Goal: Task Accomplishment & Management: Complete application form

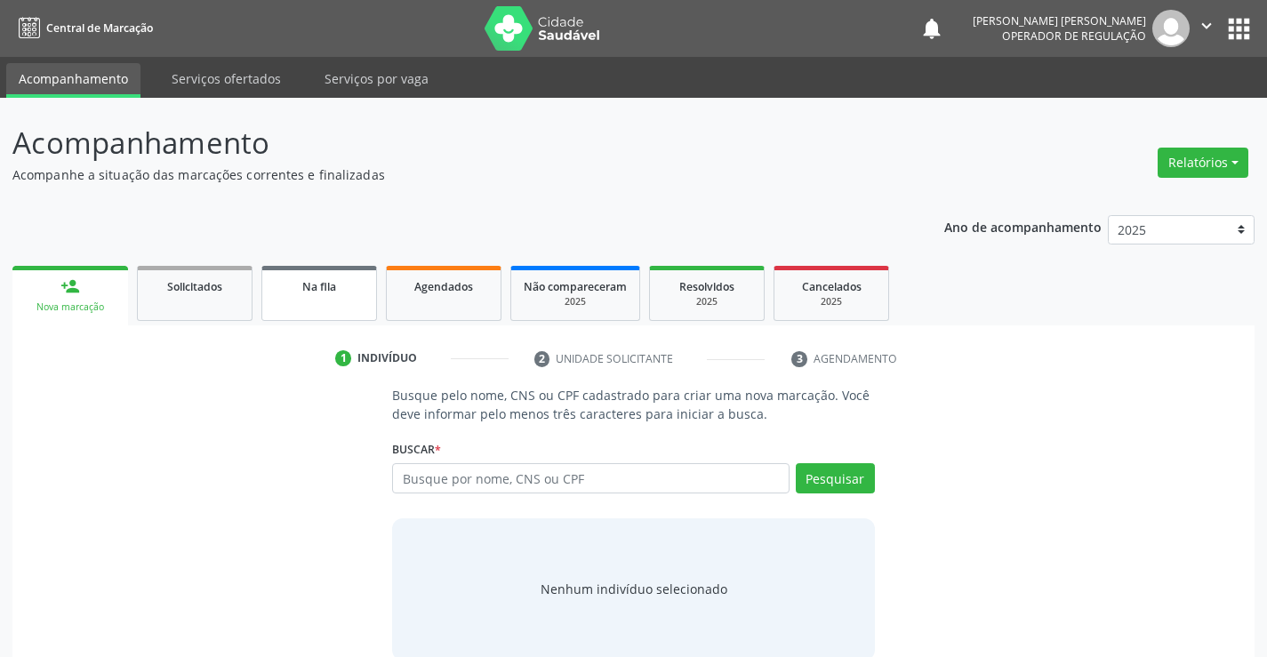
click at [335, 296] on link "Na fila" at bounding box center [319, 293] width 116 height 55
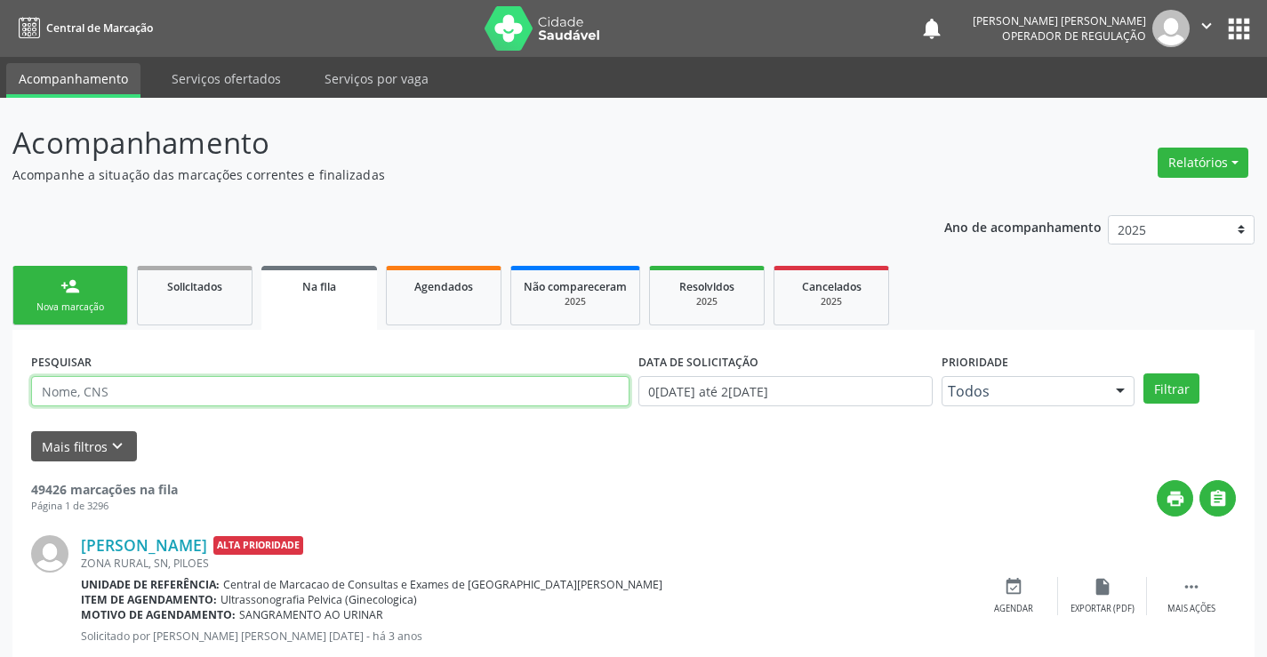
click at [257, 398] on input "text" at bounding box center [330, 391] width 598 height 30
type input "700500516602659"
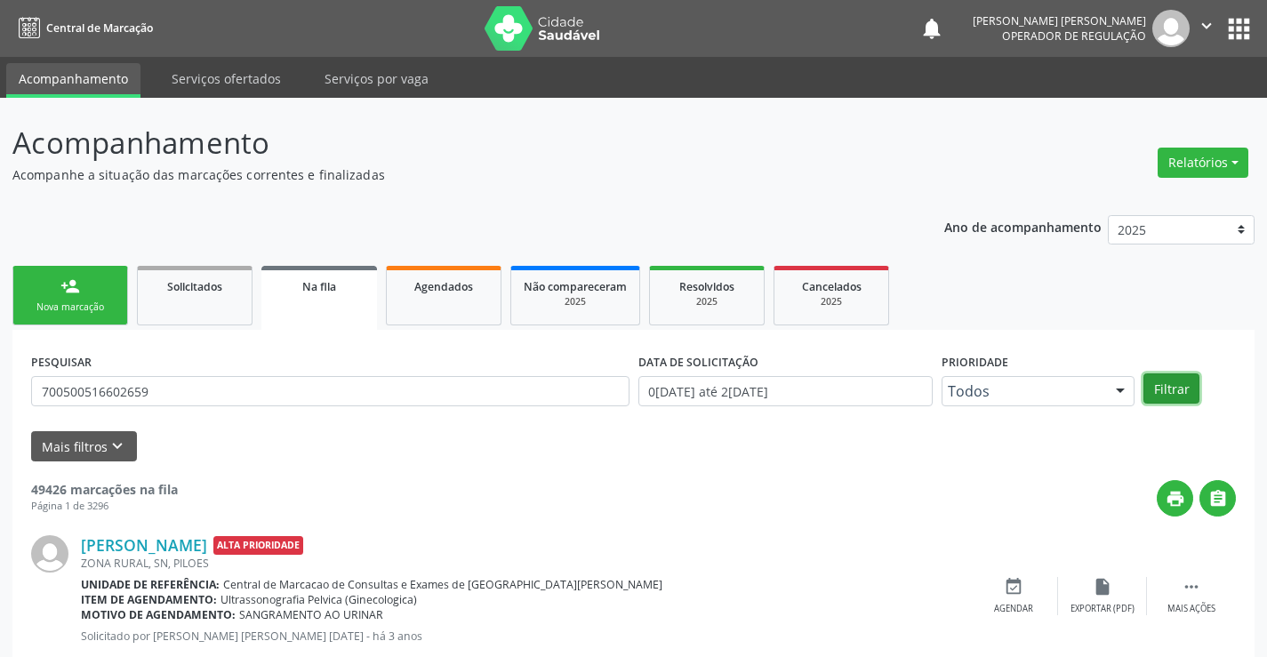
click at [1183, 393] on button "Filtrar" at bounding box center [1172, 389] width 56 height 30
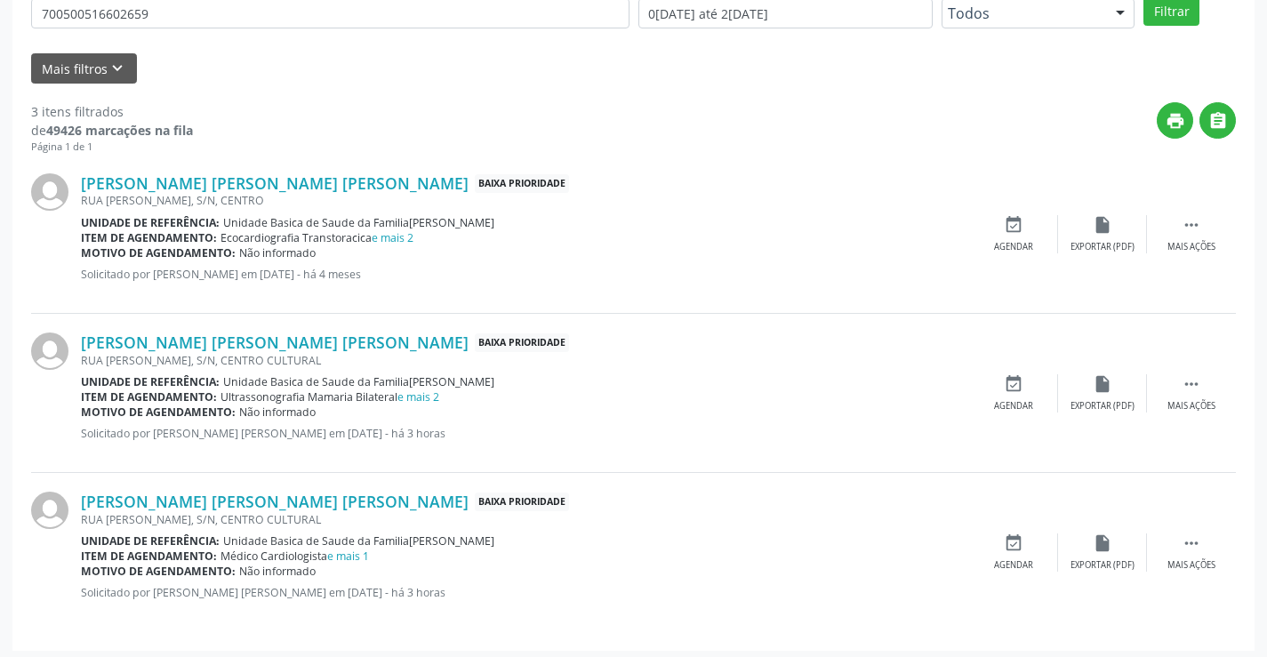
scroll to position [384, 0]
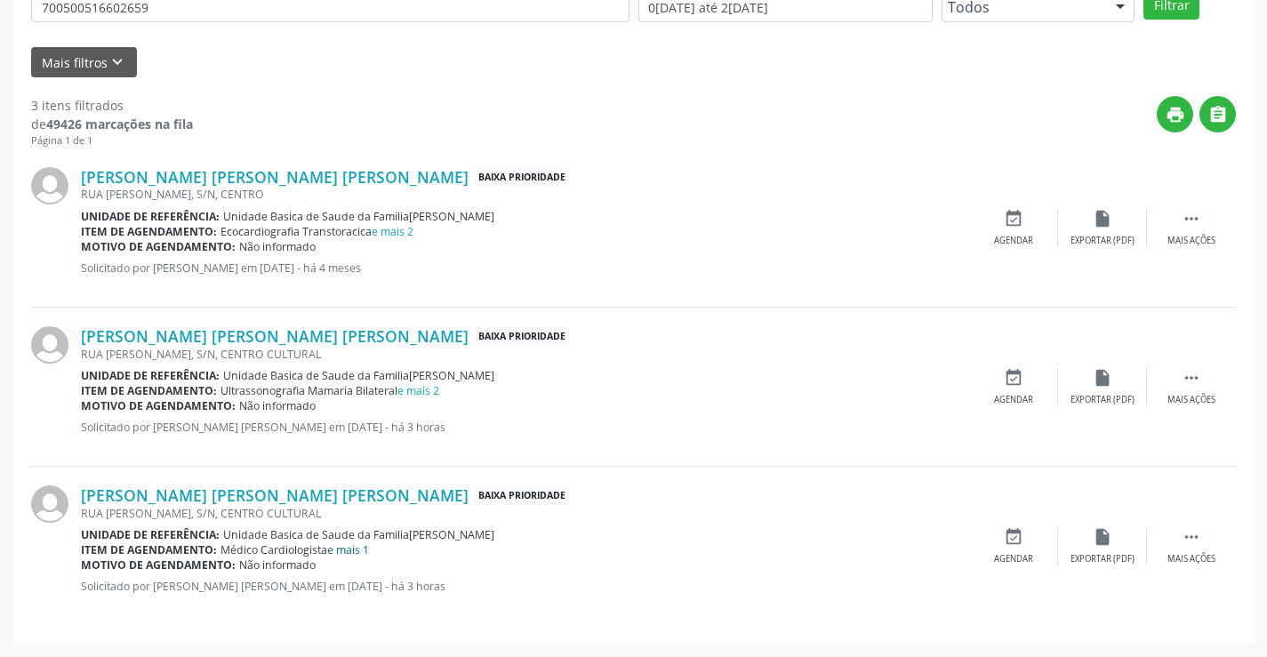
click at [369, 551] on link "e mais 1" at bounding box center [348, 549] width 42 height 15
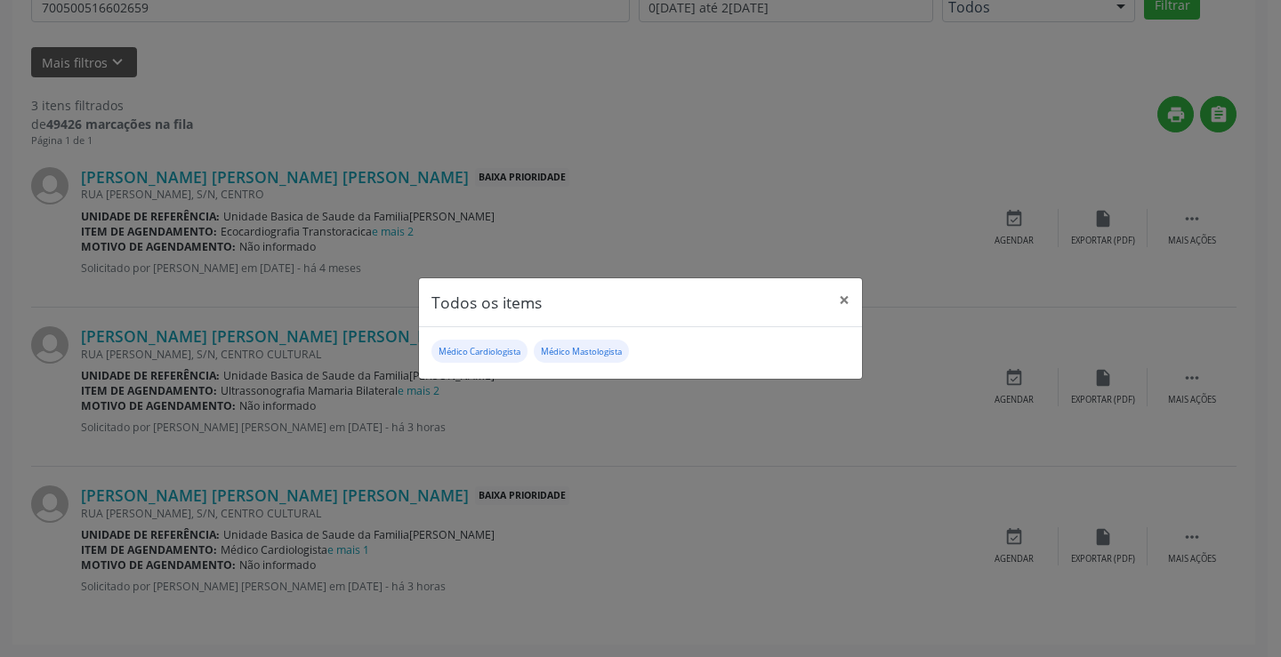
click at [432, 394] on div "Todos os items × Médico Cardiologista [PERSON_NAME]" at bounding box center [640, 328] width 1281 height 657
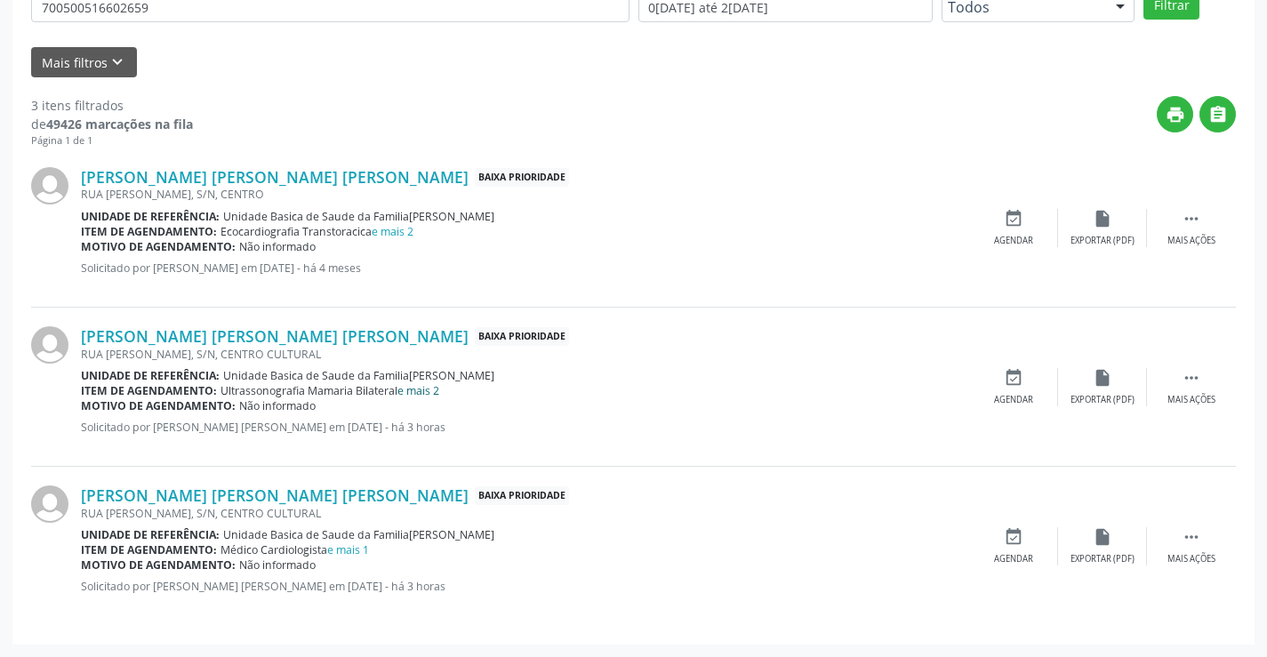
click at [432, 390] on link "e mais 2" at bounding box center [419, 390] width 42 height 15
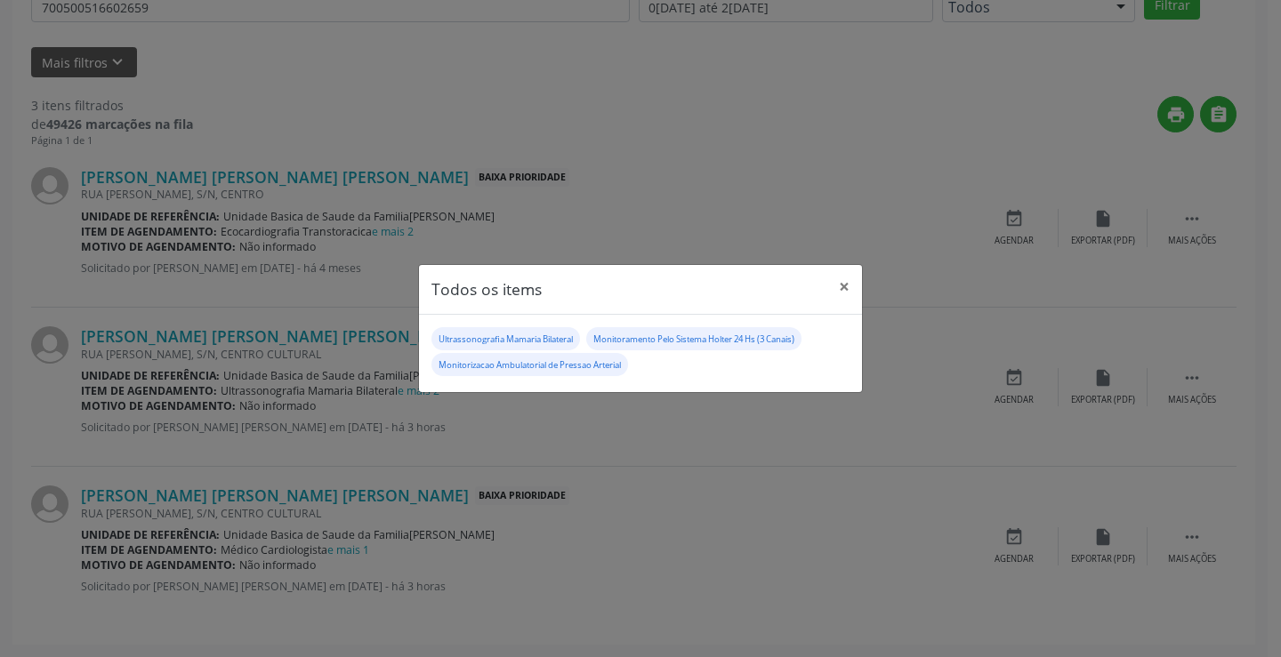
click at [447, 62] on div "Todos os items × Ultrassonografia Mamaria Bilateral Monitoramento Pelo Sistema[…" at bounding box center [640, 328] width 1281 height 657
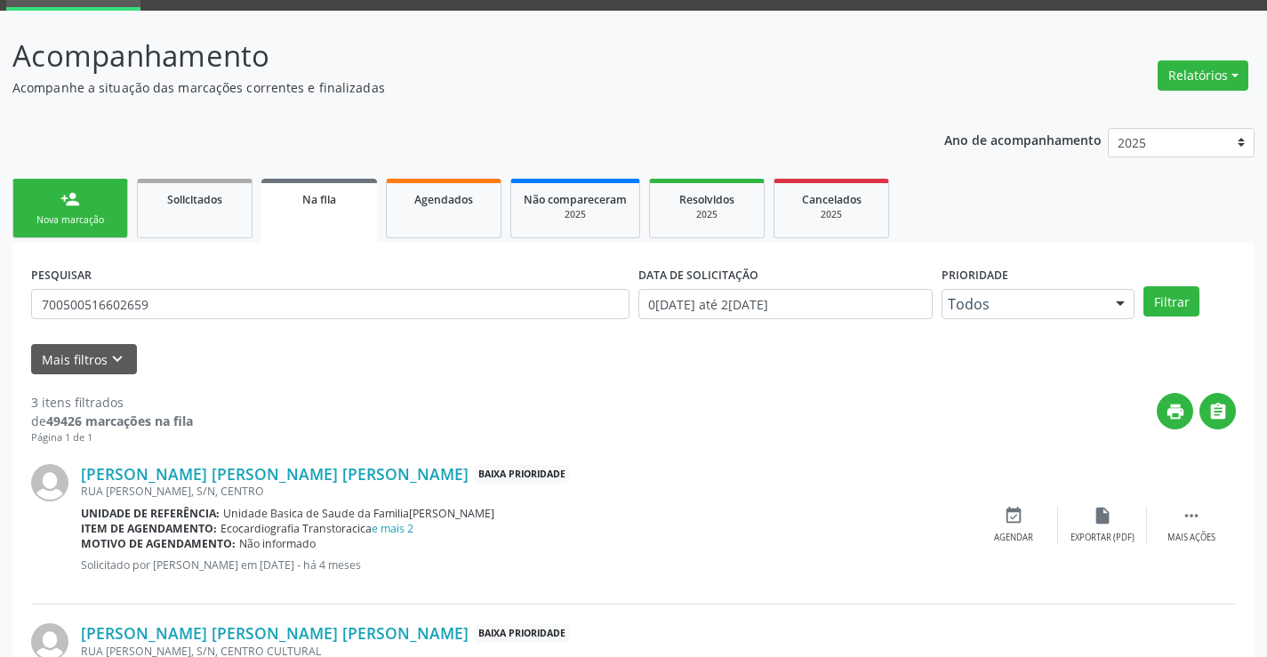
scroll to position [4, 0]
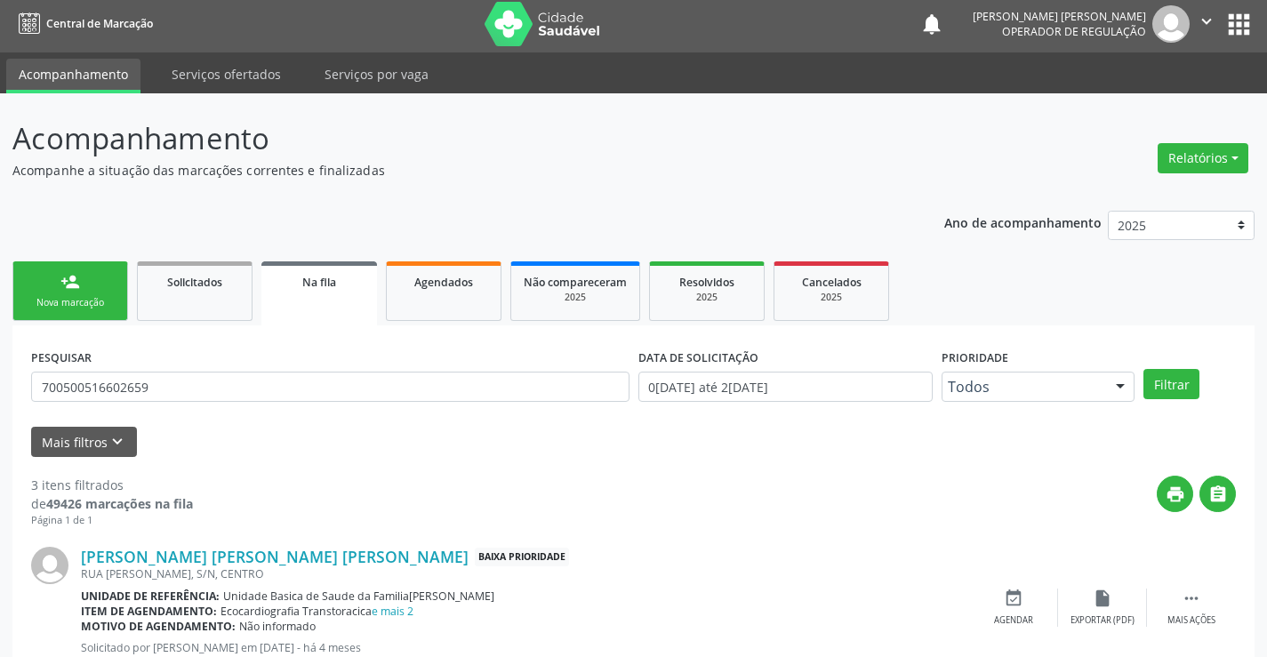
click at [84, 300] on div "Nova marcação" at bounding box center [70, 302] width 89 height 13
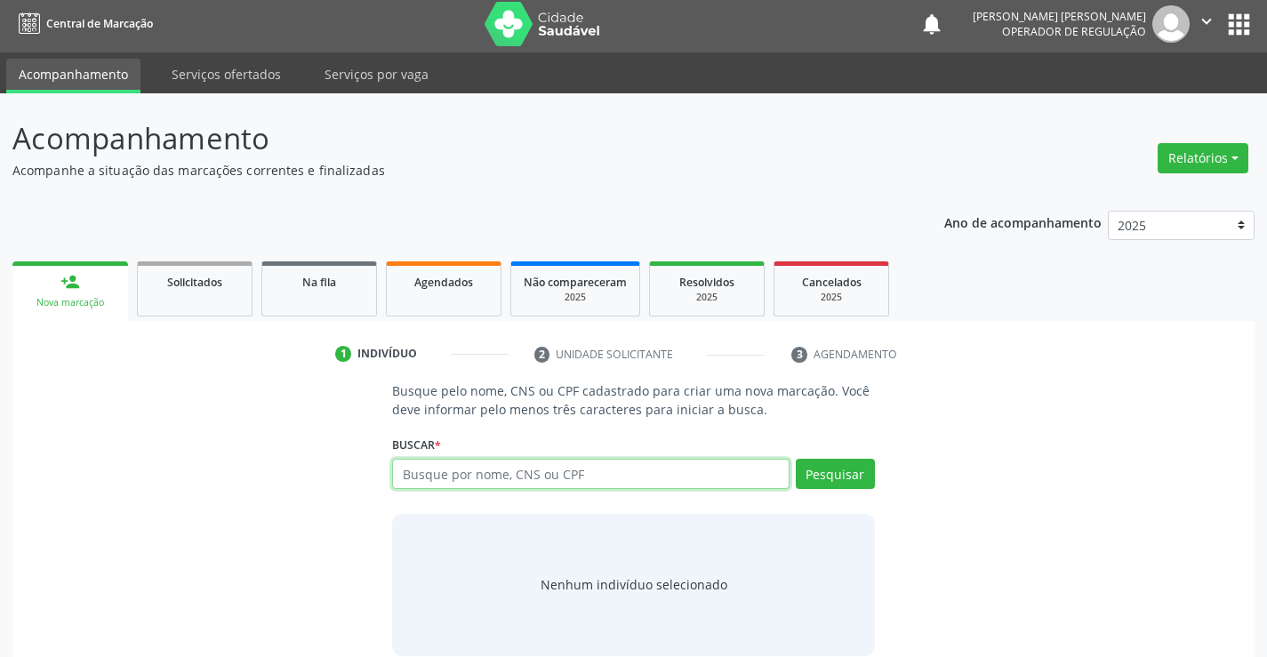
click at [430, 478] on input "text" at bounding box center [590, 474] width 397 height 30
type input "24199141553"
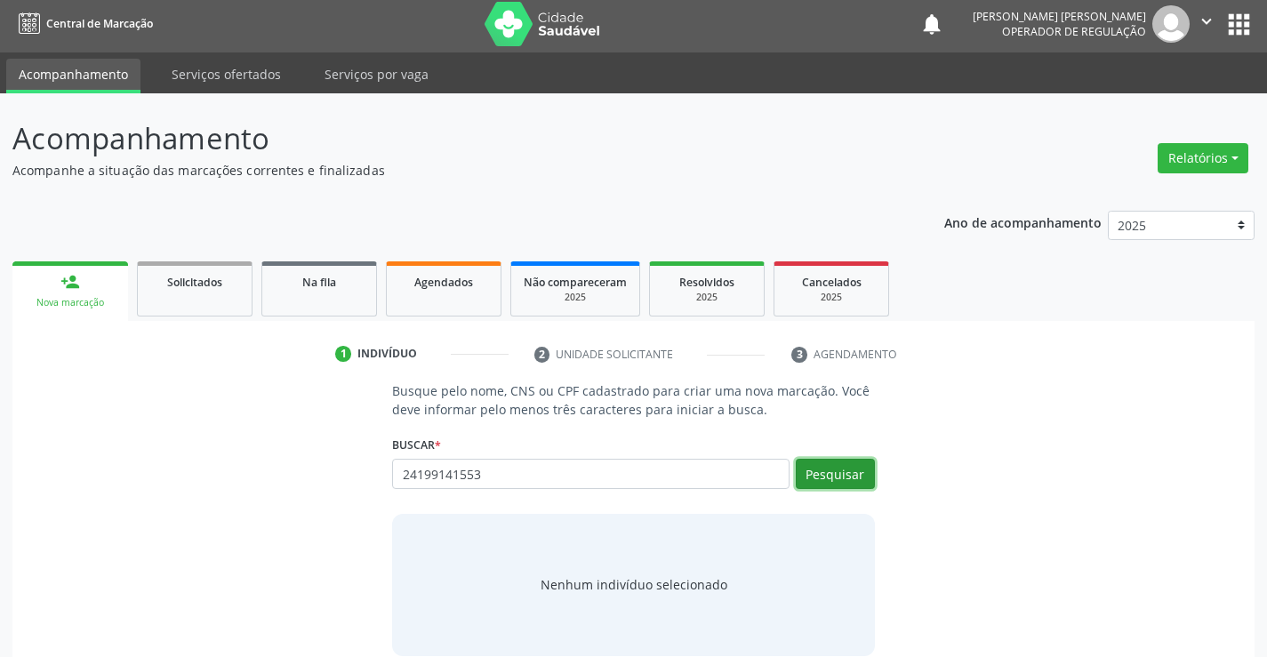
click at [824, 470] on button "Pesquisar" at bounding box center [835, 474] width 79 height 30
type input "24199141553"
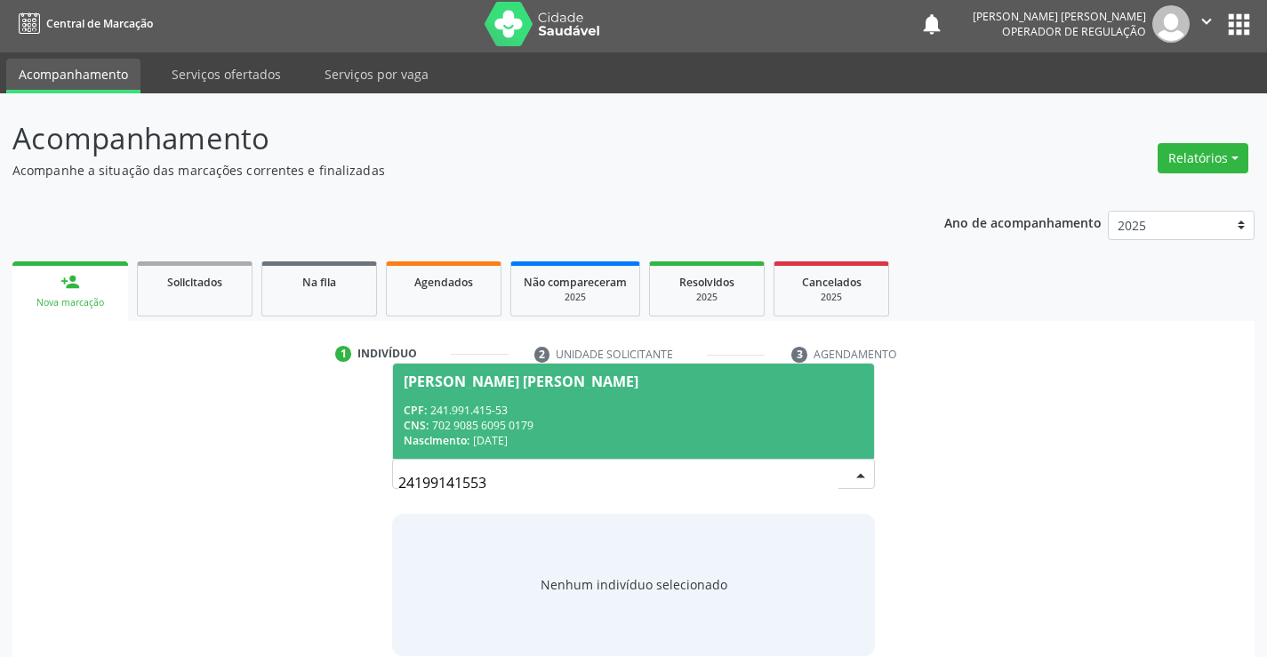
click at [714, 412] on div "CPF: 241.991.415-53" at bounding box center [633, 410] width 459 height 15
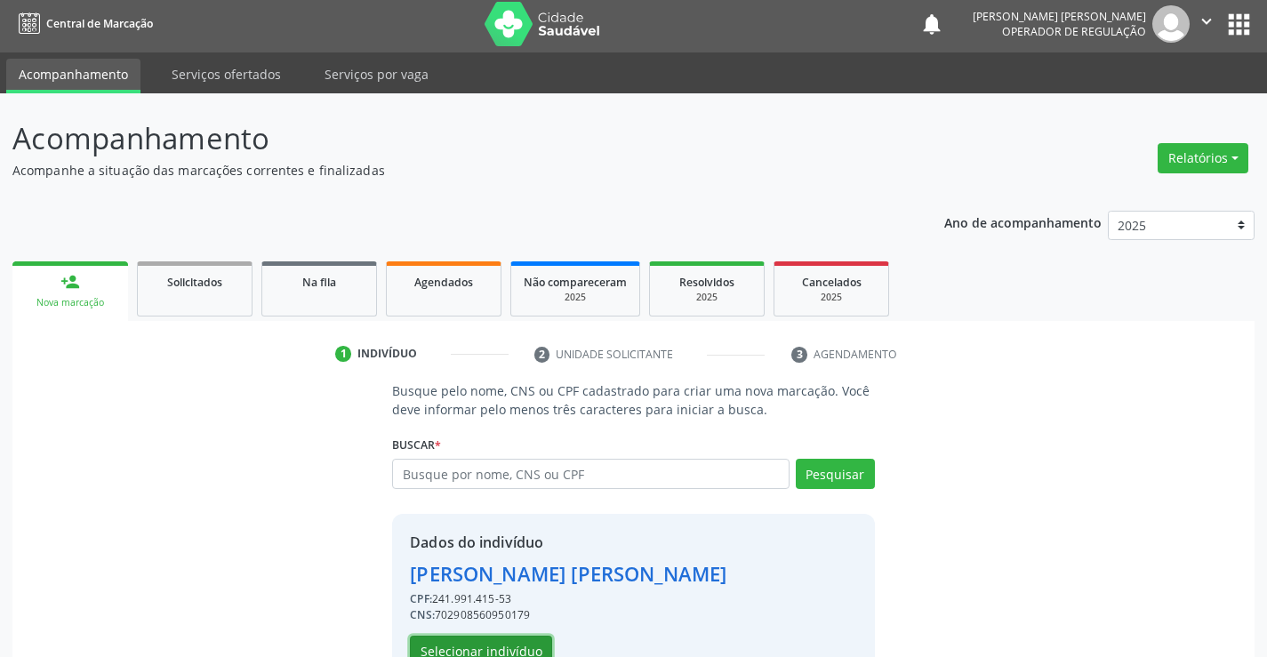
click at [468, 653] on button "Selecionar indivíduo" at bounding box center [481, 651] width 142 height 30
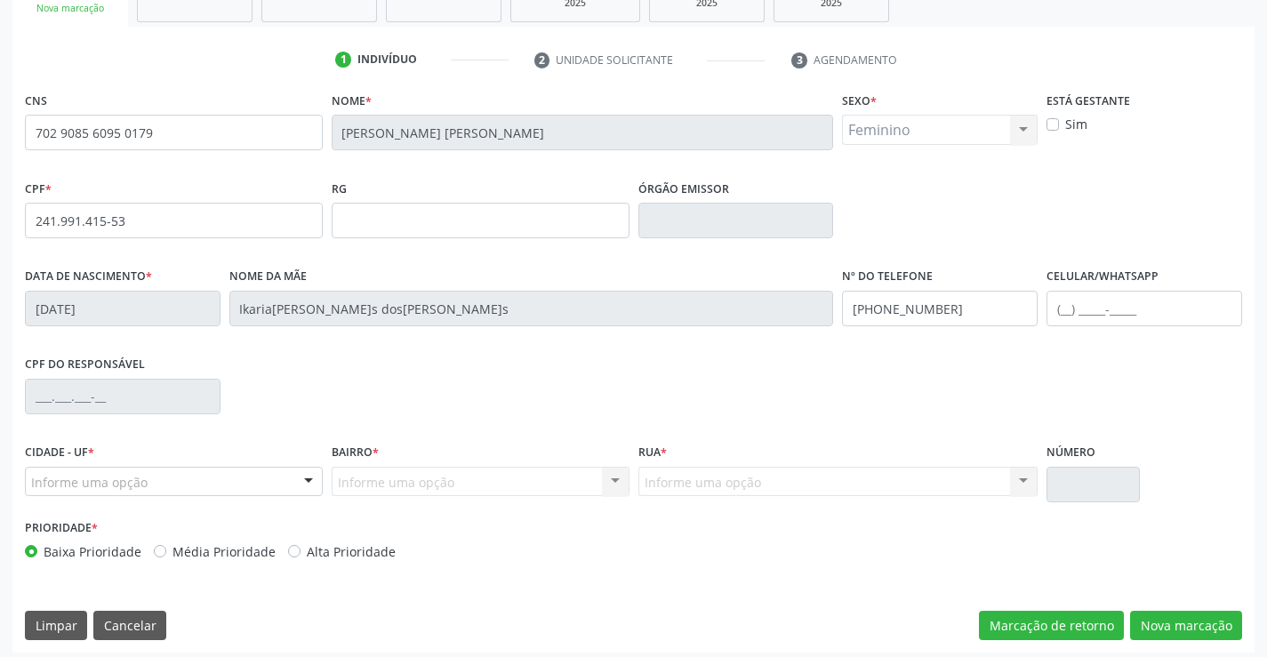
scroll to position [307, 0]
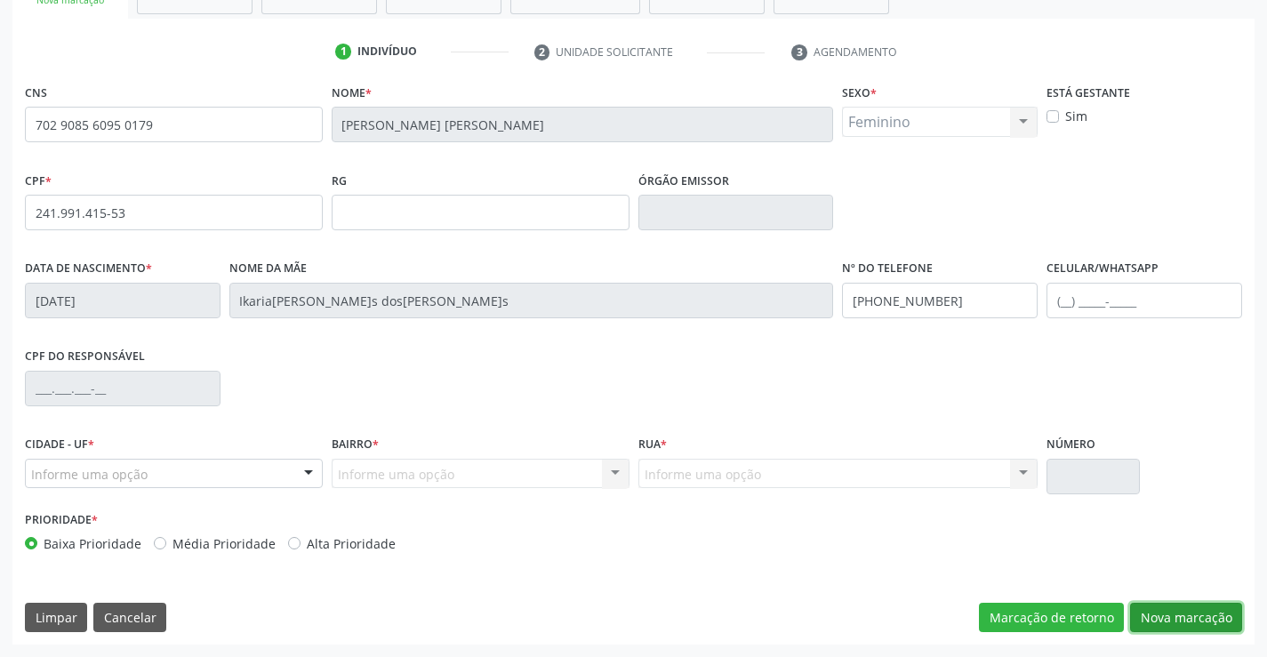
click at [1193, 618] on button "Nova marcação" at bounding box center [1186, 618] width 112 height 30
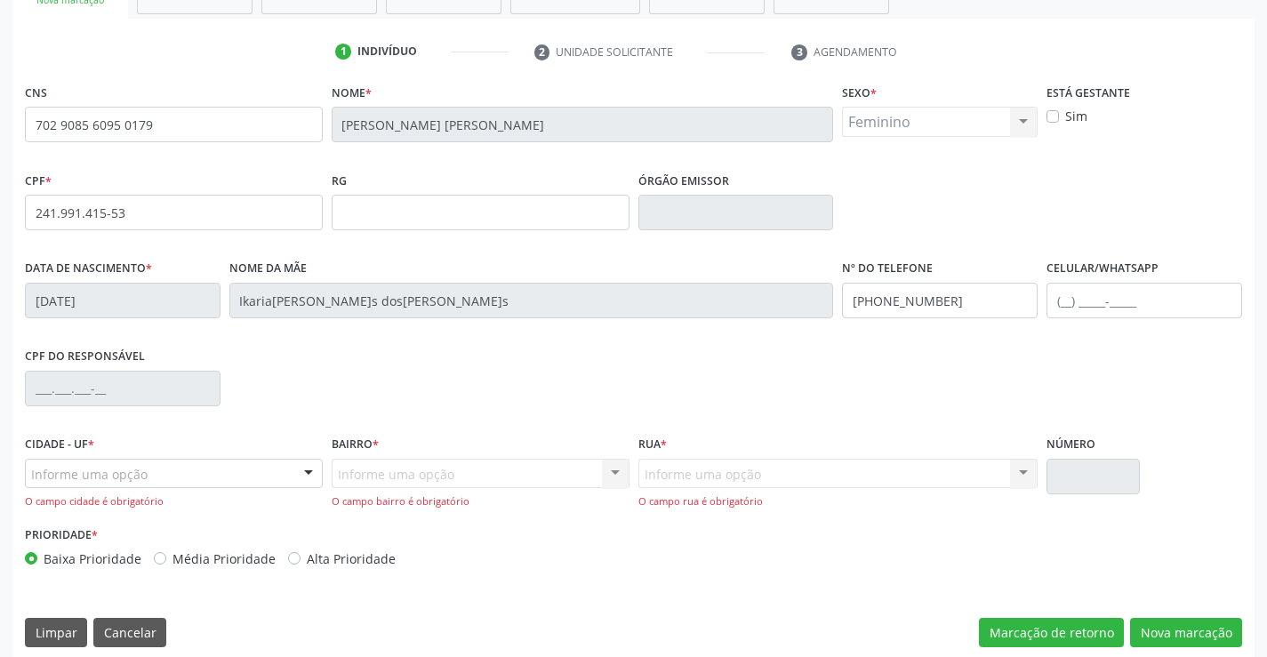
click at [301, 472] on div at bounding box center [308, 475] width 27 height 30
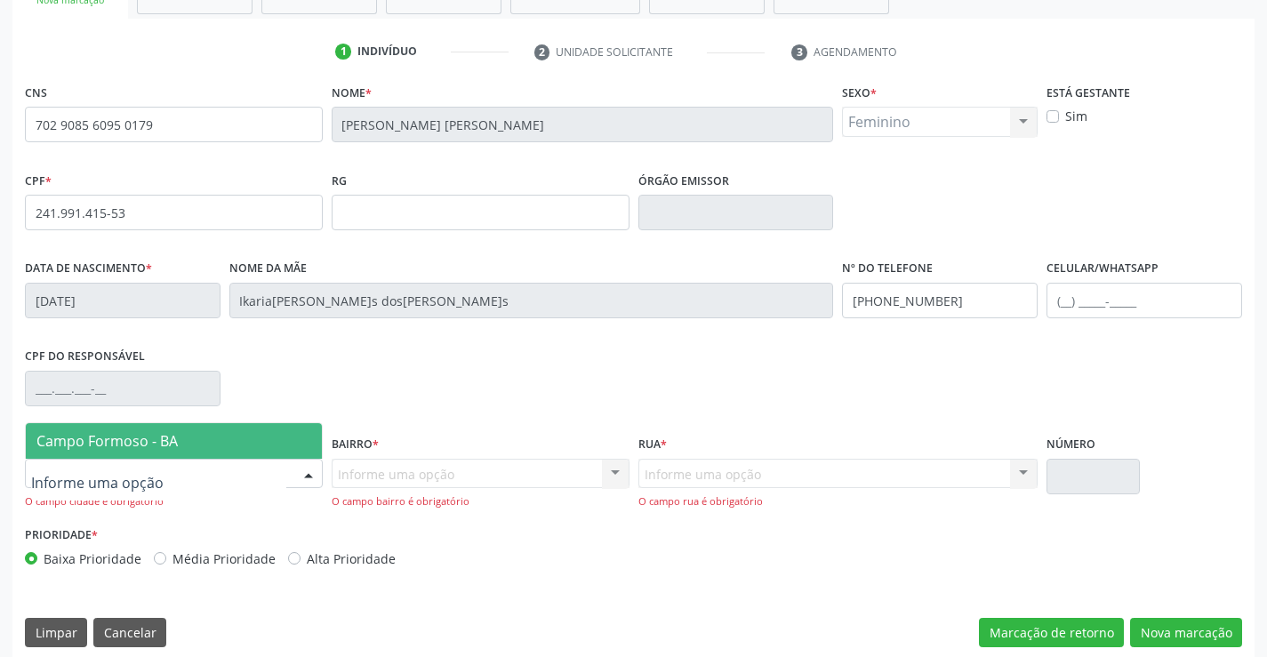
click at [275, 438] on span "Campo Formoso - BA" at bounding box center [174, 441] width 296 height 36
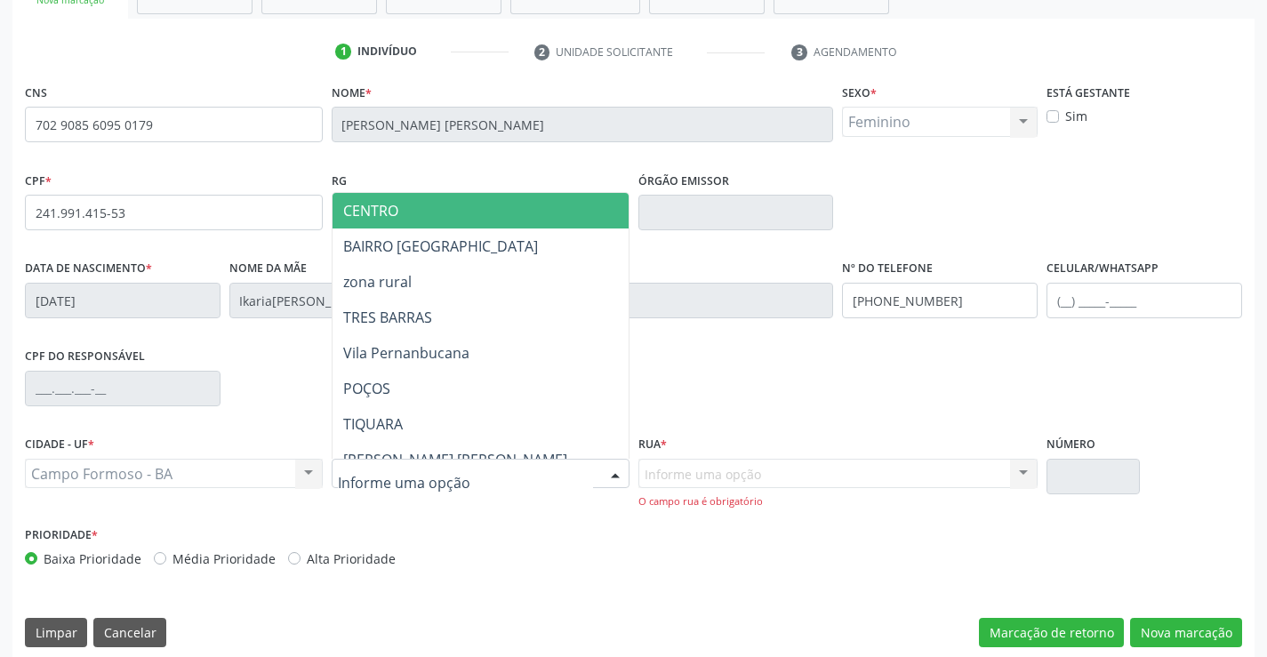
click at [614, 475] on div at bounding box center [615, 475] width 27 height 30
click at [504, 208] on span "CENTRO" at bounding box center [539, 211] width 413 height 36
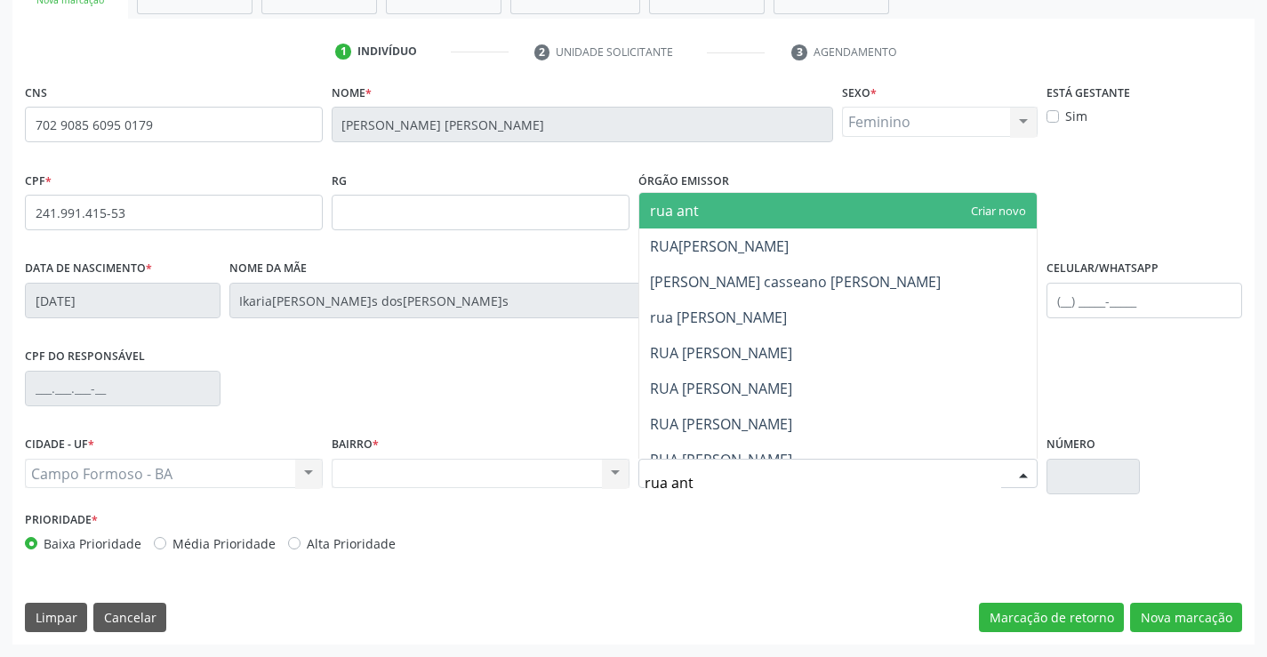
type input "rua anto"
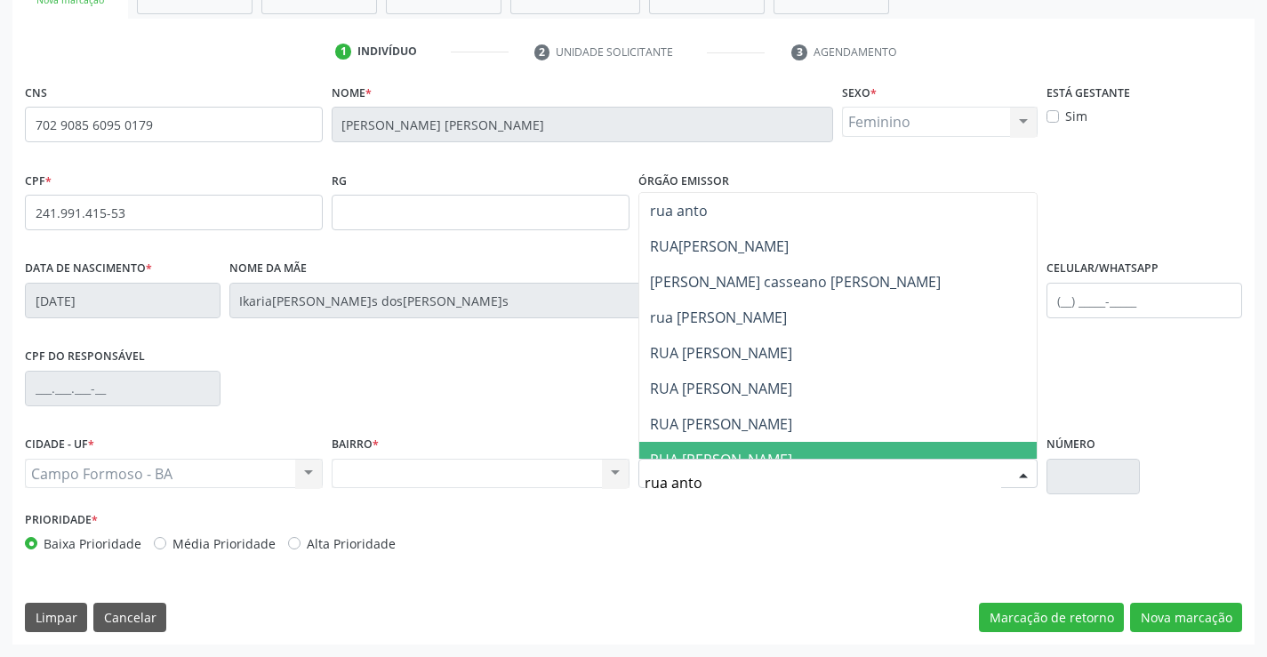
click at [755, 450] on span "RUA [PERSON_NAME]" at bounding box center [721, 460] width 142 height 20
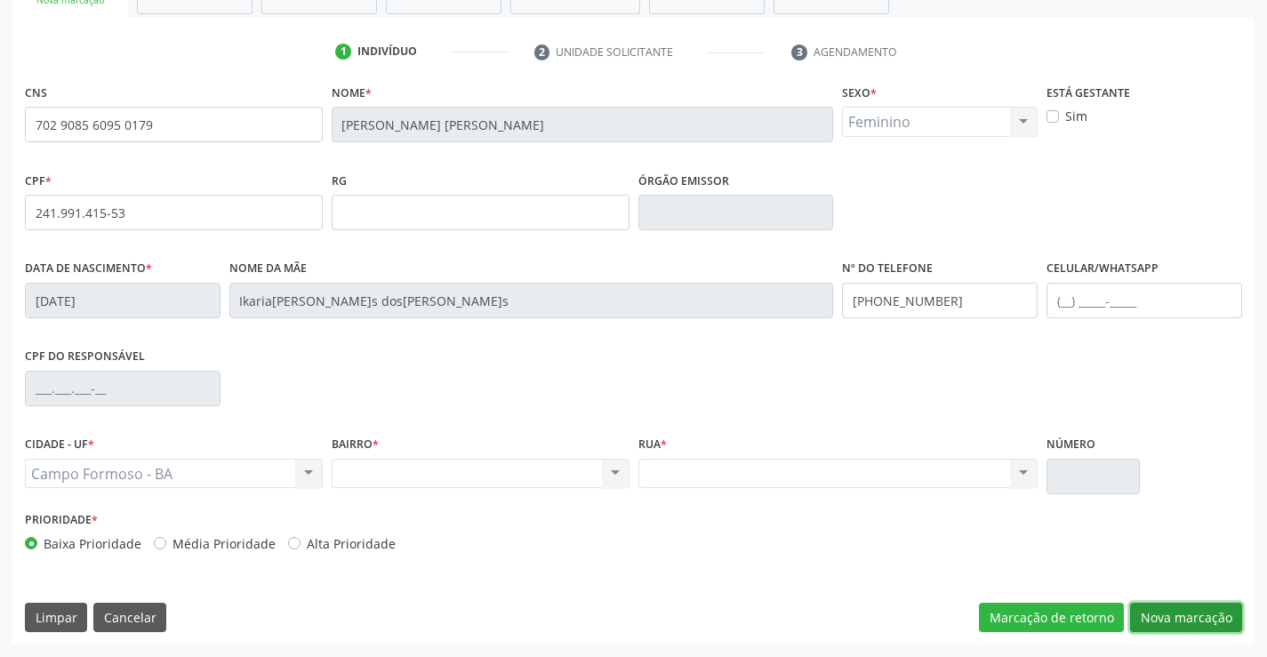
click at [1177, 613] on button "Nova marcação" at bounding box center [1186, 618] width 112 height 30
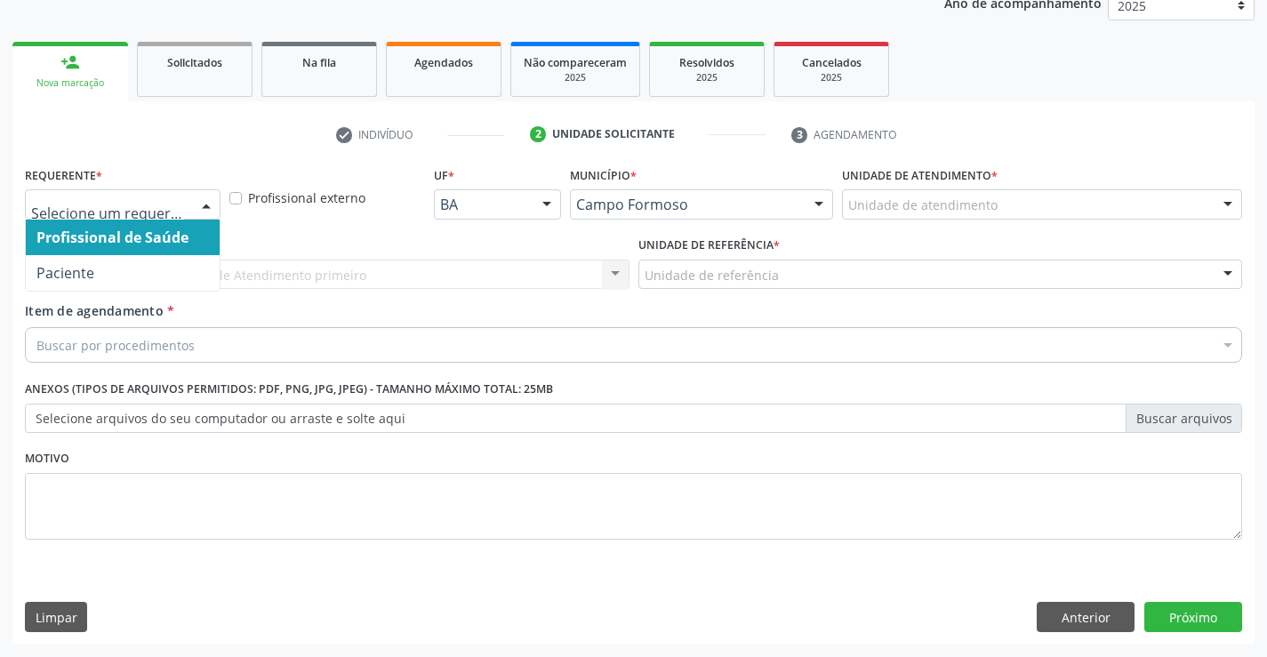
drag, startPoint x: 213, startPoint y: 198, endPoint x: 188, endPoint y: 217, distance: 31.1
click at [206, 198] on div at bounding box center [206, 205] width 27 height 30
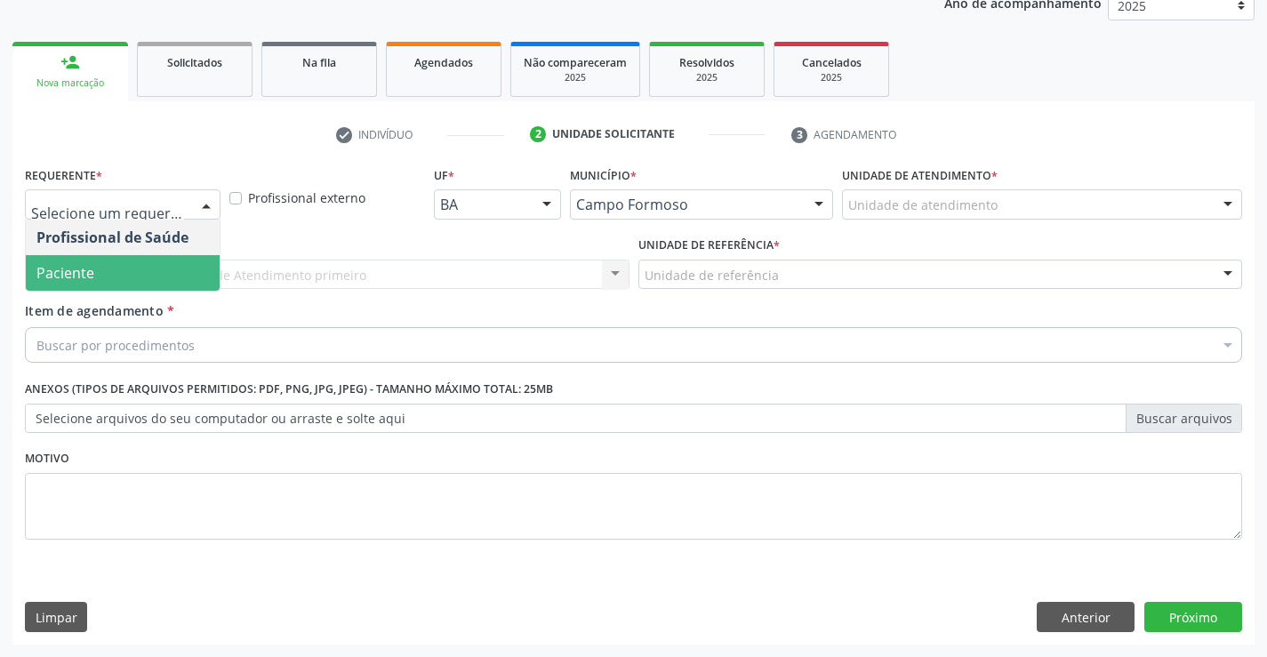
click at [143, 277] on span "Paciente" at bounding box center [123, 273] width 194 height 36
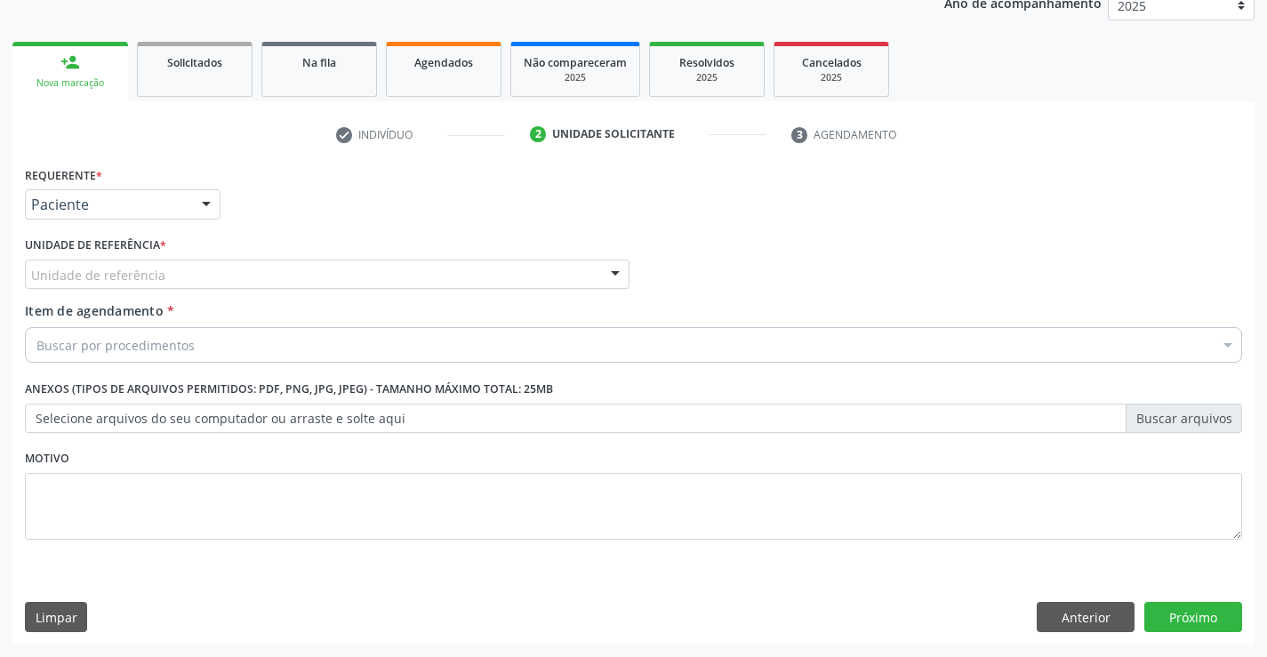
click at [222, 275] on div "Unidade de referência" at bounding box center [327, 275] width 605 height 30
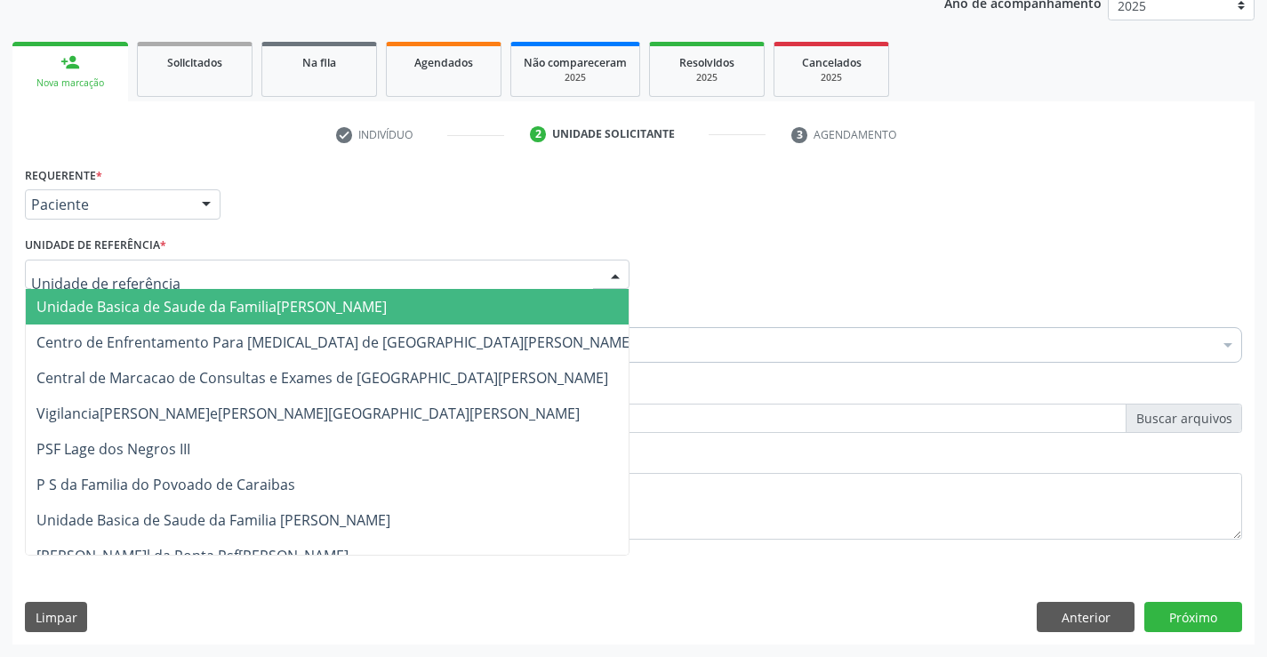
click at [228, 308] on span "Unidade Basica de Saude da Familia[PERSON_NAME]" at bounding box center [211, 307] width 350 height 20
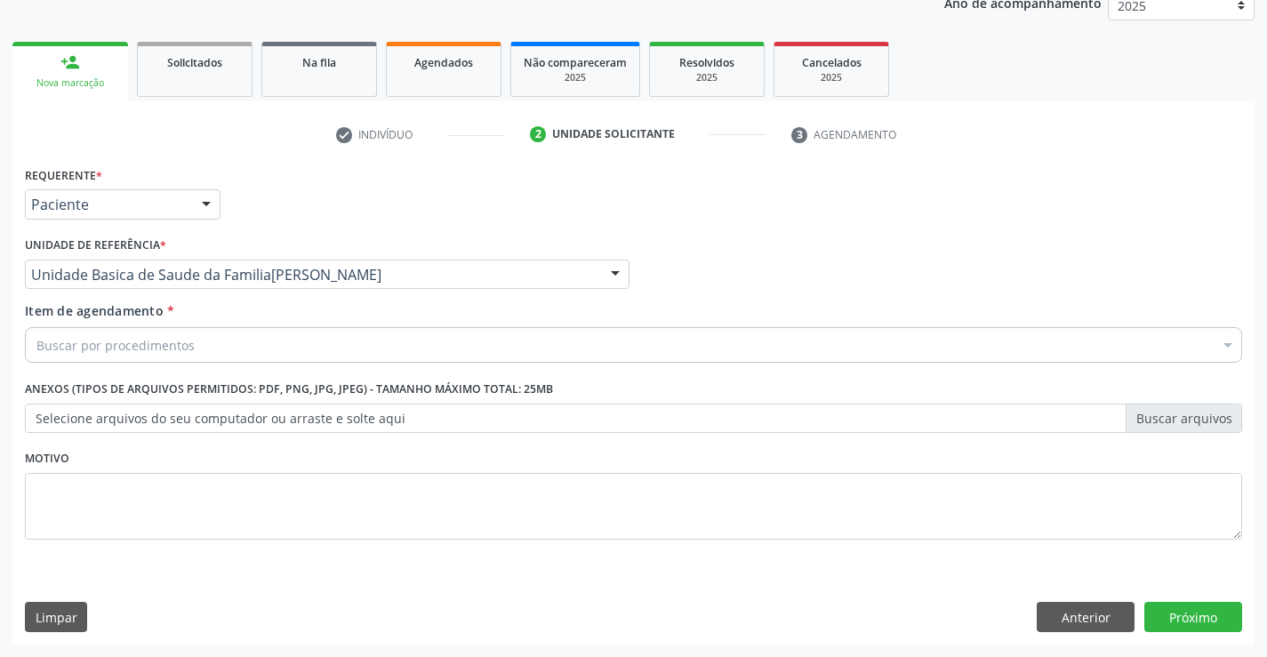
click at [219, 358] on div "Buscar por procedimentos" at bounding box center [633, 345] width 1217 height 36
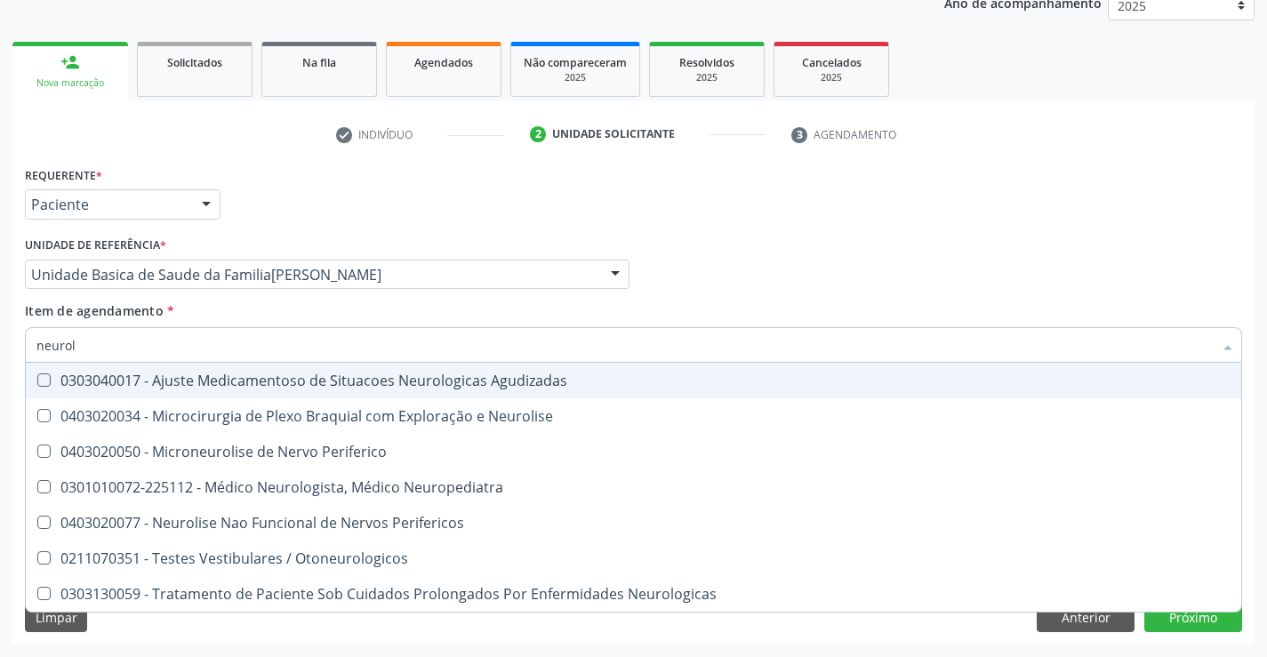
type input "neurolo"
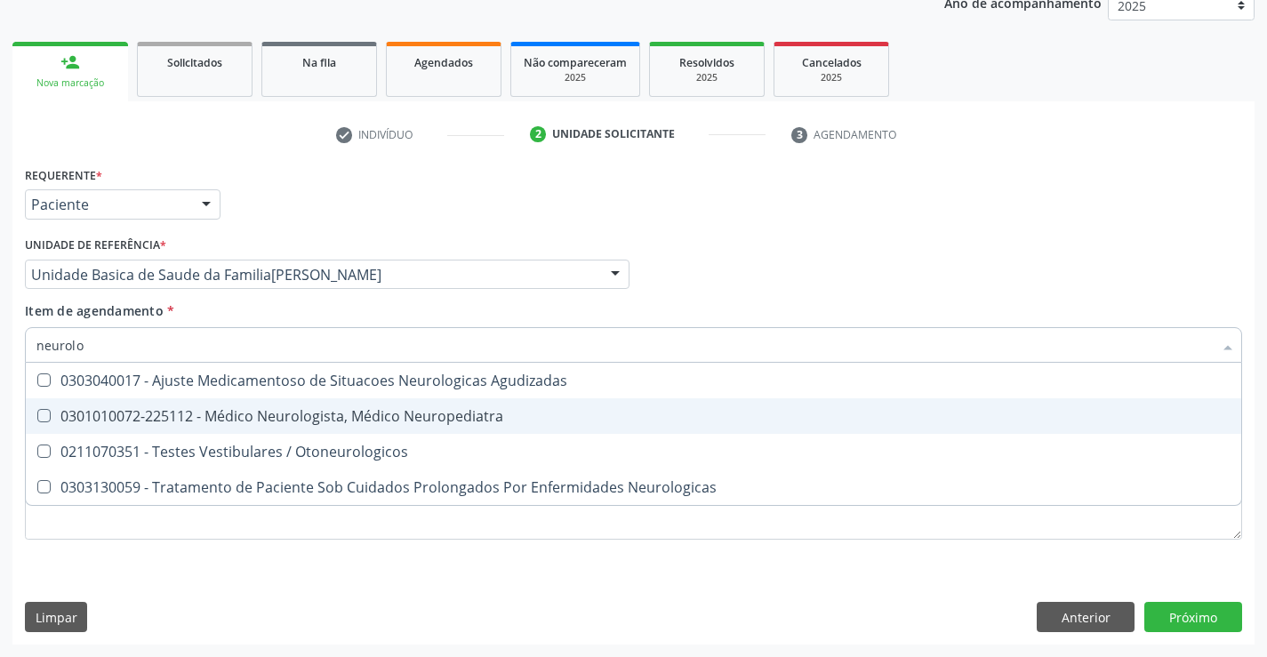
click at [247, 415] on div "0301010072-225112 - Médico Neurologista, Médico Neuropediatra" at bounding box center [633, 416] width 1194 height 14
checkbox Neuropediatra "true"
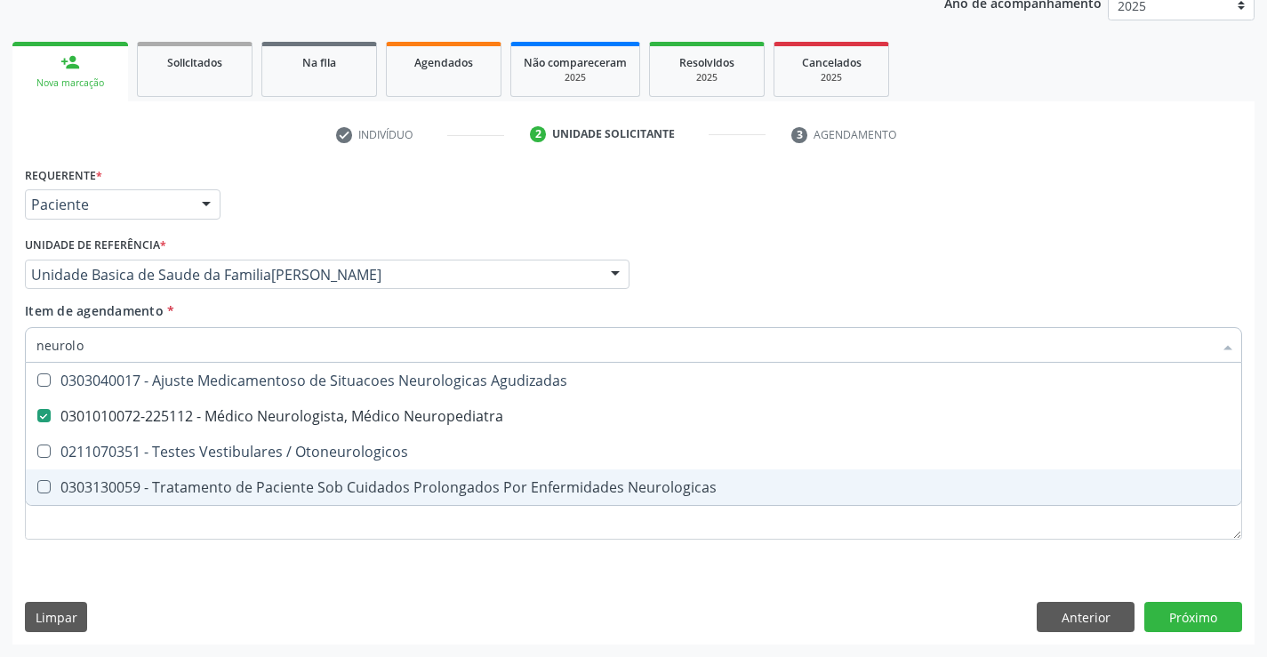
click at [306, 552] on div "Requerente * Paciente Profissional de Saúde Paciente Nenhum resultado encontrad…" at bounding box center [633, 363] width 1217 height 403
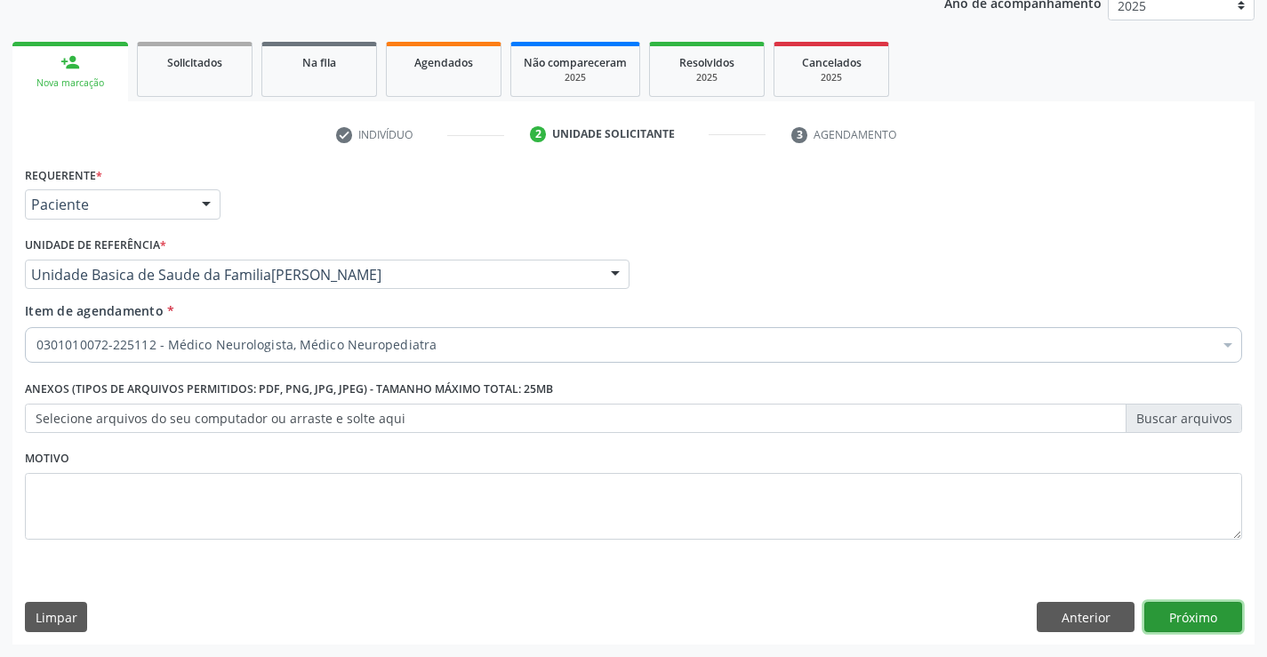
click at [1207, 619] on button "Próximo" at bounding box center [1194, 617] width 98 height 30
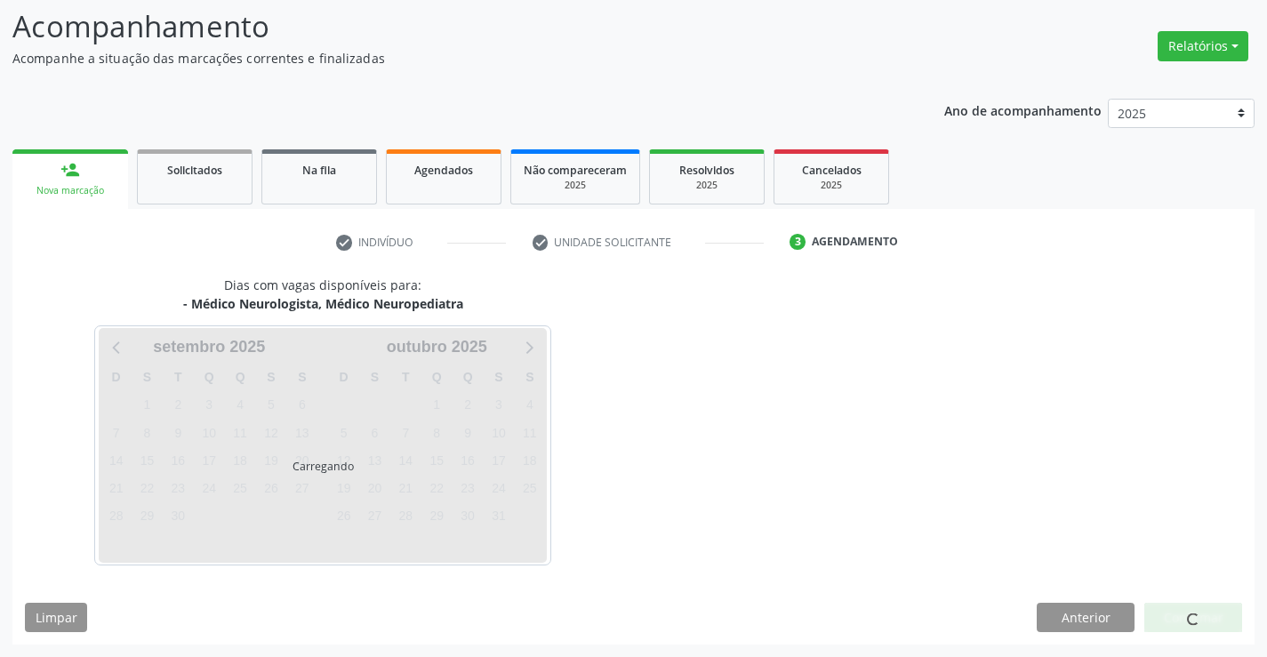
scroll to position [116, 0]
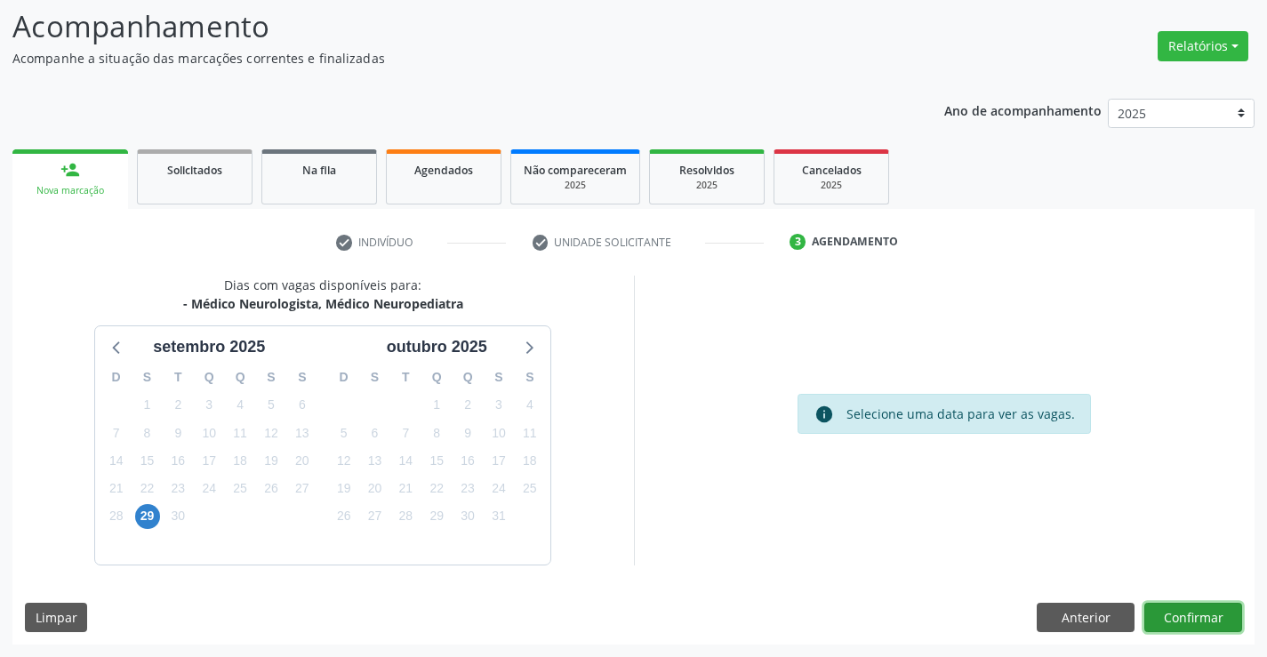
click at [1188, 613] on button "Confirmar" at bounding box center [1194, 618] width 98 height 30
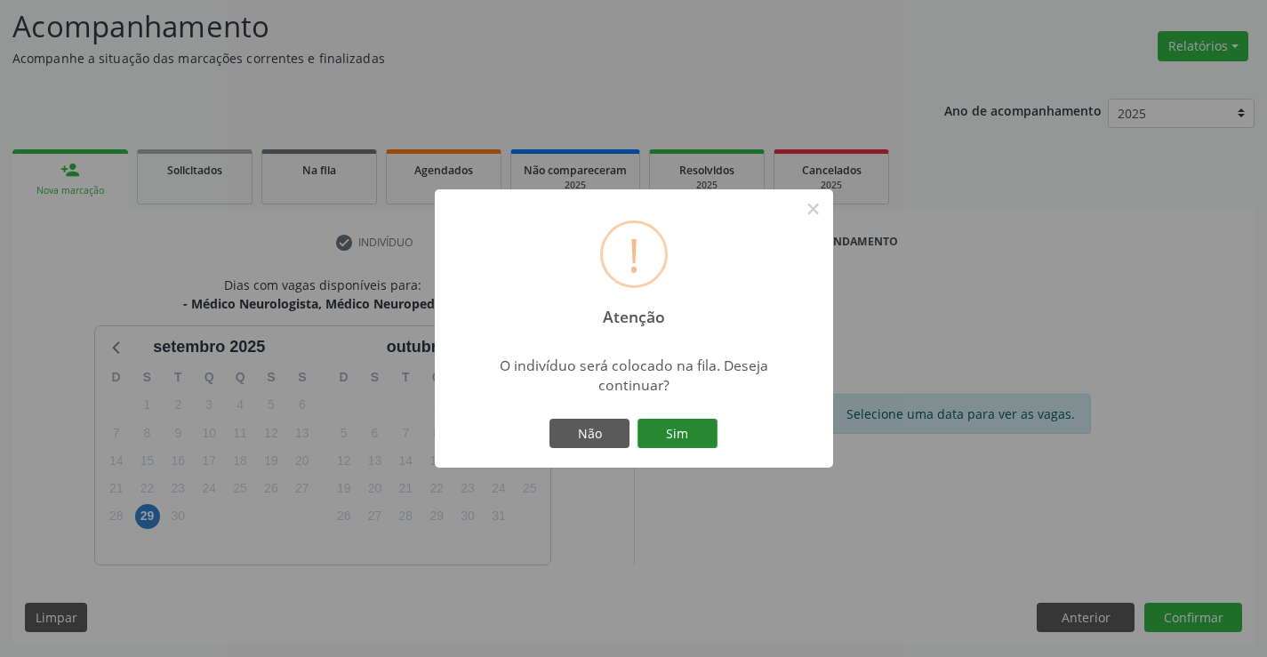
click at [695, 433] on button "Sim" at bounding box center [678, 434] width 80 height 30
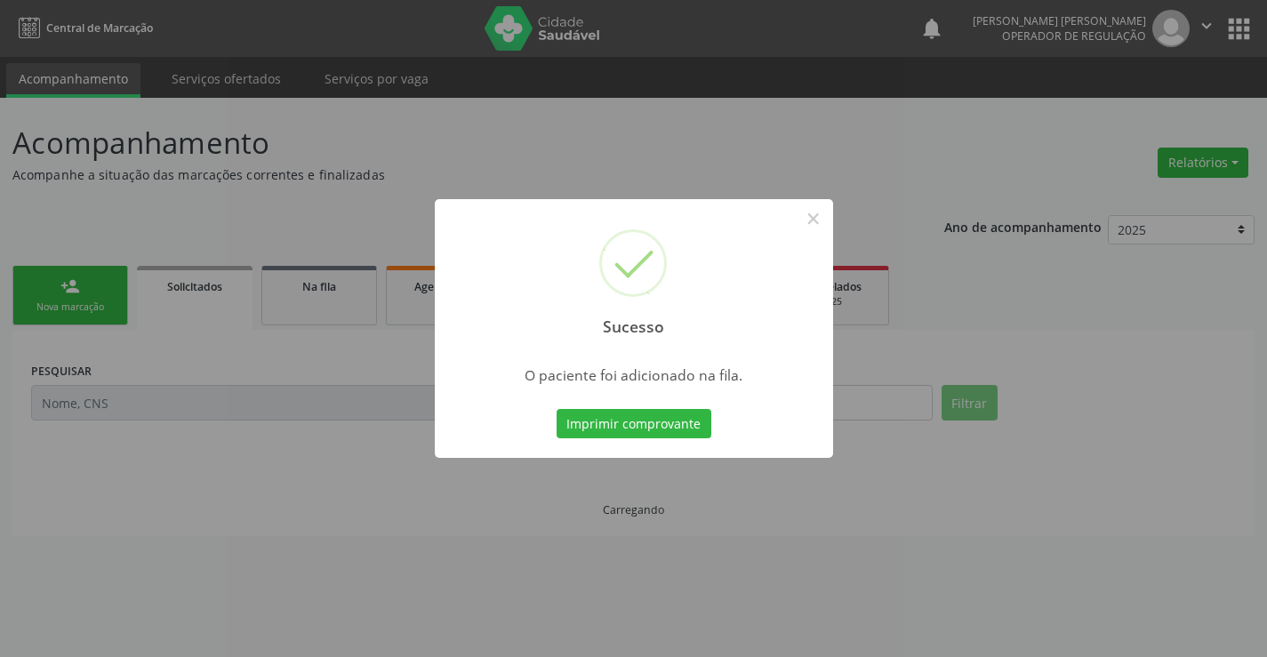
scroll to position [0, 0]
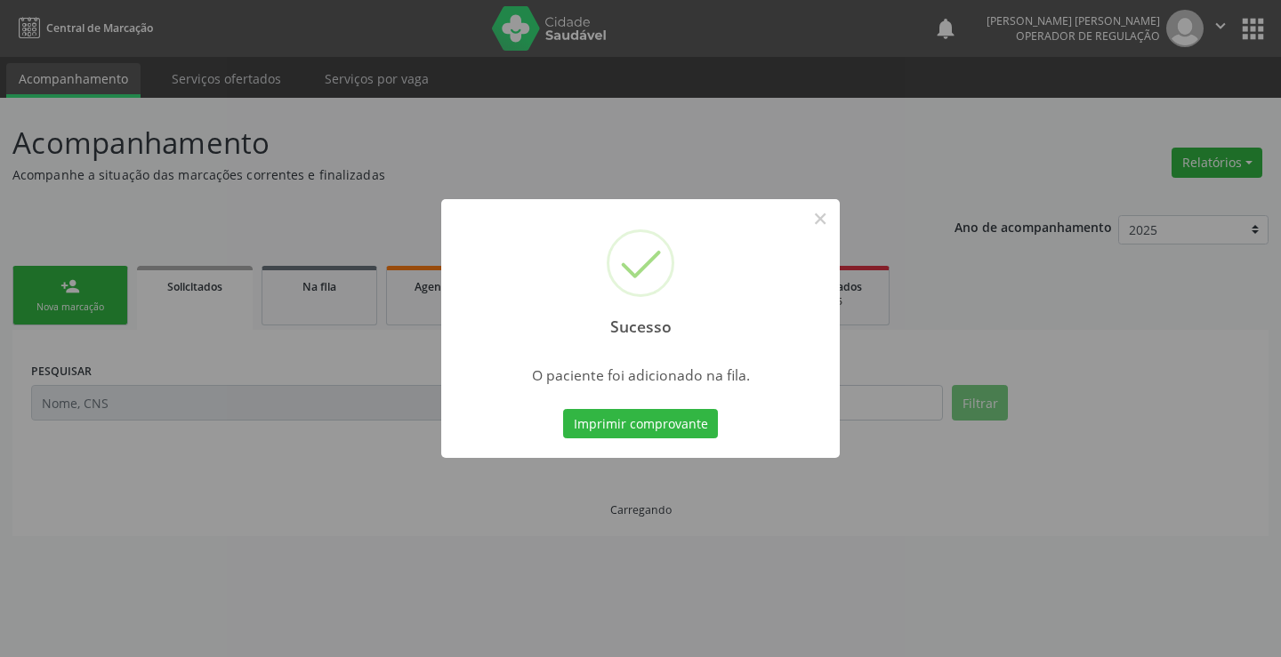
click at [828, 415] on div "Sucesso × O paciente foi adicionado na fila. Imprimir comprovante Cancel" at bounding box center [640, 329] width 398 height 260
click at [674, 421] on button "Imprimir comprovante" at bounding box center [640, 424] width 155 height 30
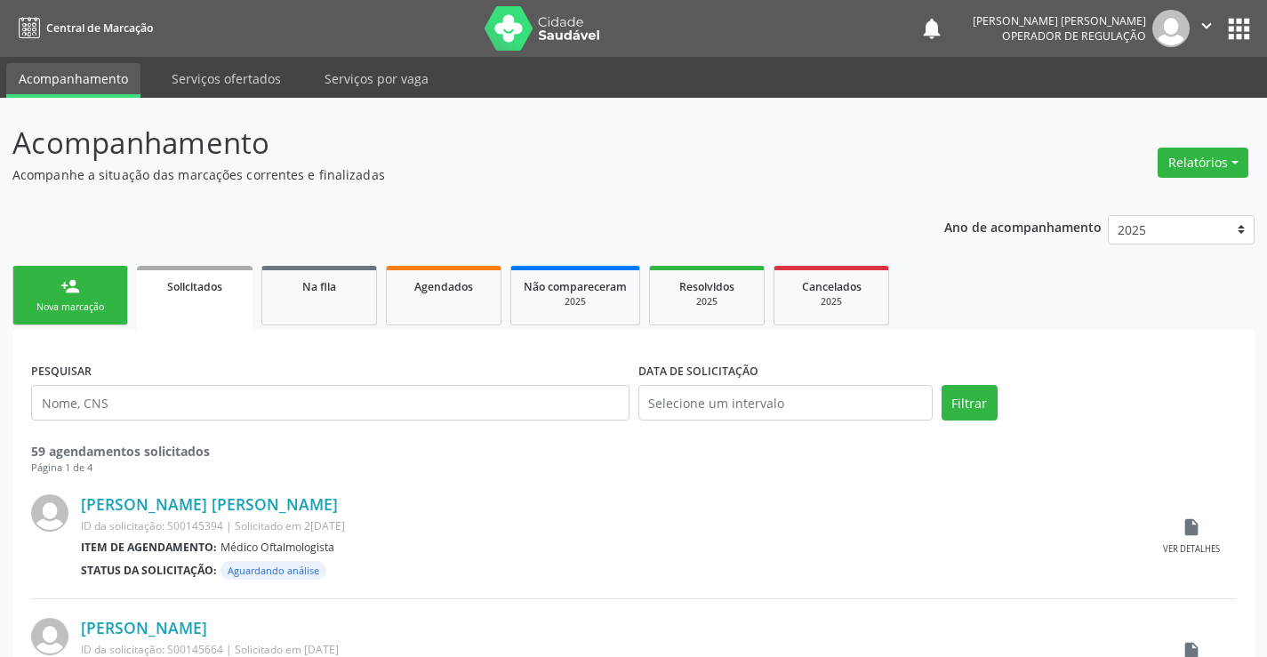
click at [108, 309] on div "Nova marcação" at bounding box center [70, 307] width 89 height 13
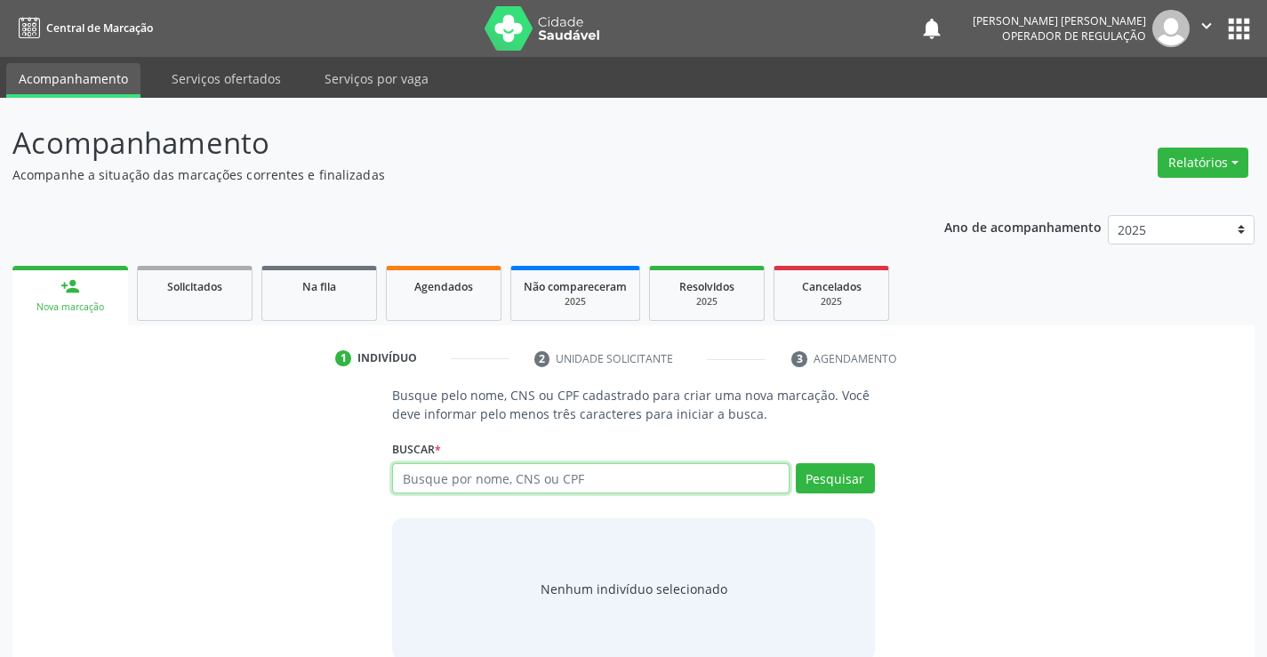
click at [596, 484] on input "text" at bounding box center [590, 478] width 397 height 30
type input "709108255873330"
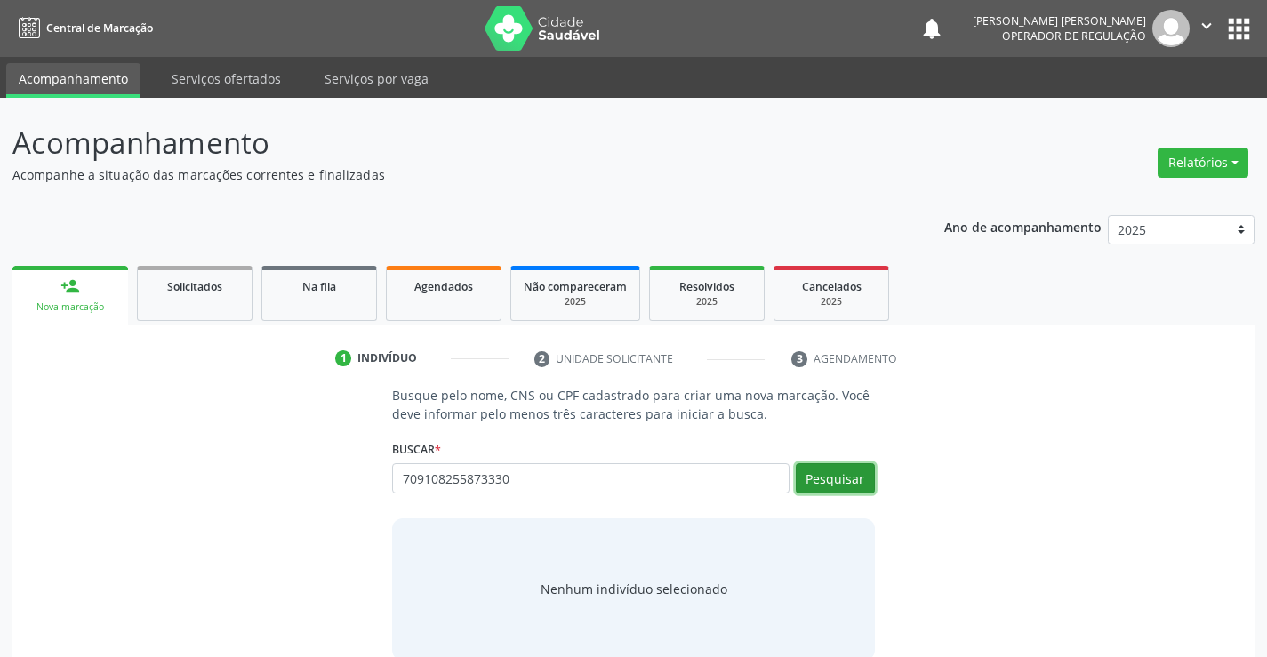
click at [848, 483] on button "Pesquisar" at bounding box center [835, 478] width 79 height 30
type input "709108255873330"
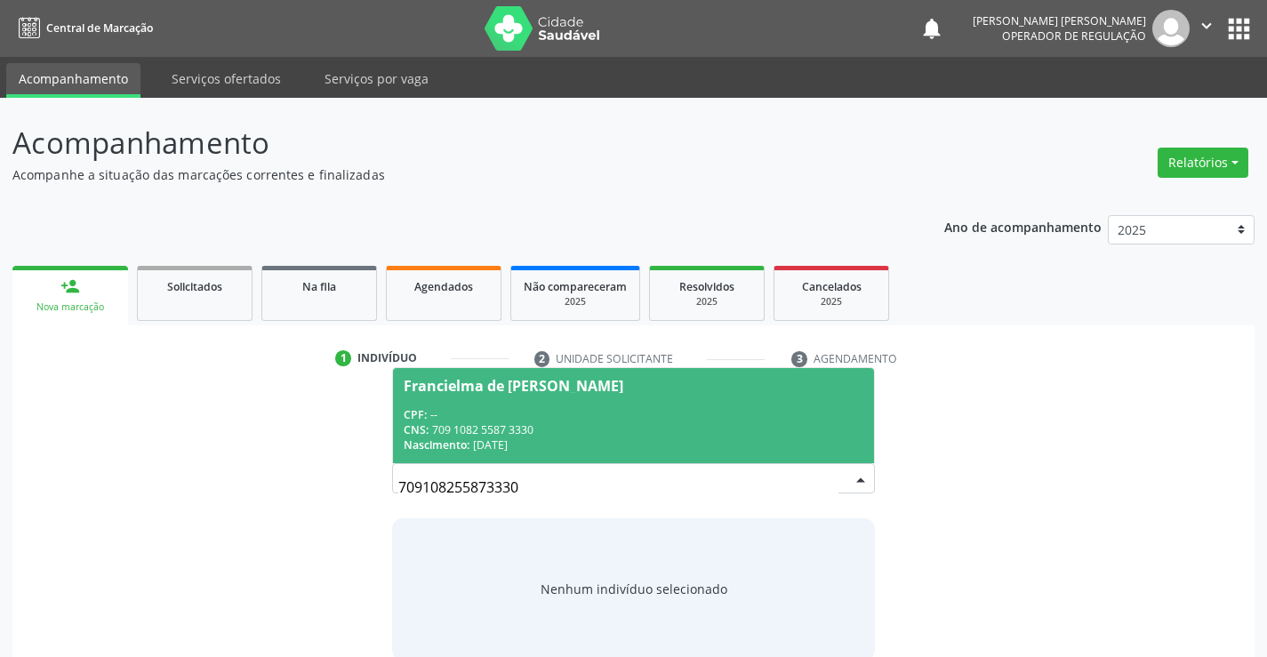
click at [633, 412] on div "CPF: --" at bounding box center [633, 414] width 459 height 15
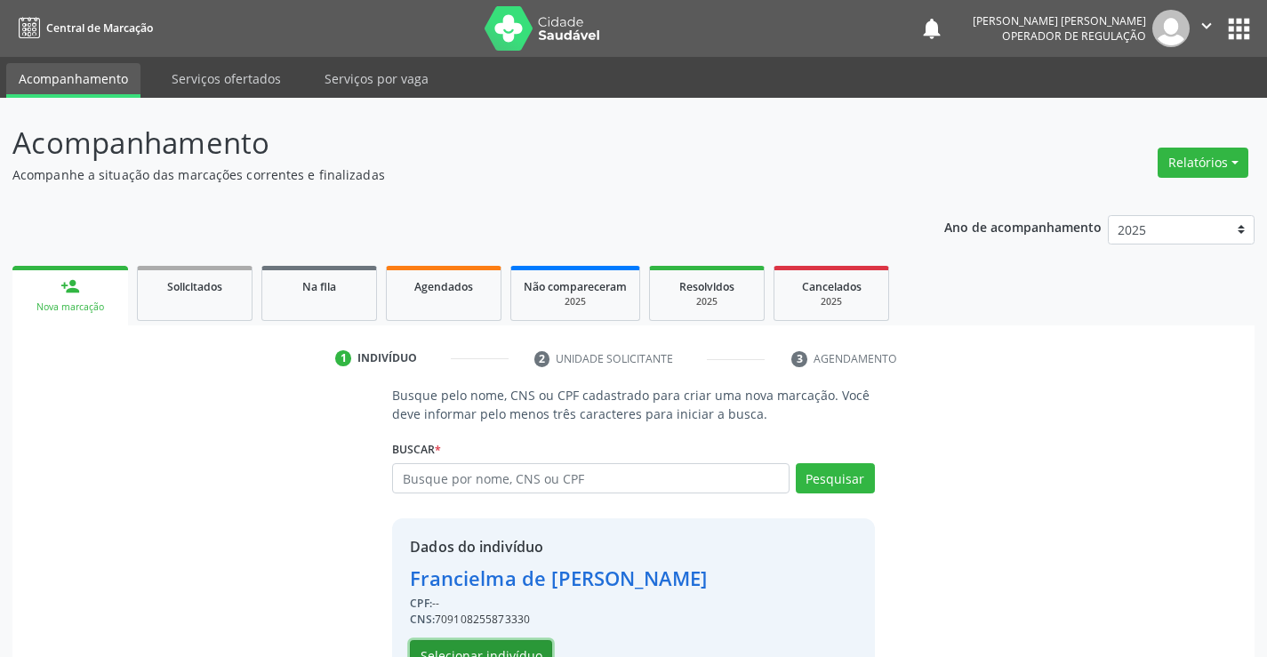
click at [478, 653] on button "Selecionar indivíduo" at bounding box center [481, 655] width 142 height 30
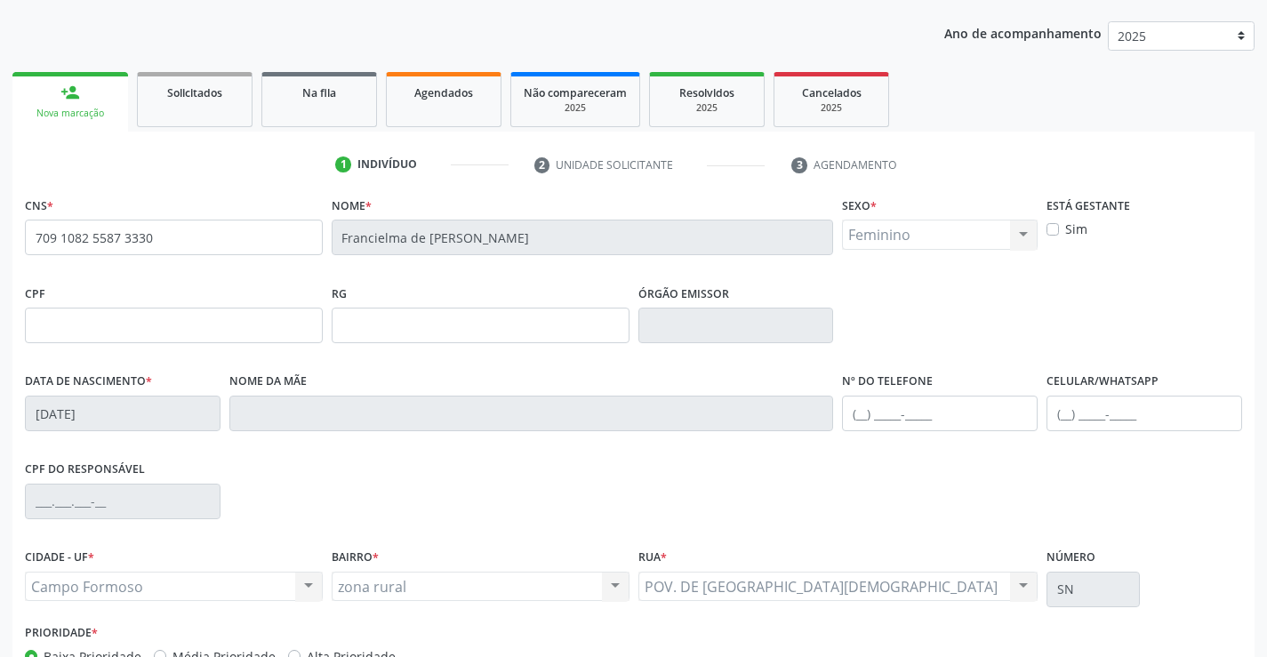
scroll to position [267, 0]
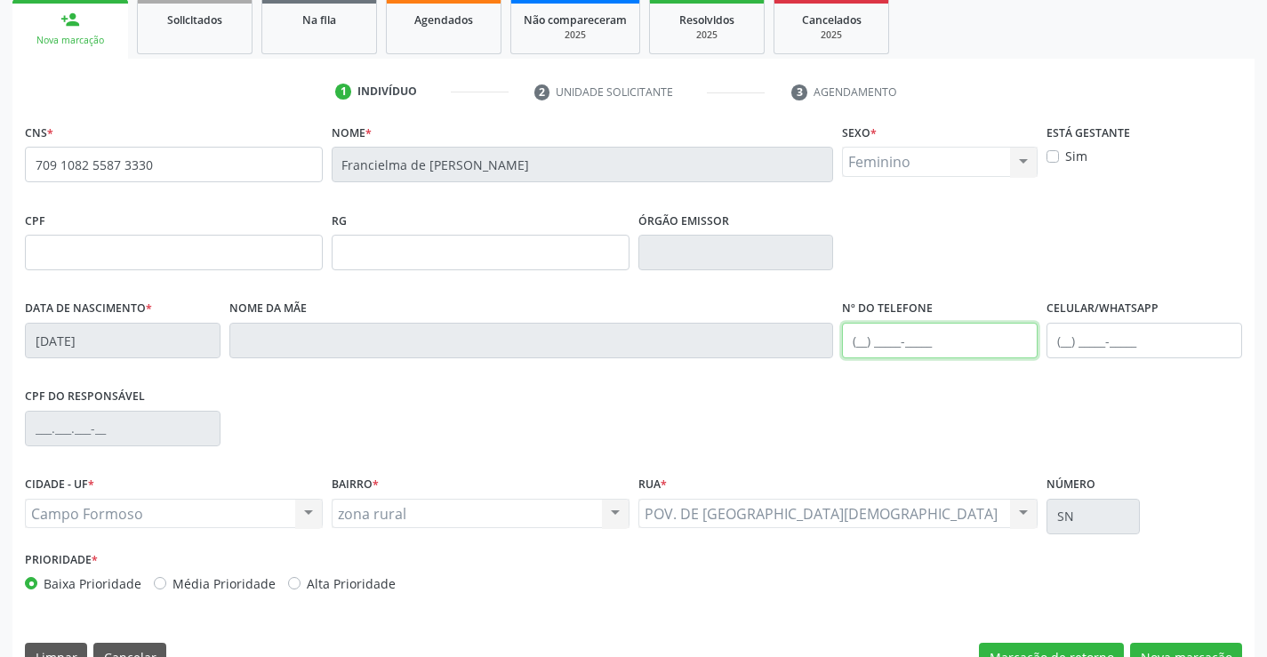
click at [864, 342] on input "text" at bounding box center [940, 341] width 196 height 36
type input "[PHONE_NUMBER]"
click at [1210, 649] on button "Nova marcação" at bounding box center [1186, 658] width 112 height 30
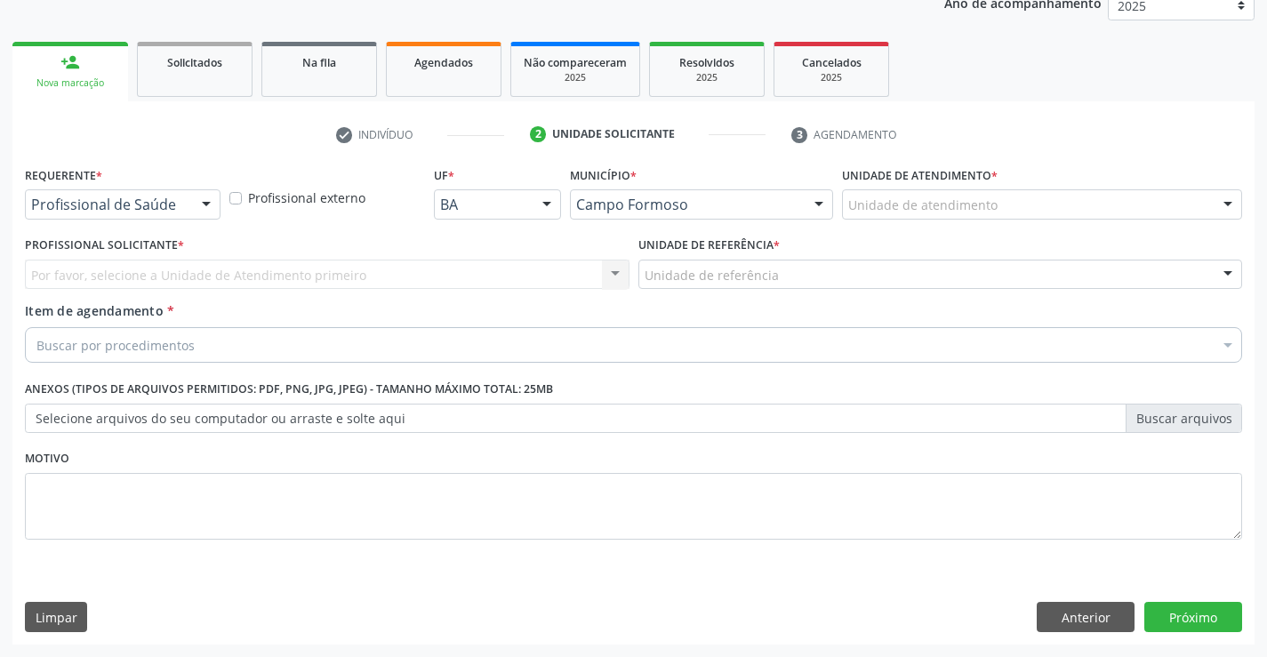
scroll to position [224, 0]
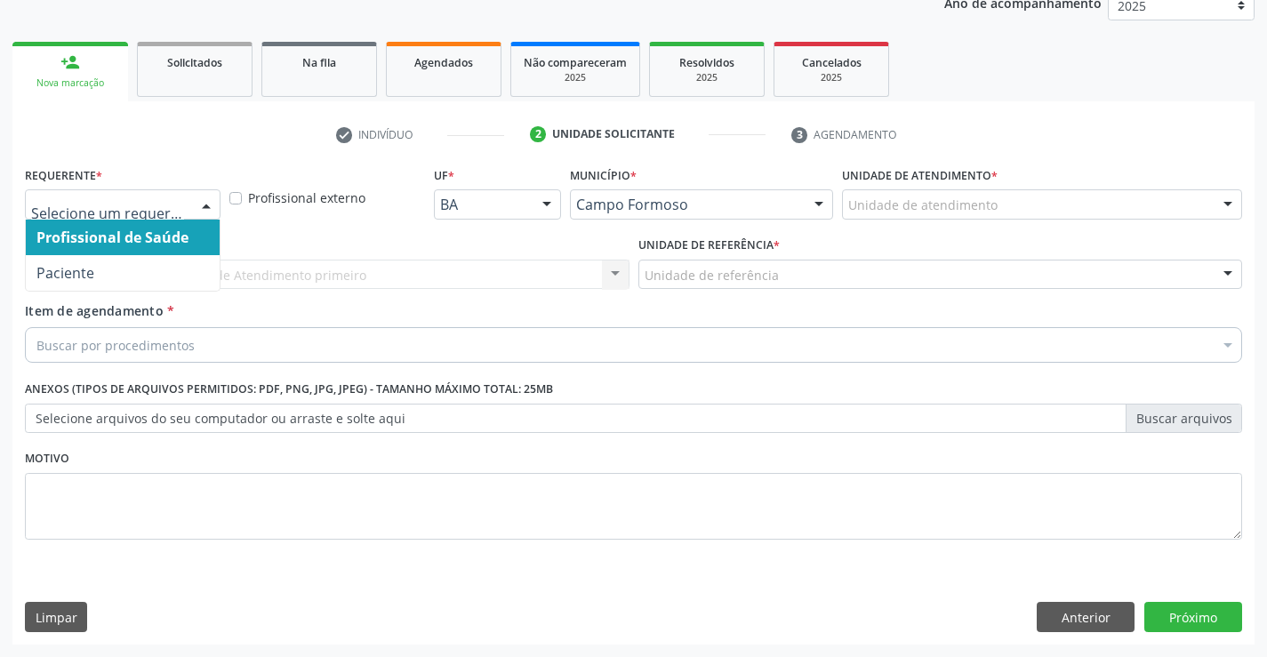
drag, startPoint x: 205, startPoint y: 206, endPoint x: 163, endPoint y: 265, distance: 72.6
click at [196, 220] on div "Profissional de Saúde Paciente Nenhum resultado encontrado para: " " Não há nen…" at bounding box center [123, 204] width 196 height 30
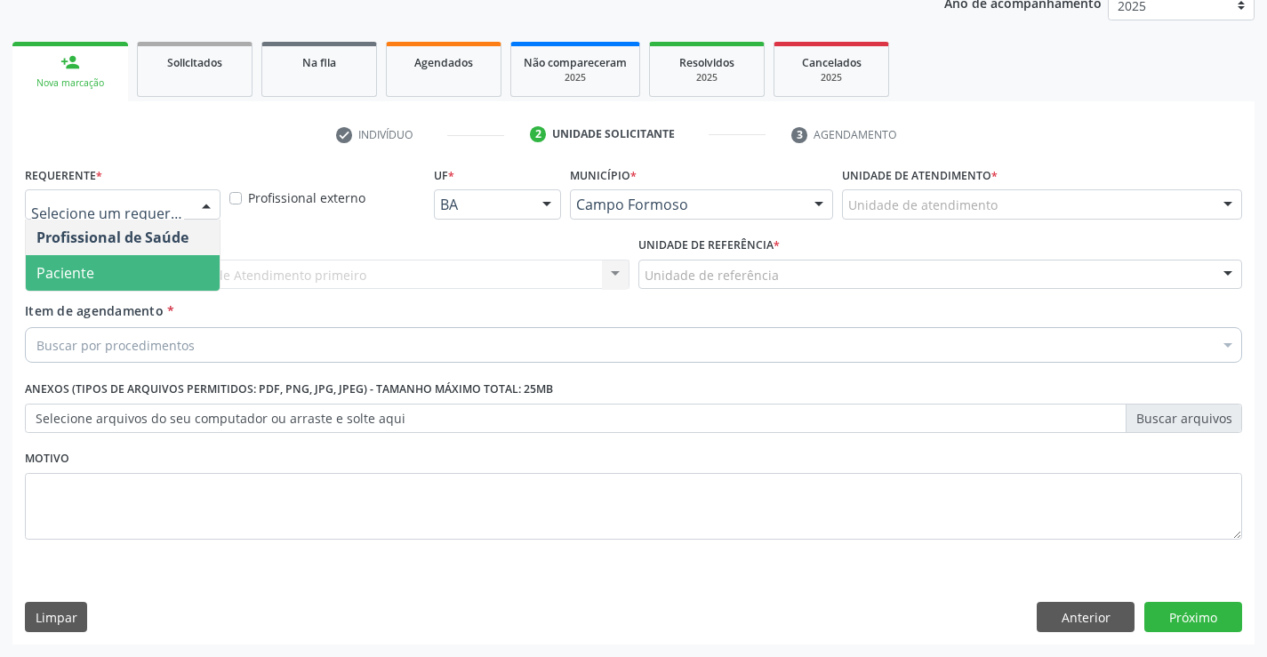
click at [161, 281] on span "Paciente" at bounding box center [123, 273] width 194 height 36
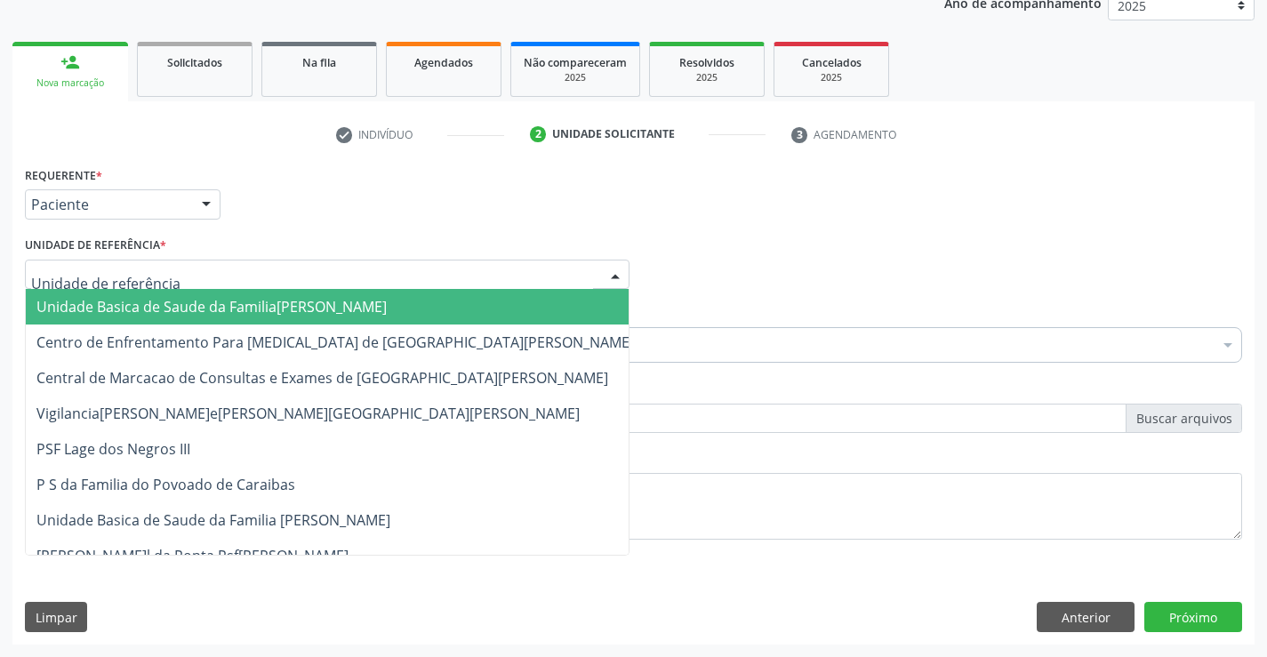
click at [244, 282] on div at bounding box center [327, 275] width 605 height 30
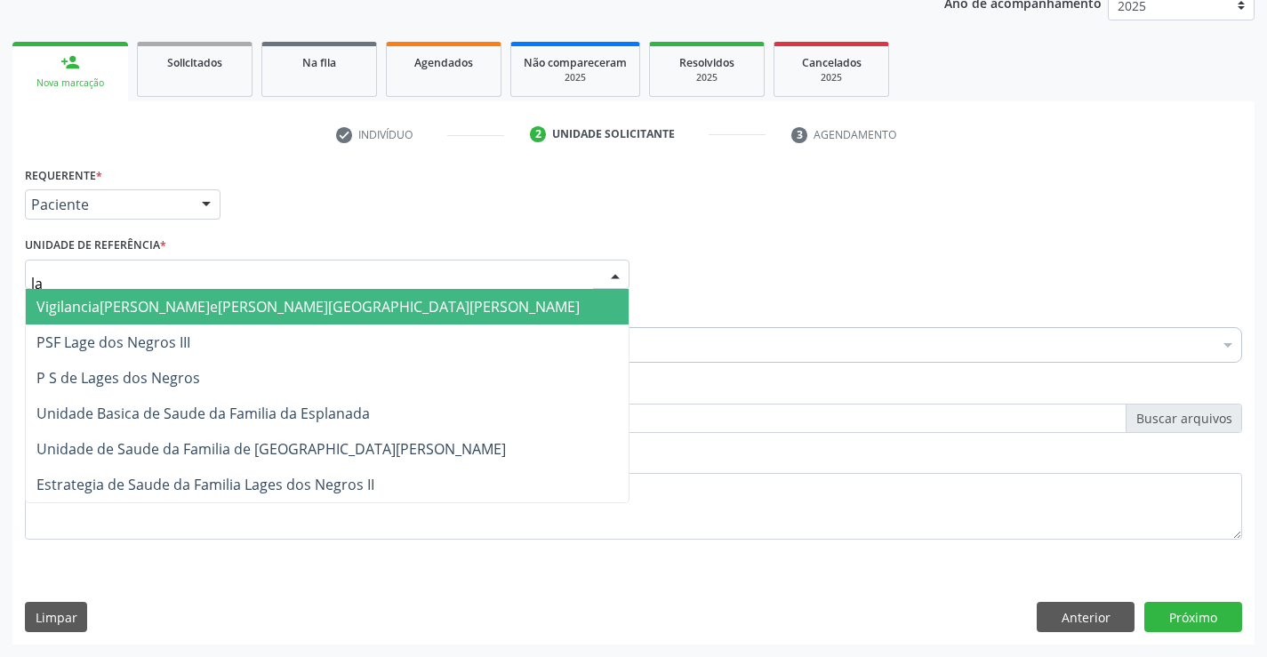
type input "lag"
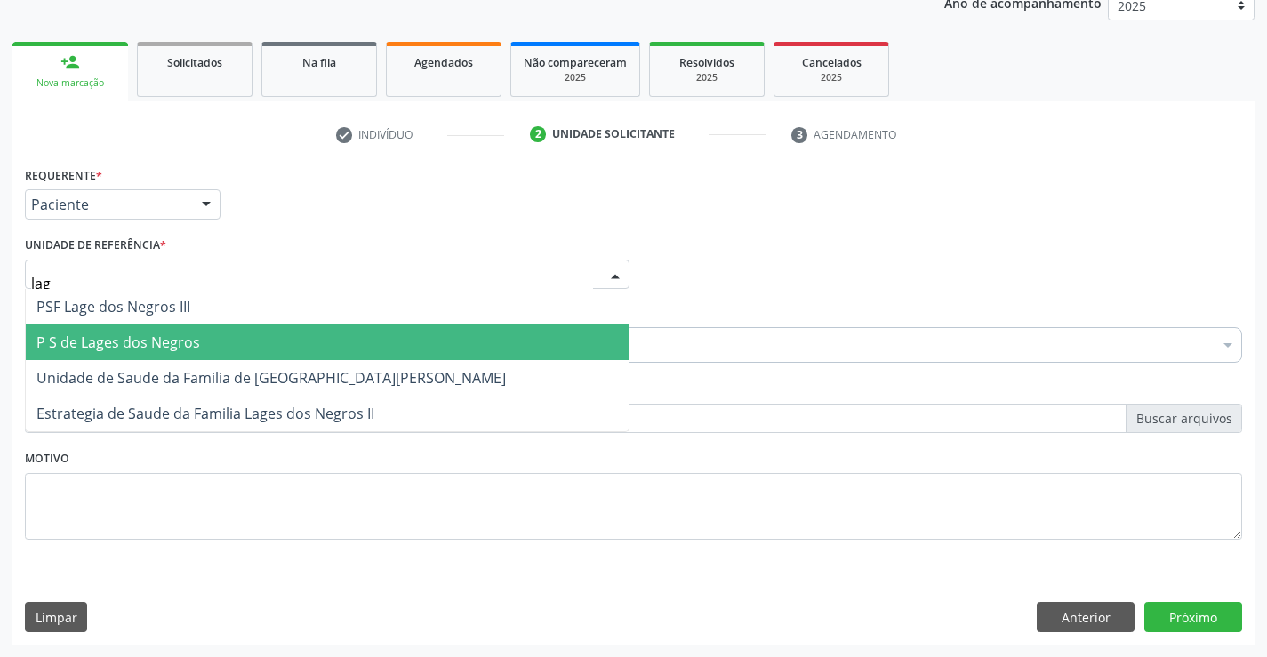
click at [235, 341] on span "P S de Lages dos Negros" at bounding box center [327, 343] width 603 height 36
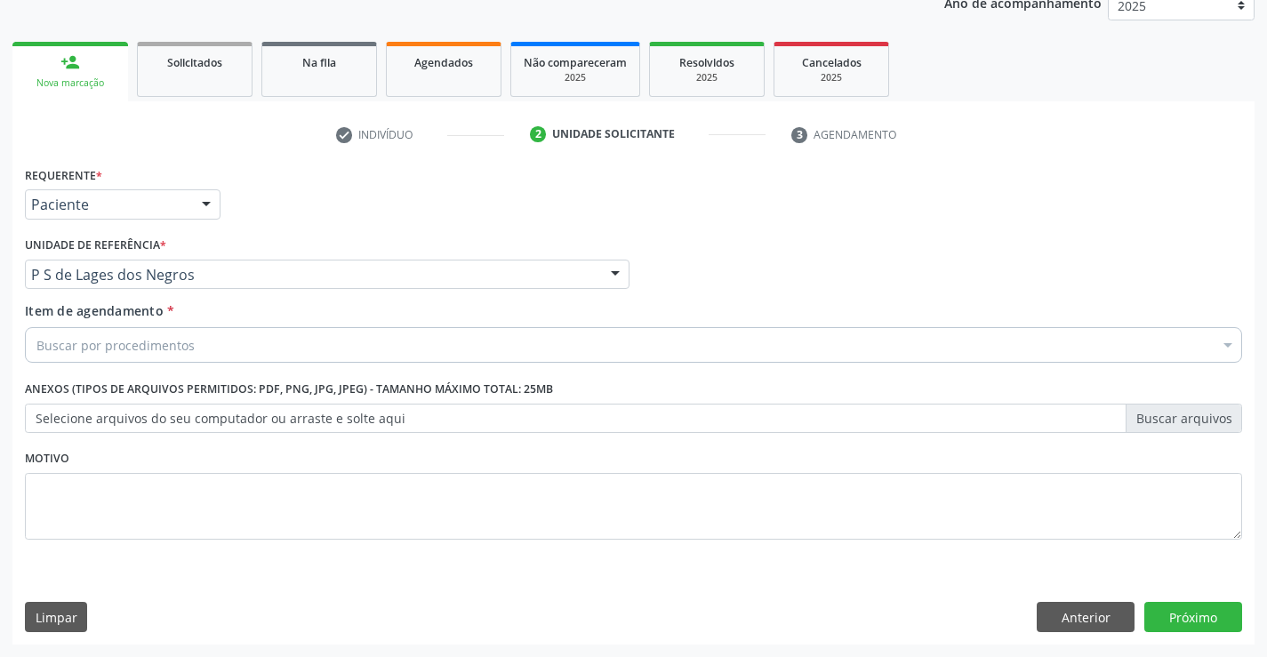
click at [280, 353] on div "Buscar por procedimentos" at bounding box center [633, 345] width 1217 height 36
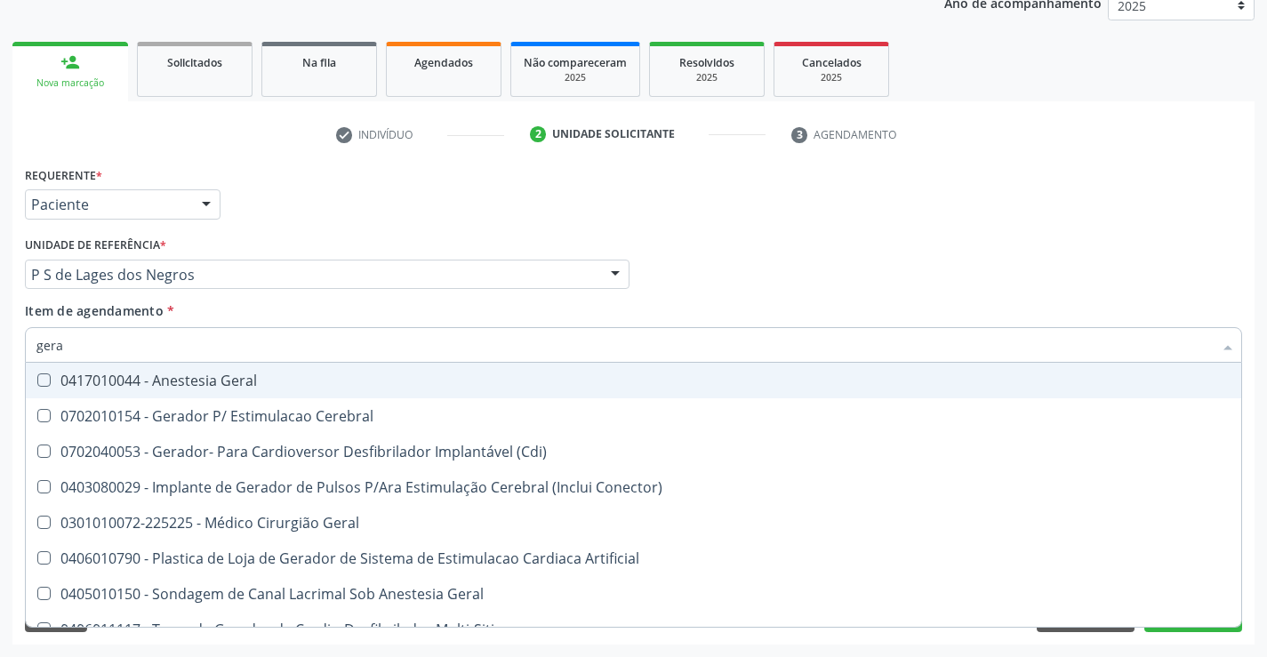
type input "geral"
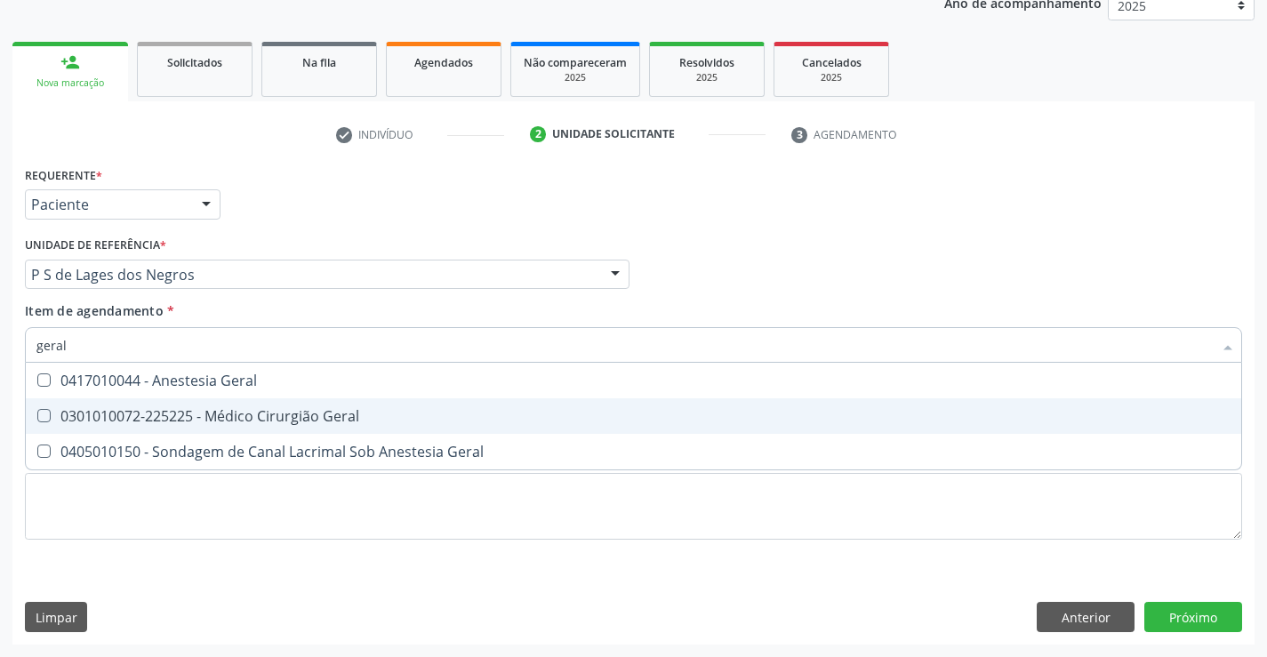
click at [283, 414] on div "0301010072-225225 - Médico Cirurgião Geral" at bounding box center [633, 416] width 1194 height 14
checkbox Geral "true"
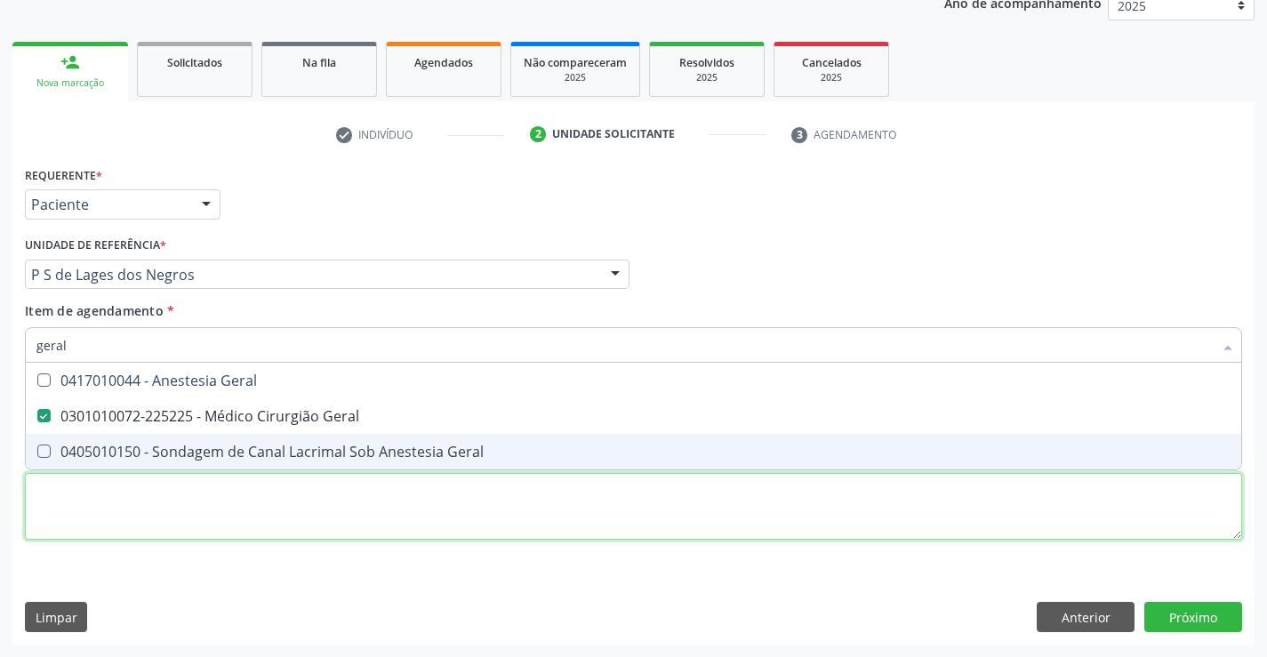
click at [294, 531] on div "Requerente * Paciente Profissional de Saúde Paciente Nenhum resultado encontrad…" at bounding box center [633, 363] width 1217 height 403
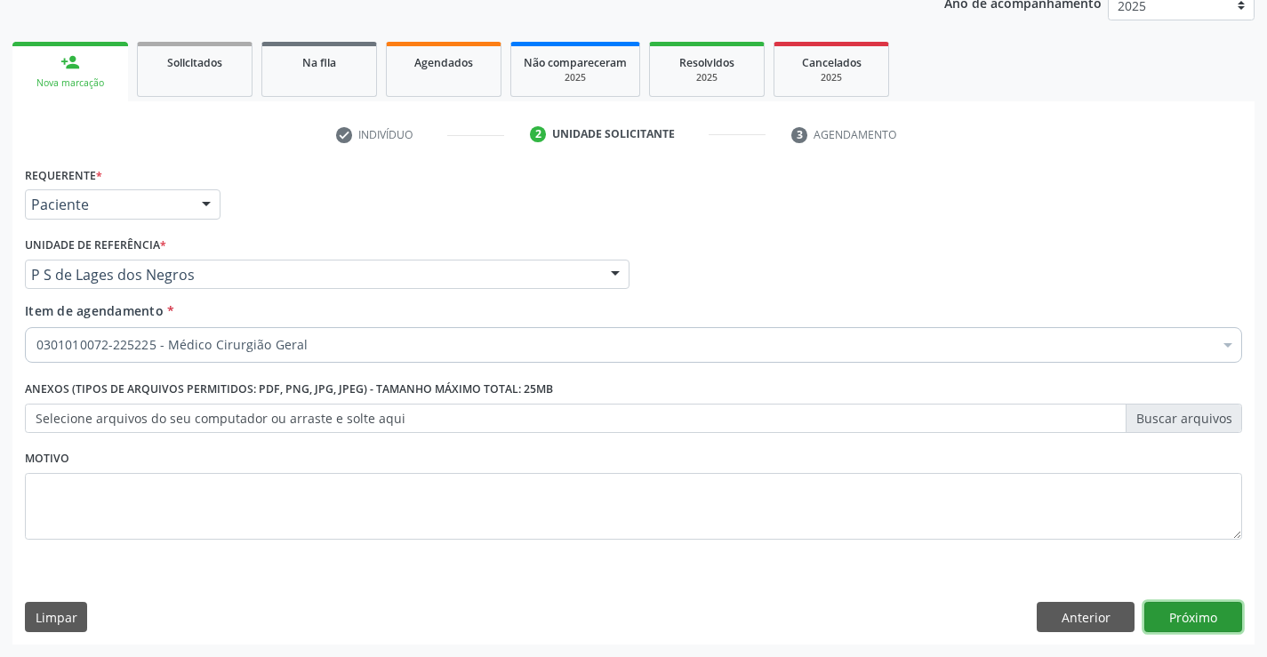
click at [1166, 620] on button "Próximo" at bounding box center [1194, 617] width 98 height 30
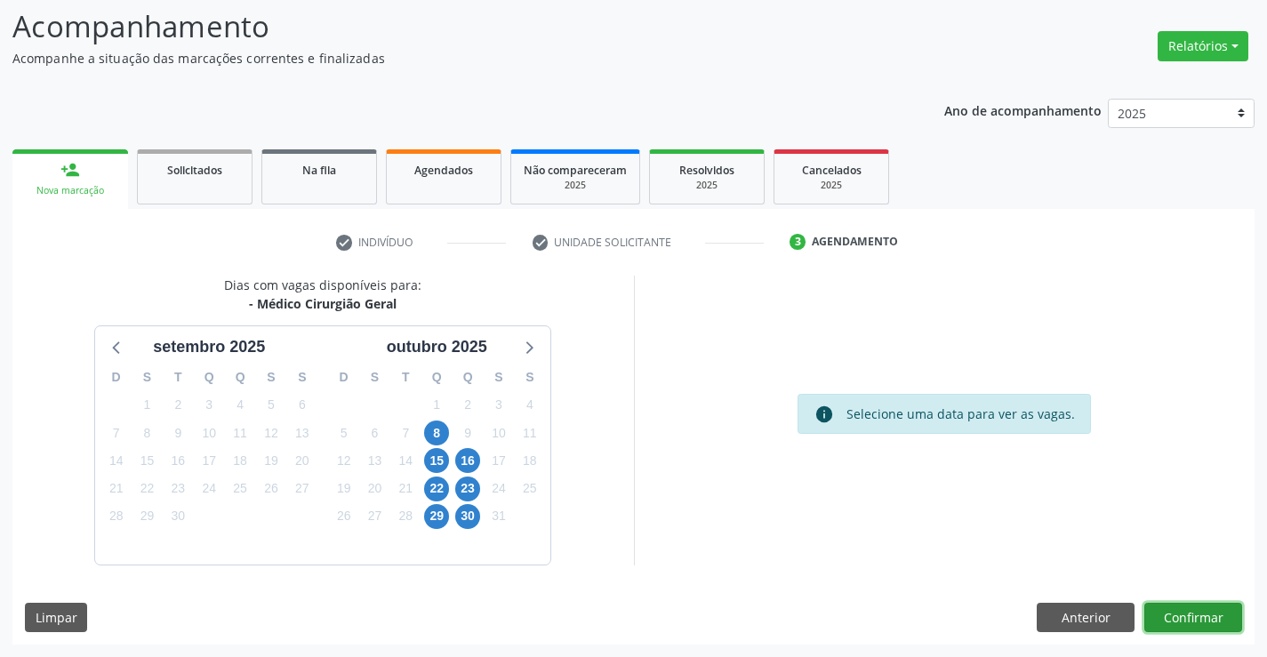
click at [1196, 623] on button "Confirmar" at bounding box center [1194, 618] width 98 height 30
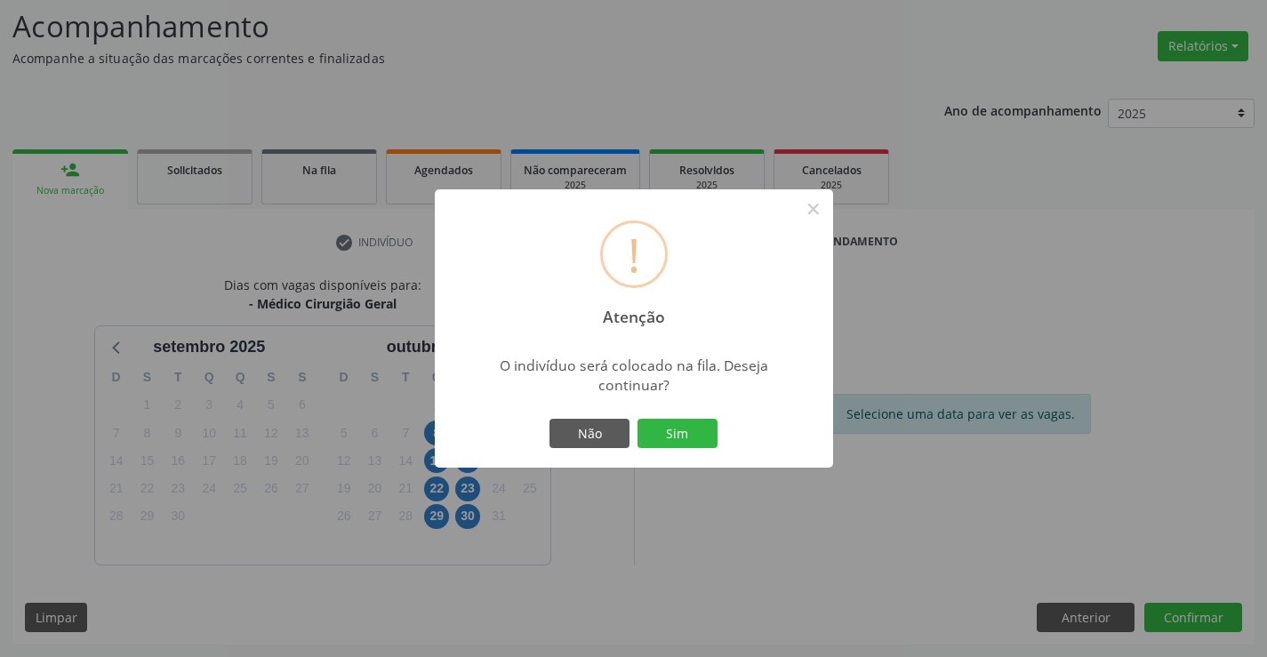
click at [667, 417] on div "Não Sim" at bounding box center [634, 433] width 176 height 37
click at [671, 426] on button "Sim" at bounding box center [678, 434] width 80 height 30
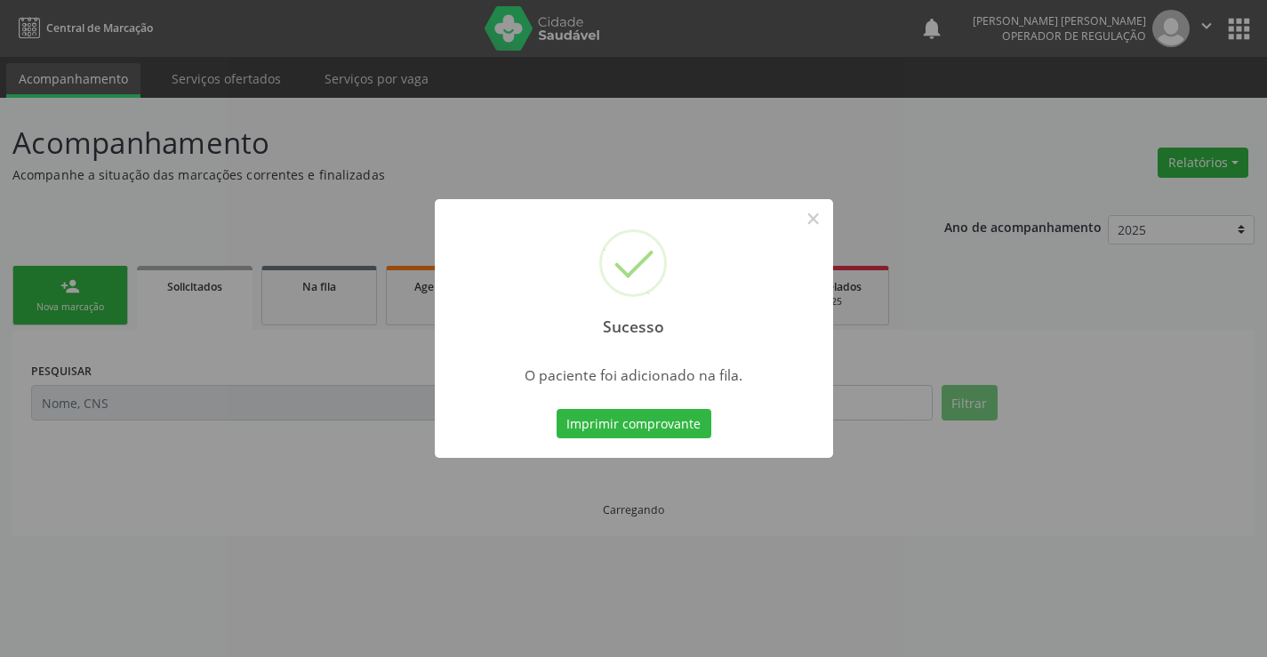
scroll to position [0, 0]
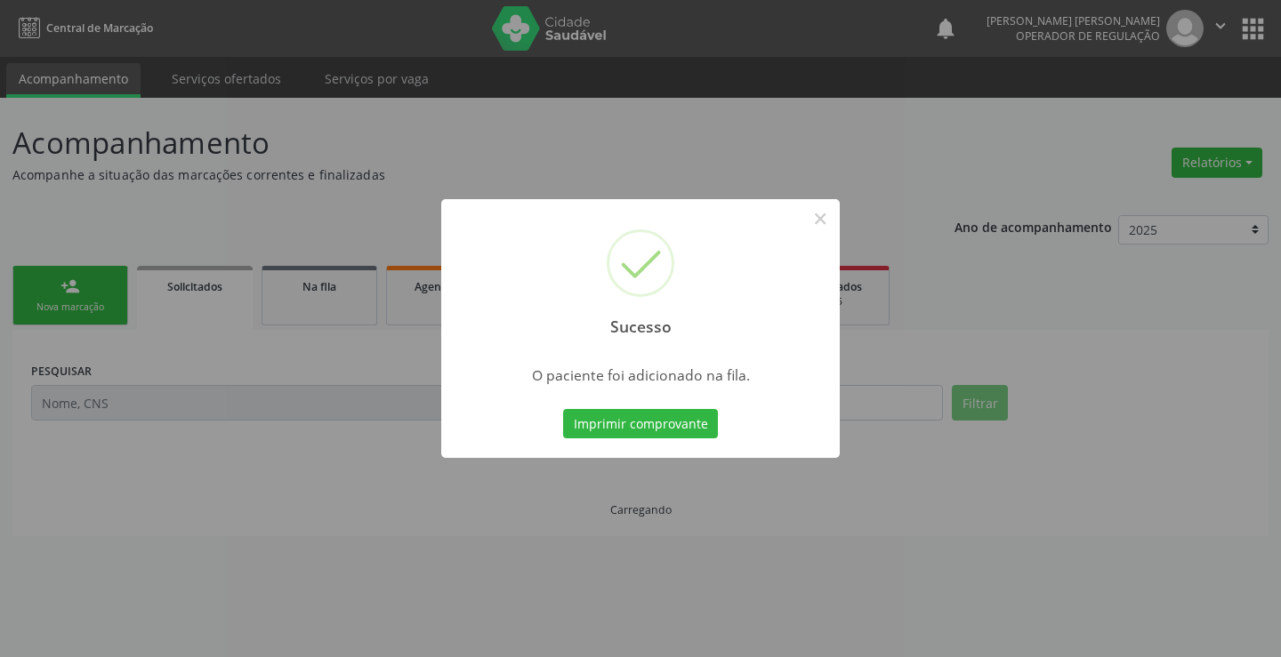
click at [671, 426] on button "Imprimir comprovante" at bounding box center [640, 424] width 155 height 30
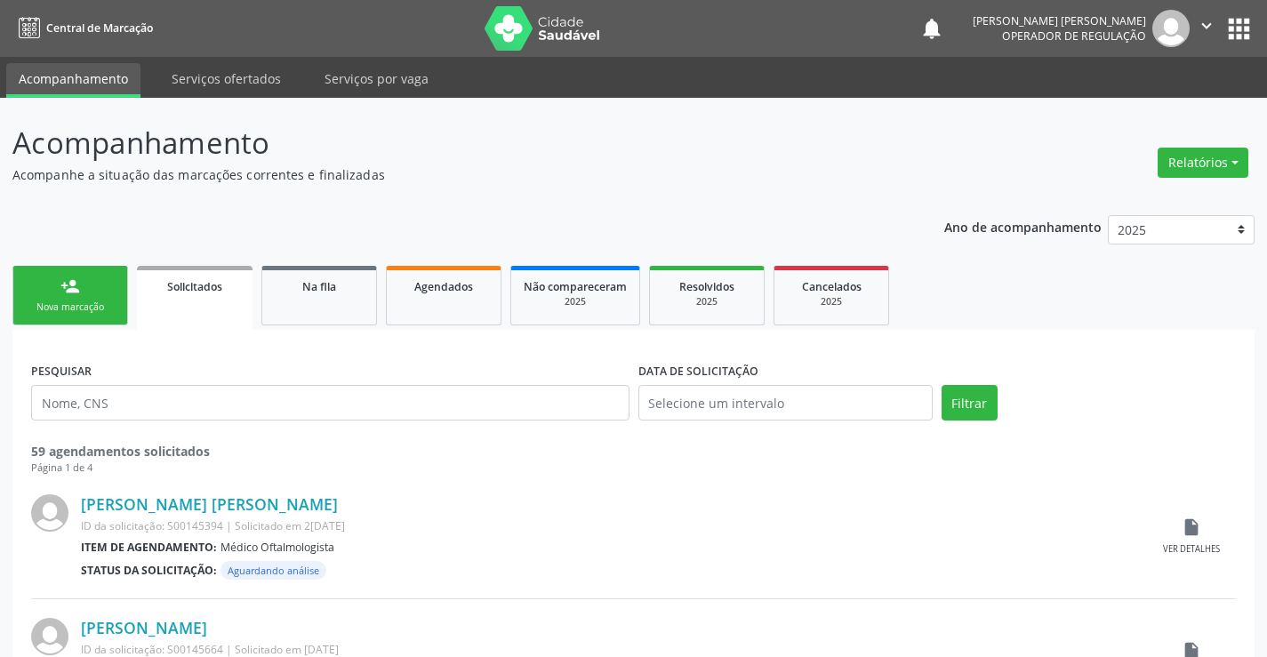
click at [107, 319] on link "person_add Nova marcação" at bounding box center [70, 296] width 116 height 60
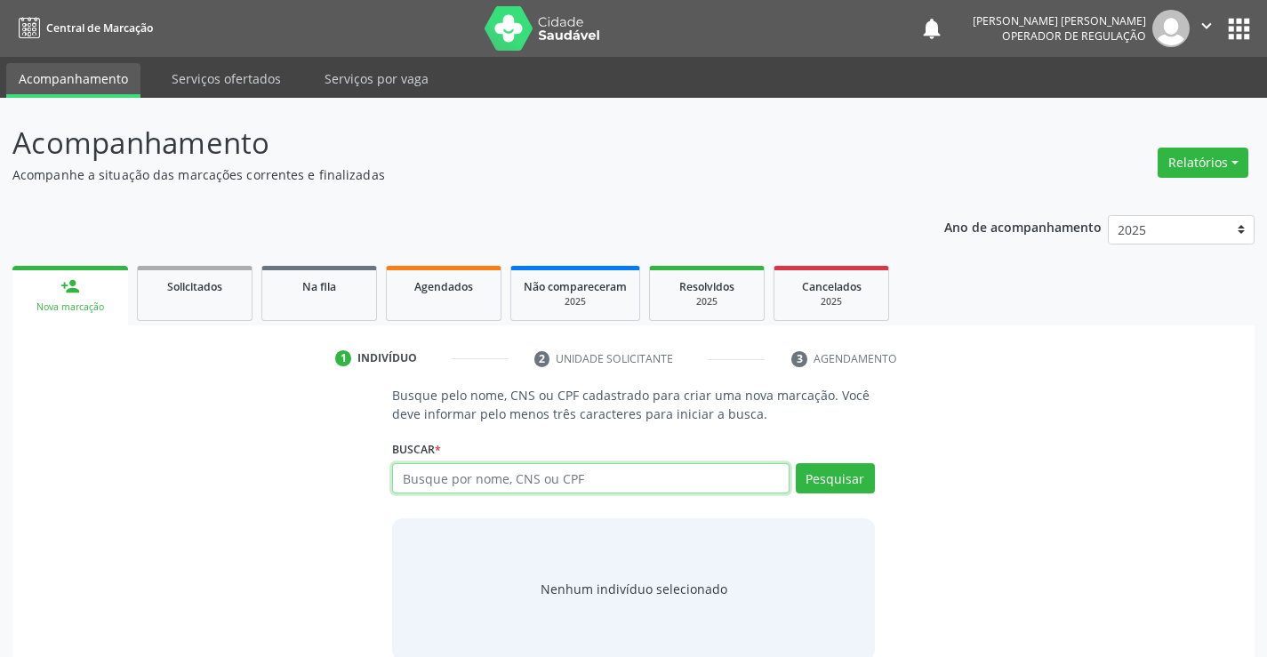
click at [476, 482] on input "text" at bounding box center [590, 478] width 397 height 30
type input "708407286754668"
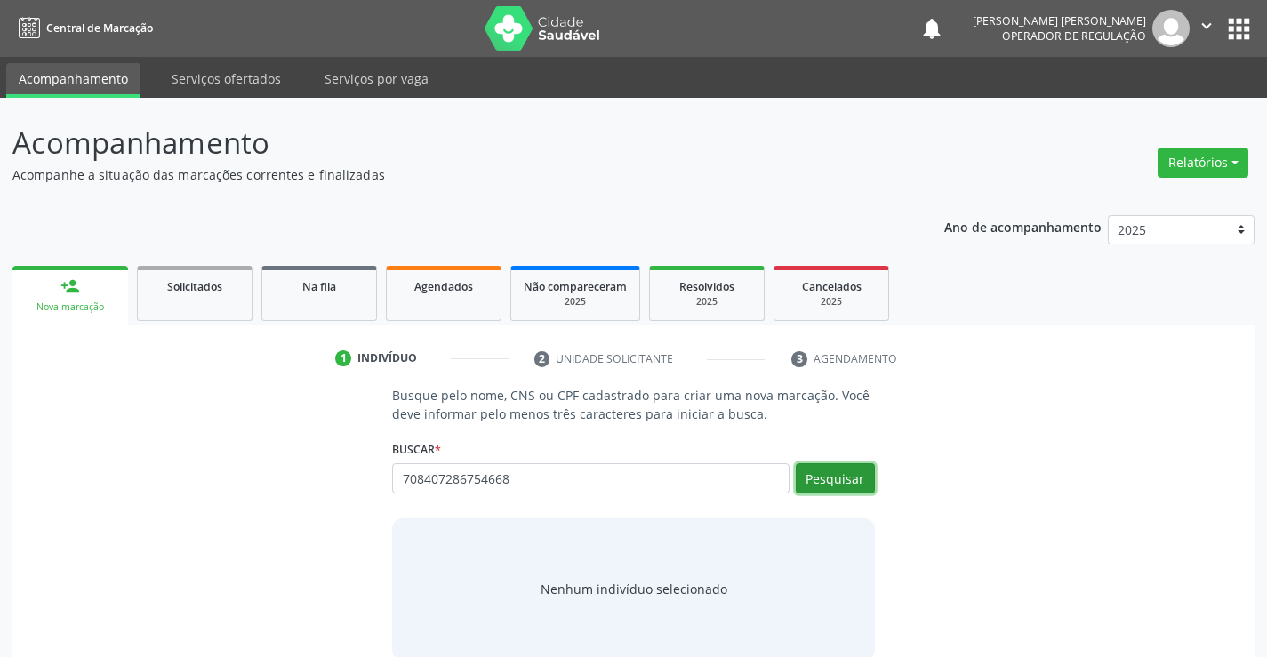
click at [834, 480] on button "Pesquisar" at bounding box center [835, 478] width 79 height 30
type input "708407286754668"
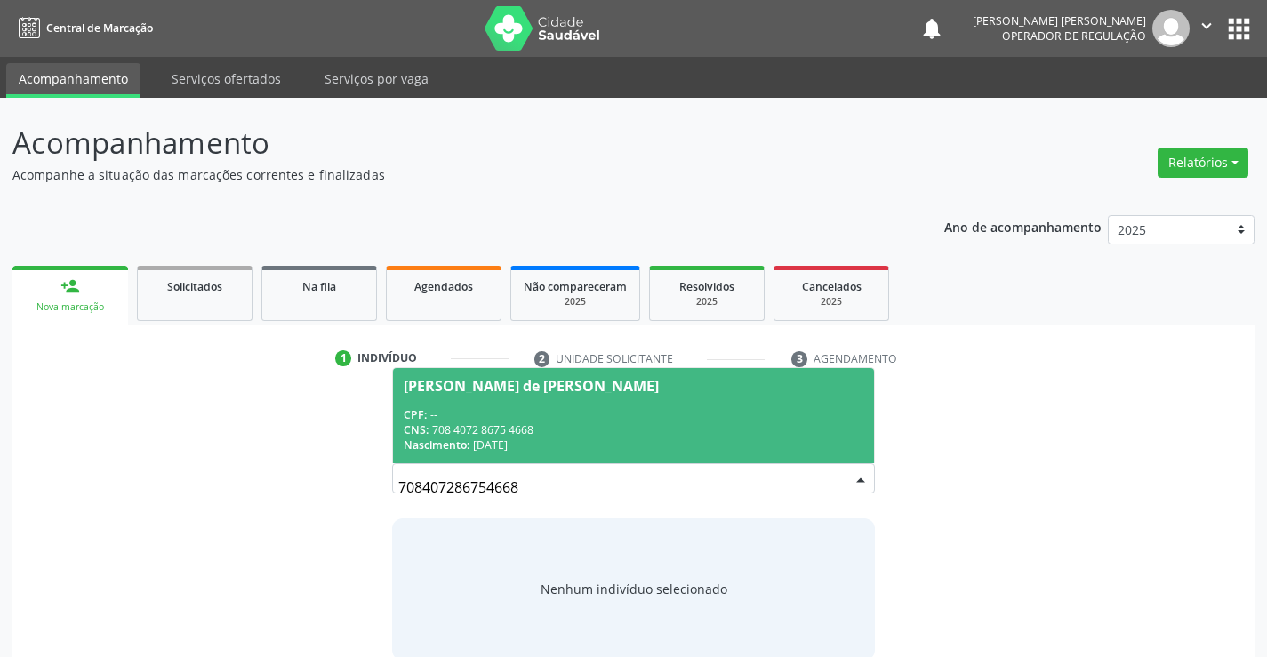
click at [765, 434] on div "CNS: 708 4072 8675 4668" at bounding box center [633, 429] width 459 height 15
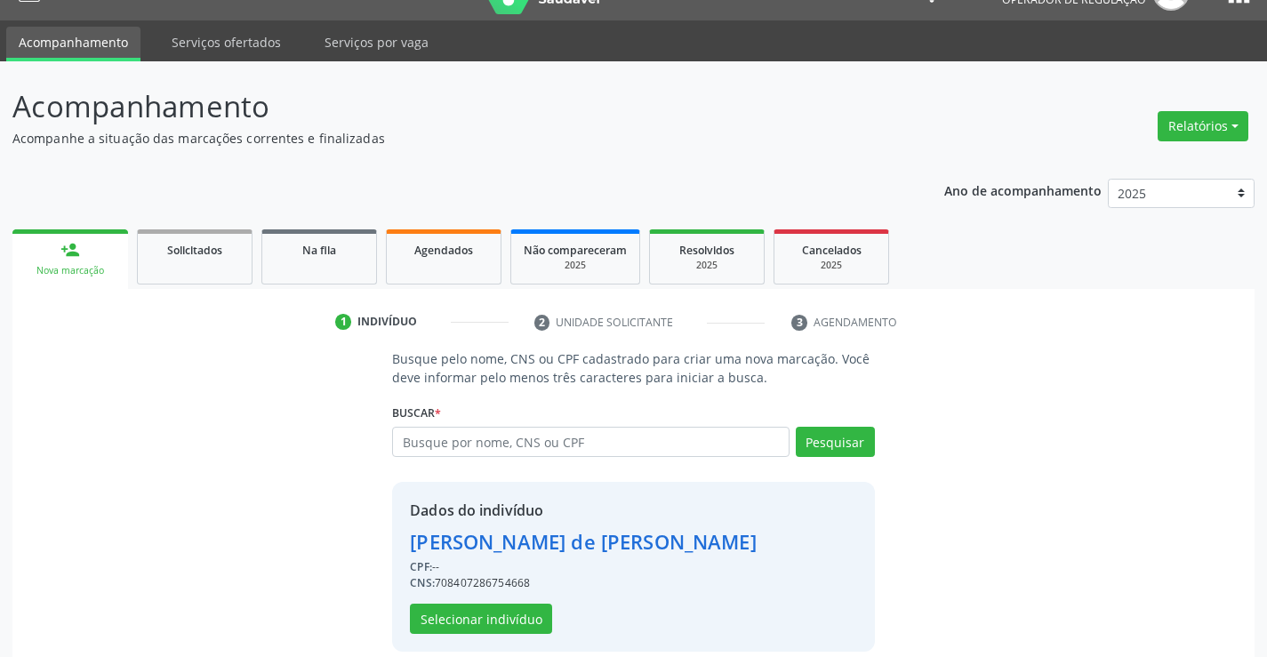
scroll to position [56, 0]
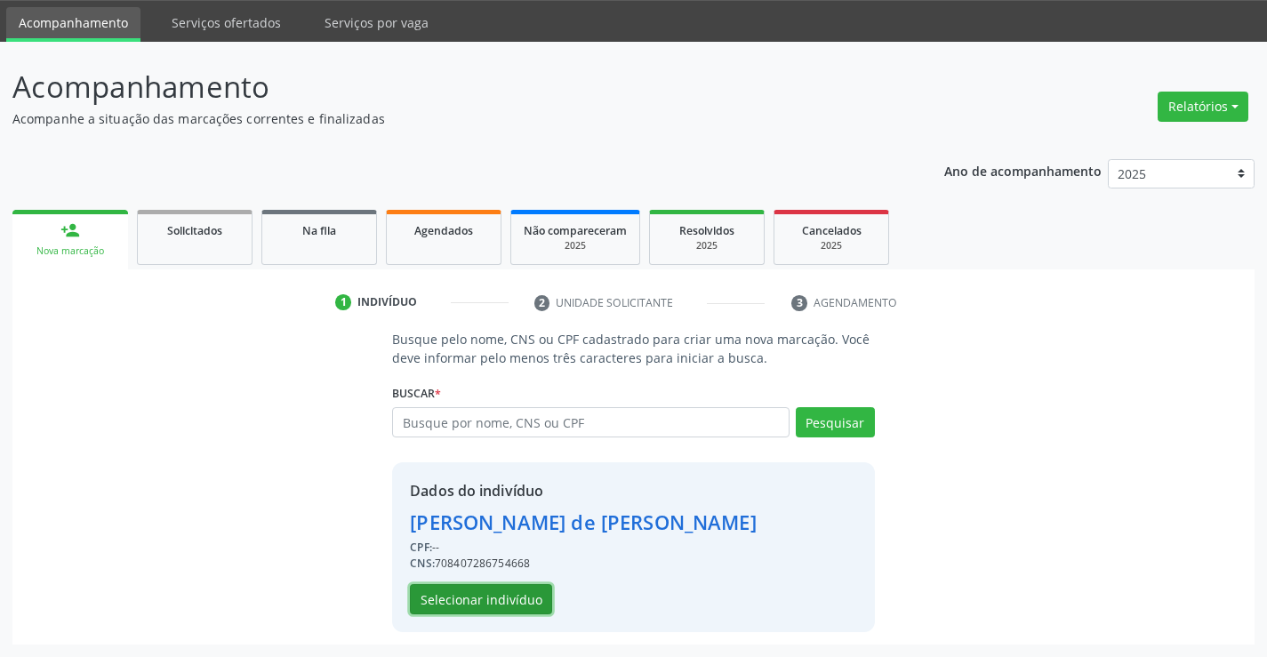
click at [502, 592] on button "Selecionar indivíduo" at bounding box center [481, 599] width 142 height 30
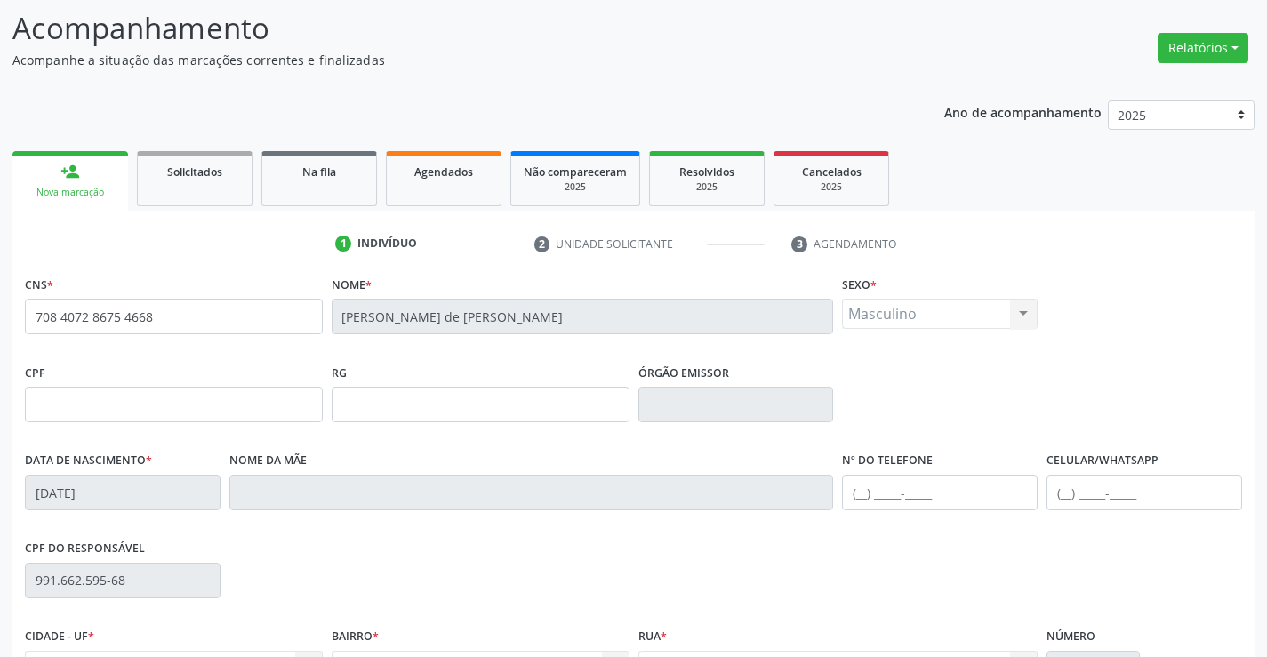
scroll to position [145, 0]
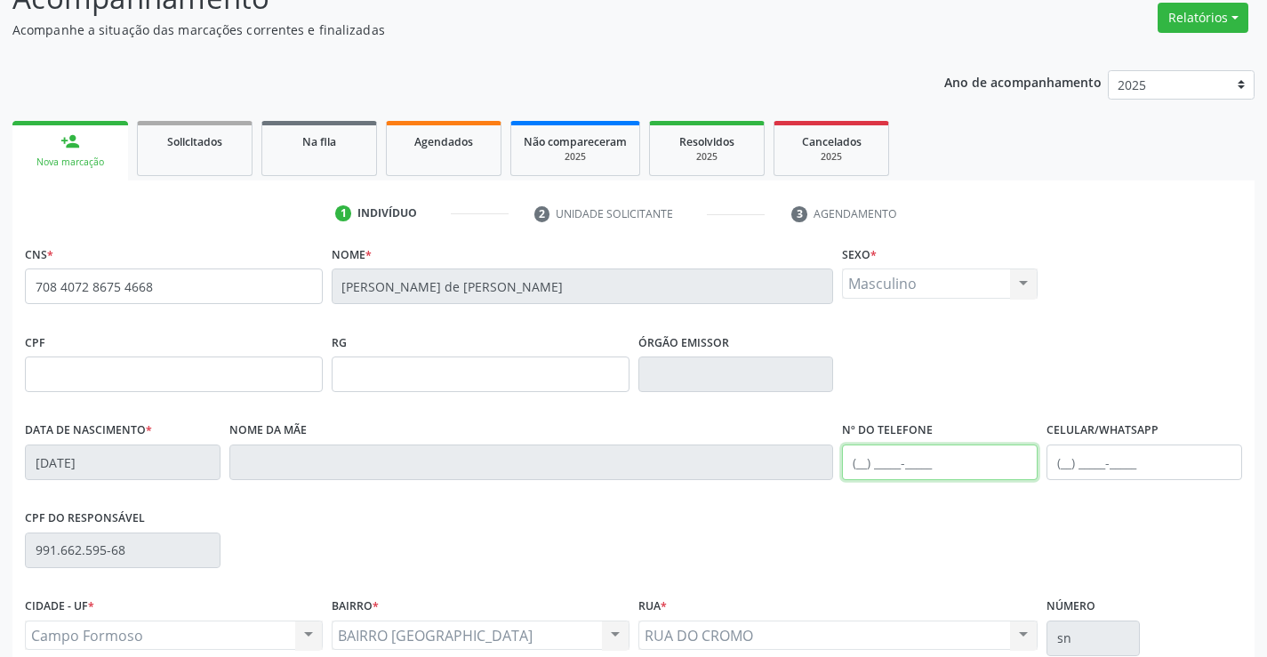
click at [860, 466] on input "text" at bounding box center [940, 463] width 196 height 36
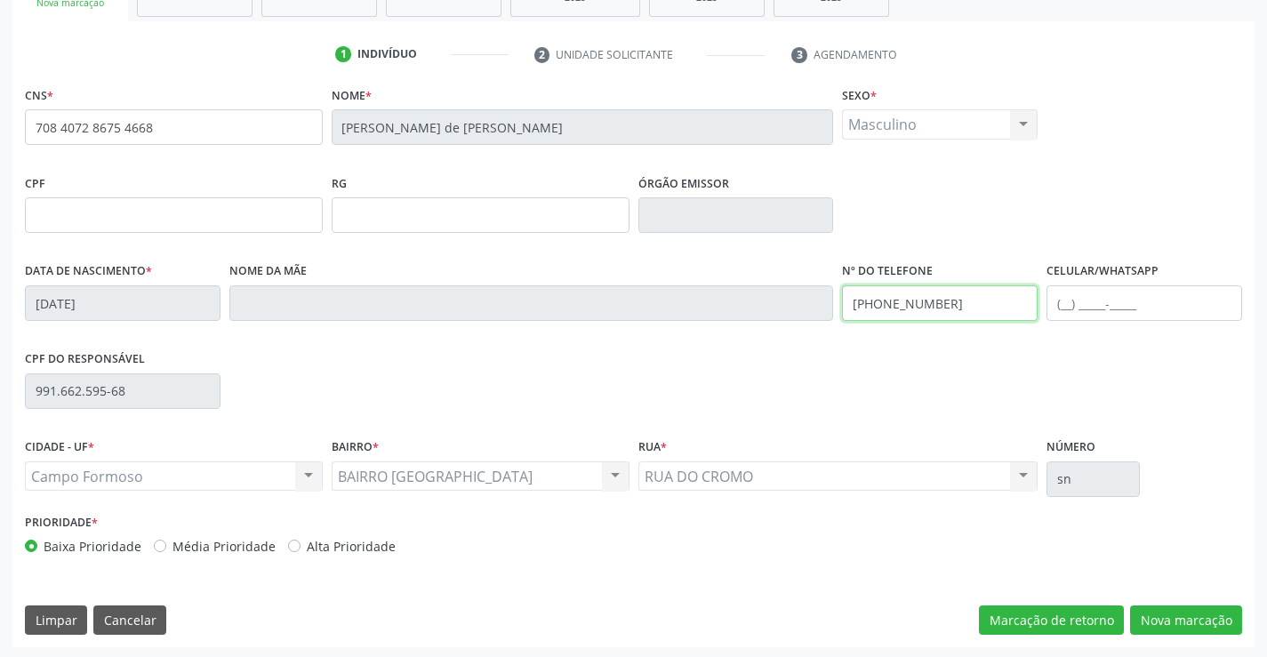
scroll to position [307, 0]
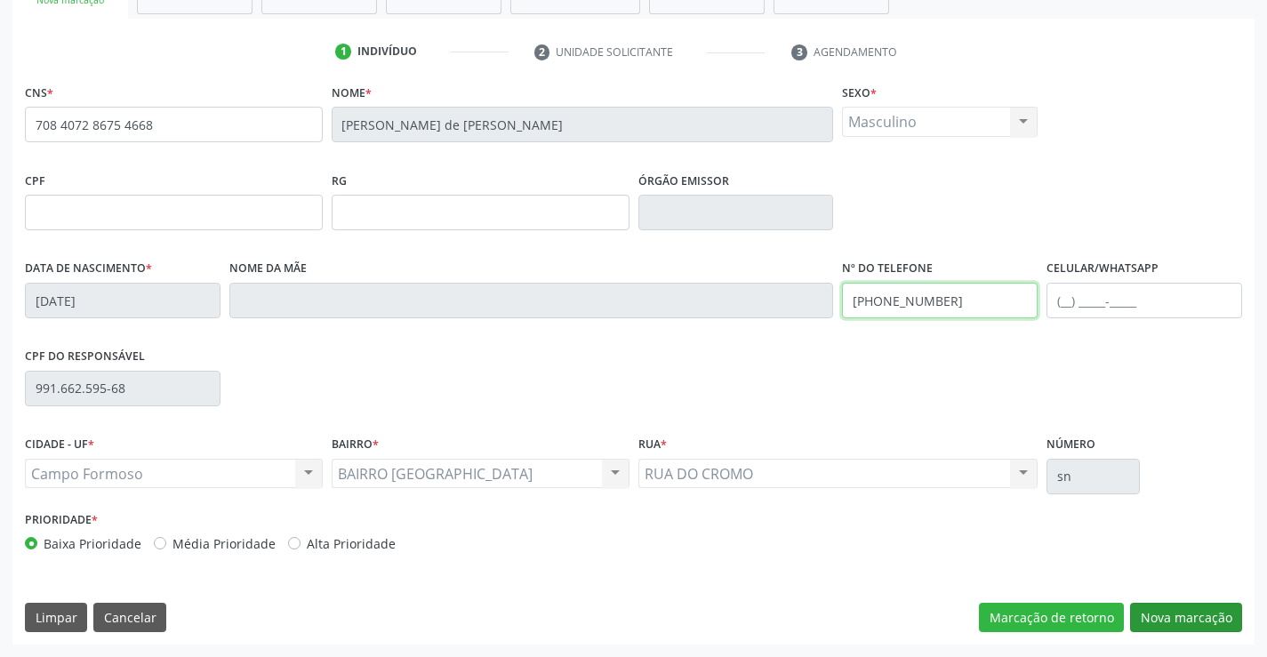
type input "[PHONE_NUMBER]"
click at [1173, 617] on button "Nova marcação" at bounding box center [1186, 618] width 112 height 30
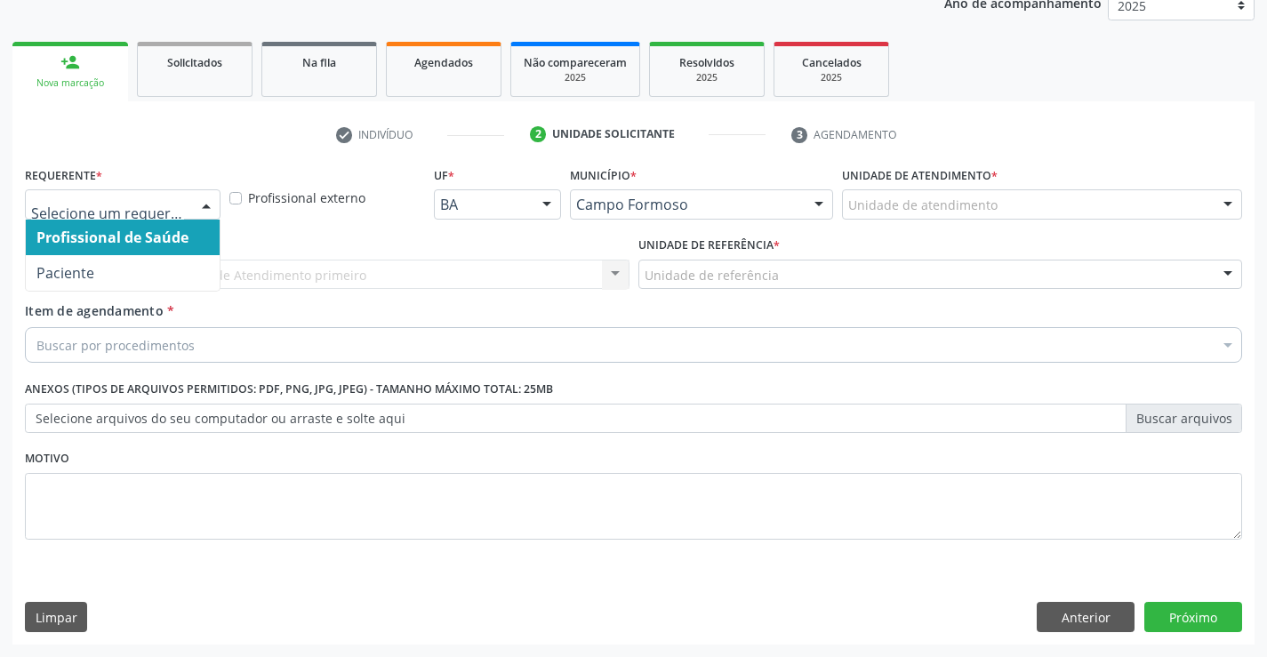
click at [205, 205] on div at bounding box center [206, 205] width 27 height 30
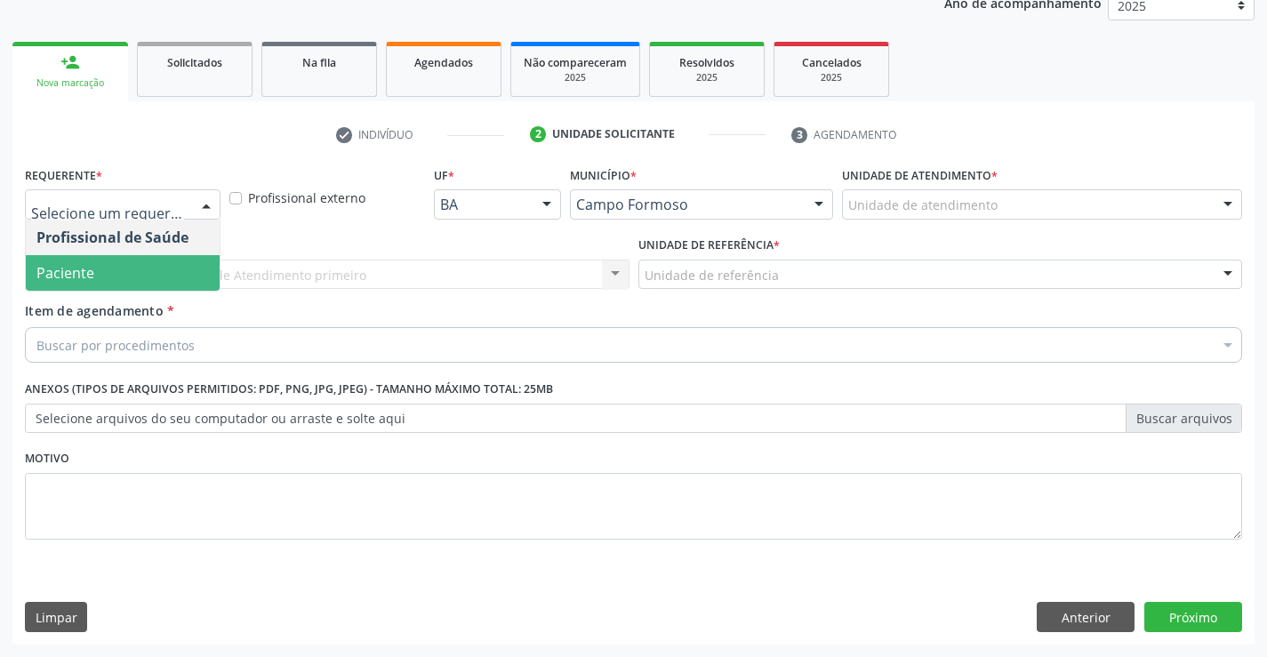
click at [178, 269] on span "Paciente" at bounding box center [123, 273] width 194 height 36
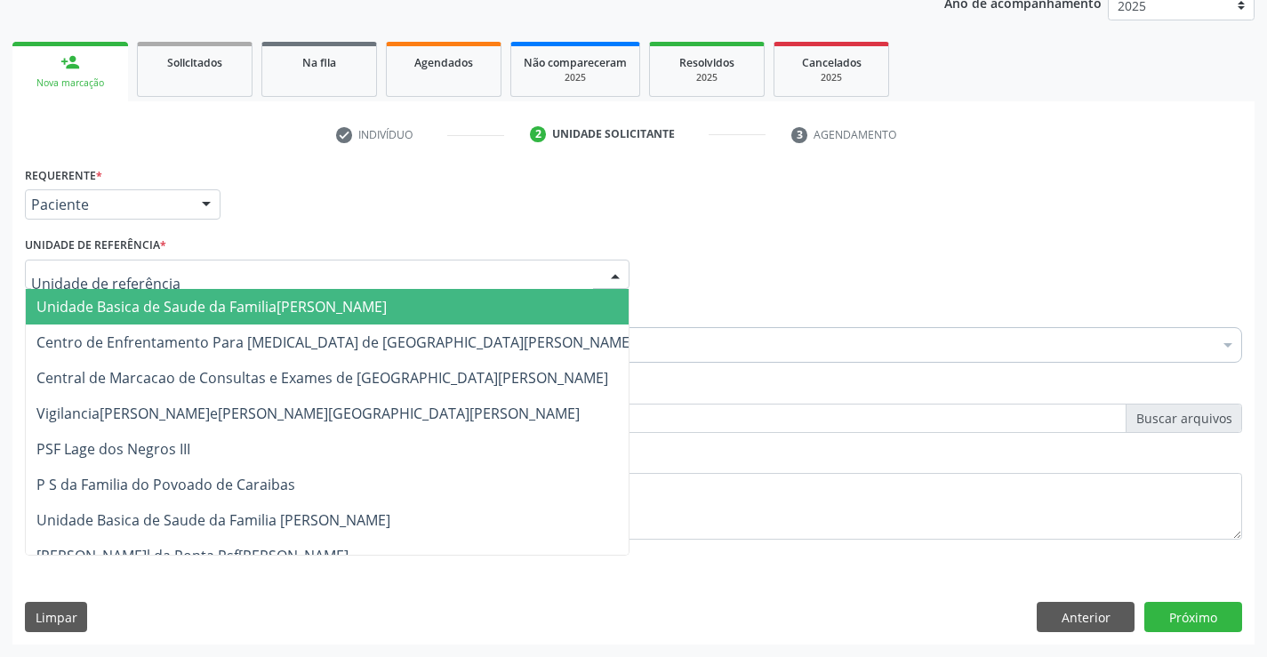
click at [211, 269] on div at bounding box center [327, 275] width 605 height 30
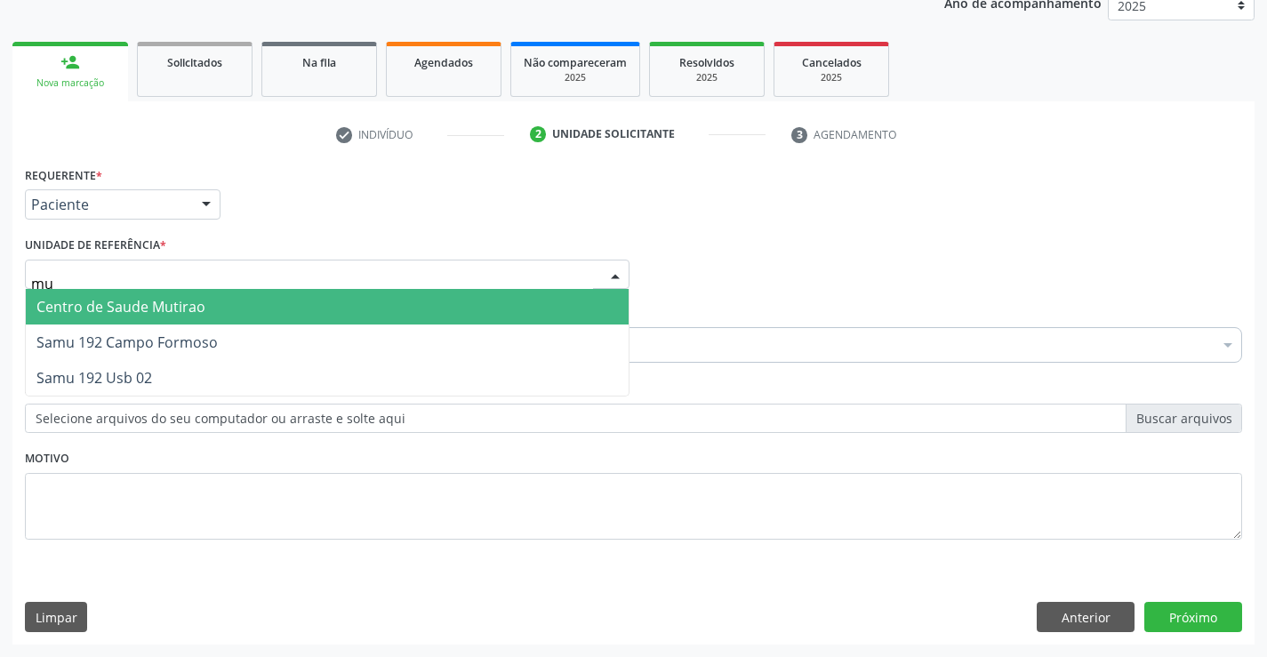
type input "mut"
click at [221, 299] on span "Centro de Saude Mutirao" at bounding box center [327, 307] width 603 height 36
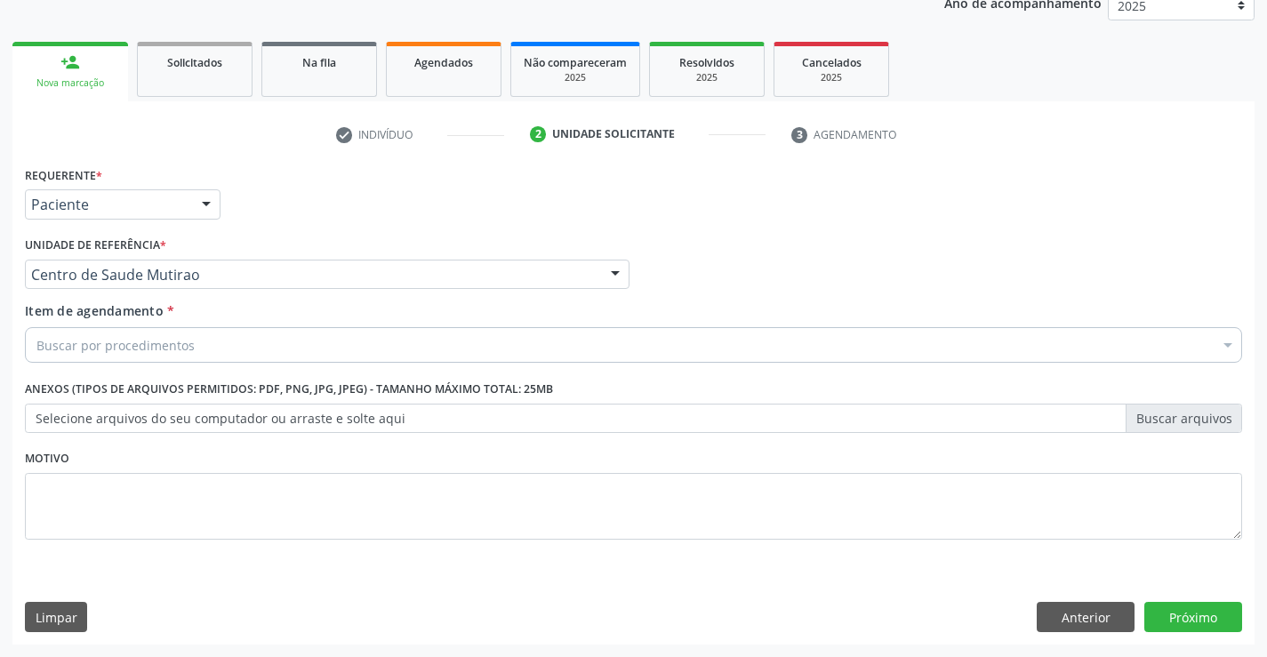
click at [222, 353] on div "Buscar por procedimentos" at bounding box center [633, 345] width 1217 height 36
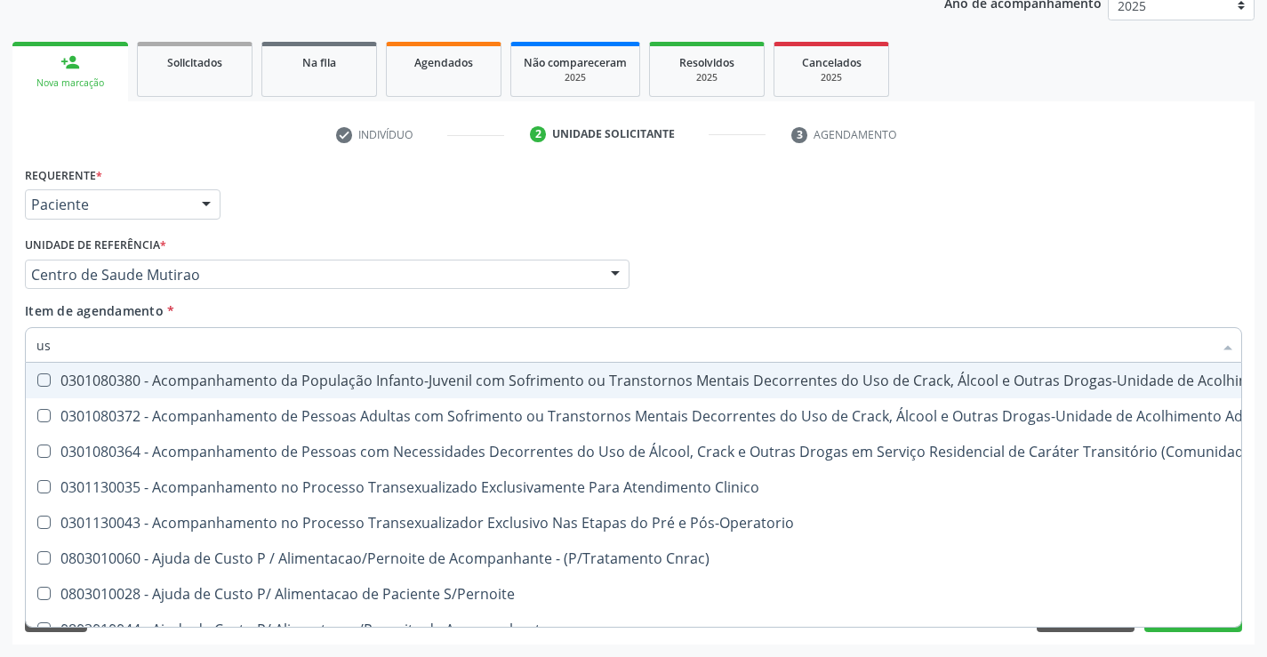
type input "usg"
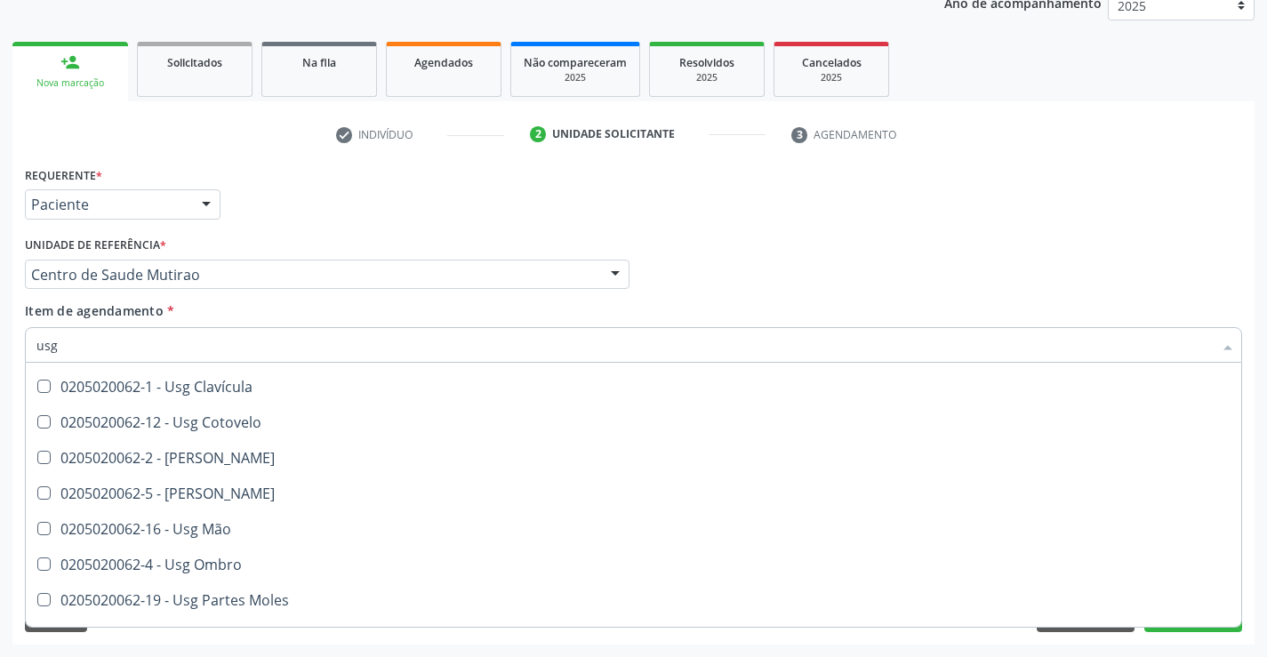
scroll to position [178, 0]
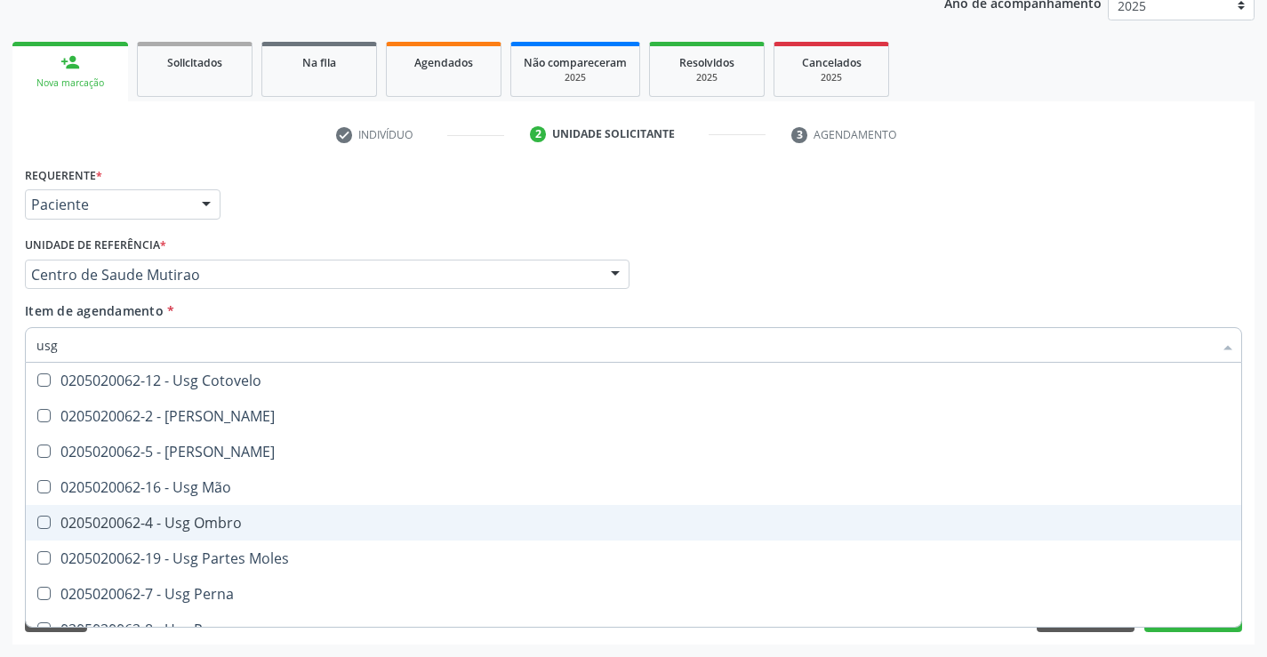
click at [259, 522] on div "0205020062-4 - Usg Ombro" at bounding box center [633, 523] width 1194 height 14
checkbox Ombro "true"
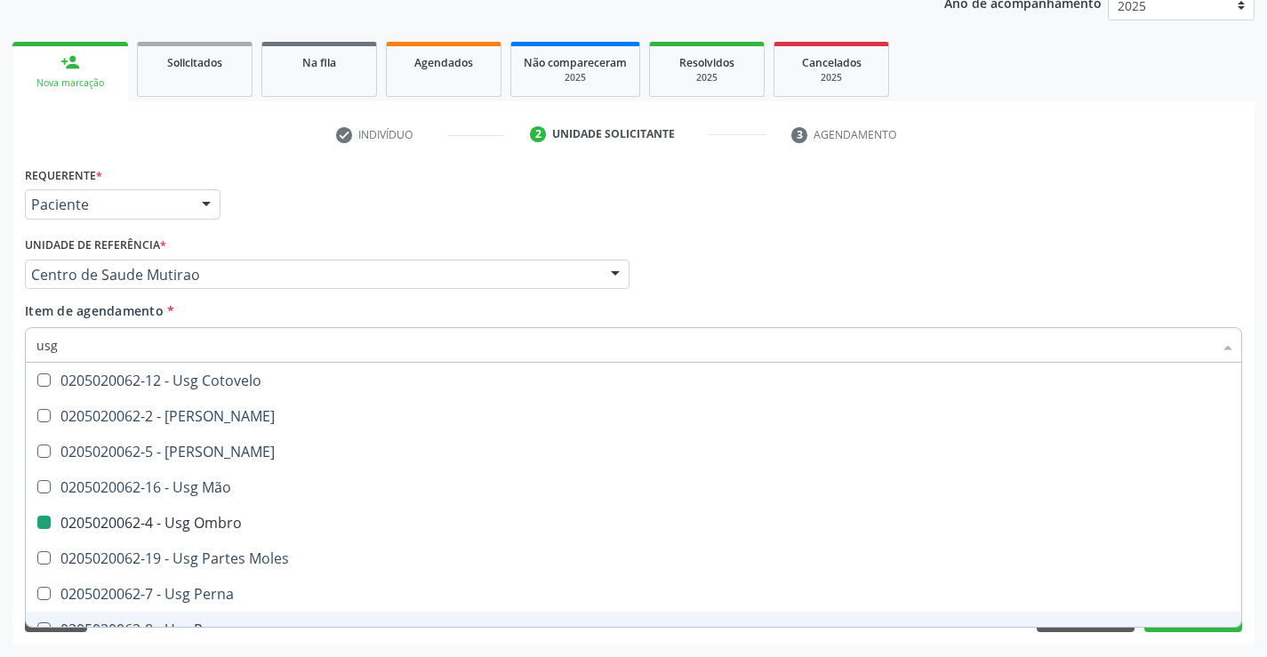
click at [271, 645] on div "Acompanhamento Acompanhe a situação das marcações correntes e finalizadas Relat…" at bounding box center [633, 265] width 1267 height 783
checkbox Braço "true"
checkbox Ombro "false"
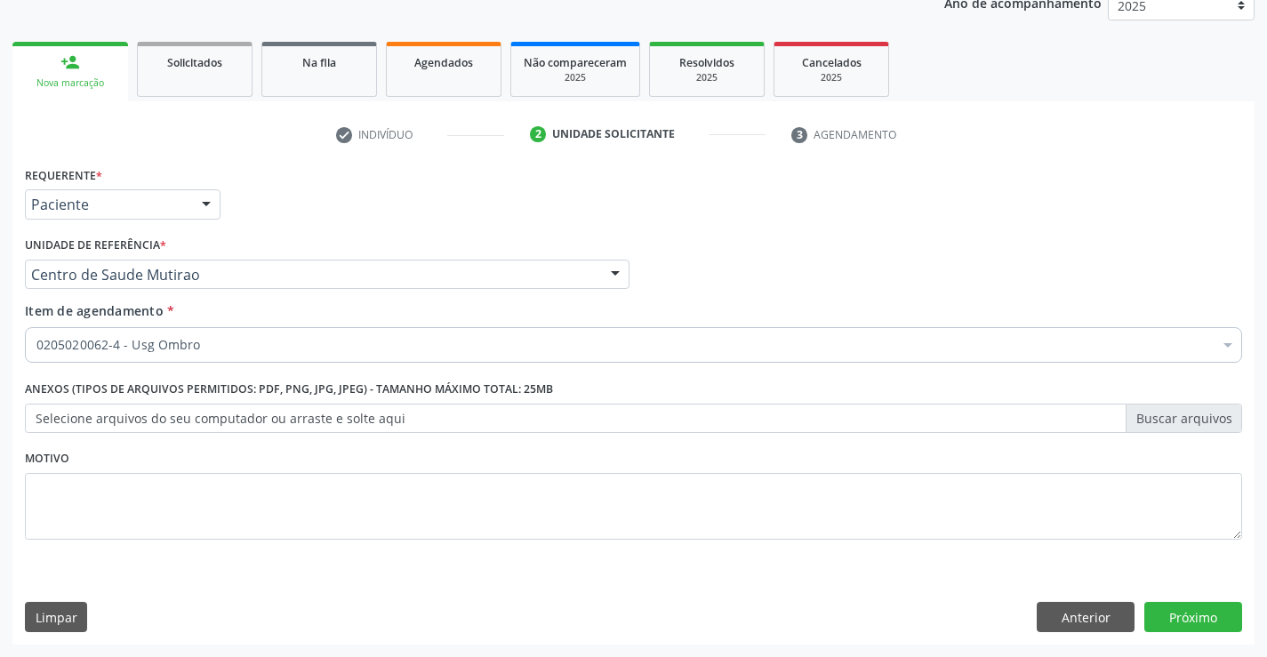
scroll to position [0, 0]
click at [1198, 615] on button "Próximo" at bounding box center [1194, 617] width 98 height 30
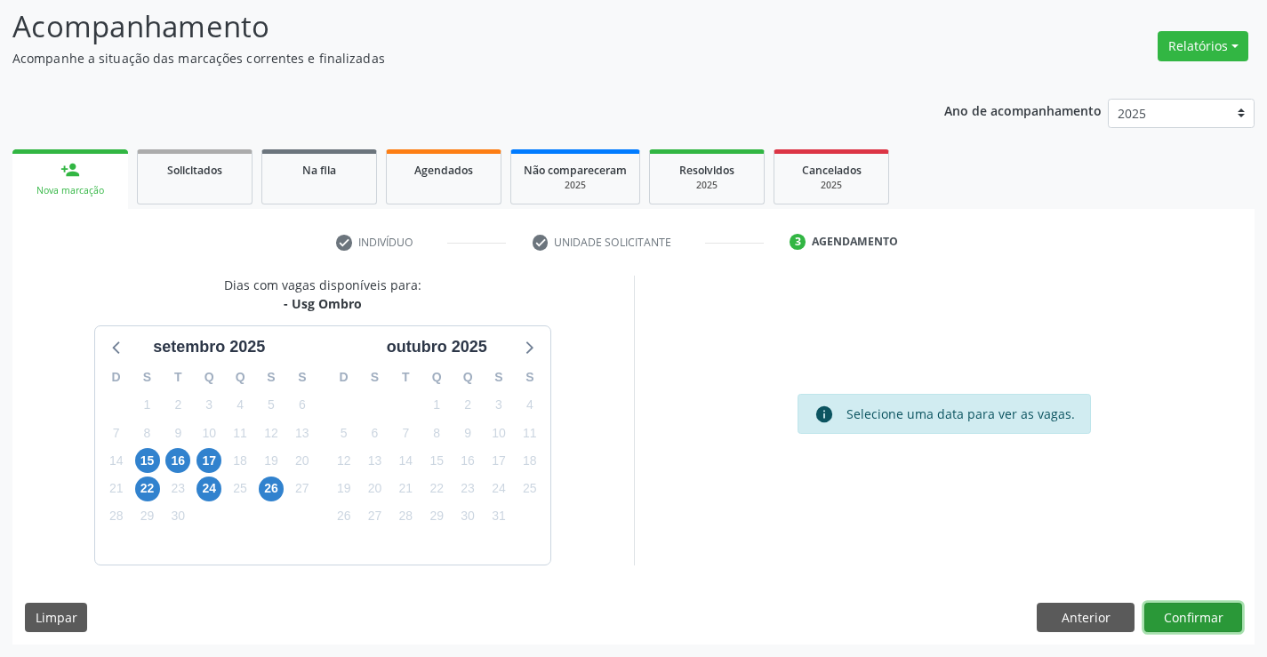
click at [1204, 612] on button "Confirmar" at bounding box center [1194, 618] width 98 height 30
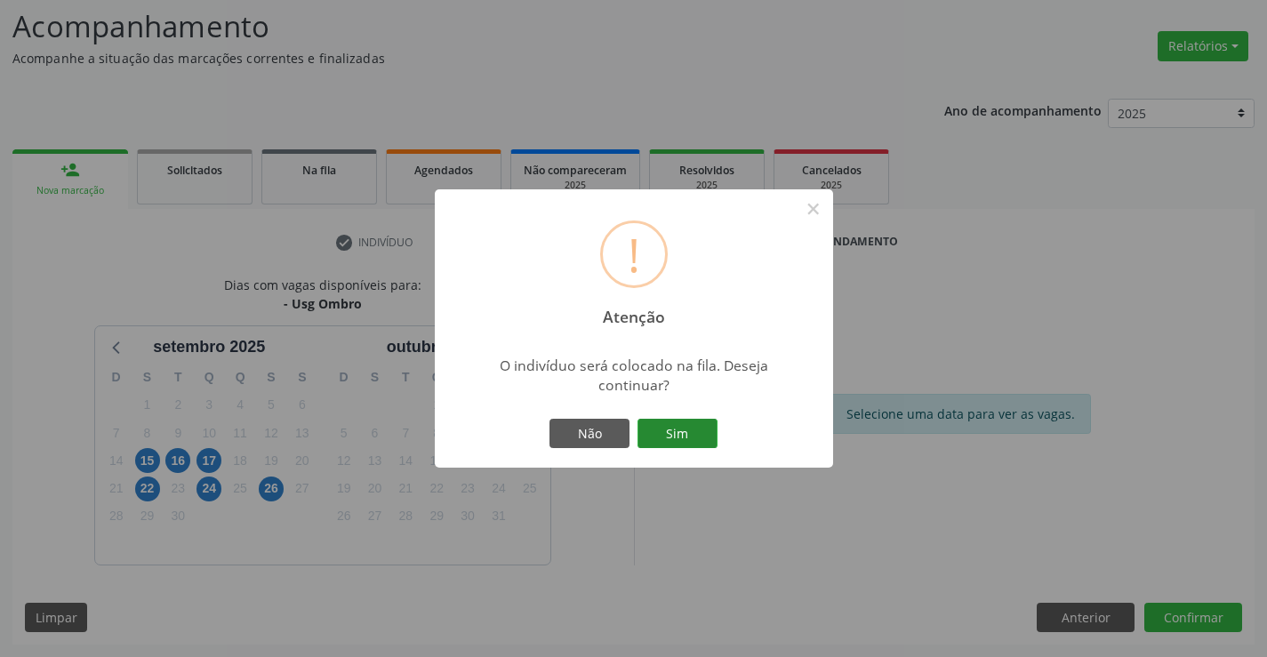
click at [692, 434] on button "Sim" at bounding box center [678, 434] width 80 height 30
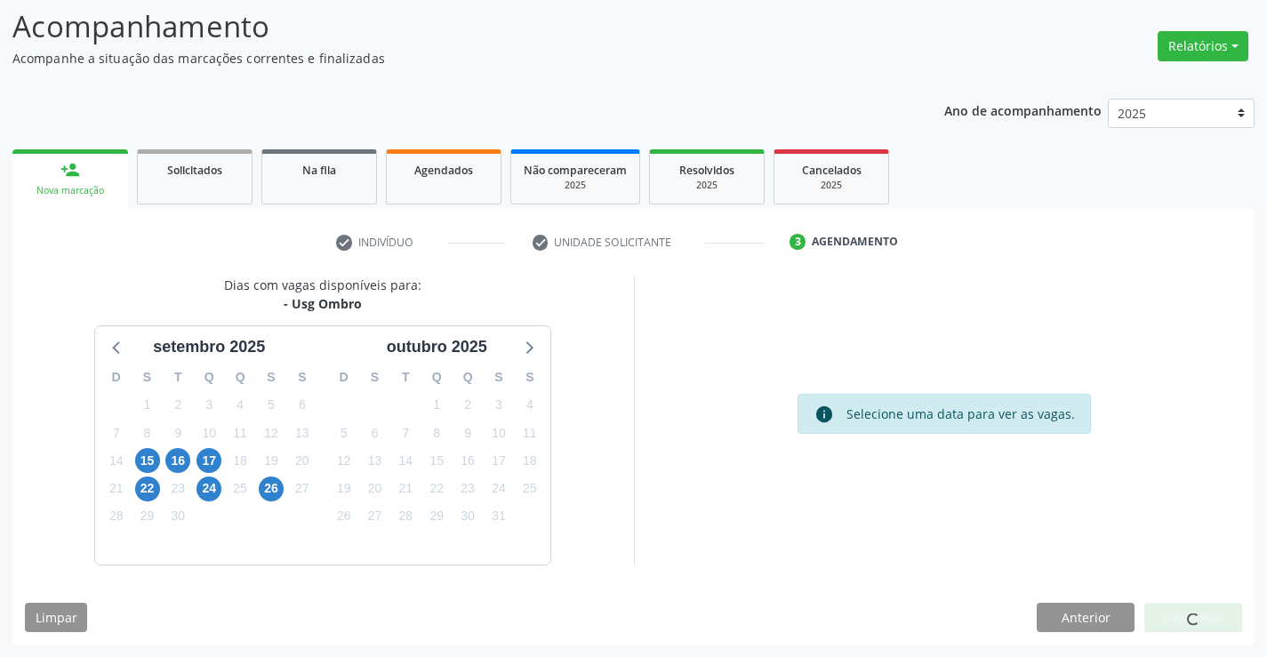
scroll to position [0, 0]
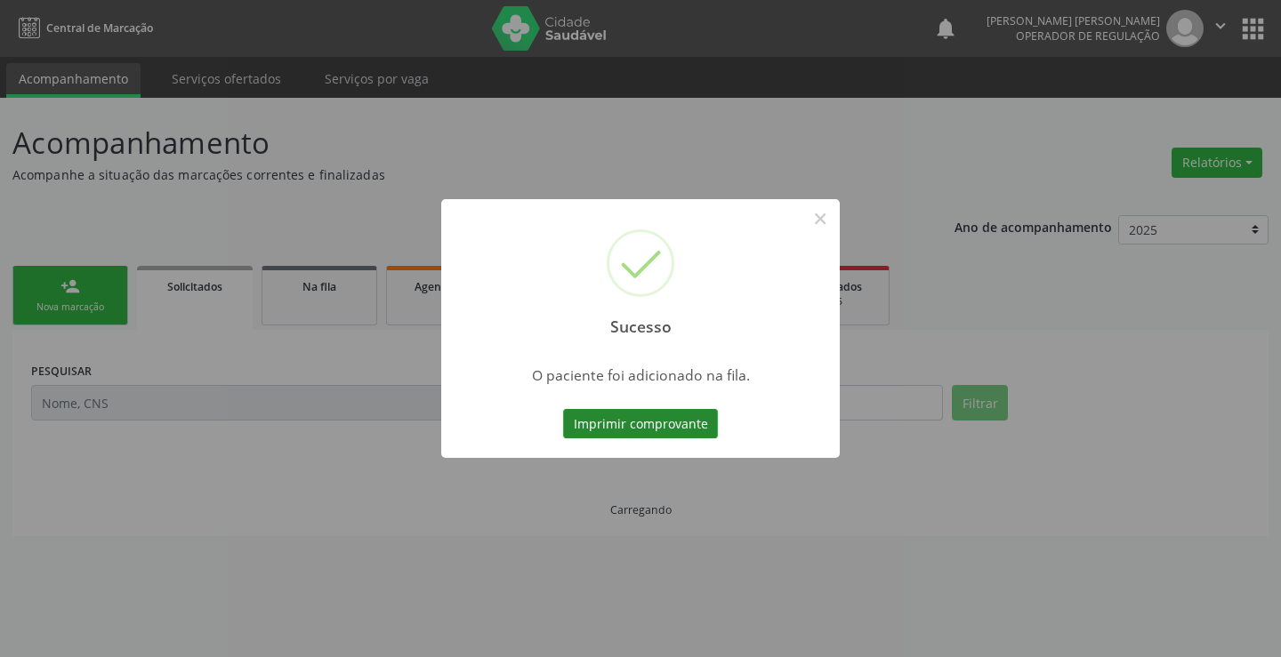
click at [679, 422] on button "Imprimir comprovante" at bounding box center [640, 424] width 155 height 30
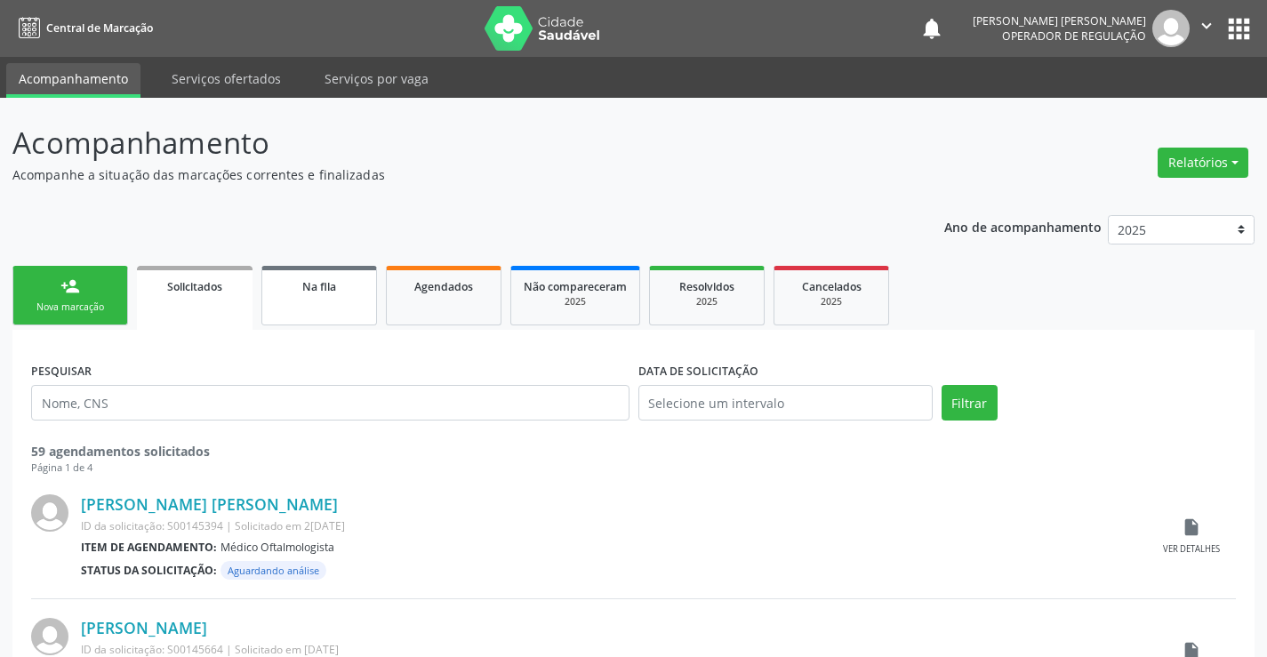
click at [355, 310] on link "Na fila" at bounding box center [319, 296] width 116 height 60
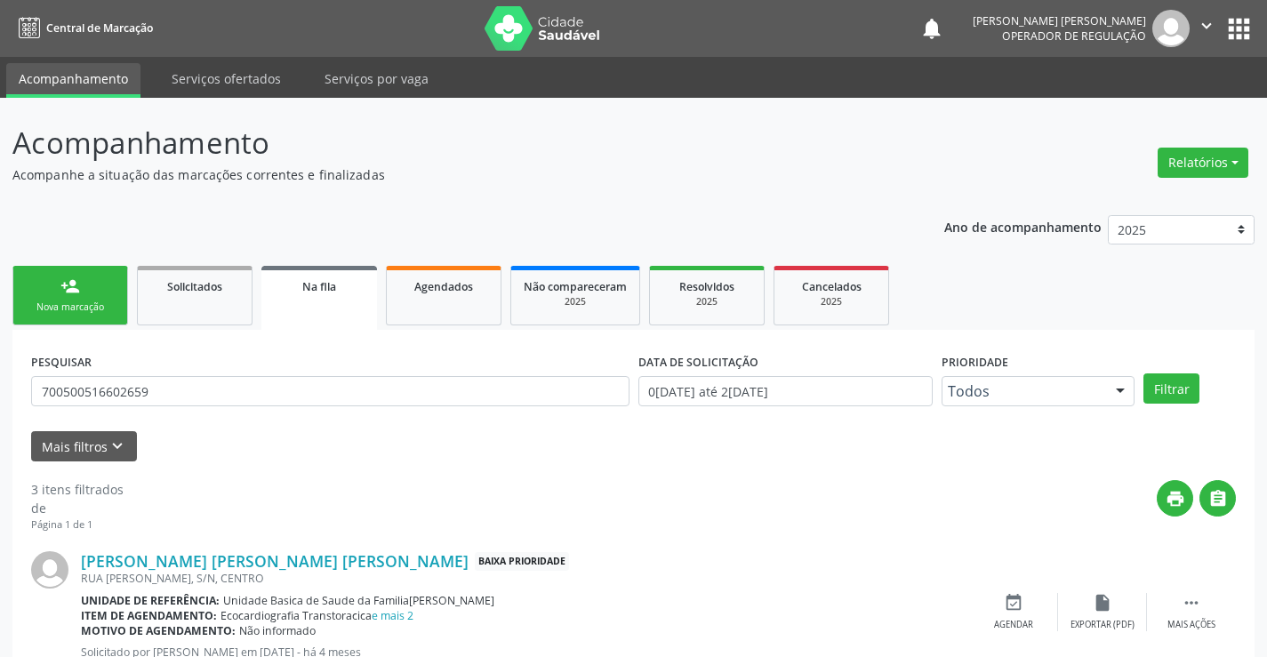
click at [84, 303] on div "Nova marcação" at bounding box center [70, 307] width 89 height 13
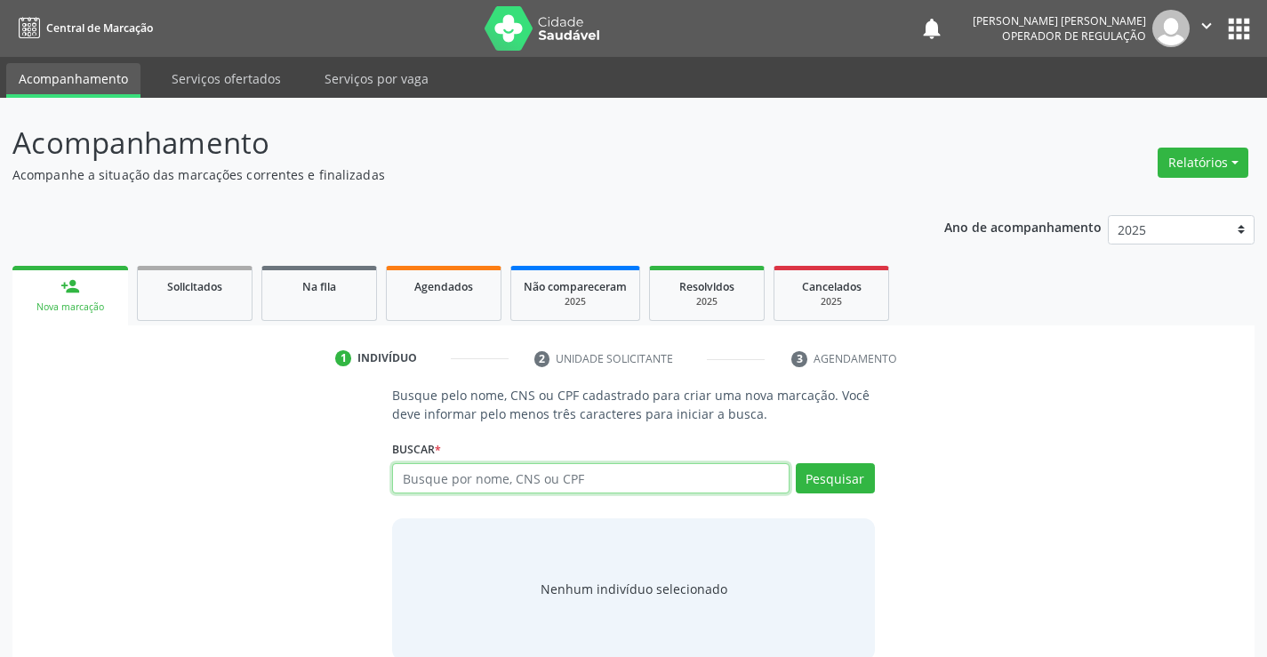
click at [581, 478] on input "text" at bounding box center [590, 478] width 397 height 30
click at [322, 291] on span "Na fila" at bounding box center [319, 286] width 34 height 15
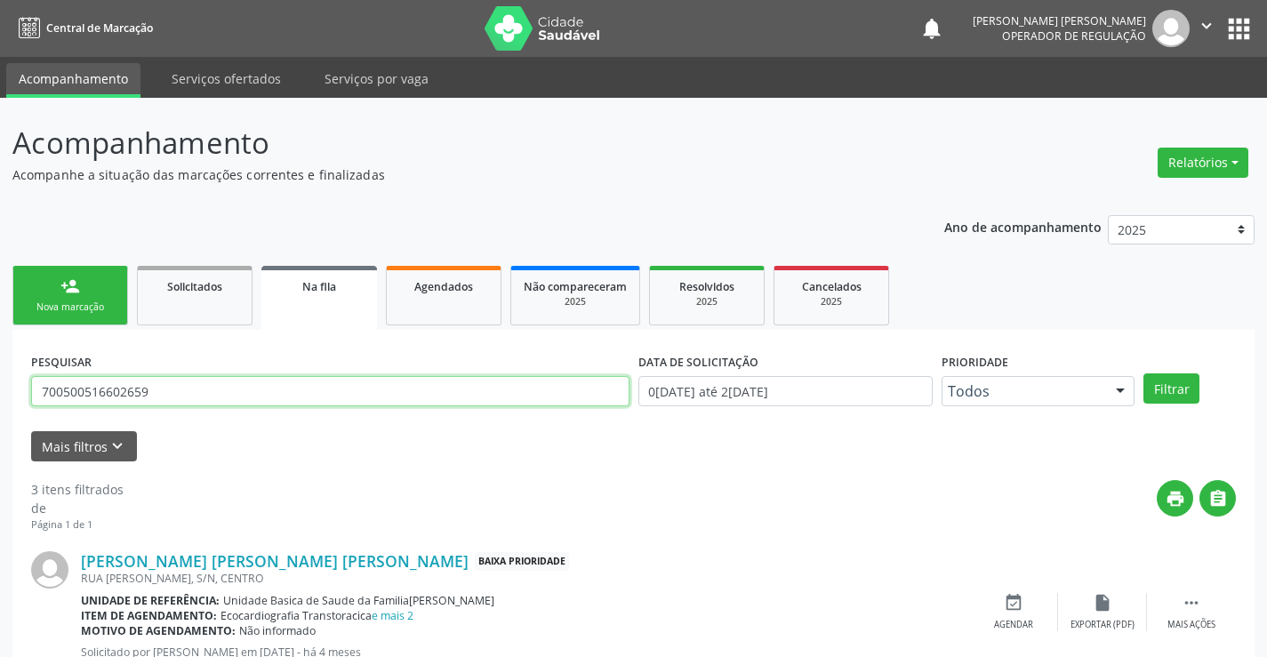
click at [296, 393] on input "700500516602659" at bounding box center [330, 391] width 598 height 30
type input "7"
type input "706804220836620"
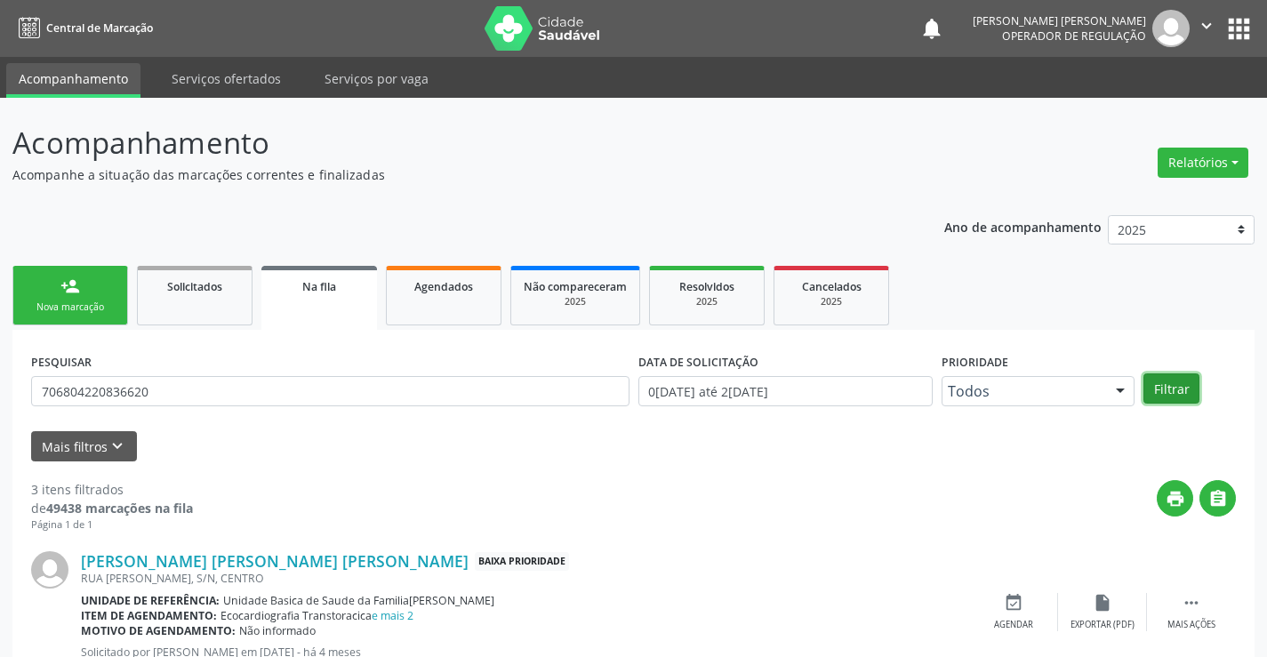
click at [1179, 388] on button "Filtrar" at bounding box center [1172, 389] width 56 height 30
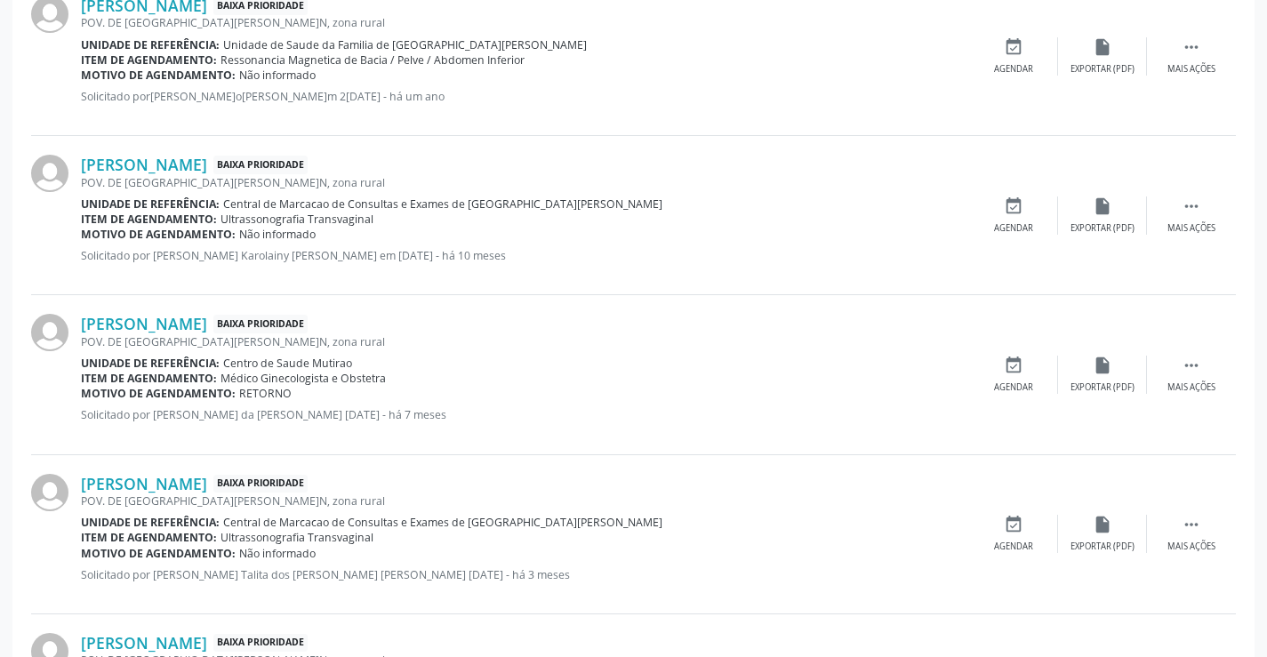
scroll to position [525, 0]
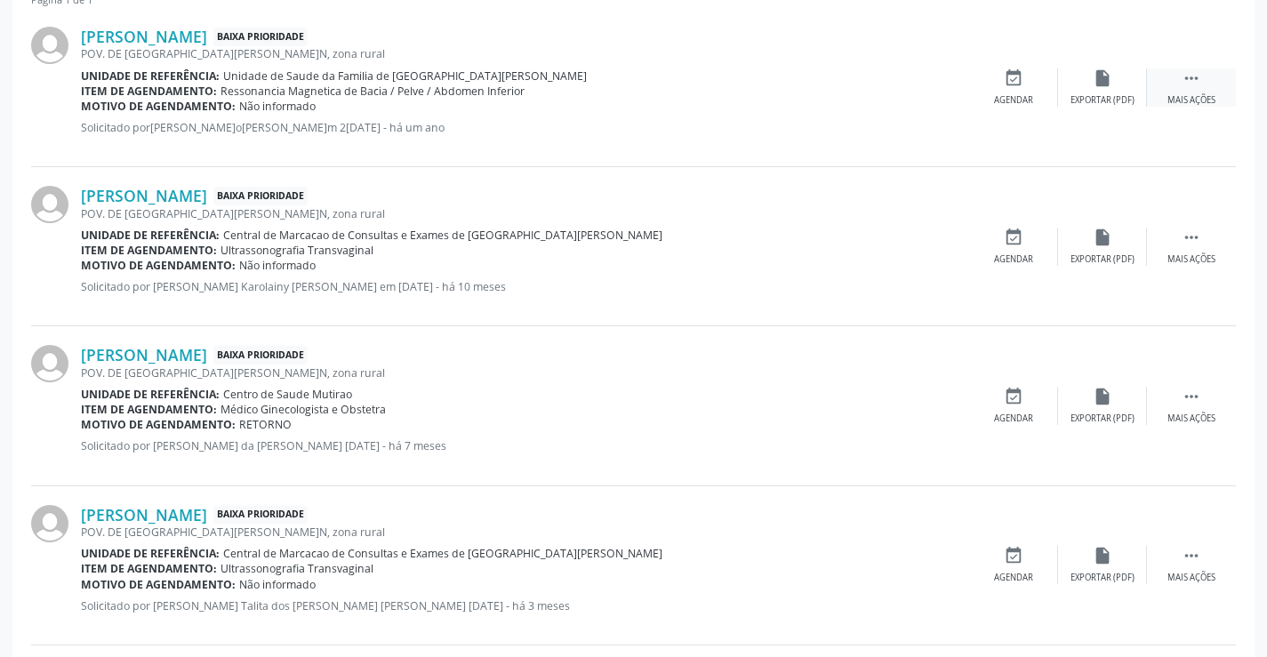
click at [1193, 76] on icon "" at bounding box center [1192, 78] width 20 height 20
click at [1101, 84] on icon "edit" at bounding box center [1103, 78] width 20 height 20
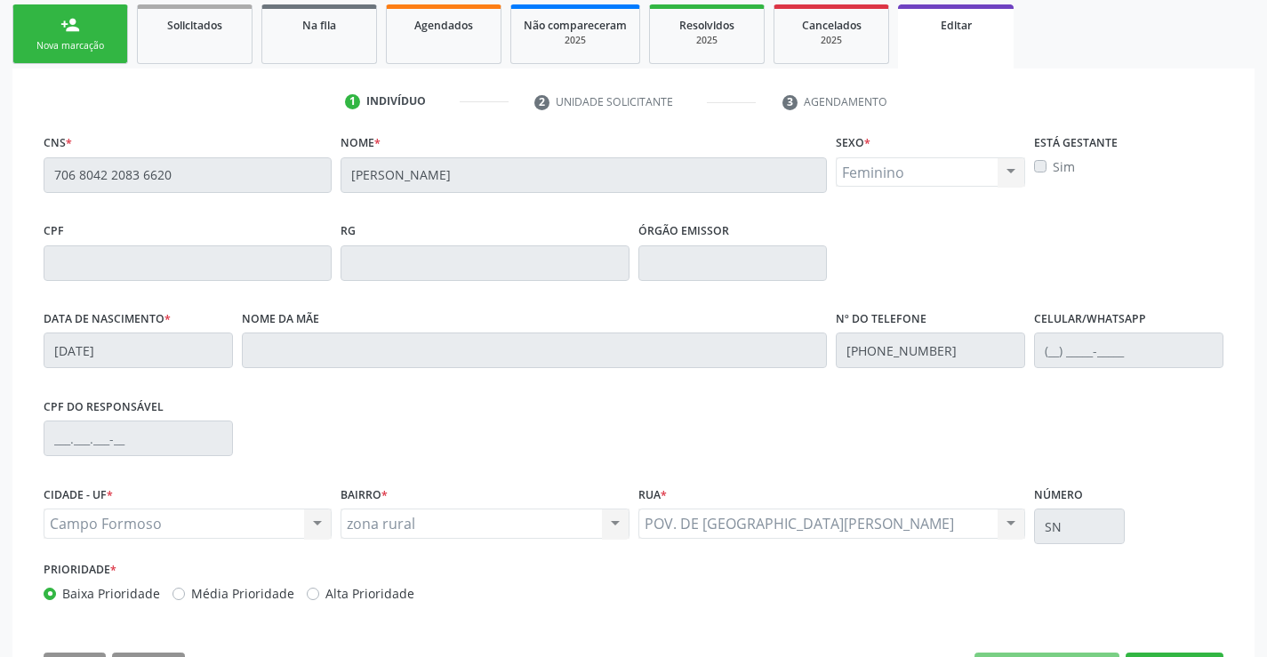
scroll to position [242, 0]
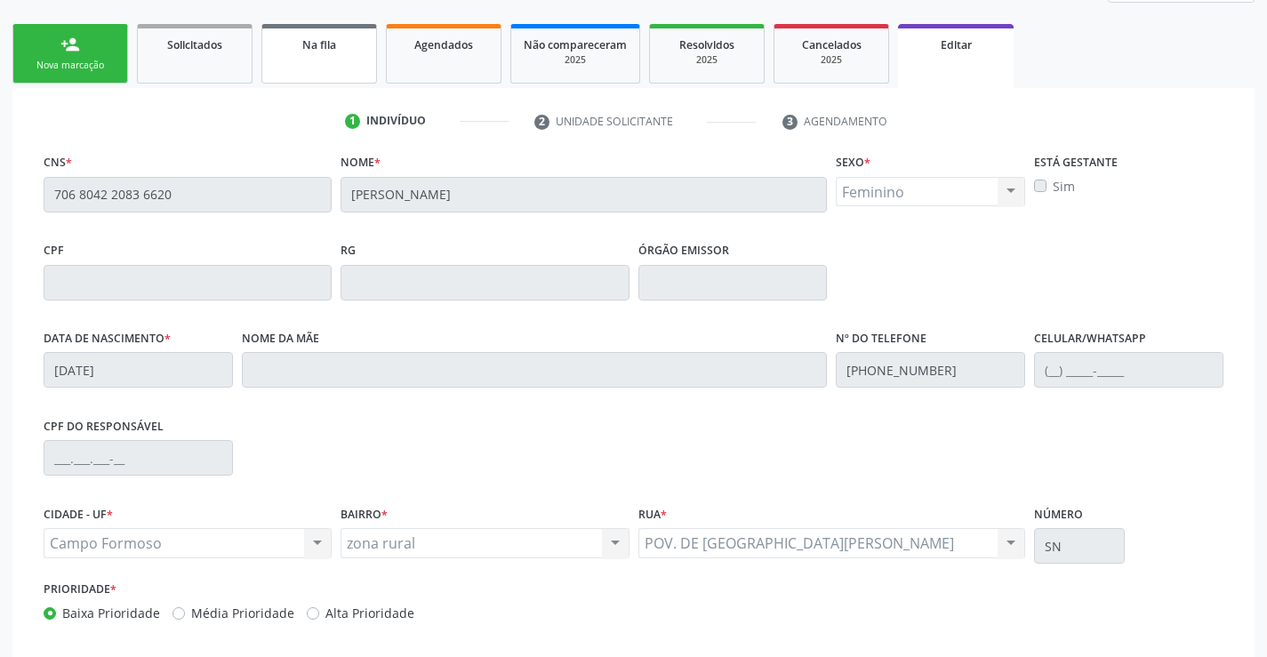
click at [327, 54] on link "Na fila" at bounding box center [319, 54] width 116 height 60
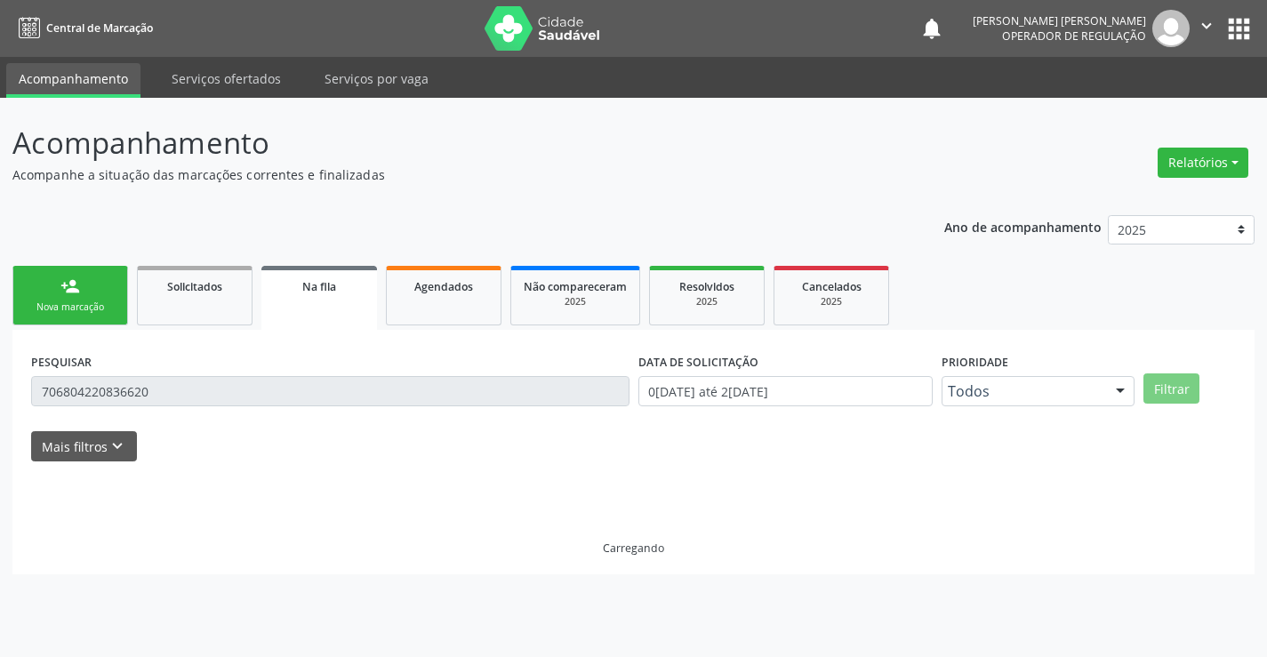
scroll to position [0, 0]
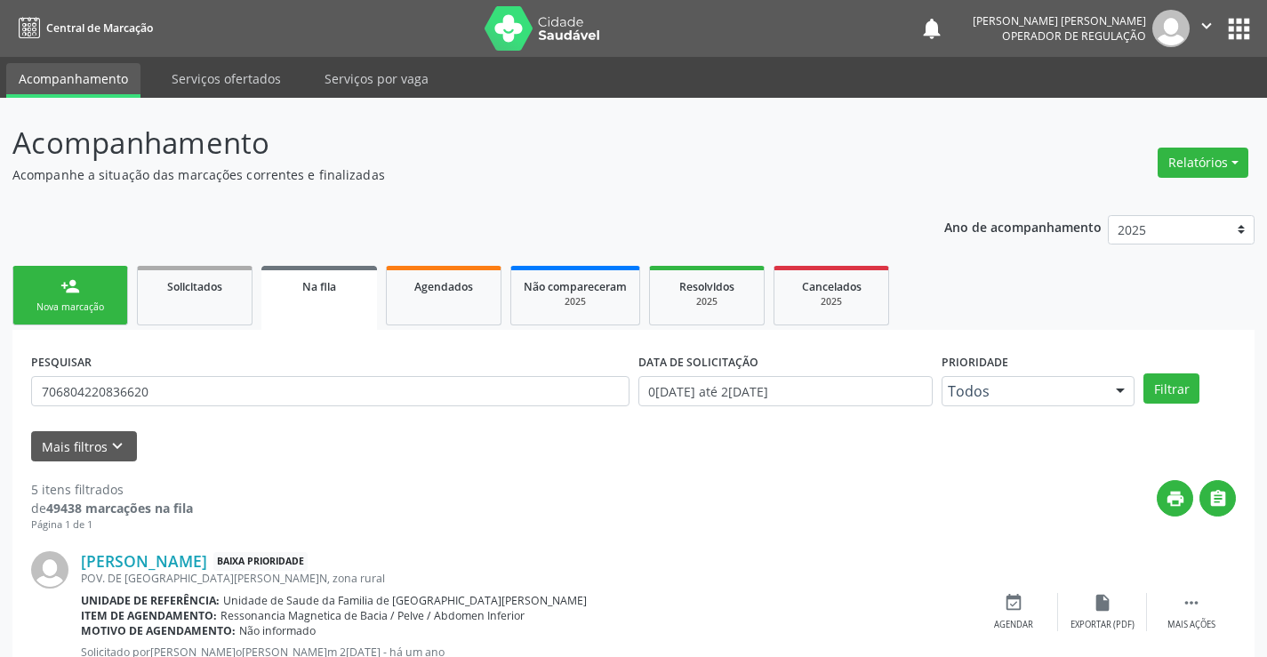
click at [113, 300] on link "person_add Nova marcação" at bounding box center [70, 296] width 116 height 60
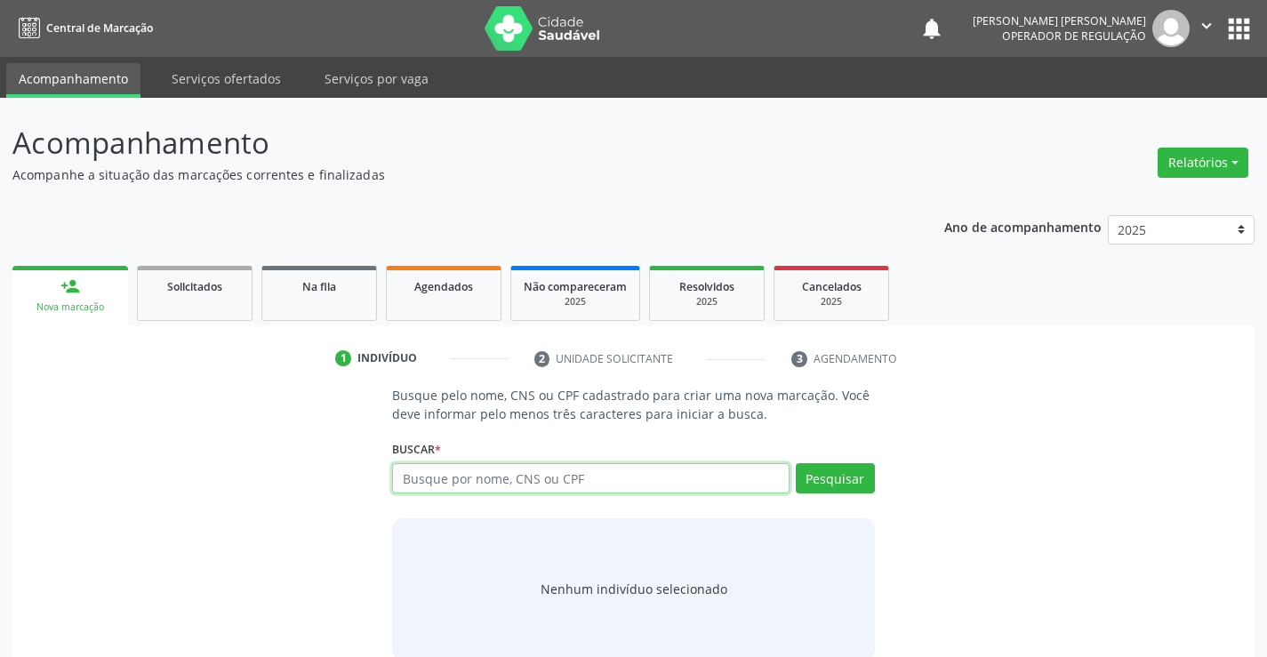
click at [486, 478] on input "text" at bounding box center [590, 478] width 397 height 30
type input "706804220836620"
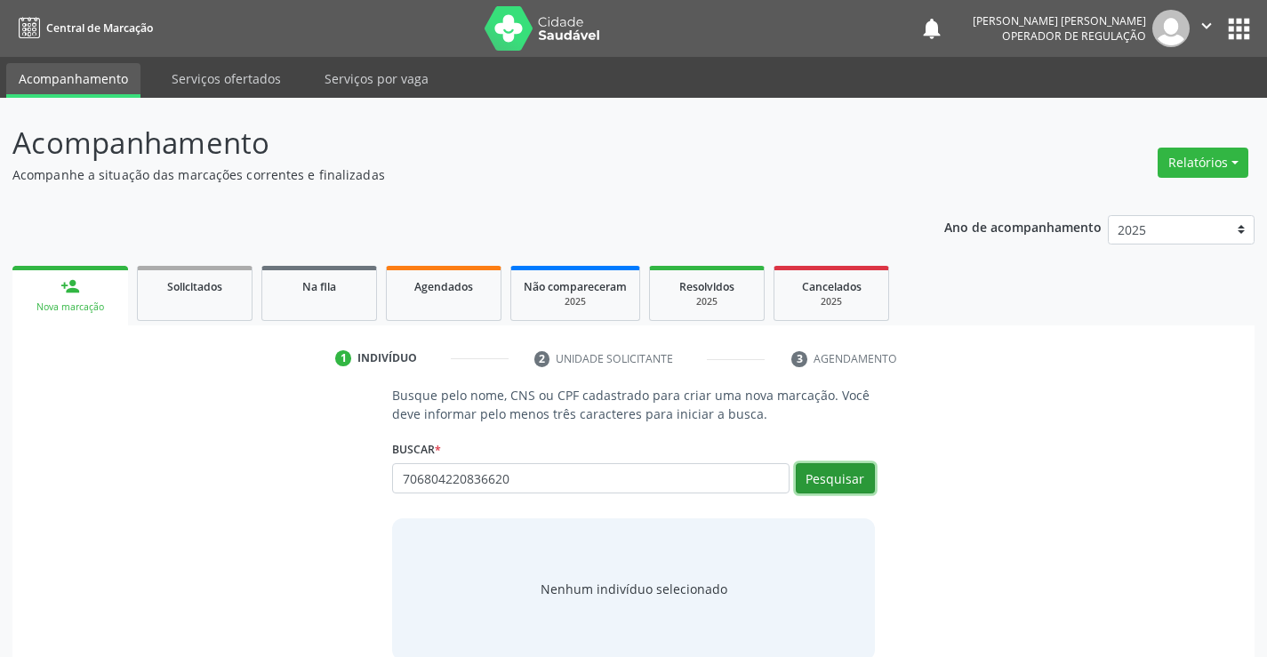
click at [820, 478] on button "Pesquisar" at bounding box center [835, 478] width 79 height 30
type input "706804220836620"
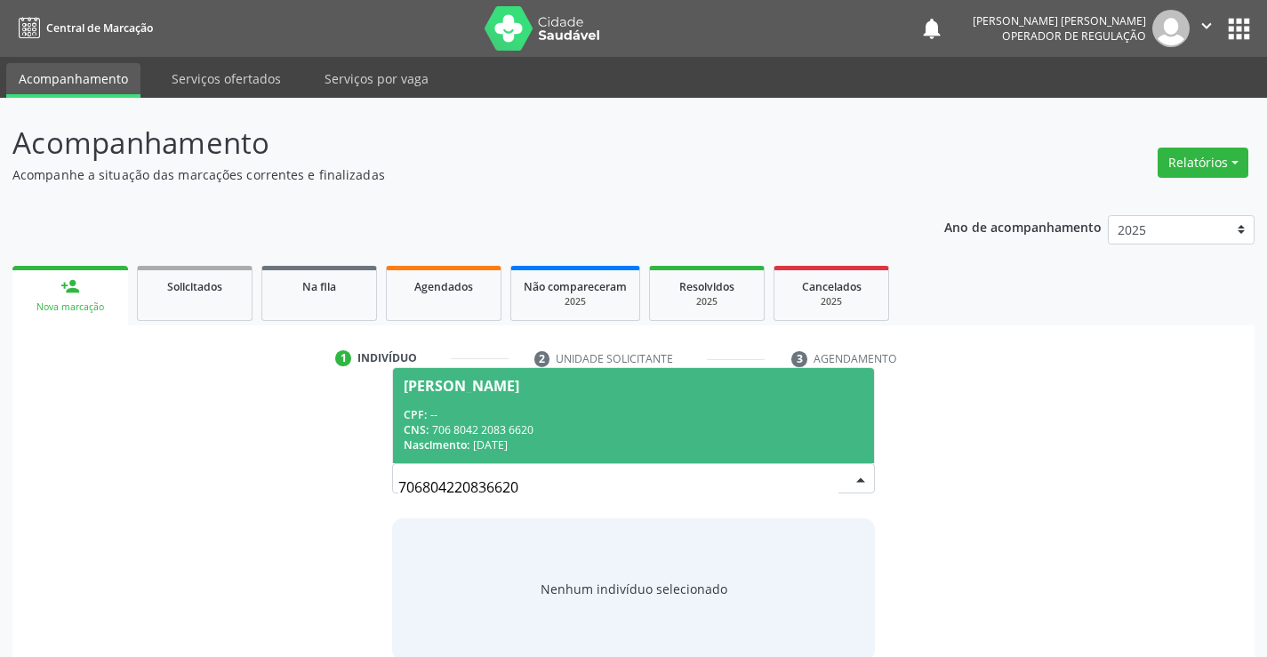
click at [703, 431] on div "CNS: 706 8042 2083 6620" at bounding box center [633, 429] width 459 height 15
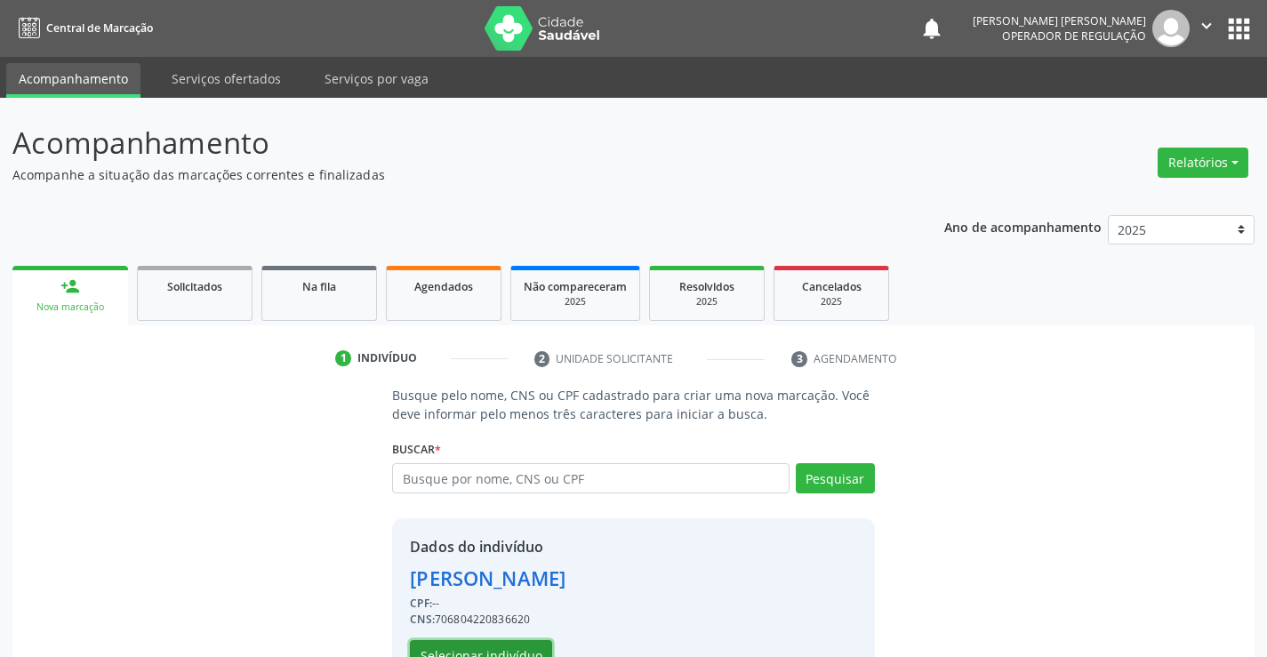
click at [518, 646] on button "Selecionar indivíduo" at bounding box center [481, 655] width 142 height 30
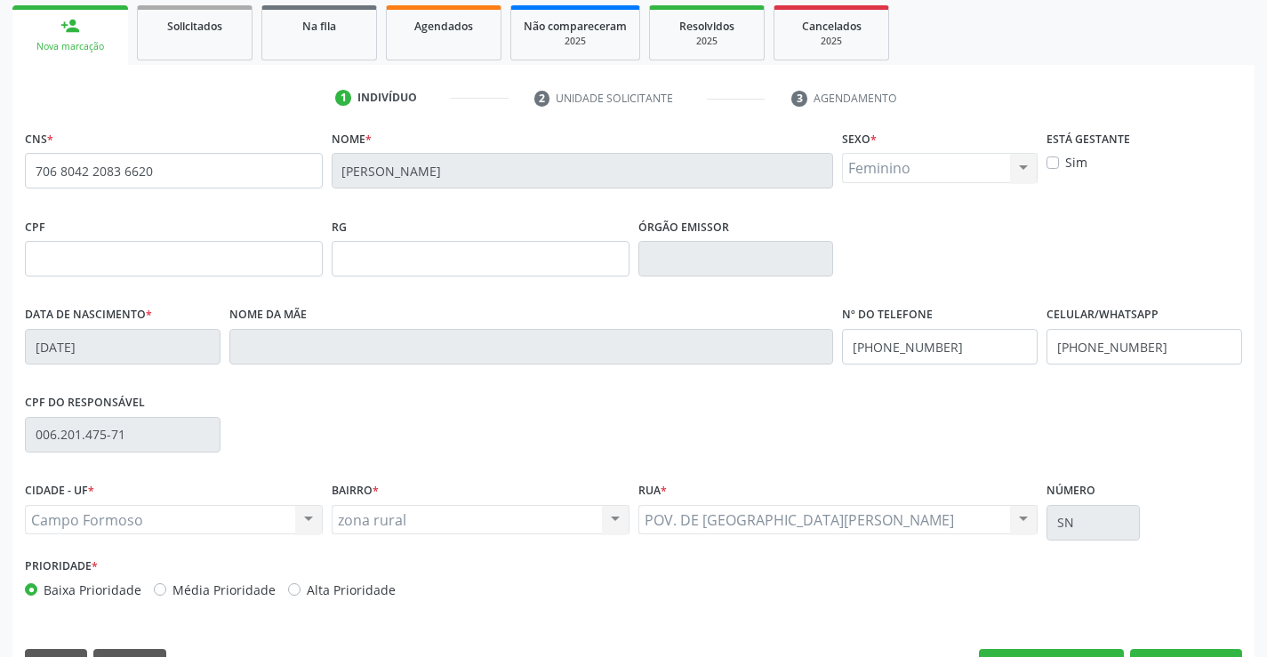
scroll to position [267, 0]
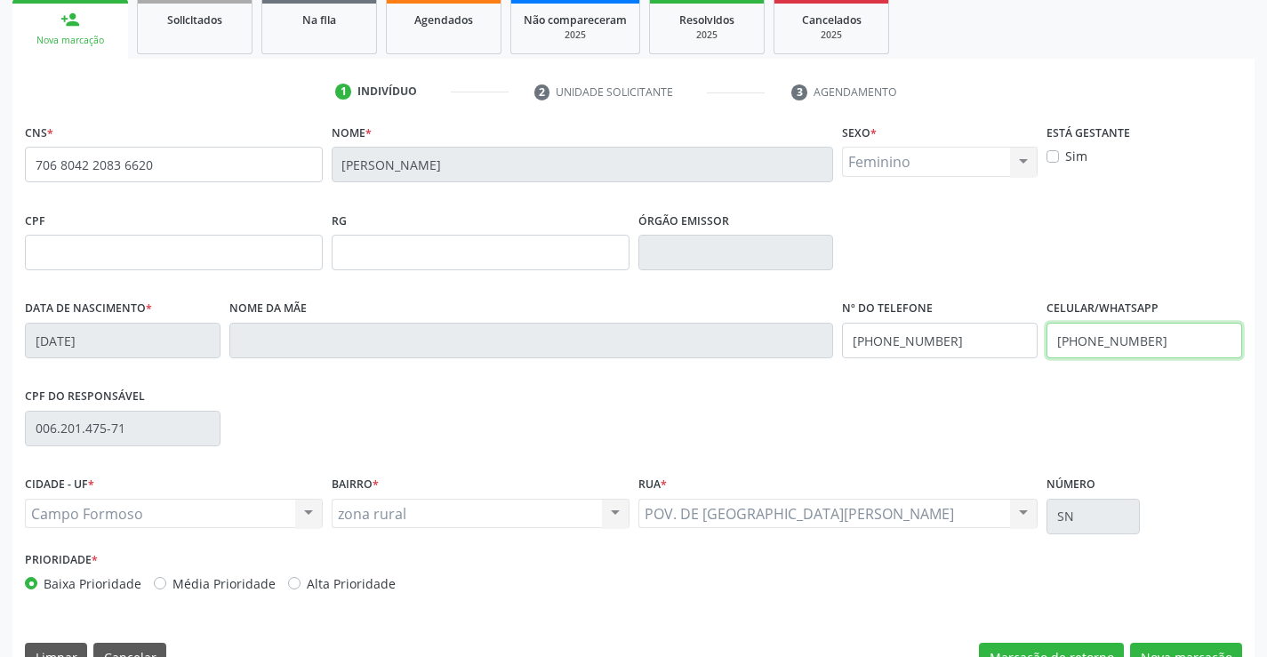
click at [1153, 340] on input "[PHONE_NUMBER]" at bounding box center [1145, 341] width 196 height 36
type input "[PHONE_NUMBER]"
click at [948, 337] on input "[PHONE_NUMBER]" at bounding box center [940, 341] width 196 height 36
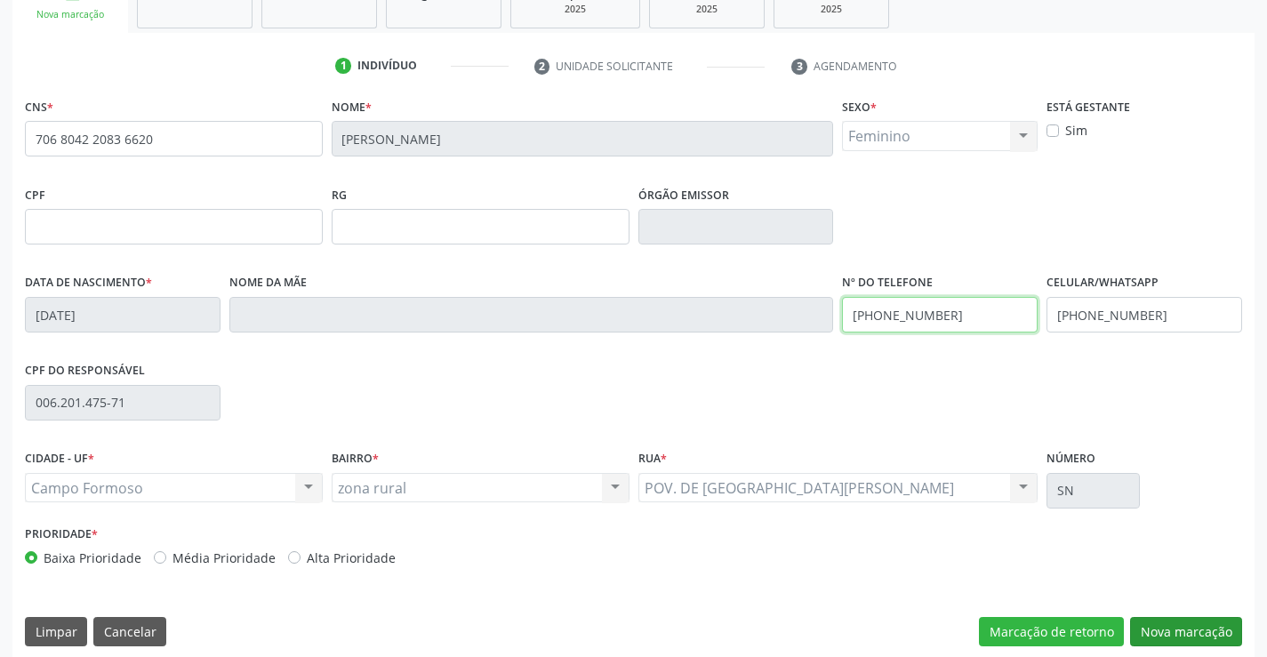
scroll to position [307, 0]
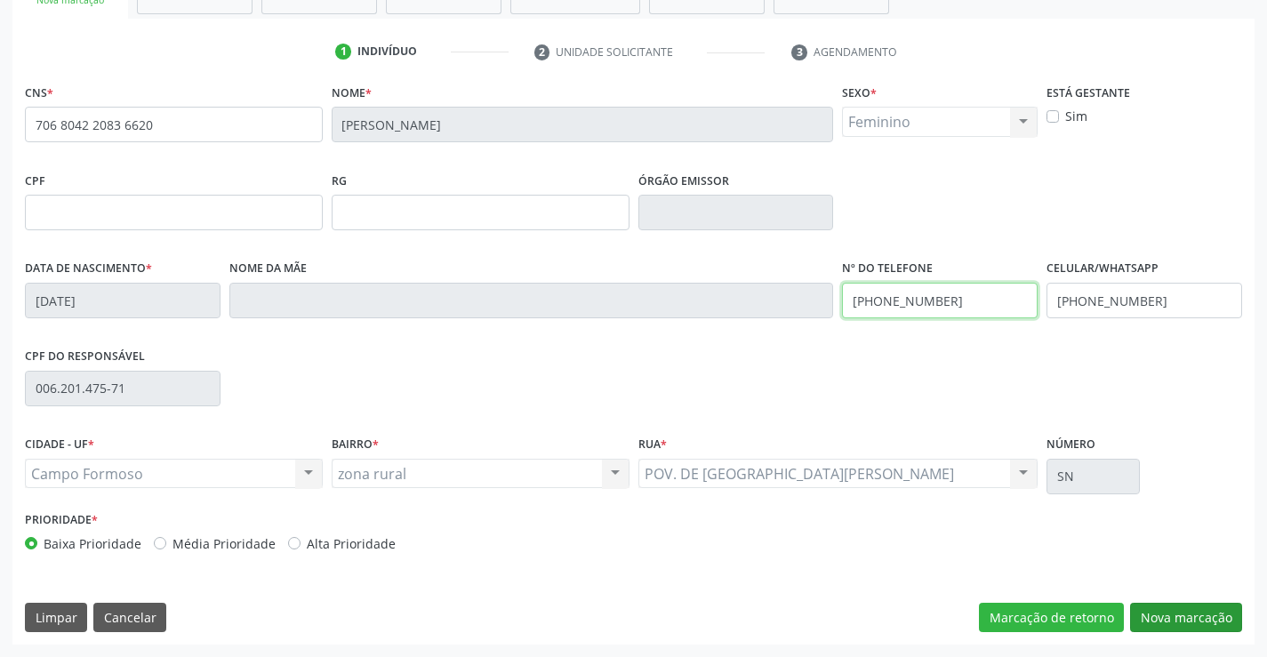
type input "[PHONE_NUMBER]"
click at [1198, 614] on button "Nova marcação" at bounding box center [1186, 618] width 112 height 30
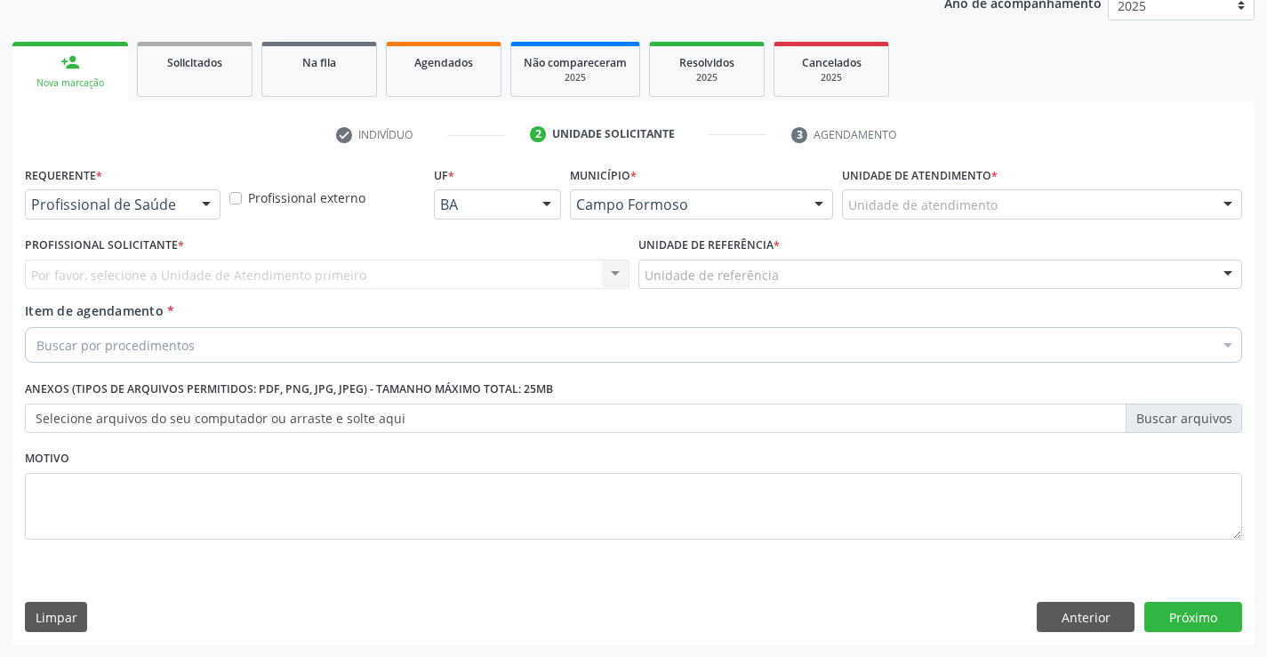
scroll to position [224, 0]
click at [1198, 614] on button "Próximo" at bounding box center [1194, 617] width 98 height 30
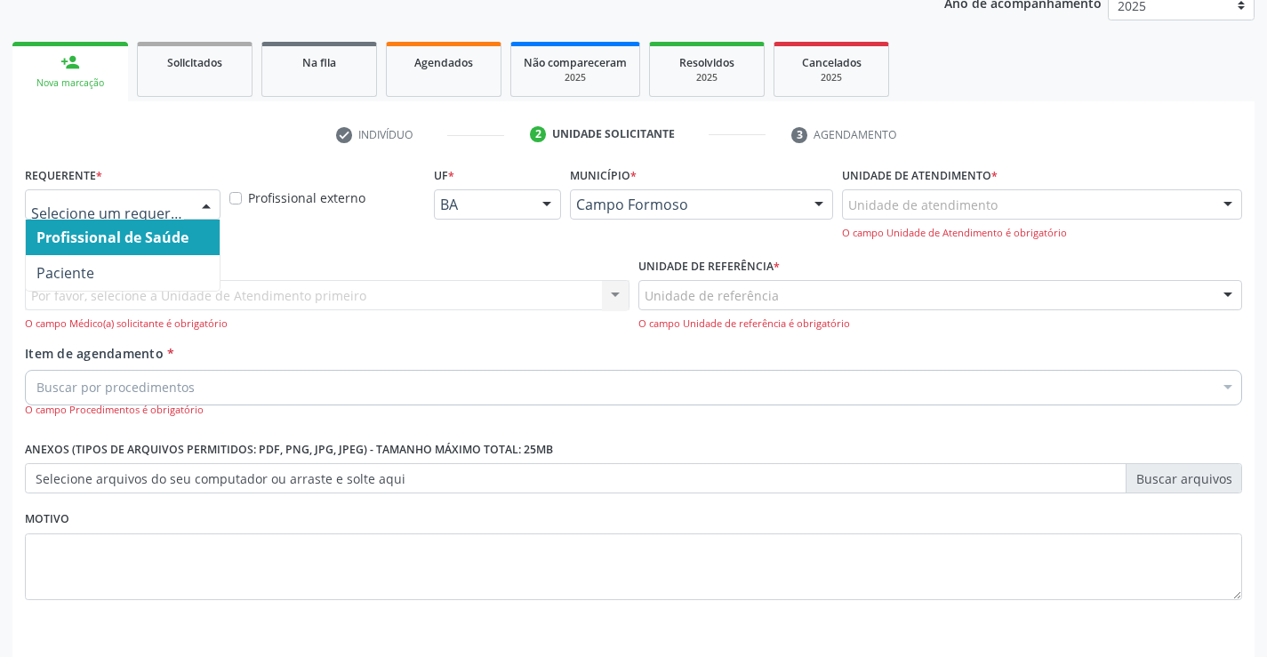
click at [208, 200] on div at bounding box center [206, 205] width 27 height 30
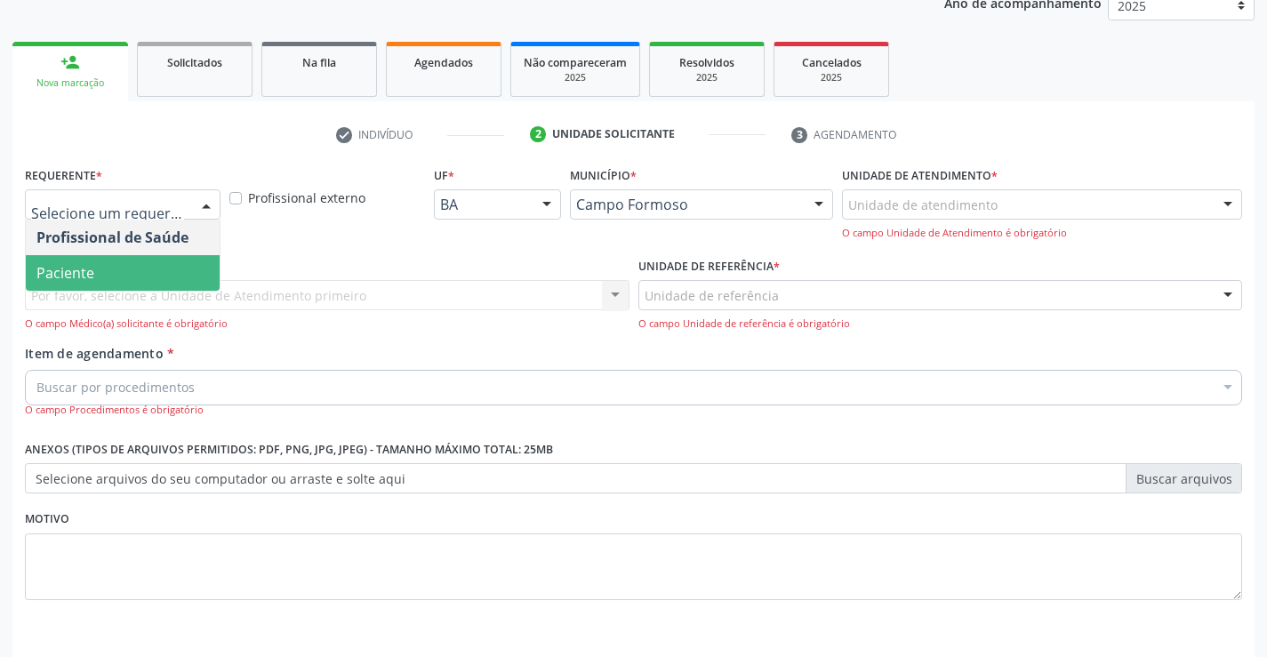
click at [141, 277] on span "Paciente" at bounding box center [123, 273] width 194 height 36
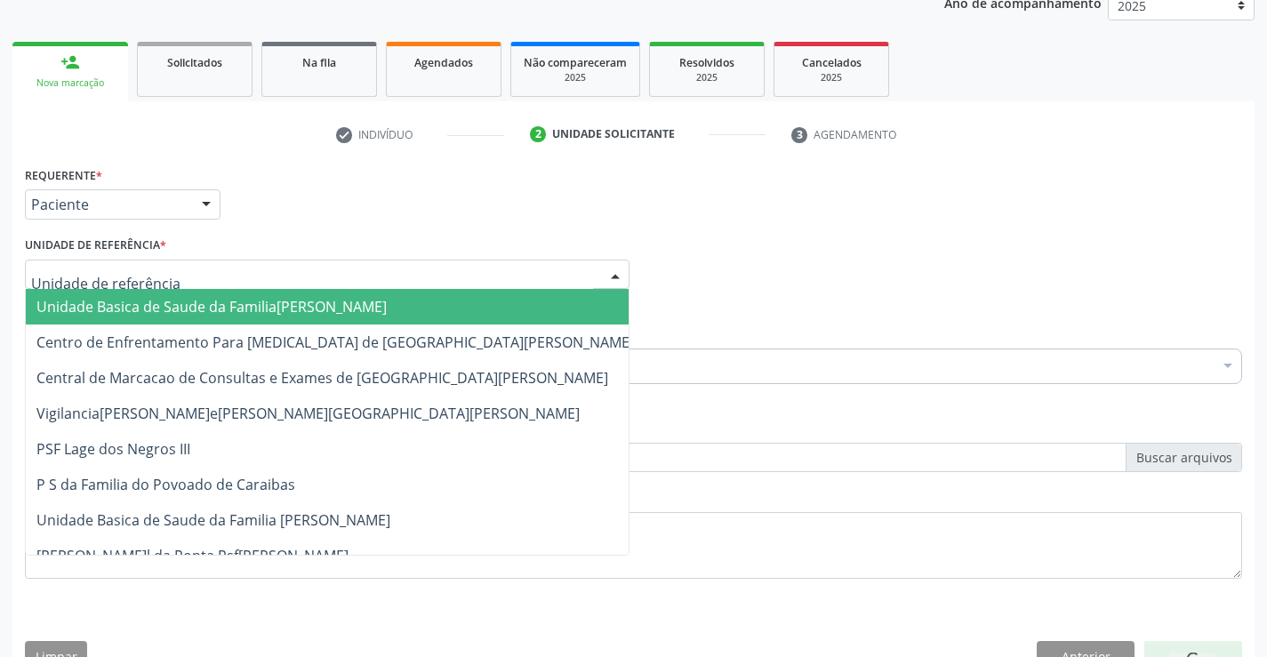
click at [197, 275] on div at bounding box center [327, 275] width 605 height 30
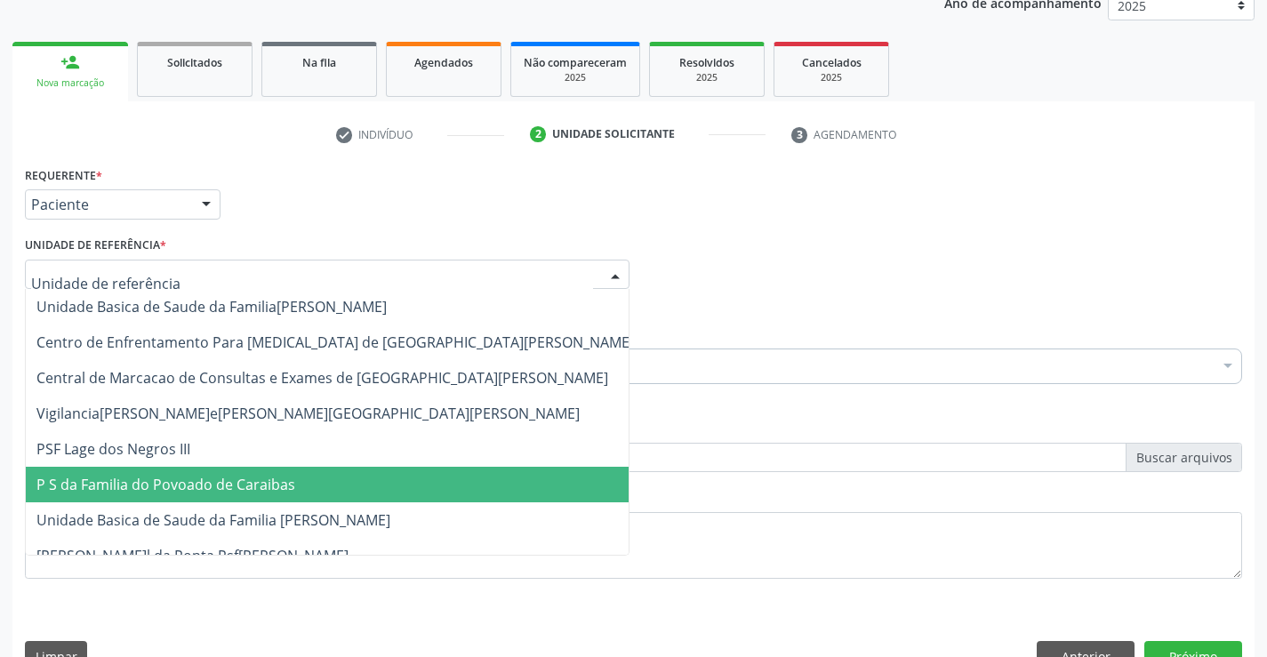
click at [214, 484] on span "P S da Familia do Povoado de Caraibas" at bounding box center [165, 485] width 259 height 20
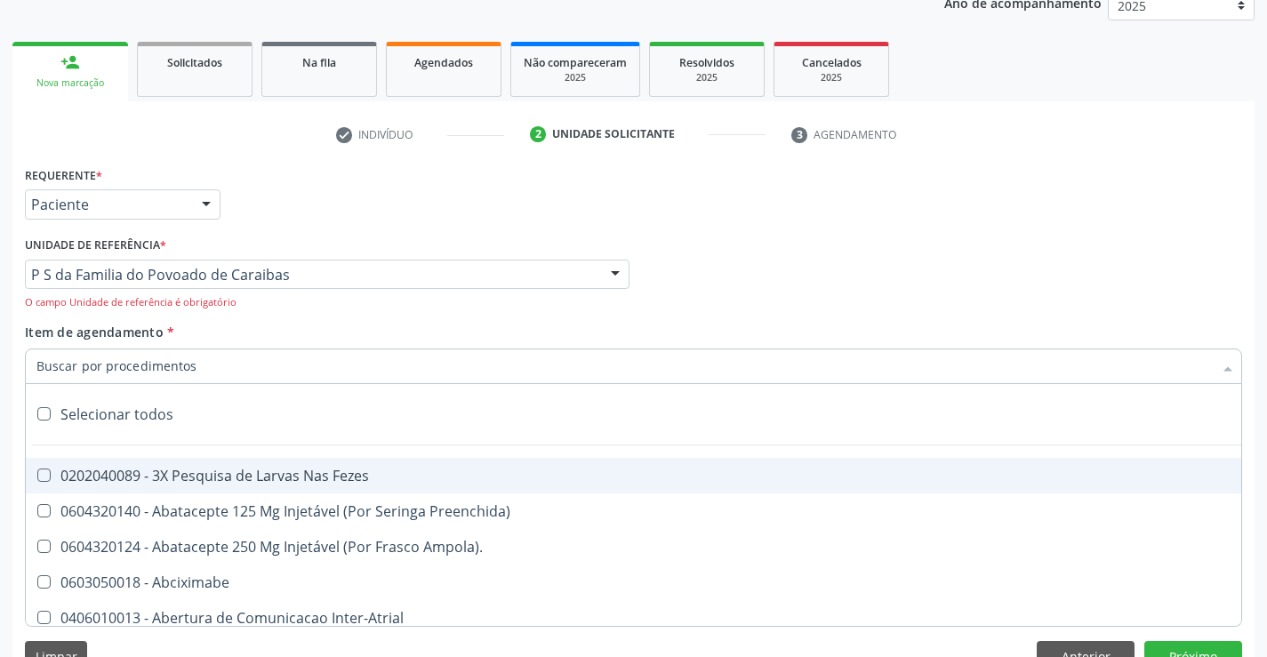
click at [211, 374] on div at bounding box center [633, 367] width 1217 height 36
click at [233, 79] on link "Solicitados" at bounding box center [195, 69] width 116 height 55
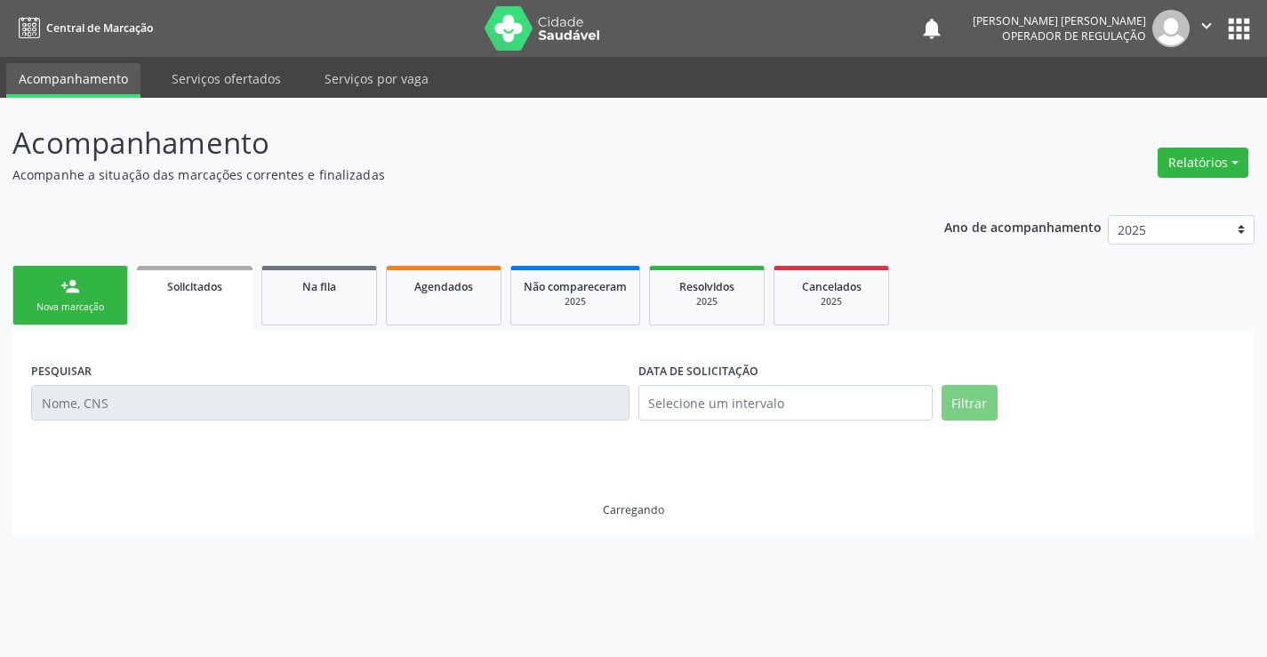
scroll to position [0, 0]
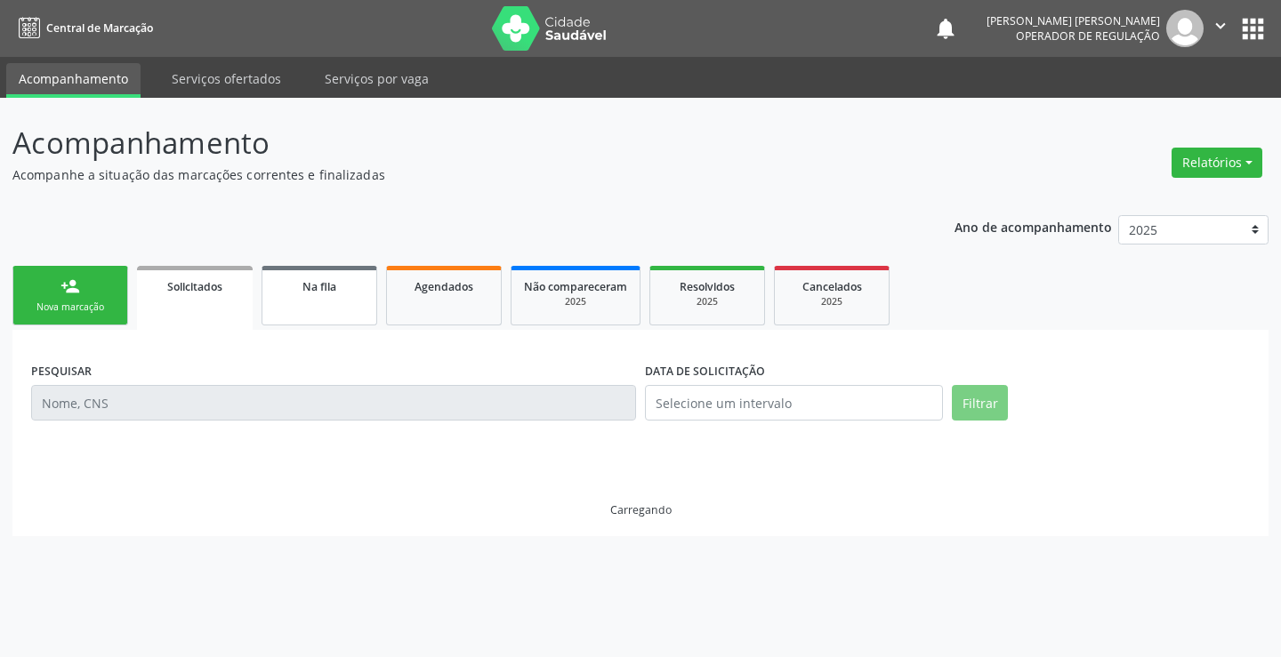
click at [325, 305] on link "Na fila" at bounding box center [319, 296] width 116 height 60
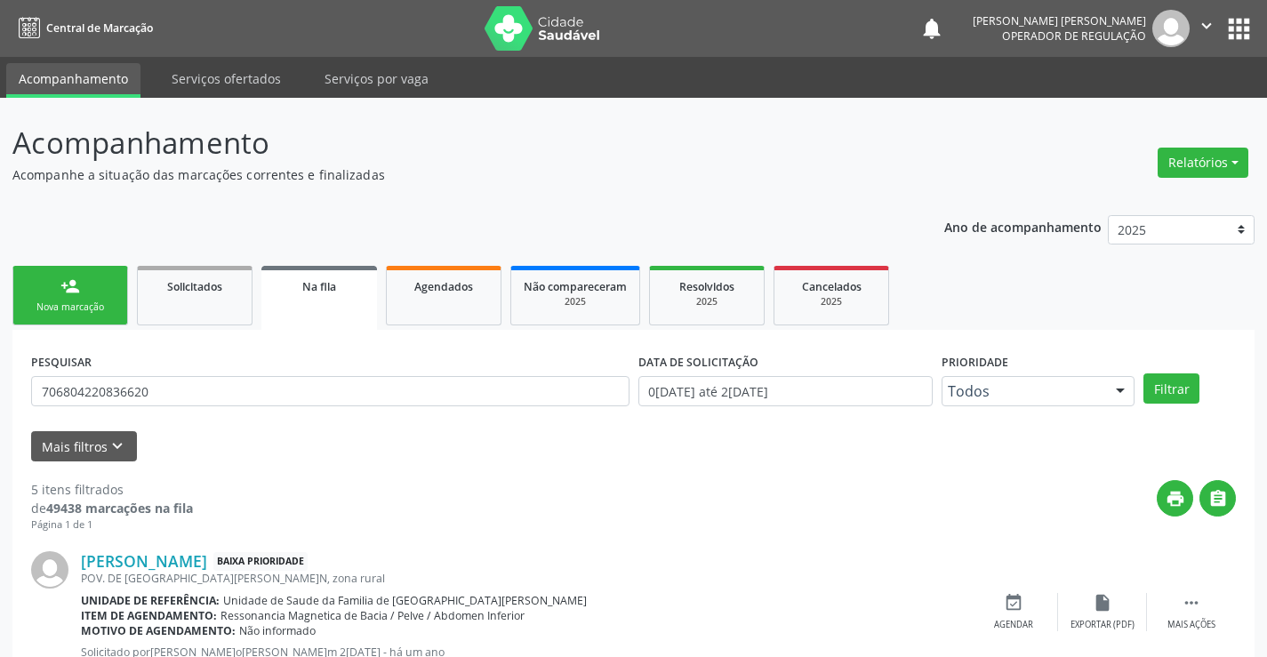
scroll to position [267, 0]
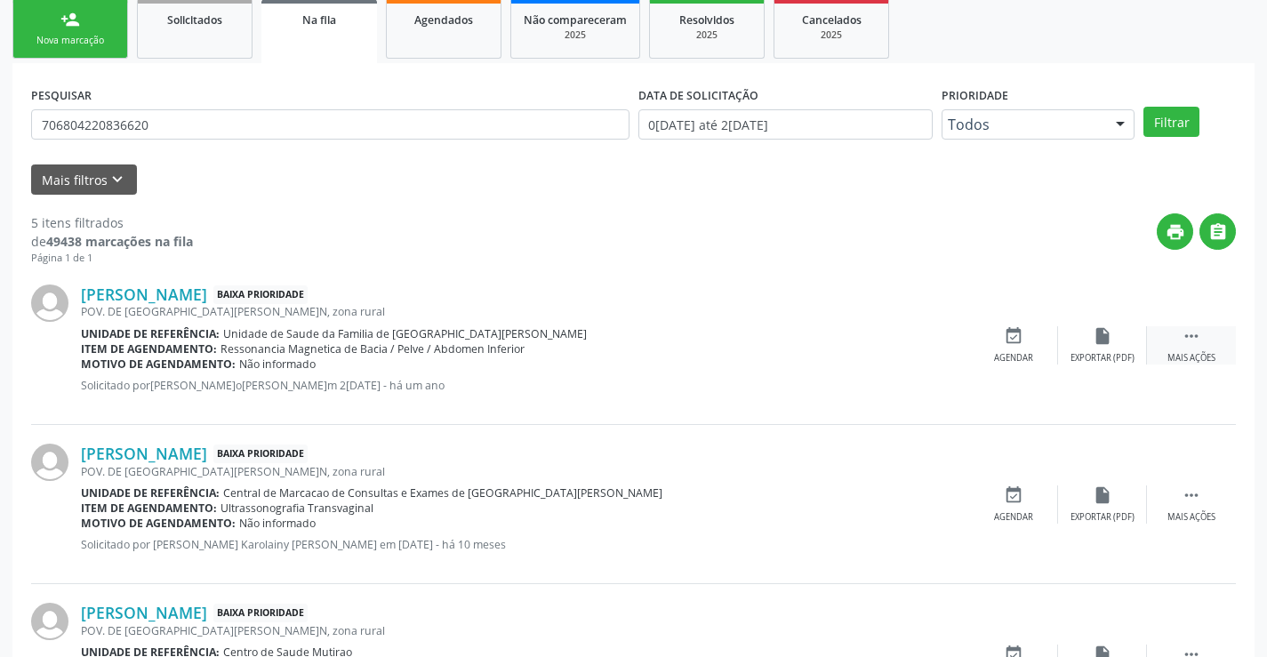
click at [1192, 333] on icon "" at bounding box center [1192, 336] width 20 height 20
click at [1100, 335] on icon "edit" at bounding box center [1103, 336] width 20 height 20
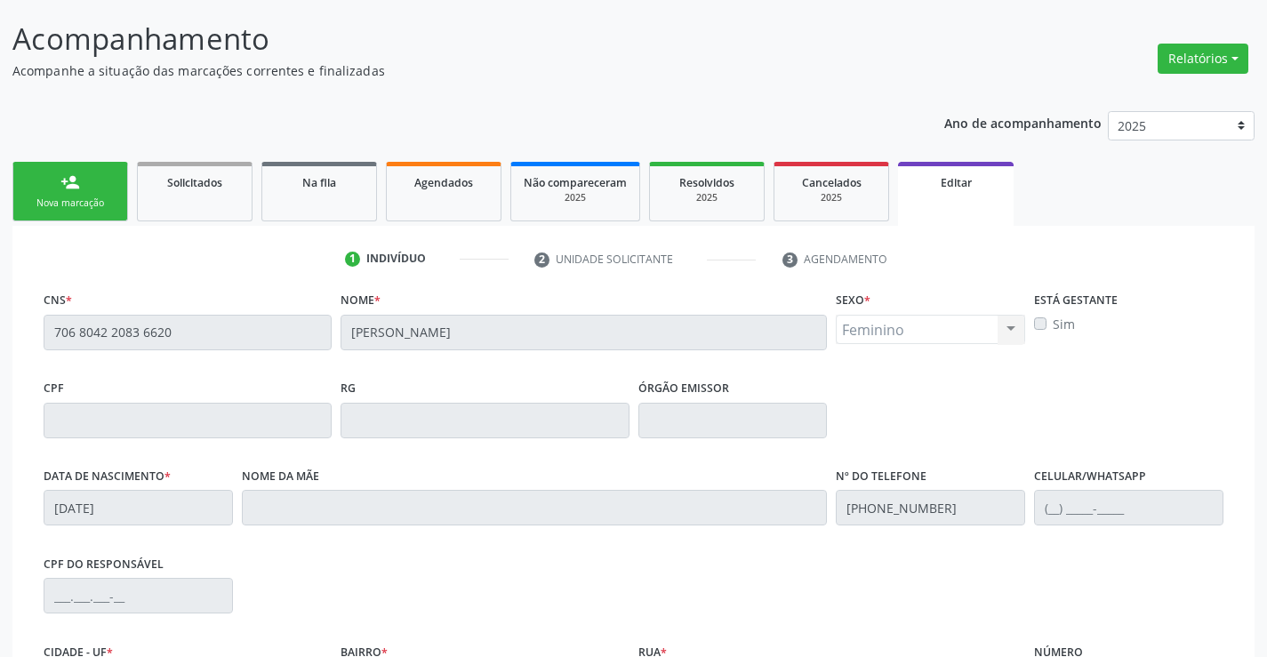
scroll to position [331, 0]
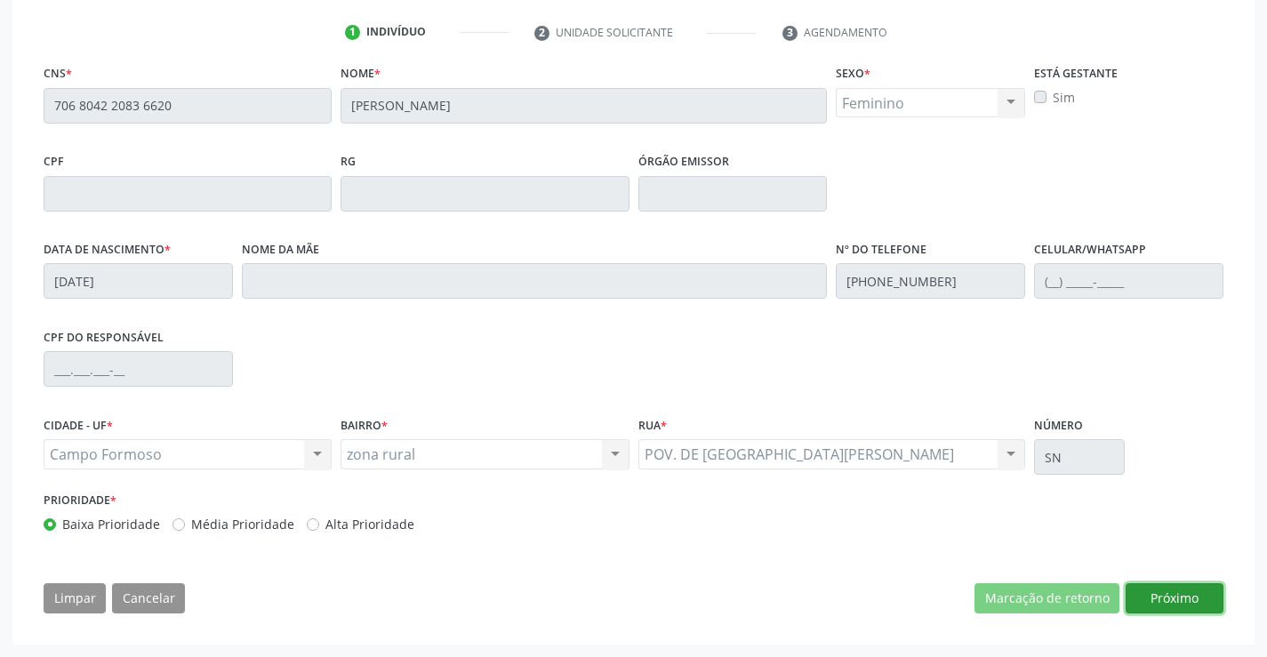
click at [1161, 601] on button "Próximo" at bounding box center [1175, 598] width 98 height 30
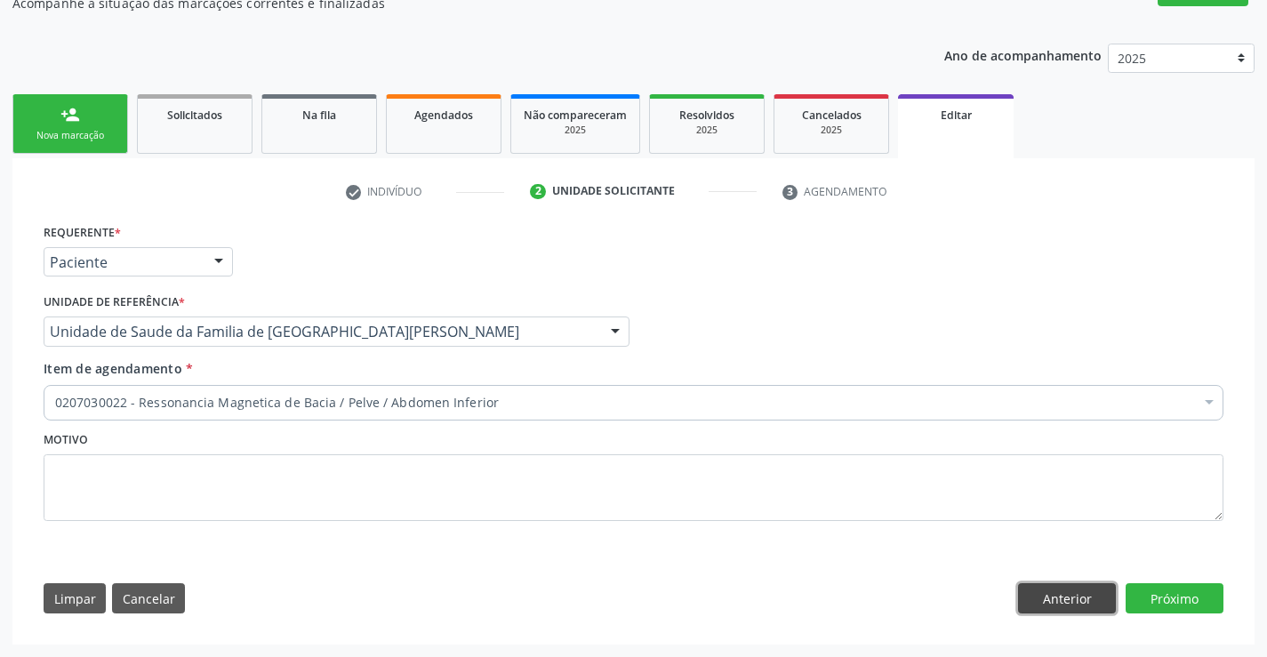
click at [1059, 598] on button "Anterior" at bounding box center [1067, 598] width 98 height 30
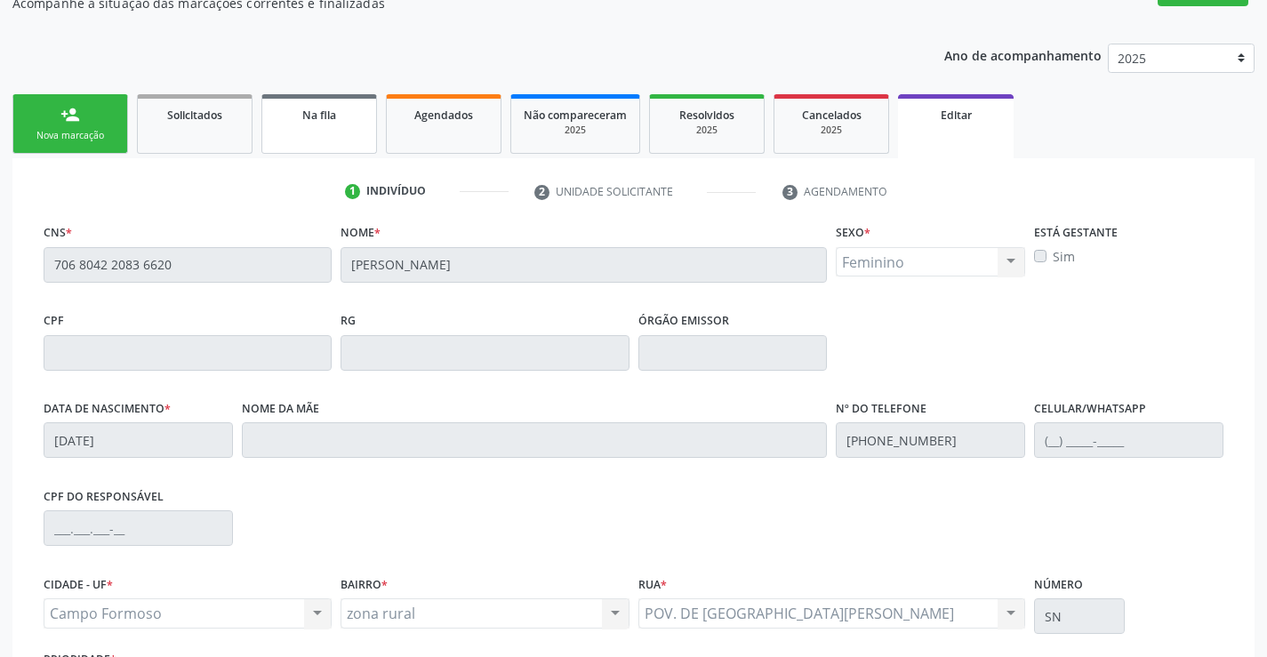
click at [329, 133] on link "Na fila" at bounding box center [319, 124] width 116 height 60
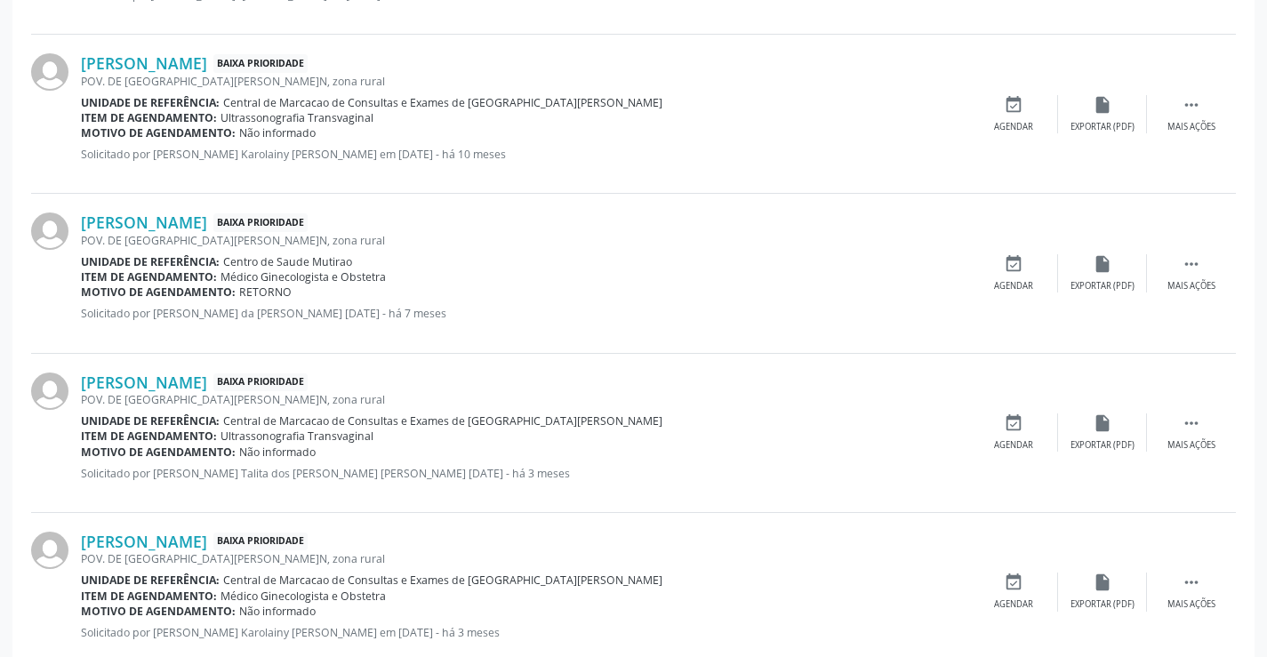
scroll to position [703, 0]
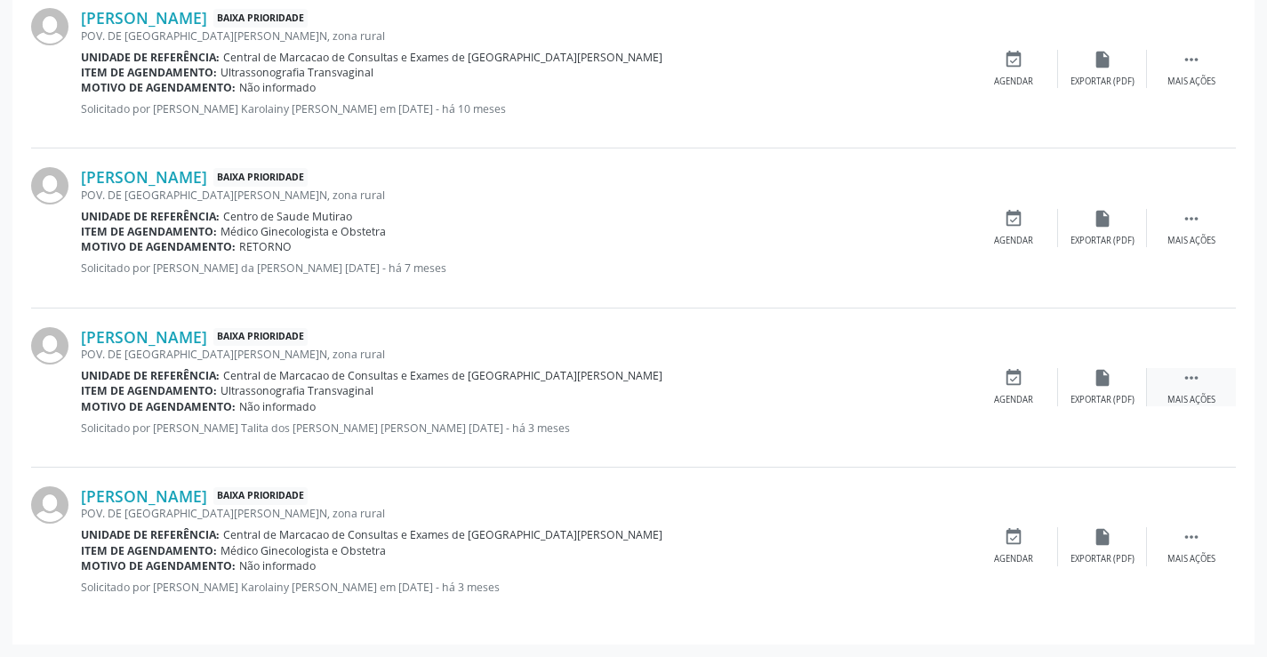
click at [1184, 375] on icon "" at bounding box center [1192, 378] width 20 height 20
click at [1100, 381] on icon "edit" at bounding box center [1103, 378] width 20 height 20
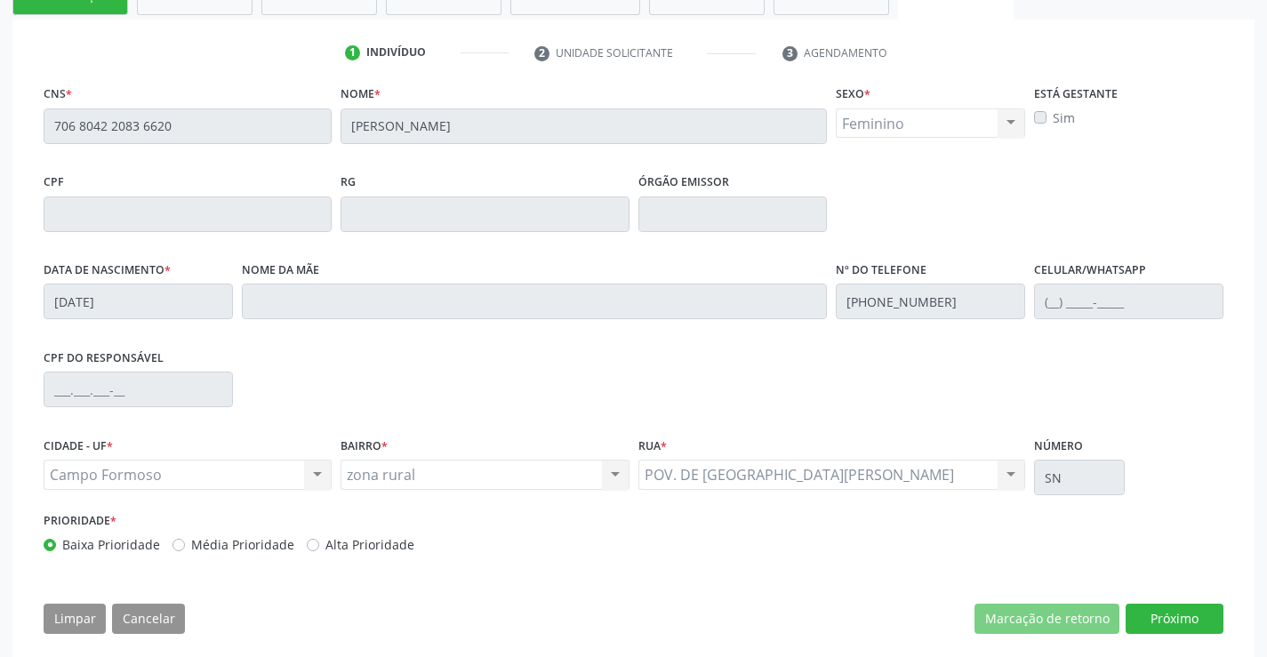
scroll to position [331, 0]
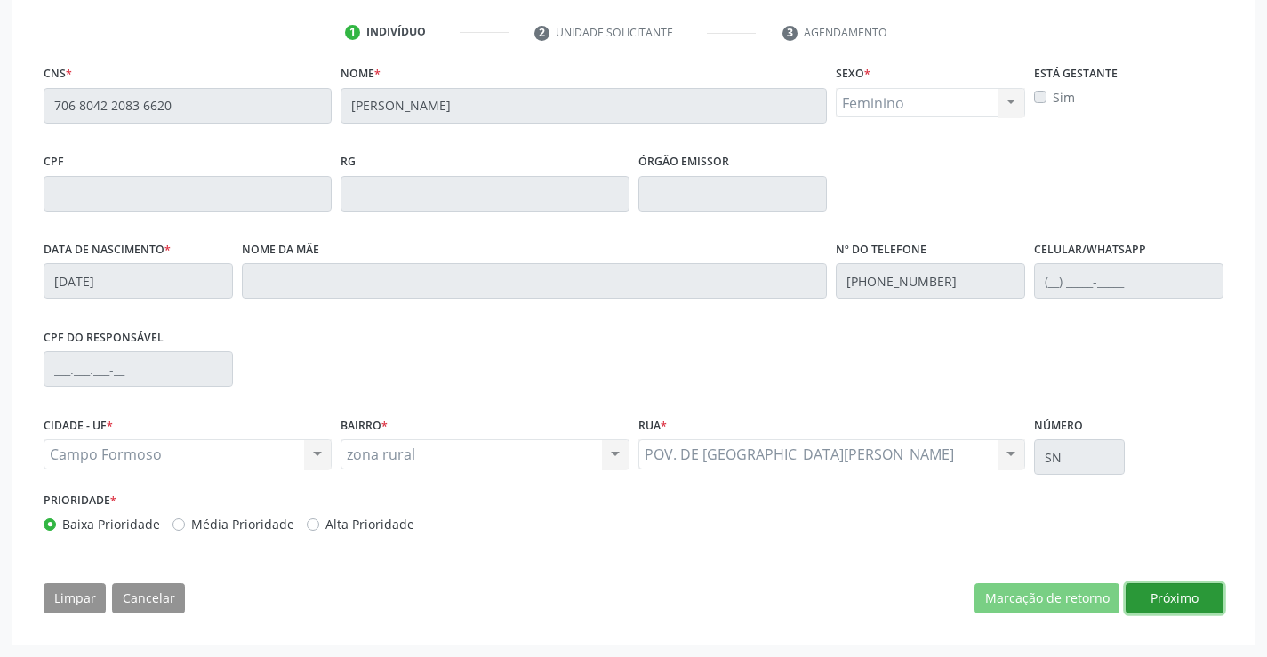
click at [1181, 599] on button "Próximo" at bounding box center [1175, 598] width 98 height 30
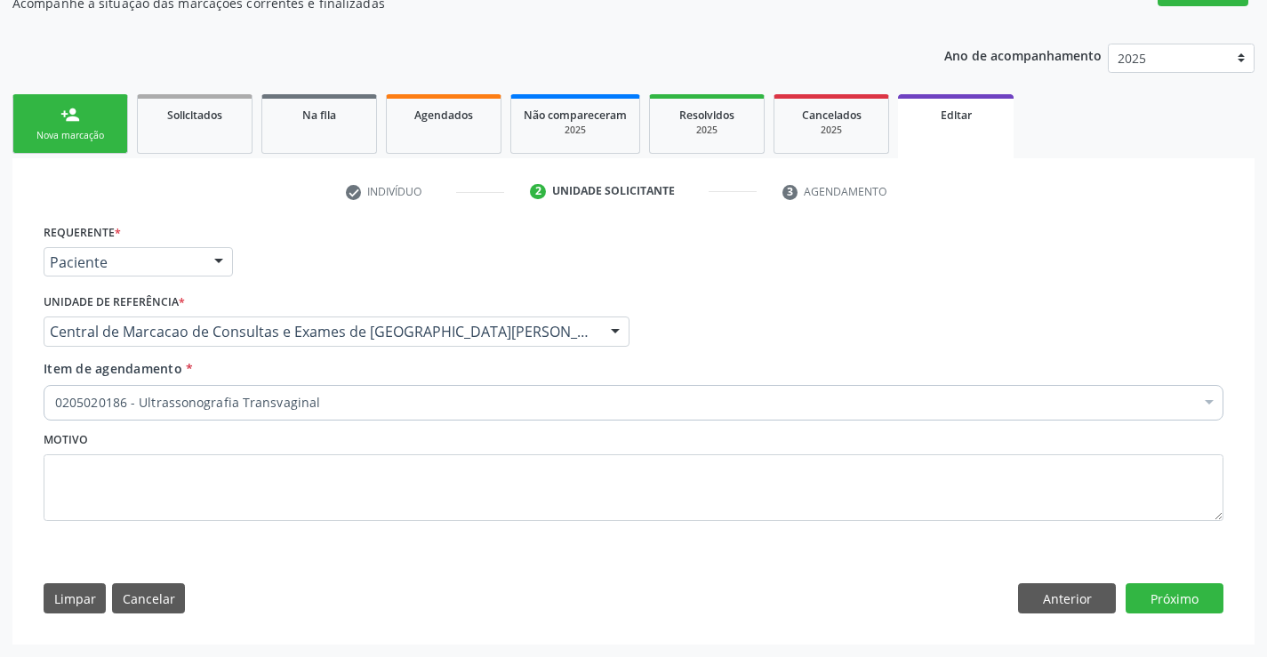
scroll to position [172, 0]
click at [1040, 604] on button "Anterior" at bounding box center [1067, 598] width 98 height 30
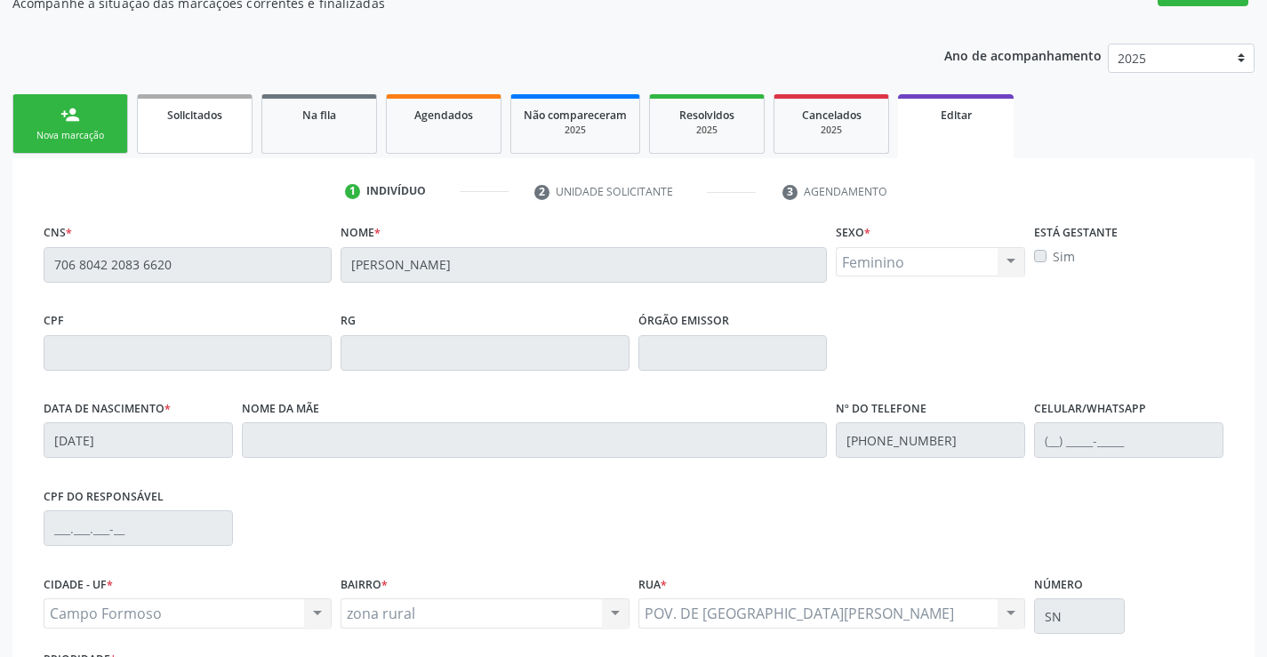
click at [212, 120] on span "Solicitados" at bounding box center [194, 115] width 55 height 15
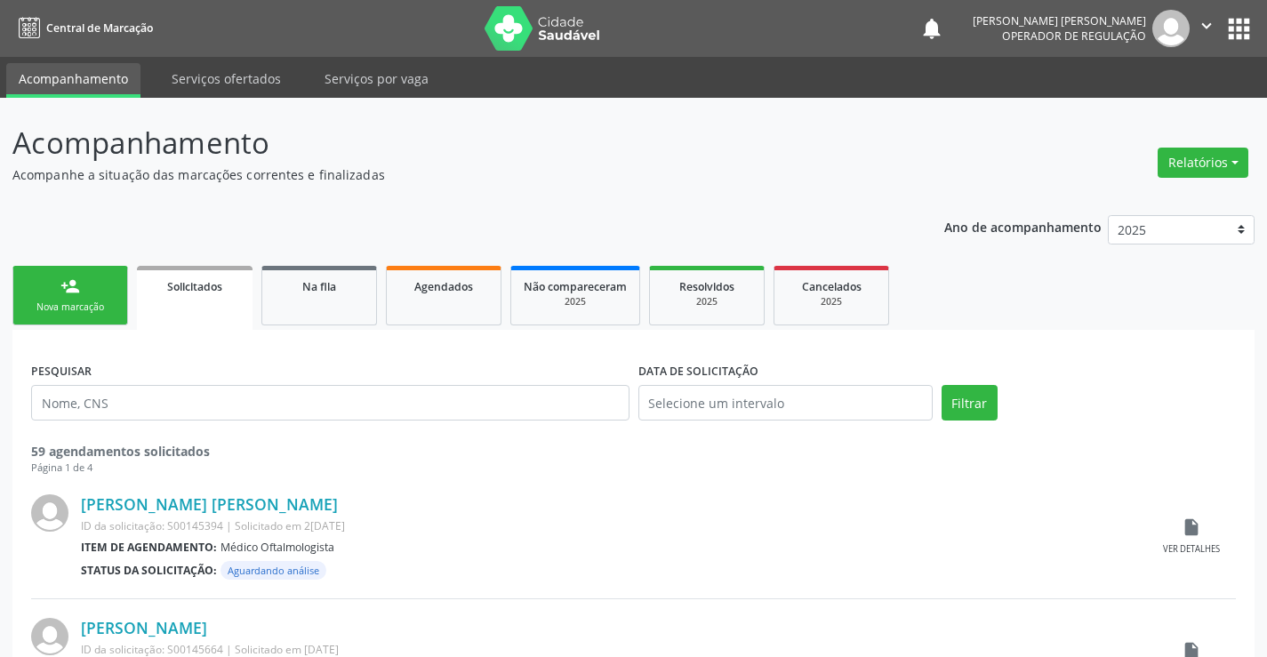
click at [106, 301] on div "Nova marcação" at bounding box center [70, 307] width 89 height 13
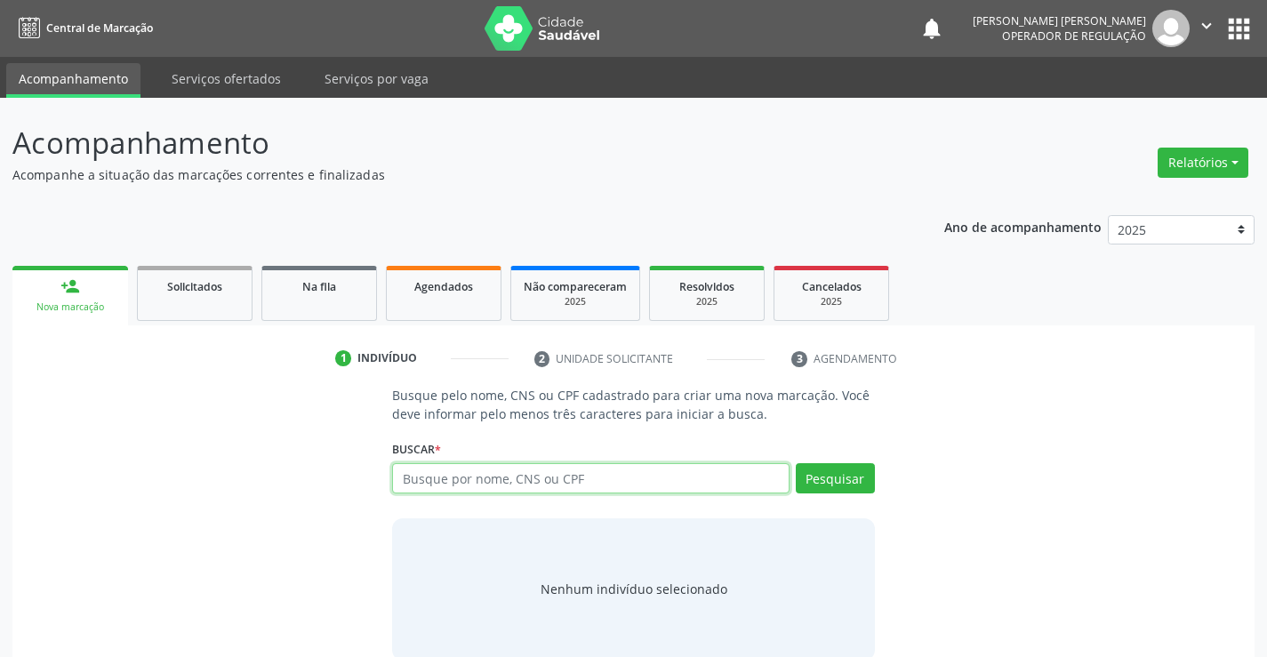
click at [603, 482] on input "text" at bounding box center [590, 478] width 397 height 30
type input "706804220836620"
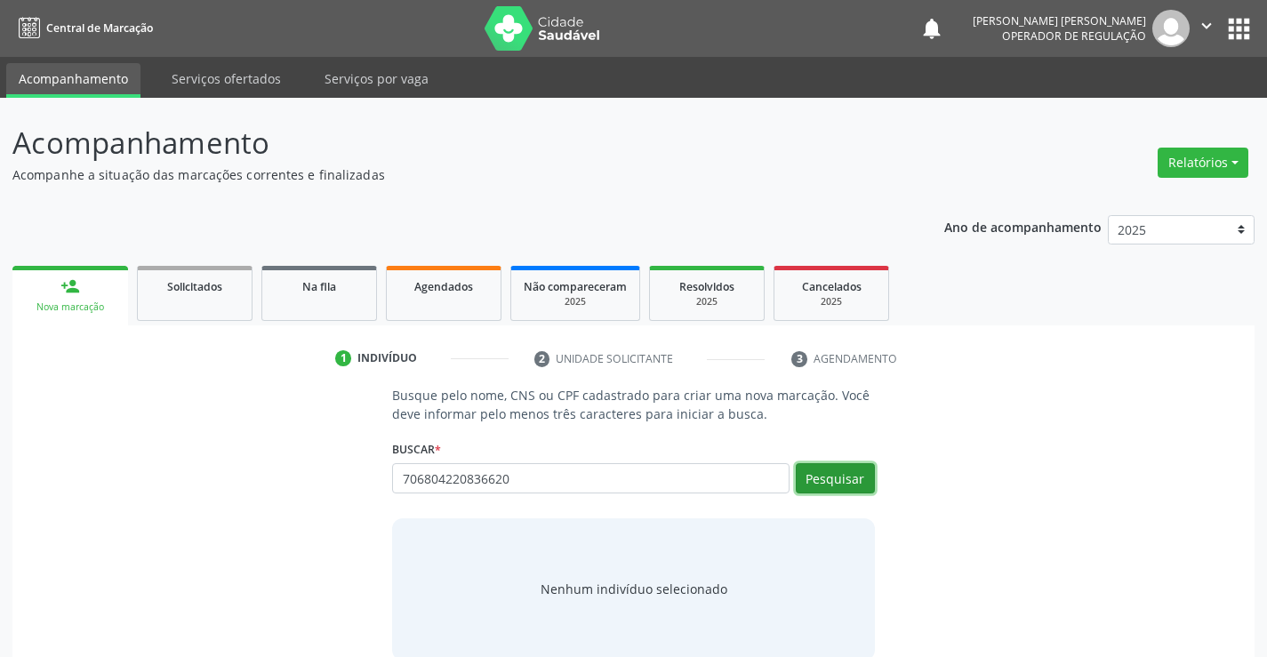
click at [846, 475] on button "Pesquisar" at bounding box center [835, 478] width 79 height 30
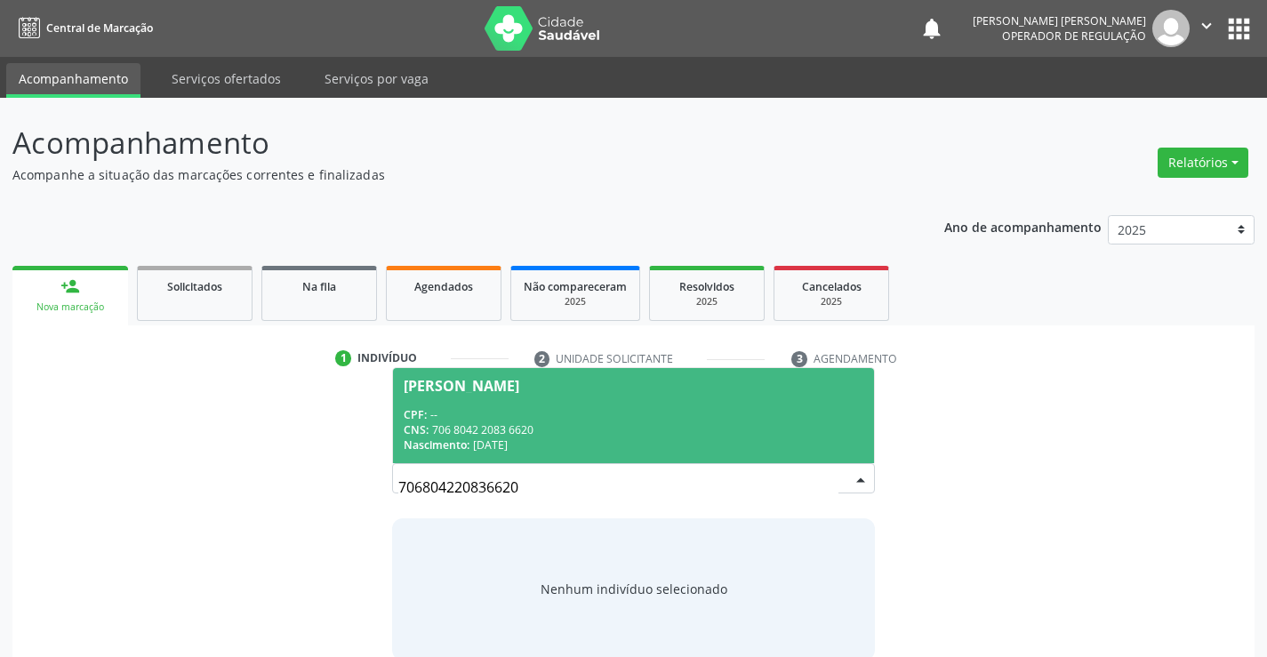
click at [779, 400] on span "[PERSON_NAME] CPF: -- CNS: 706 8042 2083 6620 Nascimento: [DATE]" at bounding box center [633, 415] width 480 height 95
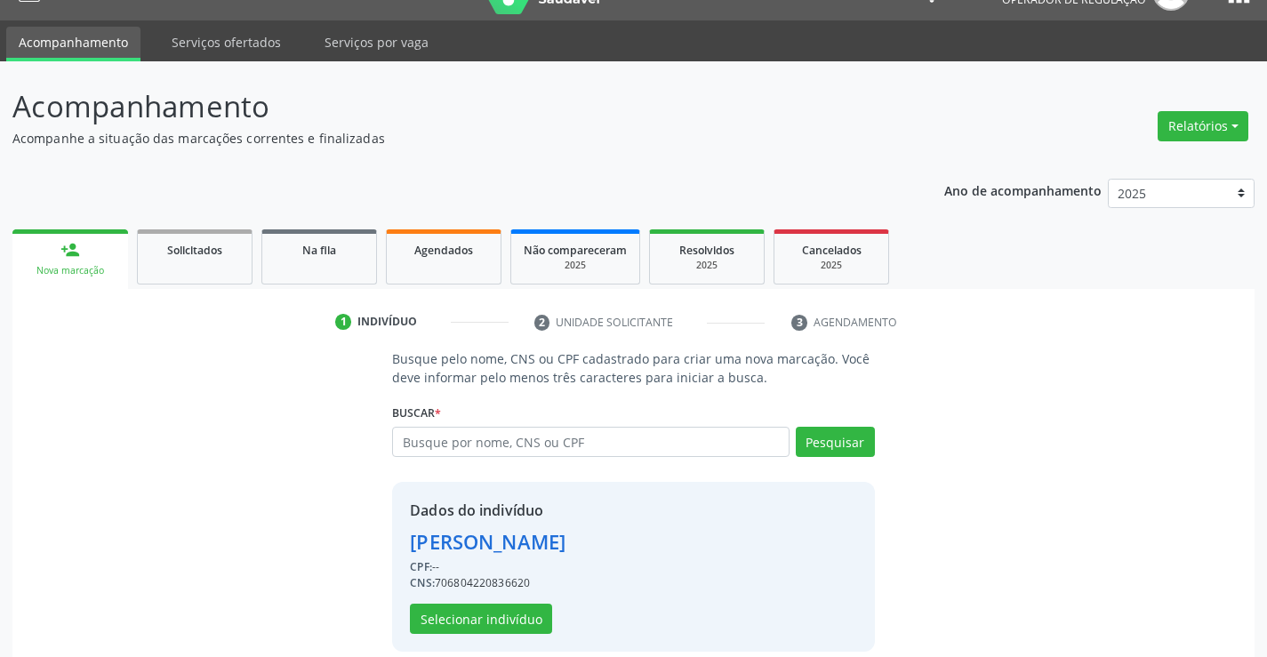
scroll to position [56, 0]
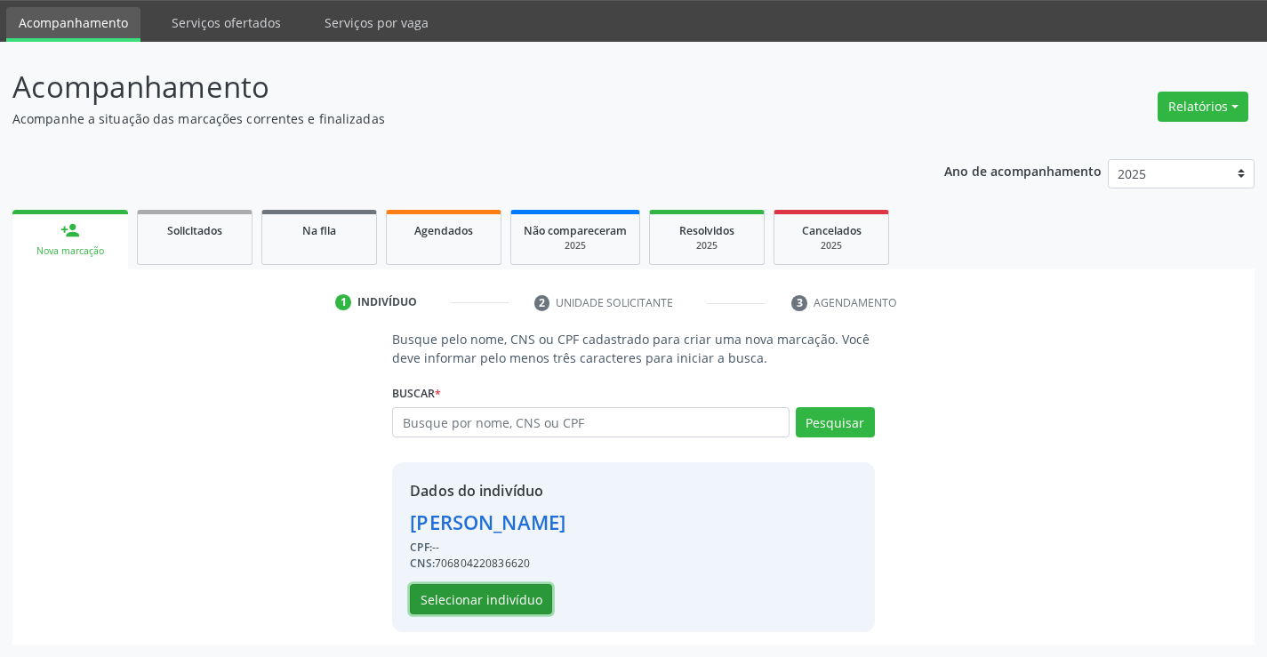
click at [502, 599] on button "Selecionar indivíduo" at bounding box center [481, 599] width 142 height 30
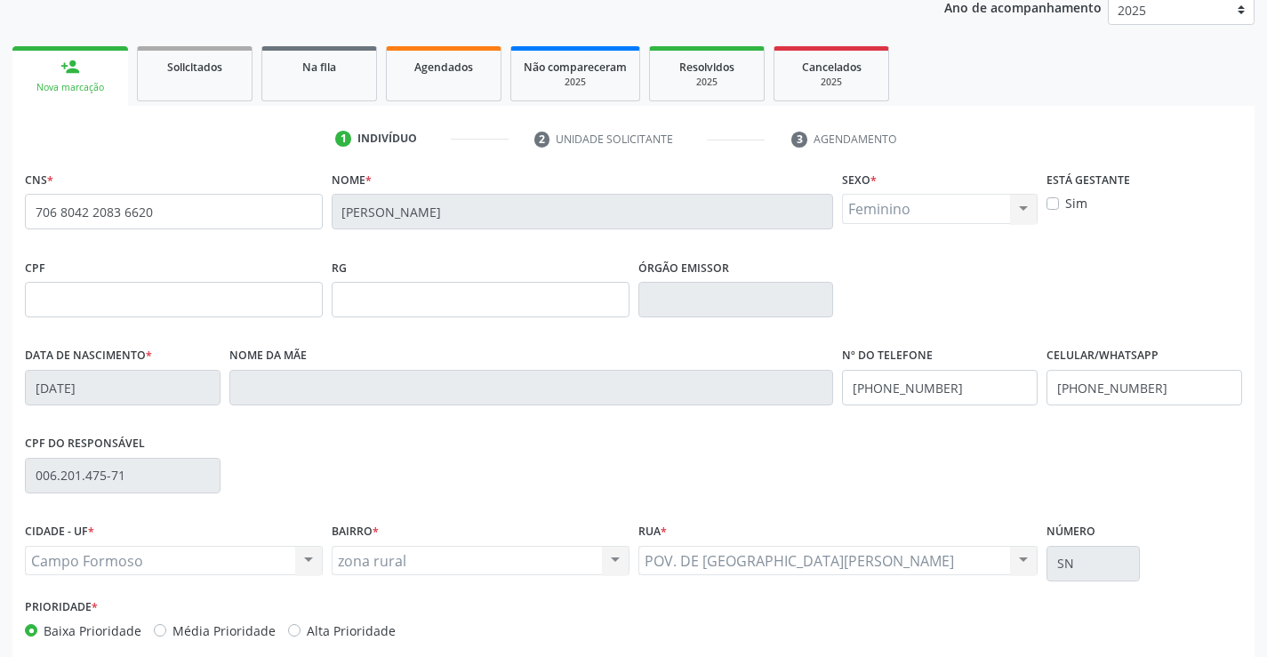
scroll to position [234, 0]
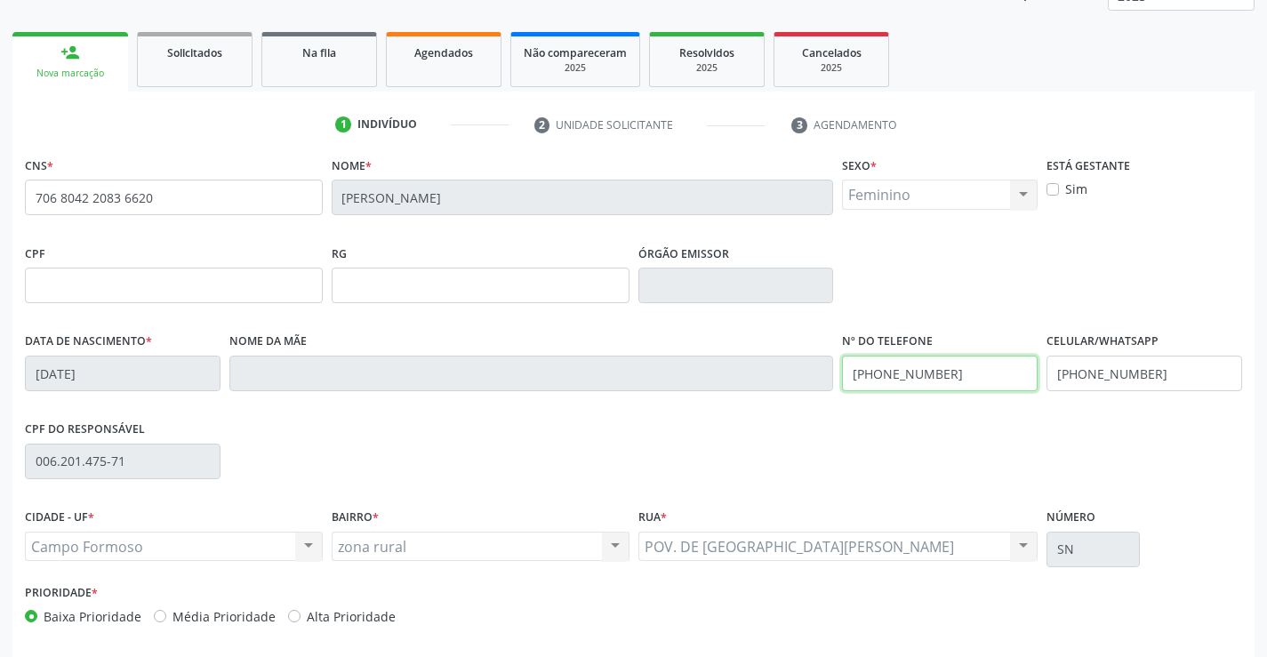
click at [960, 368] on input "[PHONE_NUMBER]" at bounding box center [940, 374] width 196 height 36
type input "[PHONE_NUMBER]"
click at [1160, 377] on input "[PHONE_NUMBER]" at bounding box center [1145, 374] width 196 height 36
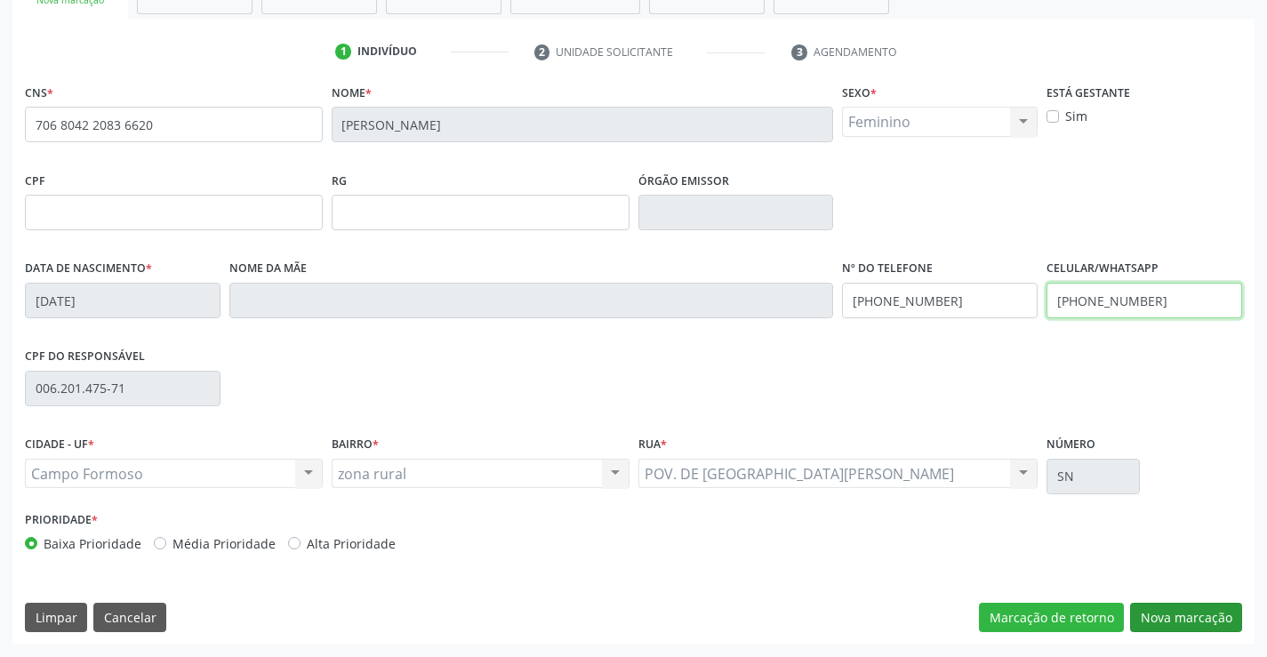
type input "[PHONE_NUMBER]"
click at [1180, 615] on button "Nova marcação" at bounding box center [1186, 618] width 112 height 30
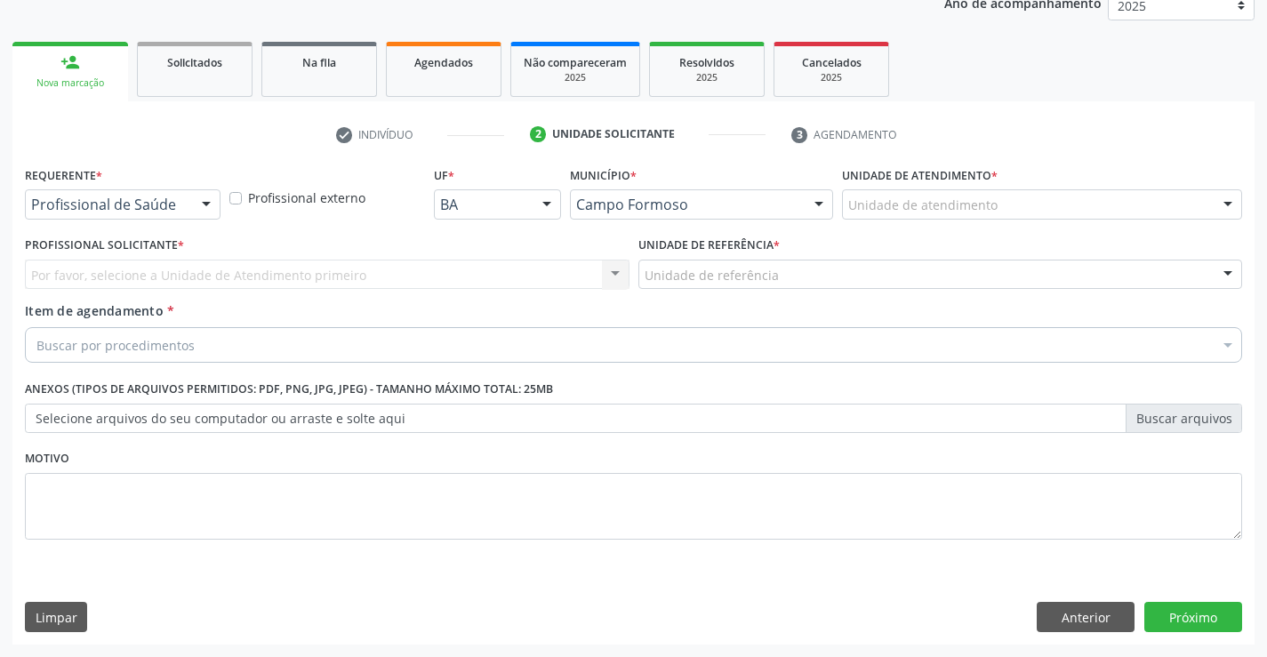
scroll to position [224, 0]
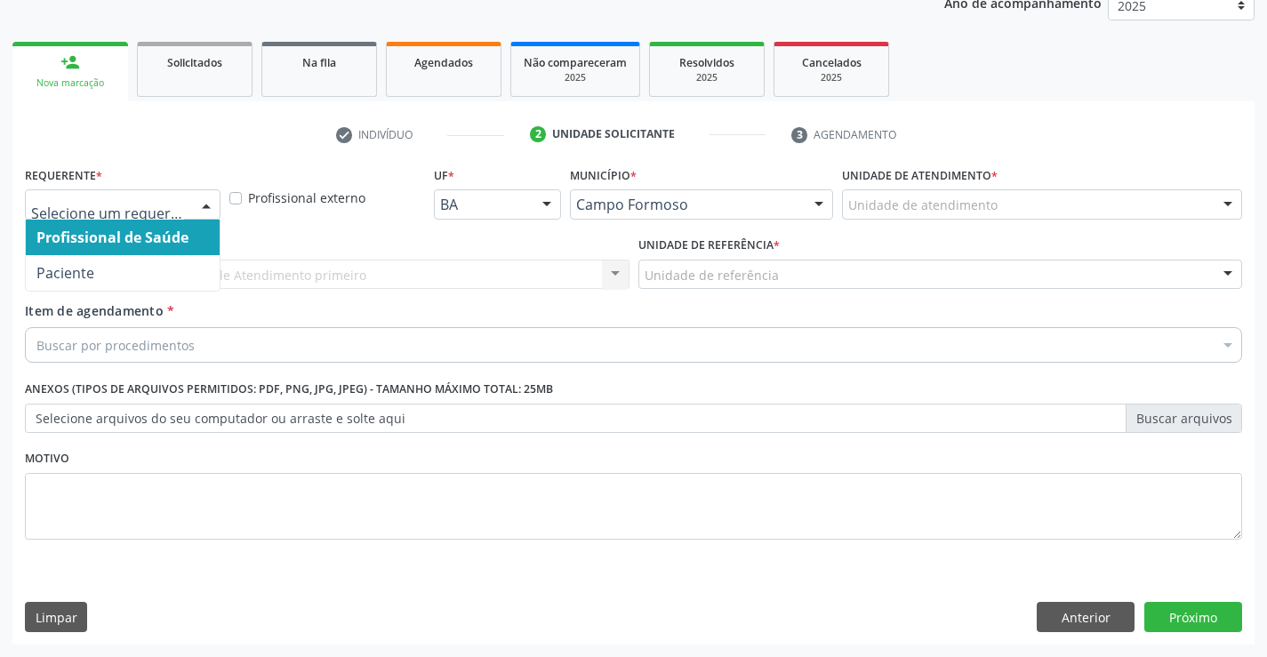
click at [203, 202] on div at bounding box center [206, 205] width 27 height 30
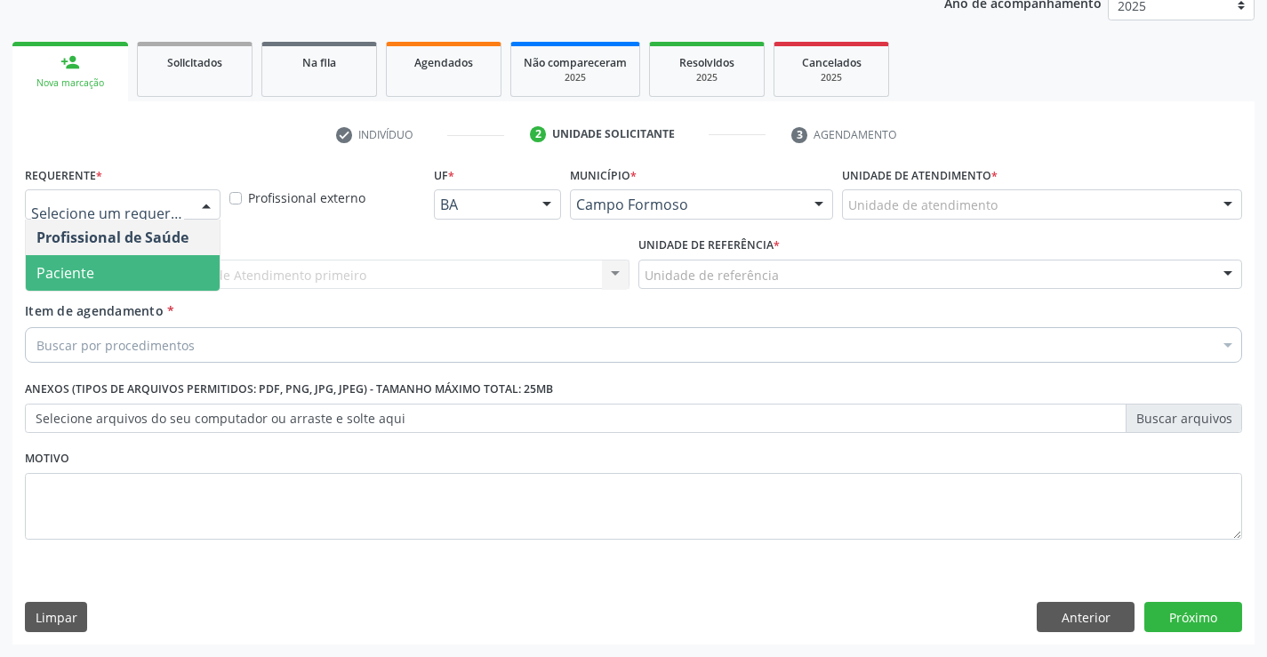
click at [152, 268] on span "Paciente" at bounding box center [123, 273] width 194 height 36
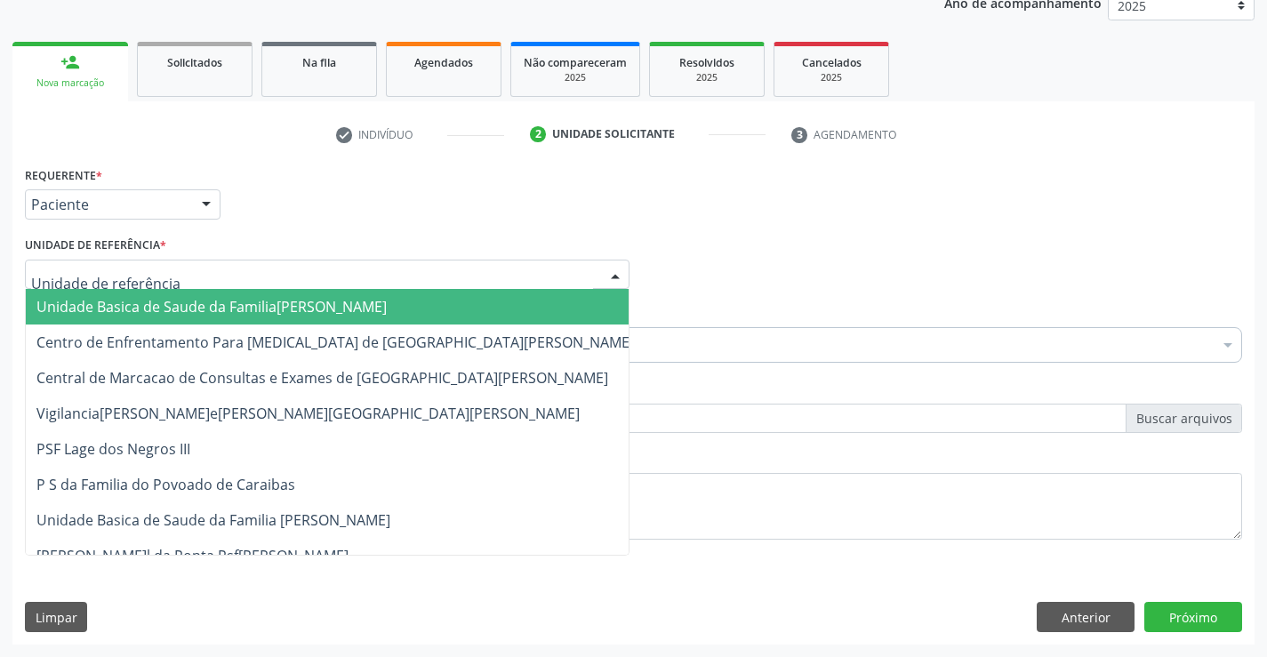
click at [197, 279] on div at bounding box center [327, 275] width 605 height 30
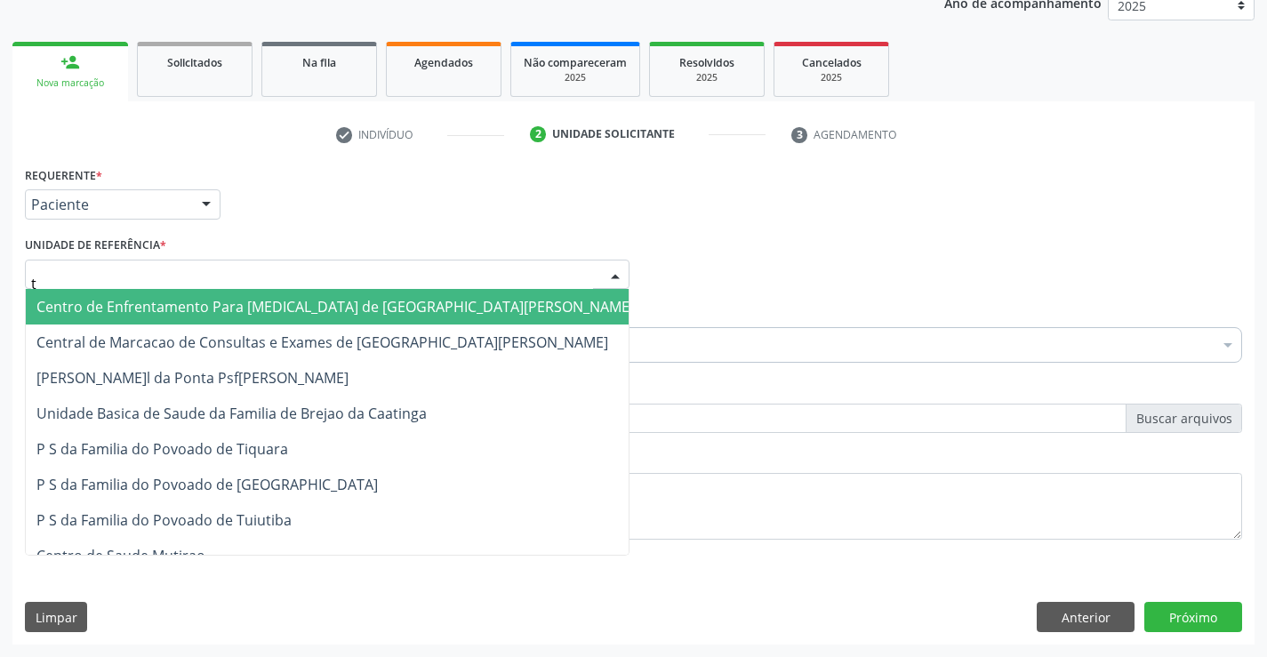
type input "ti"
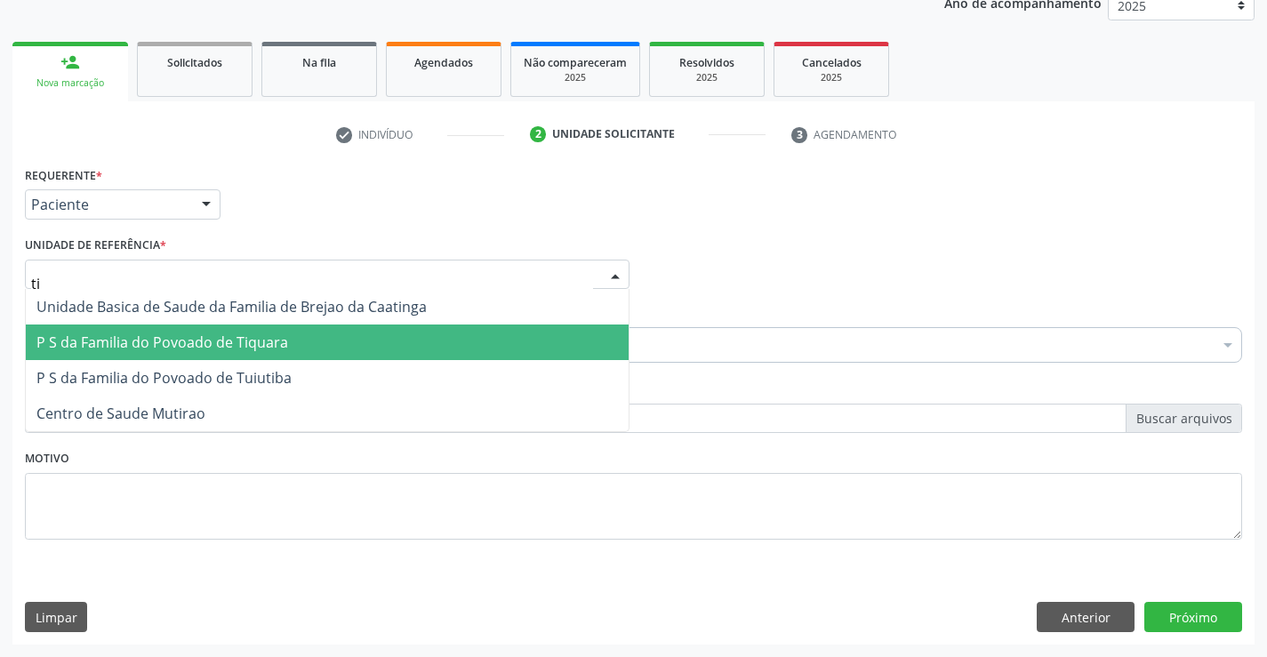
click at [230, 339] on span "P S da Familia do Povoado de Tiquara" at bounding box center [162, 343] width 252 height 20
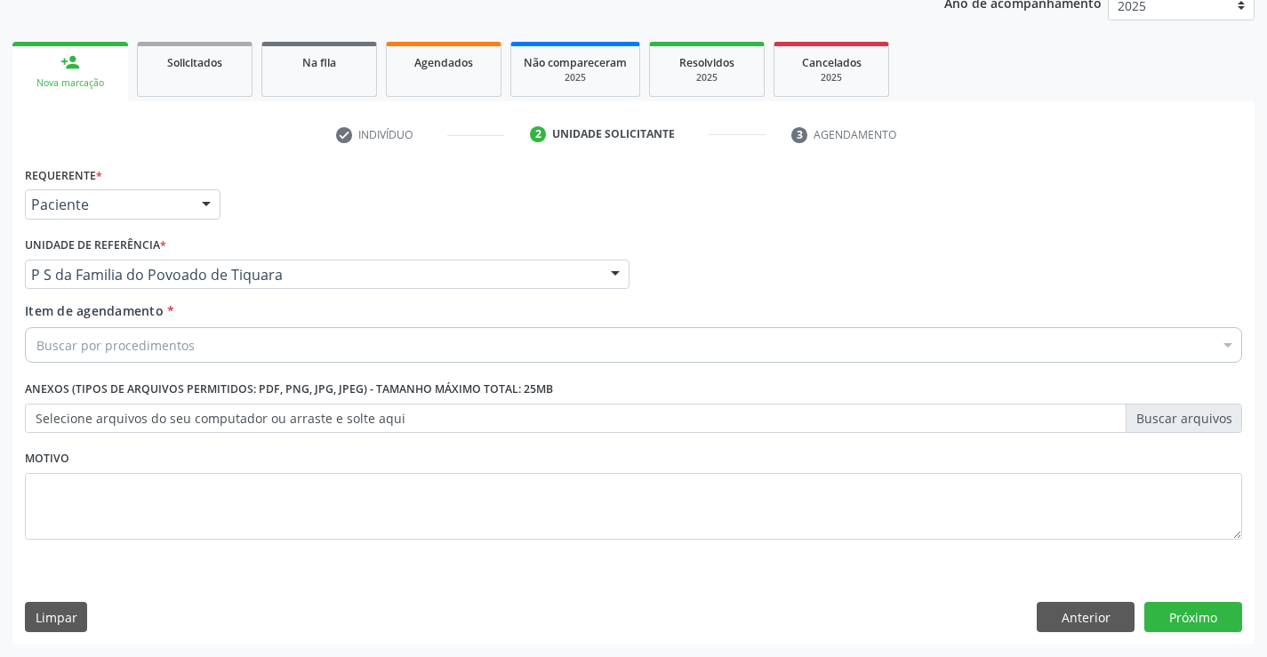
click at [229, 351] on div "Buscar por procedimentos" at bounding box center [633, 345] width 1217 height 36
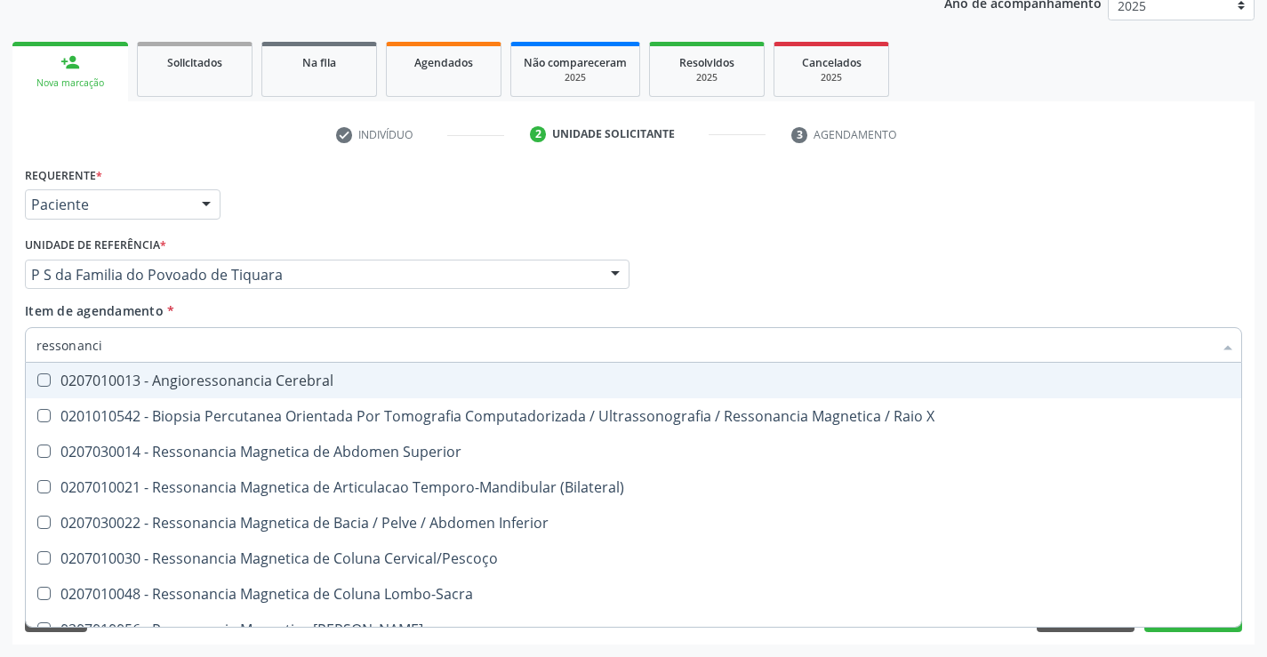
type input "ressonancia"
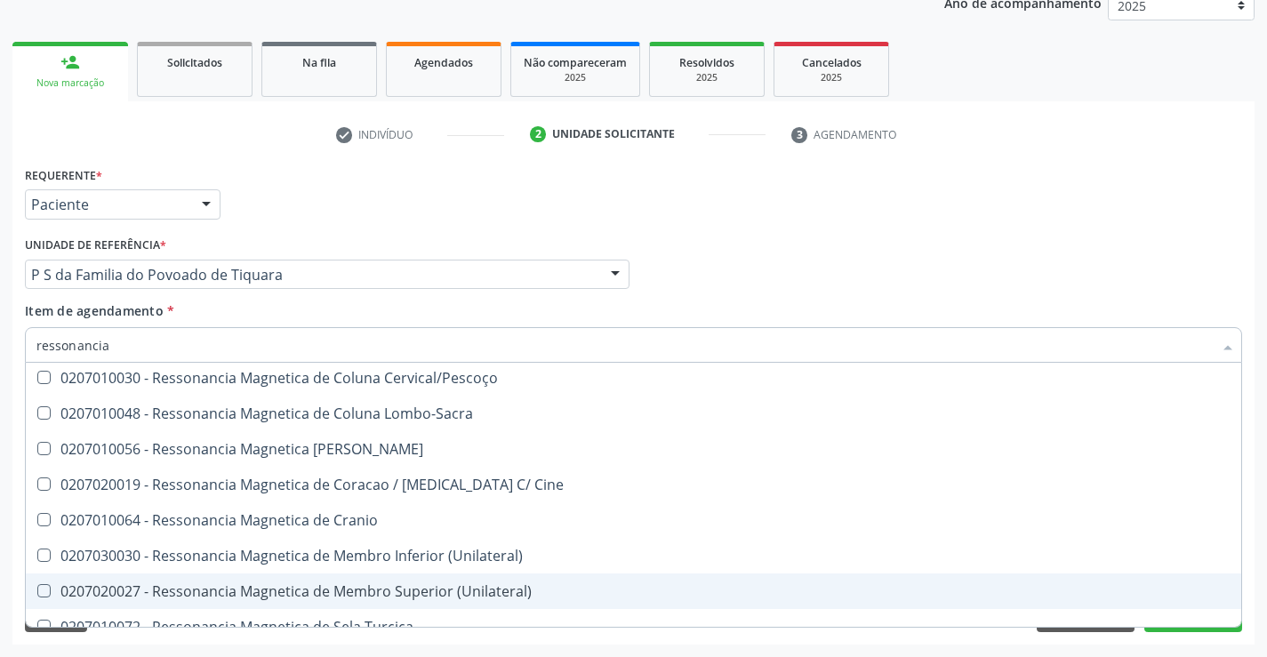
scroll to position [92, 0]
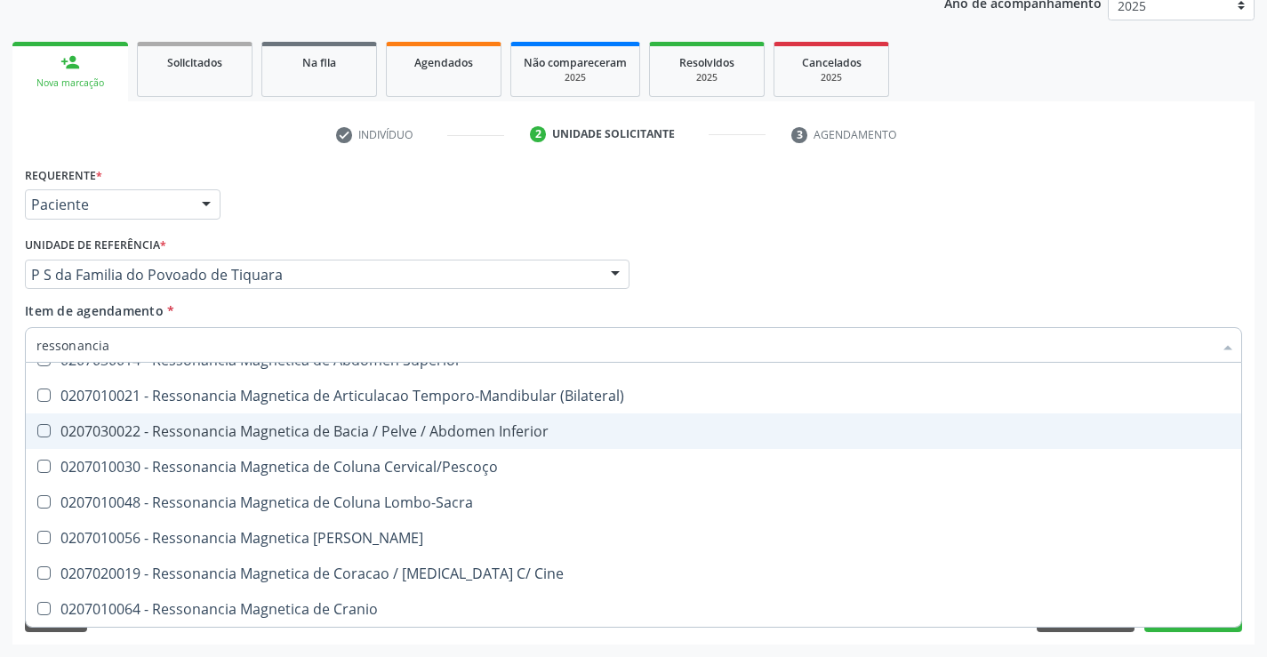
click at [320, 430] on div "0207030022 - Ressonancia Magnetica de Bacia / Pelve / Abdomen Inferior" at bounding box center [633, 431] width 1194 height 14
checkbox Inferior "true"
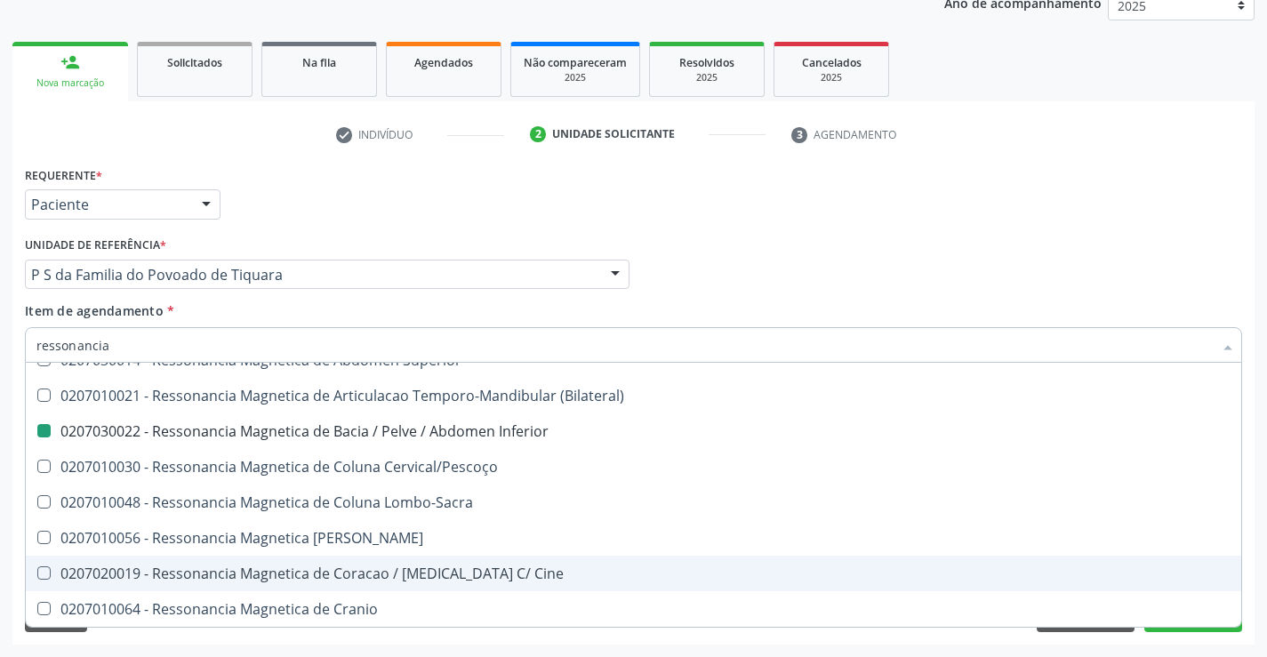
click at [417, 643] on div "Requerente * Paciente Profissional de Saúde Paciente Nenhum resultado encontrad…" at bounding box center [633, 403] width 1242 height 483
checkbox X "true"
checkbox Inferior "false"
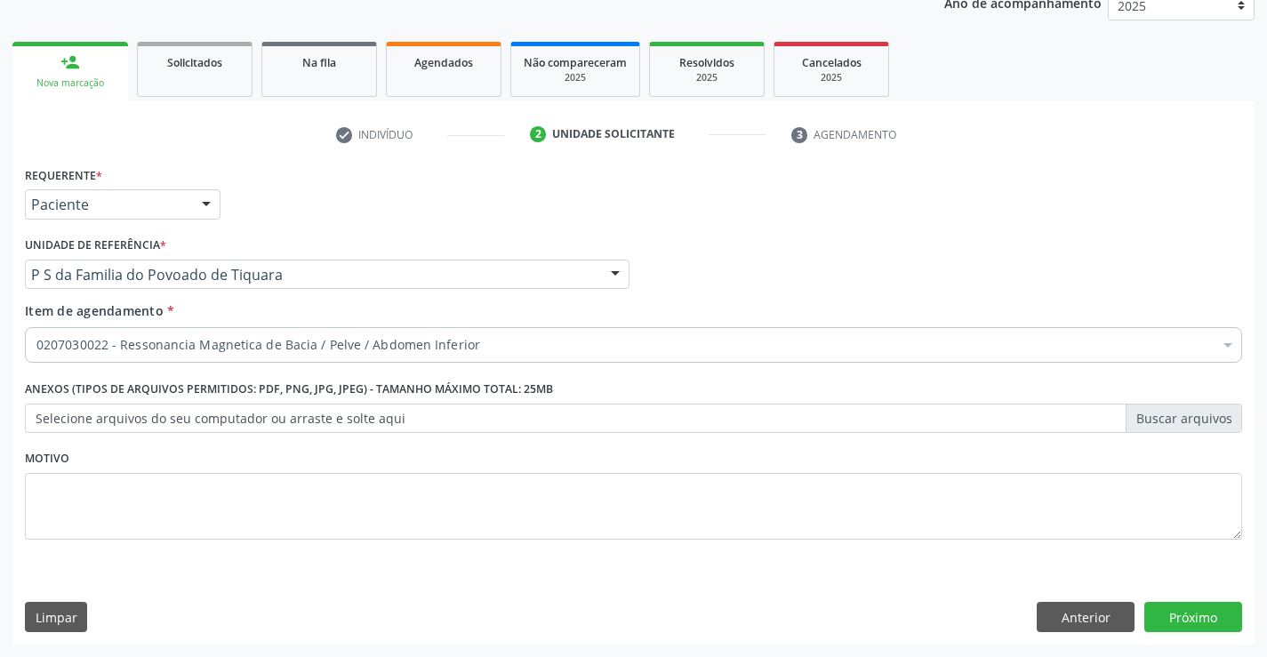
scroll to position [0, 0]
click at [1161, 618] on button "Próximo" at bounding box center [1194, 617] width 98 height 30
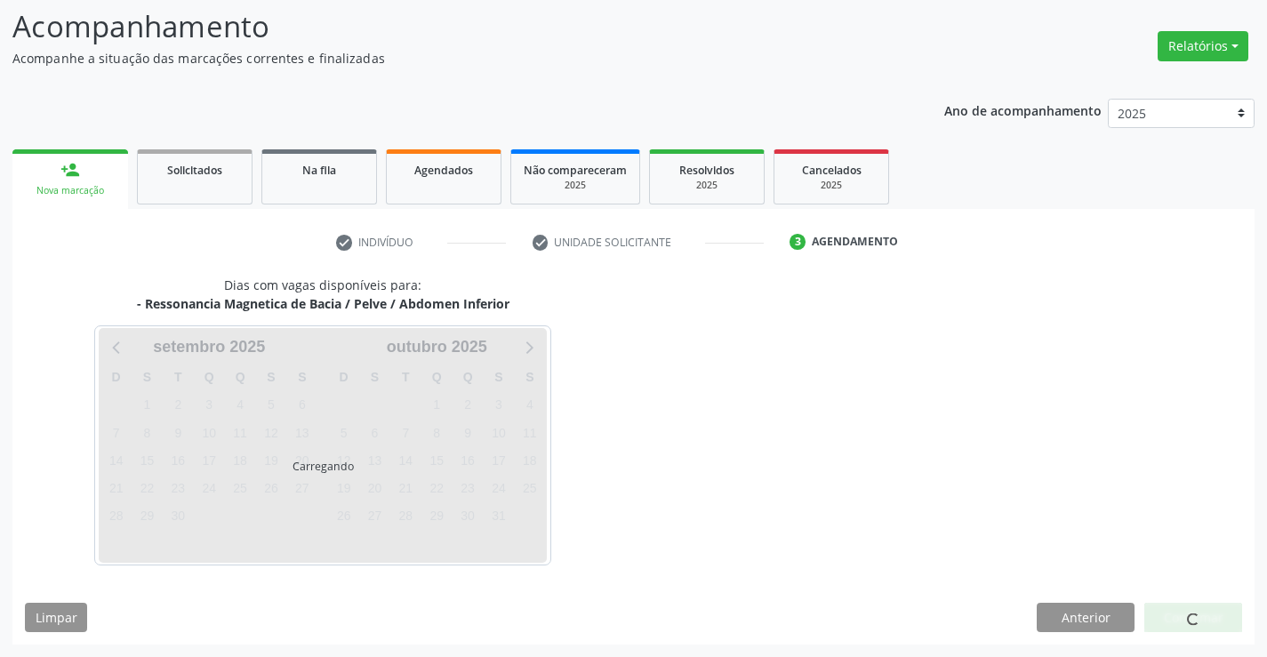
scroll to position [169, 0]
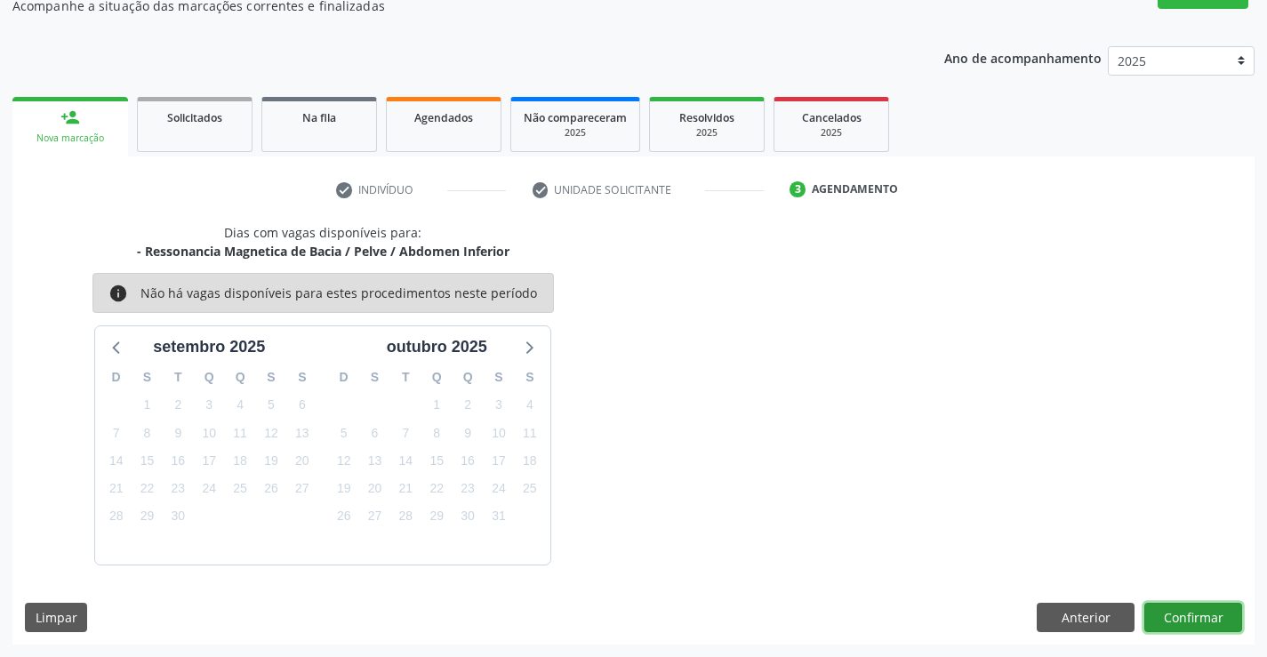
click at [1156, 617] on button "Confirmar" at bounding box center [1194, 618] width 98 height 30
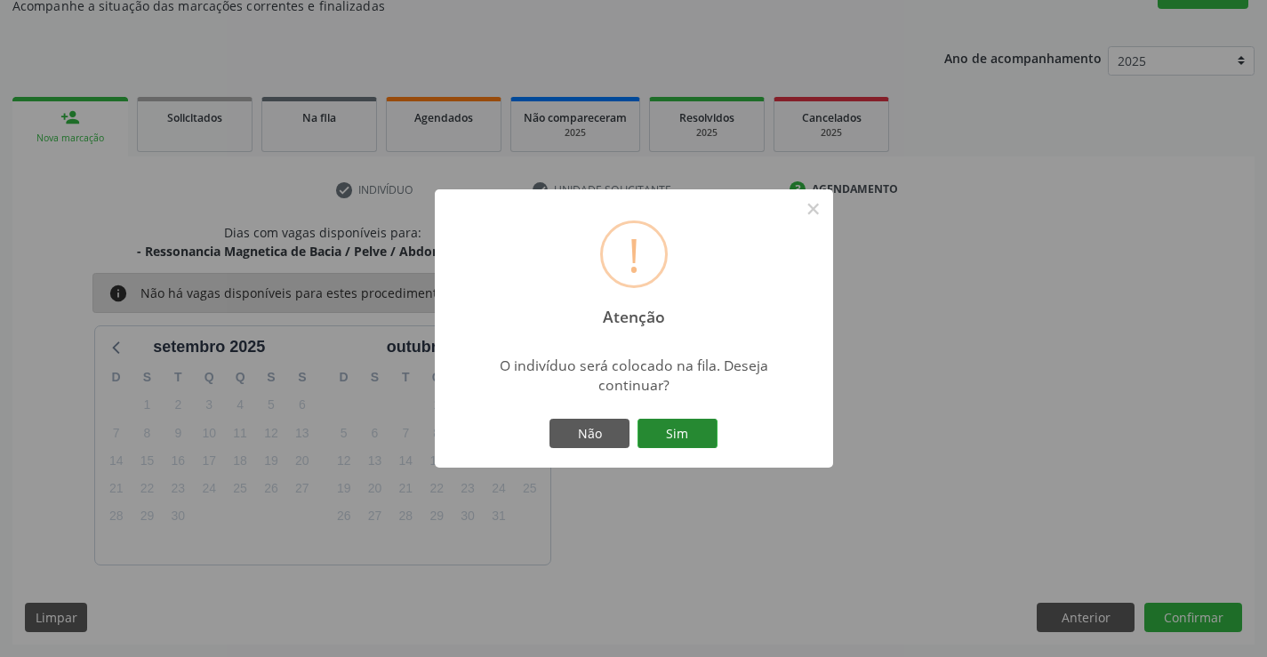
click at [687, 429] on button "Sim" at bounding box center [678, 434] width 80 height 30
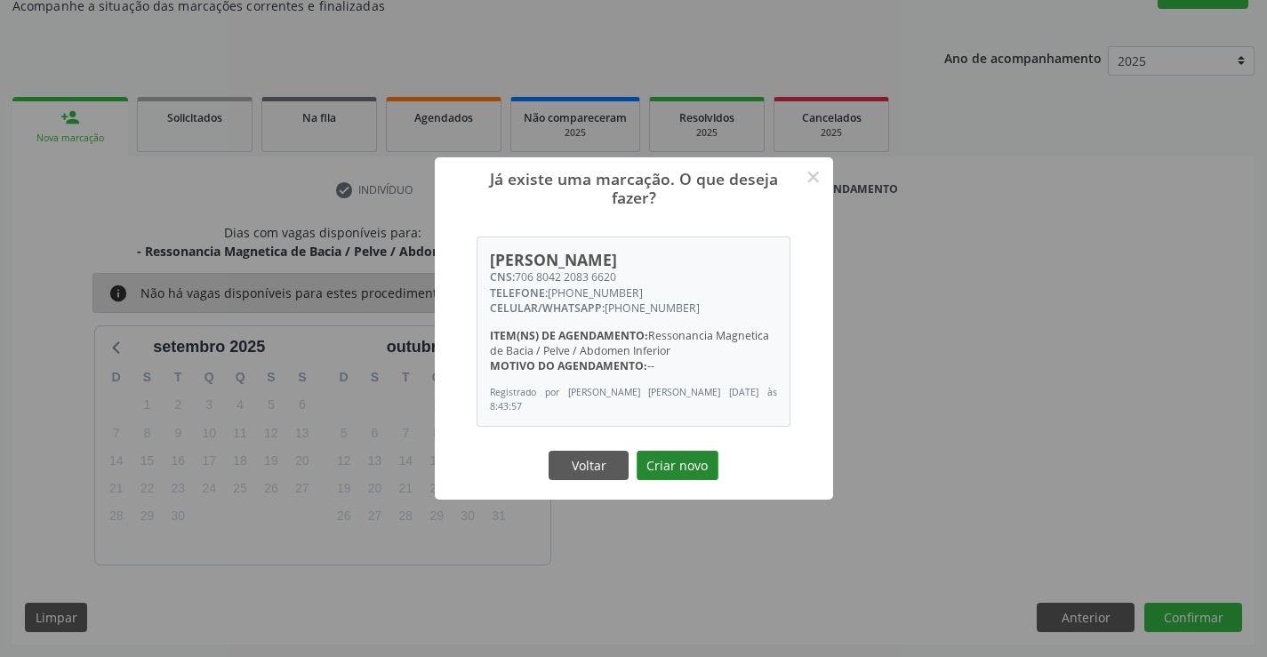
click at [674, 469] on button "Criar novo" at bounding box center [678, 466] width 82 height 30
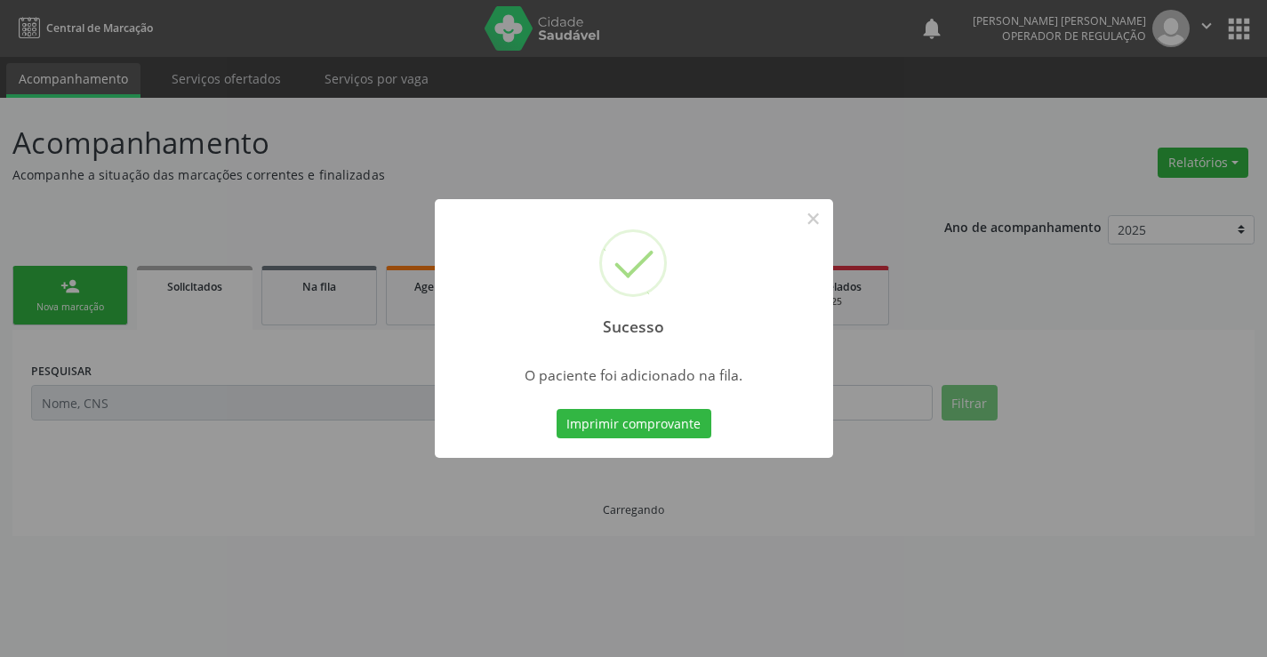
scroll to position [0, 0]
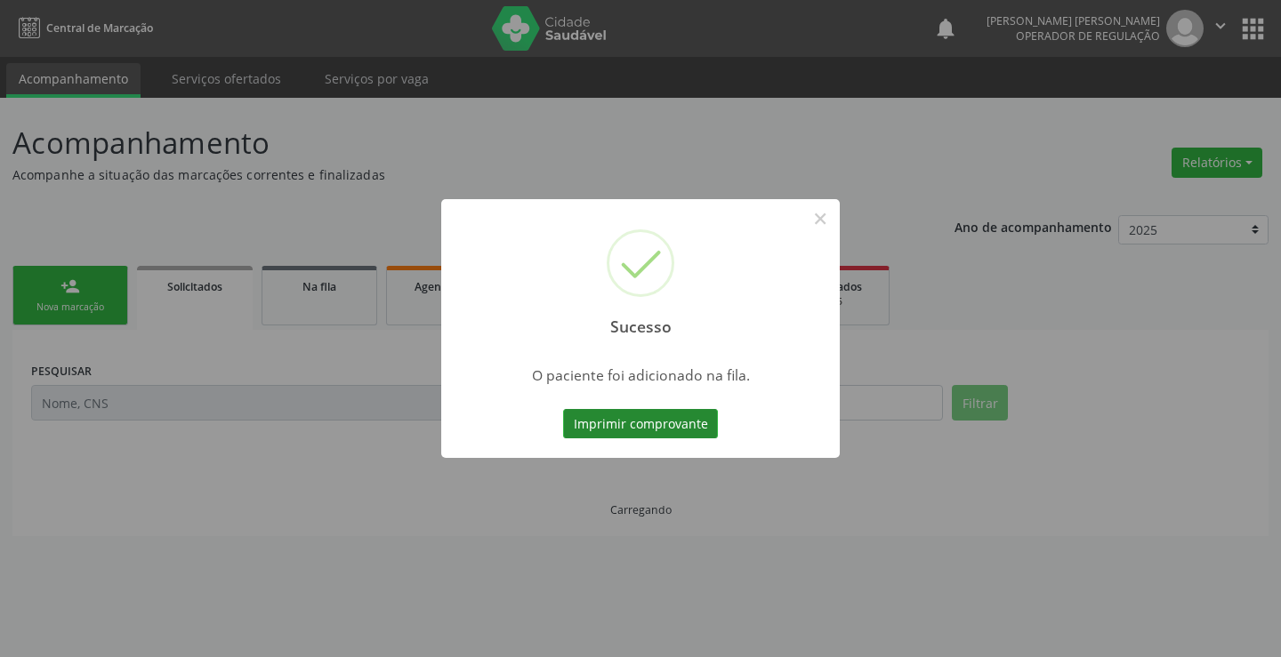
click at [665, 426] on button "Imprimir comprovante" at bounding box center [640, 424] width 155 height 30
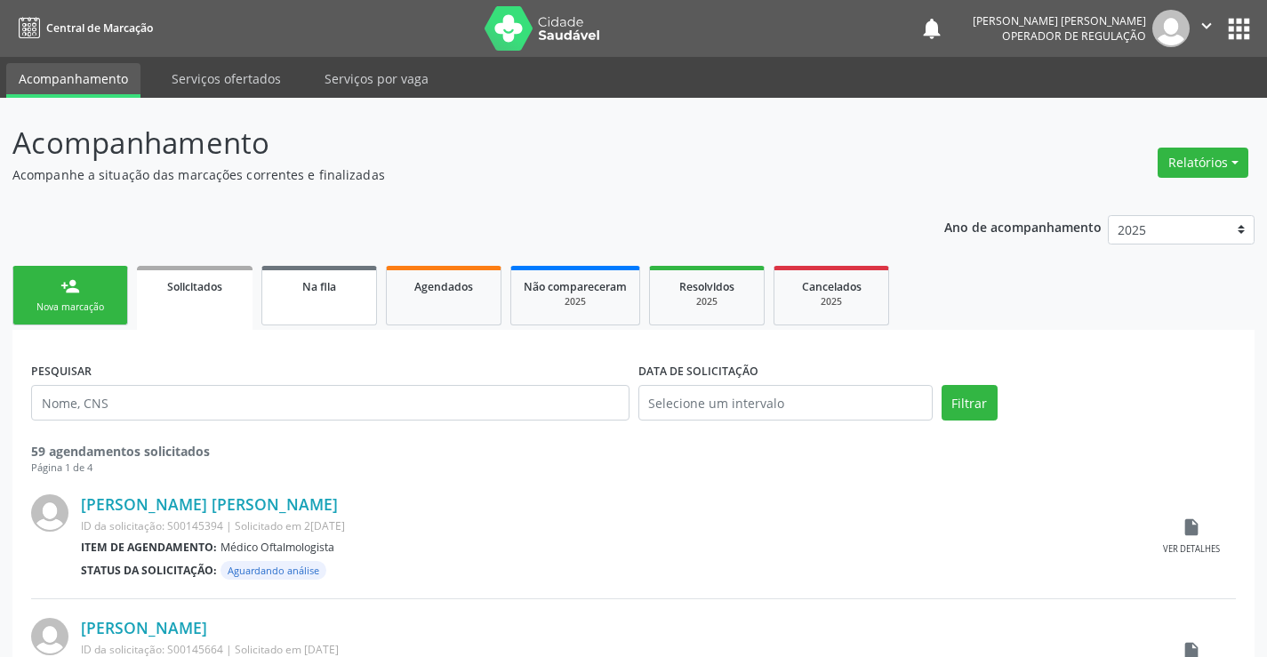
click at [312, 306] on link "Na fila" at bounding box center [319, 296] width 116 height 60
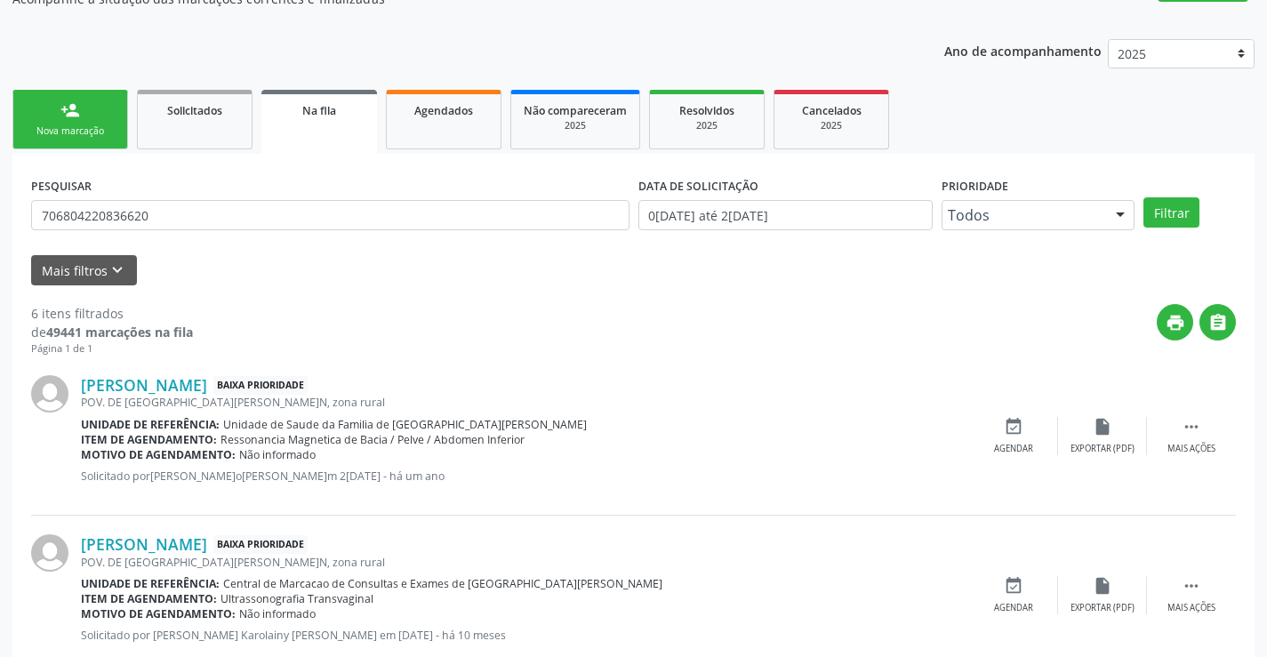
scroll to position [178, 0]
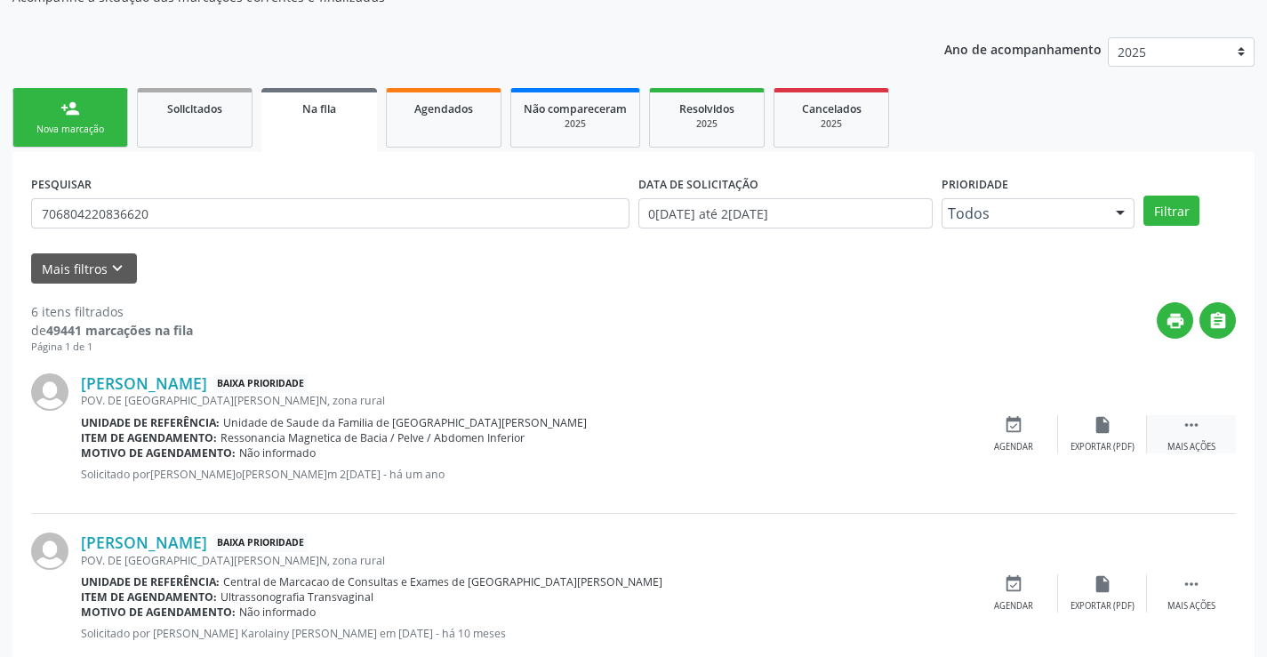
click at [1190, 427] on icon "" at bounding box center [1192, 425] width 20 height 20
click at [1101, 437] on div "edit Editar" at bounding box center [1102, 434] width 89 height 38
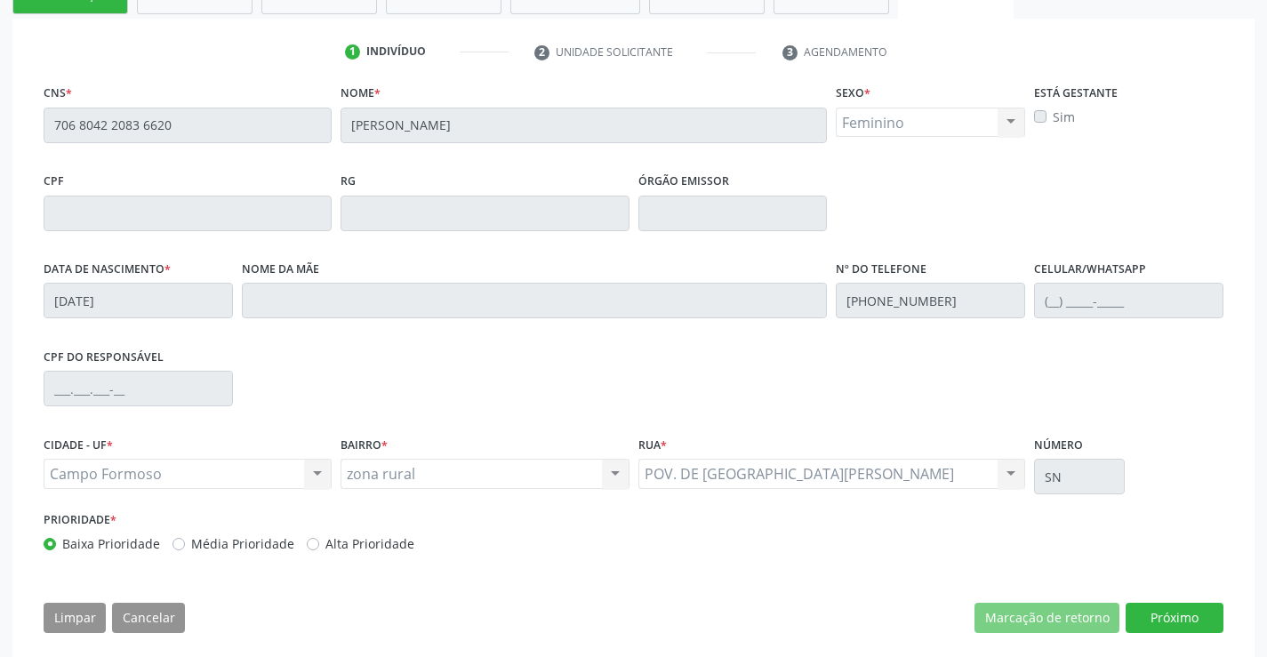
scroll to position [331, 0]
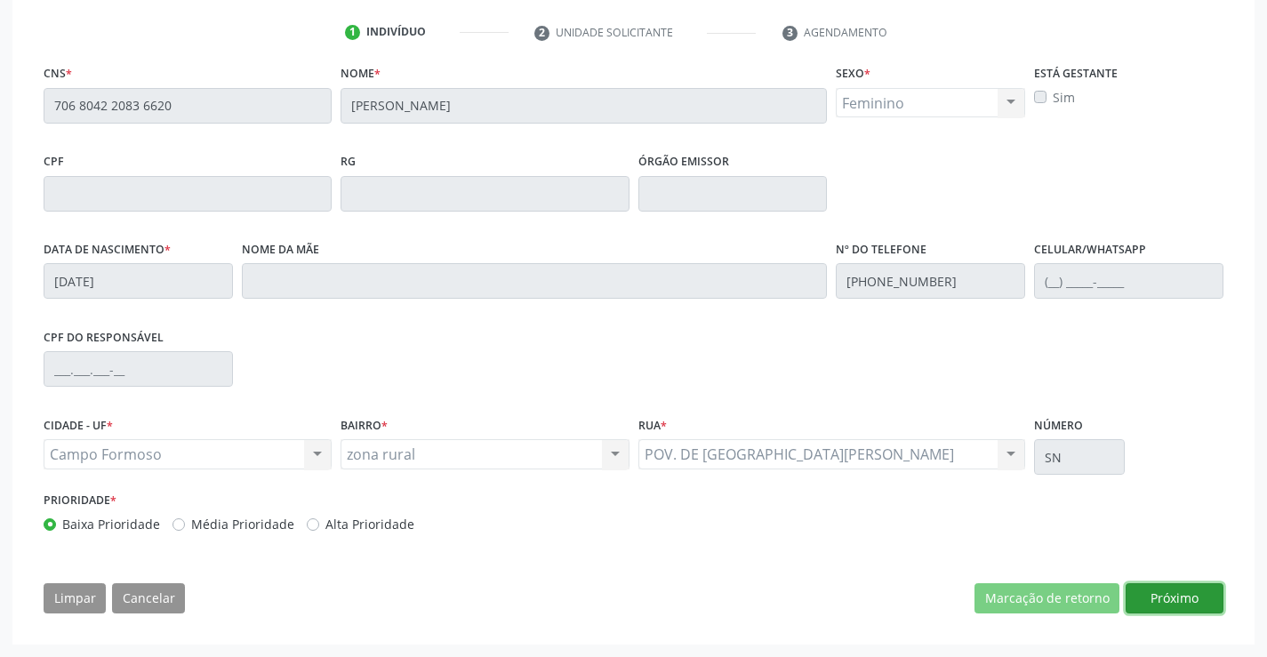
click at [1162, 605] on button "Próximo" at bounding box center [1175, 598] width 98 height 30
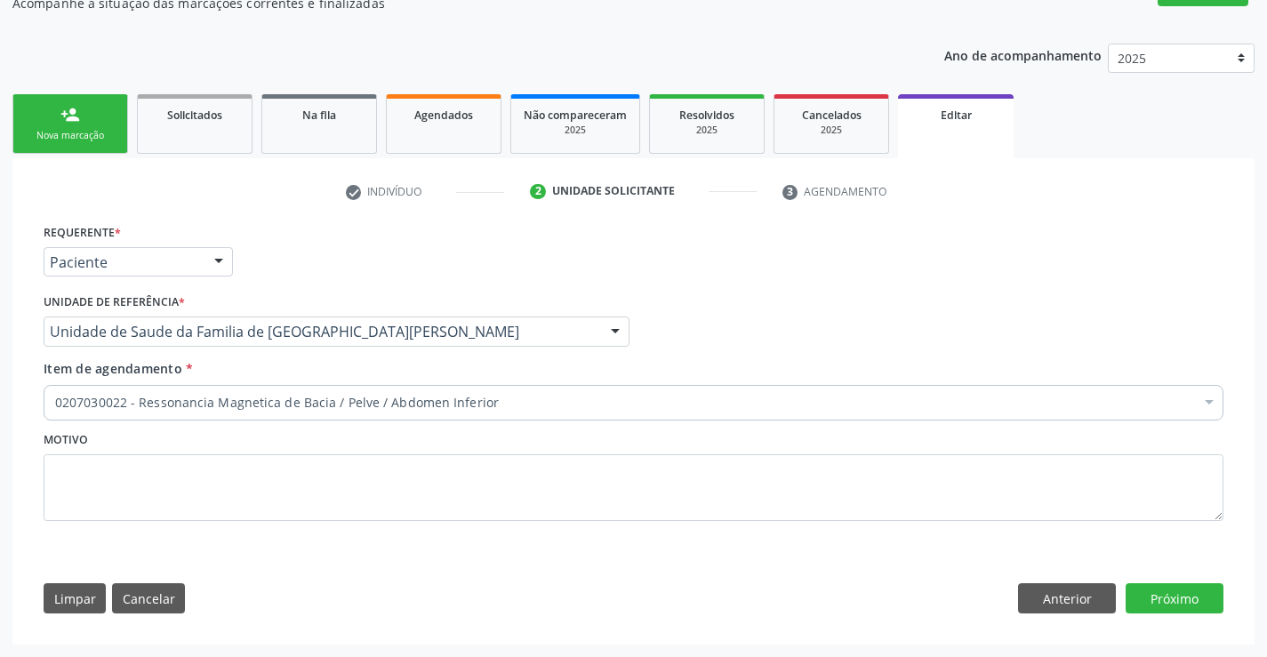
scroll to position [172, 0]
click at [100, 124] on link "person_add Nova marcação" at bounding box center [70, 124] width 116 height 60
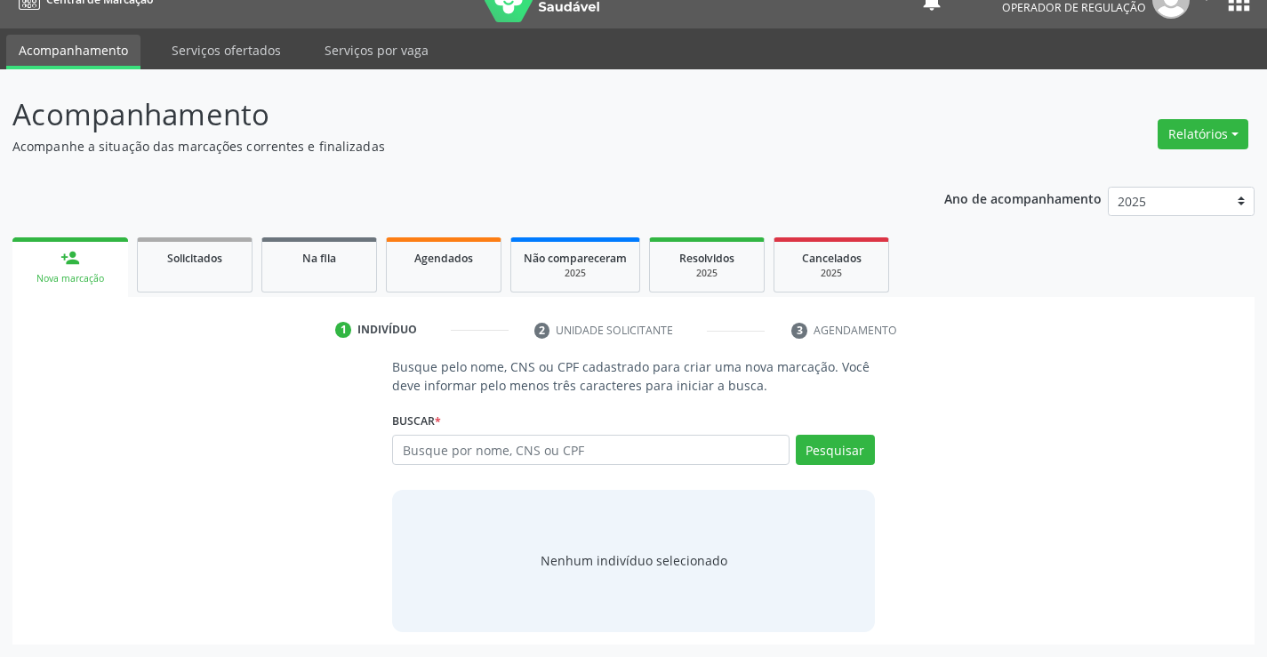
scroll to position [28, 0]
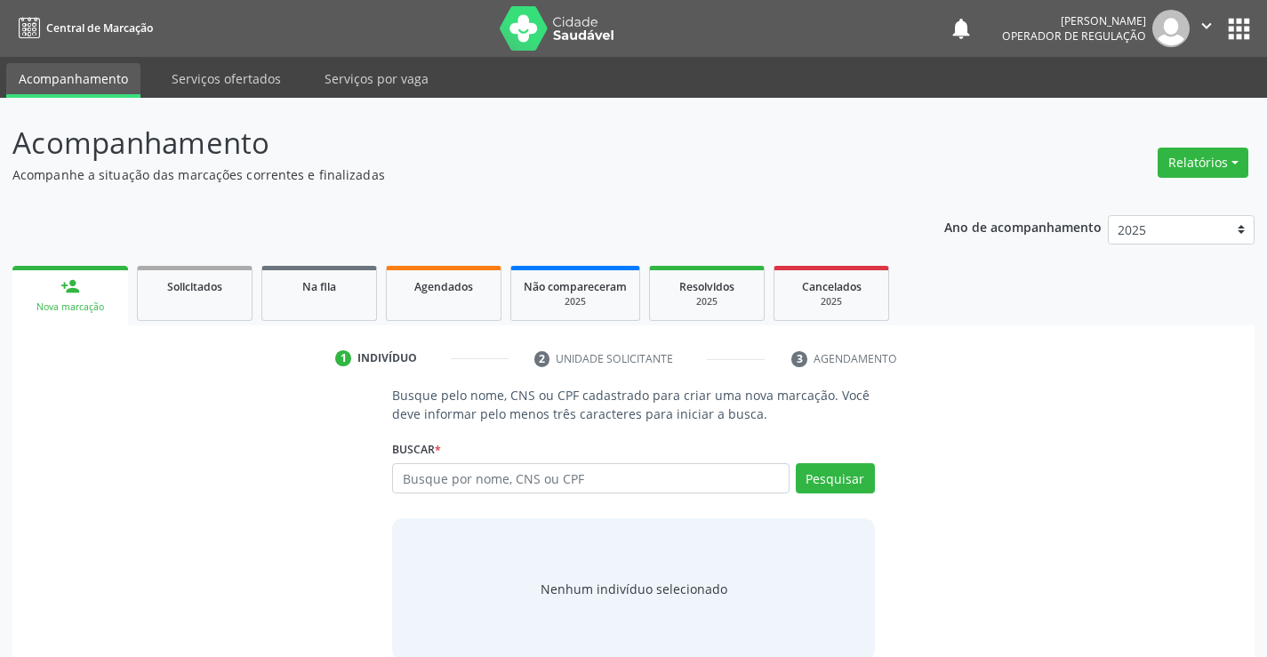
scroll to position [28, 0]
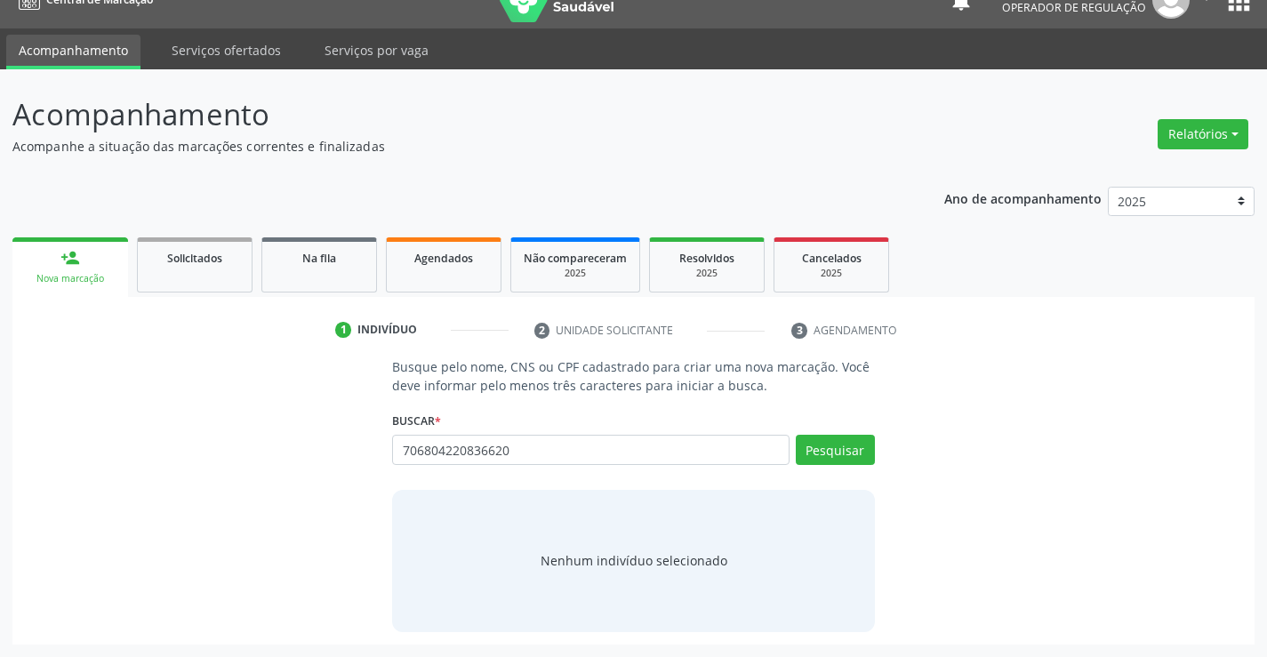
type input "706804220836620"
click at [839, 432] on div "Buscar * Busque por nome, CNS ou CPF Nenhum resultado encontrado para: " " Não …" at bounding box center [633, 441] width 482 height 69
click at [837, 453] on button "Pesquisar" at bounding box center [835, 450] width 79 height 30
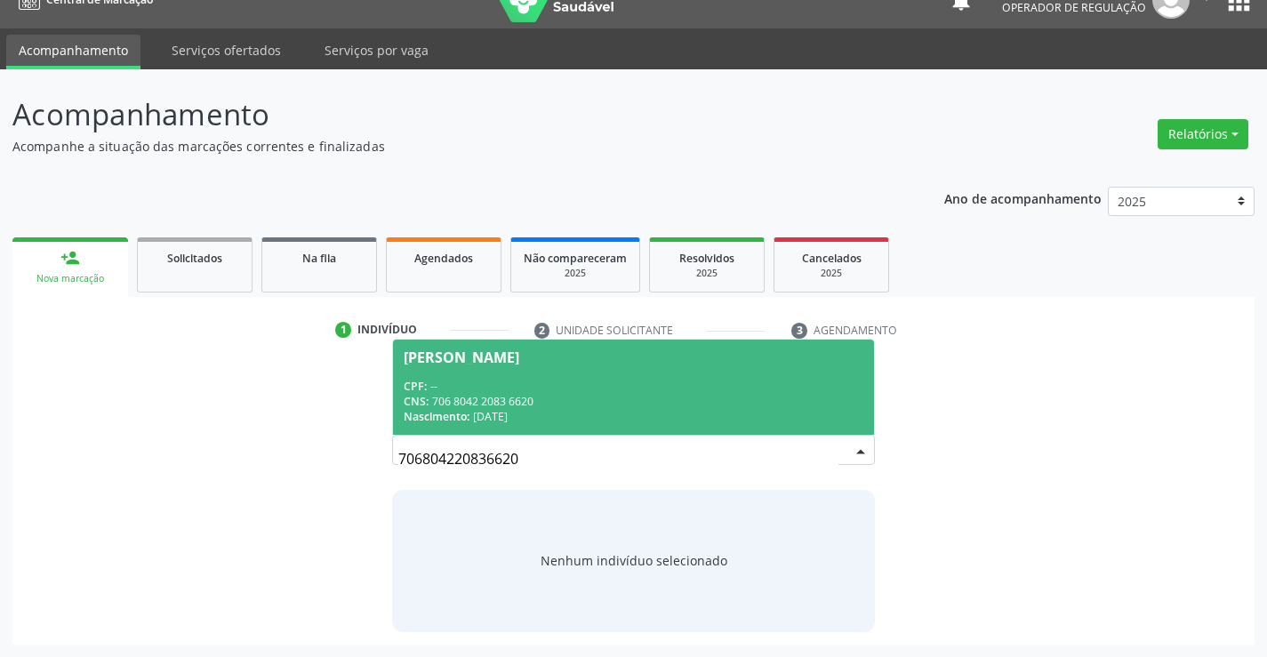
click at [725, 389] on div "CPF: --" at bounding box center [633, 386] width 459 height 15
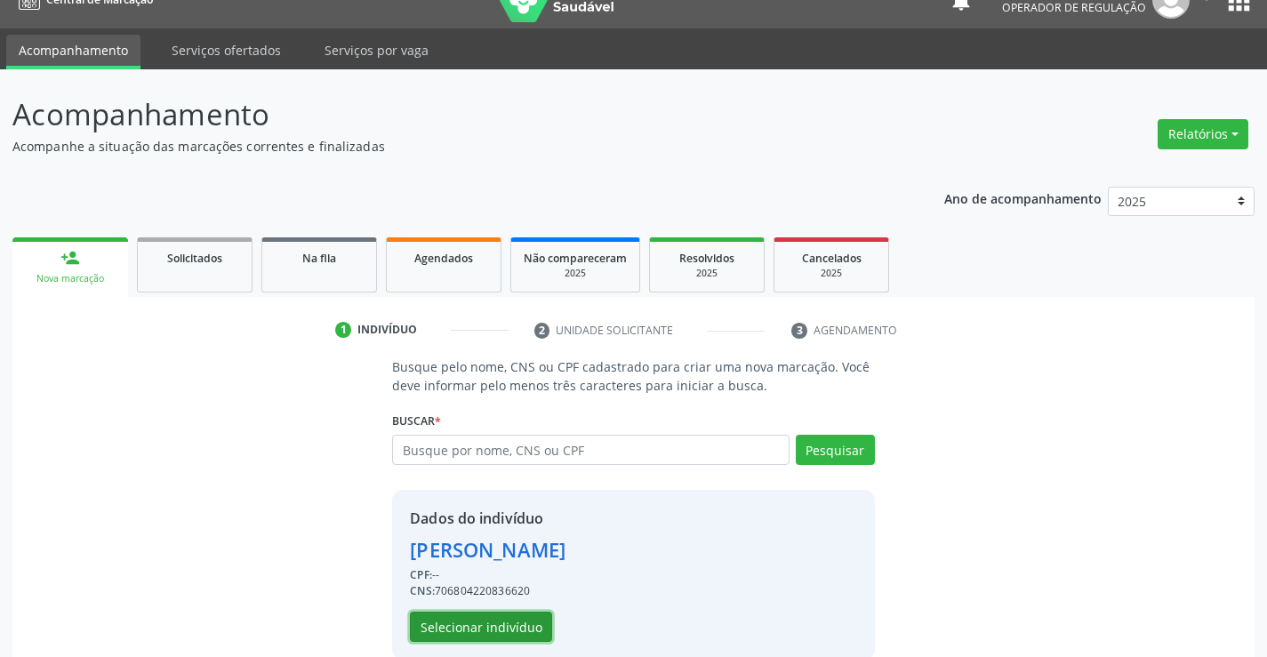
click at [515, 623] on button "Selecionar indivíduo" at bounding box center [481, 627] width 142 height 30
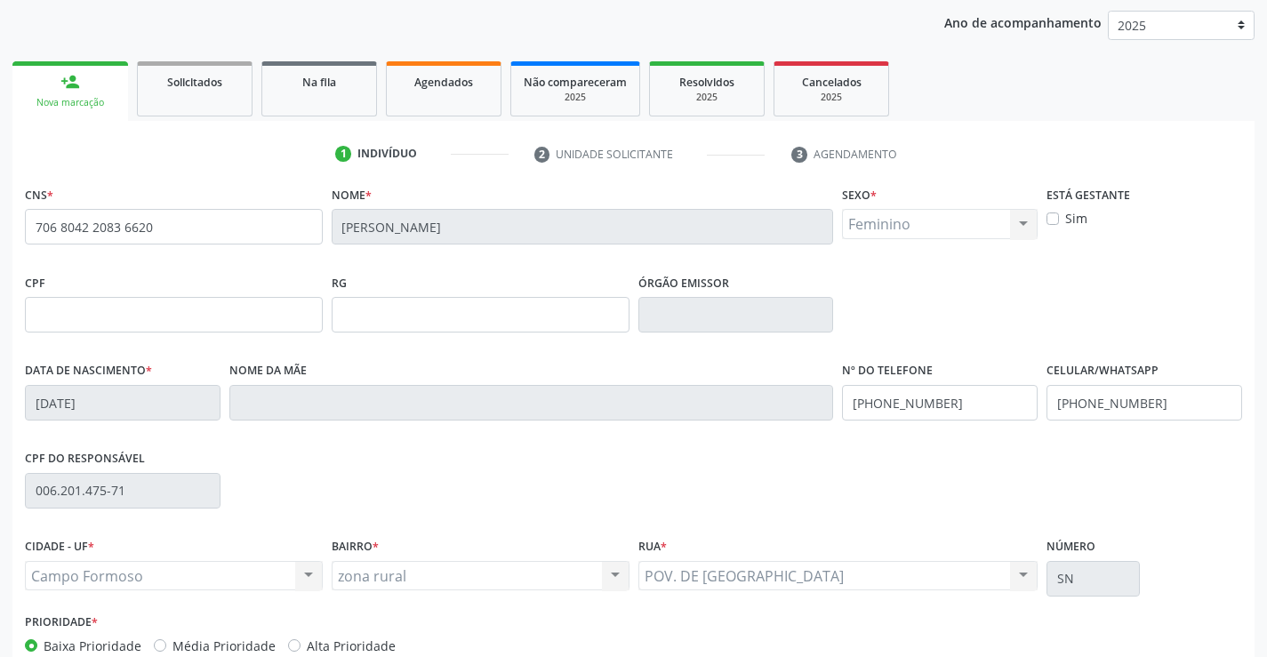
scroll to position [206, 0]
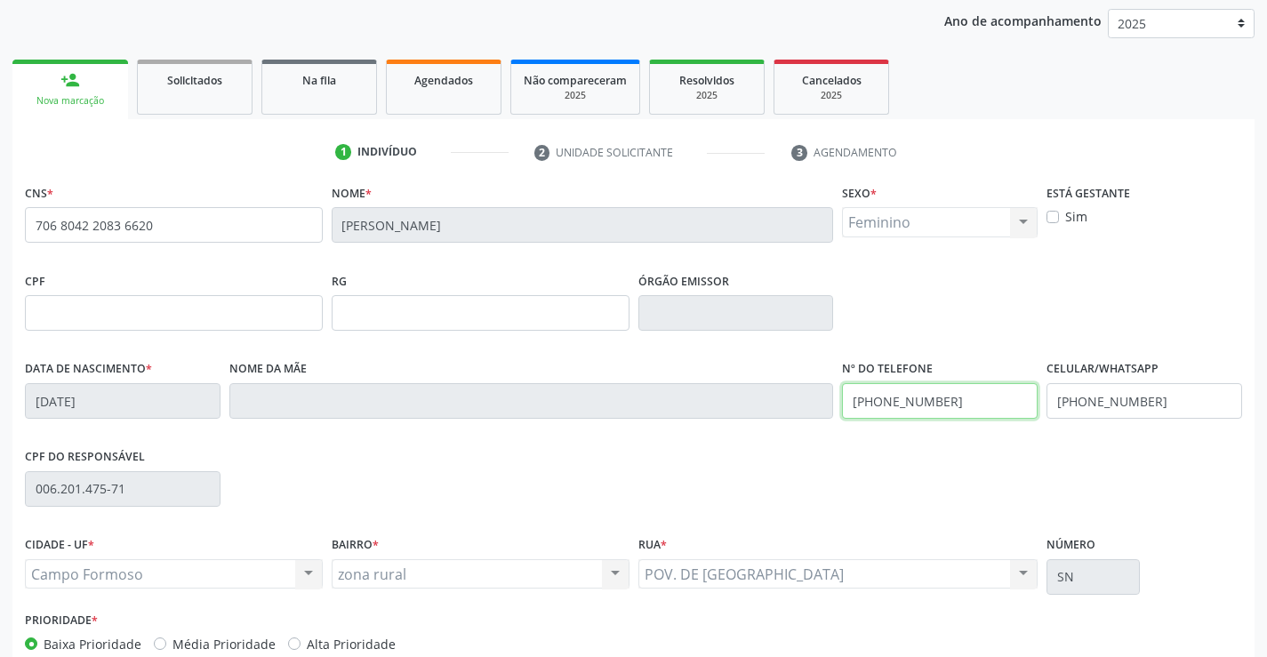
click at [961, 404] on input "[PHONE_NUMBER]" at bounding box center [940, 401] width 196 height 36
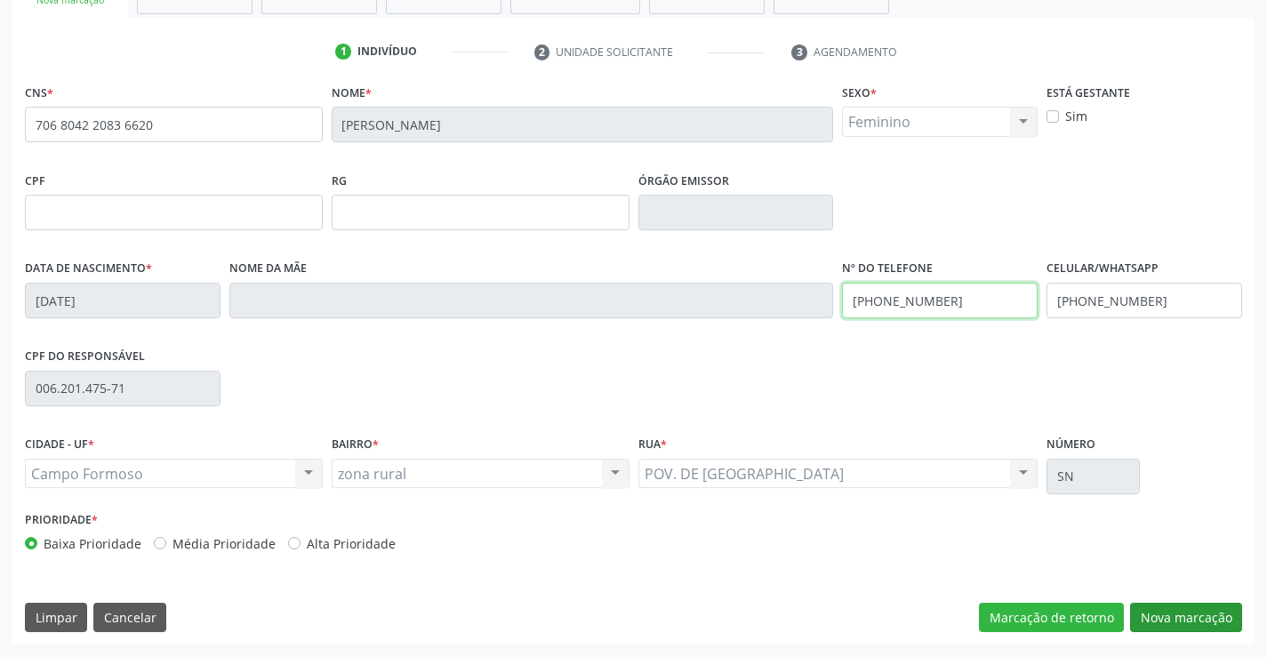
type input "[PHONE_NUMBER]"
click at [1183, 615] on button "Nova marcação" at bounding box center [1186, 618] width 112 height 30
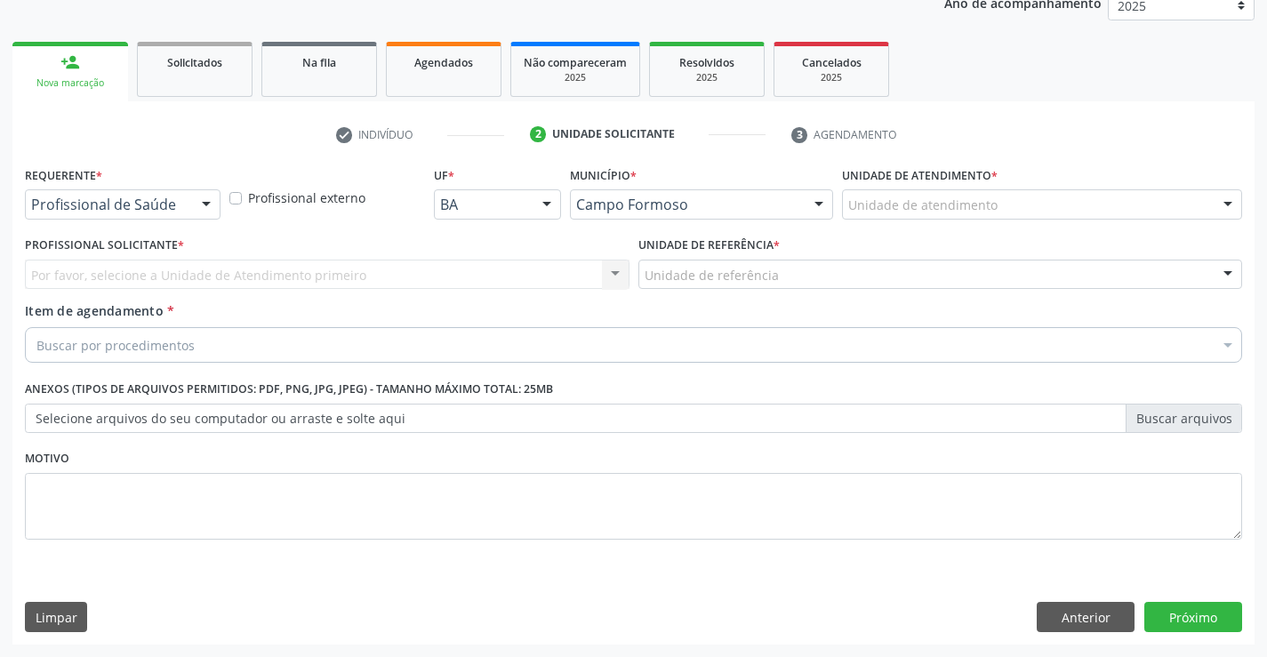
scroll to position [224, 0]
click at [1183, 615] on button "Próximo" at bounding box center [1194, 617] width 98 height 30
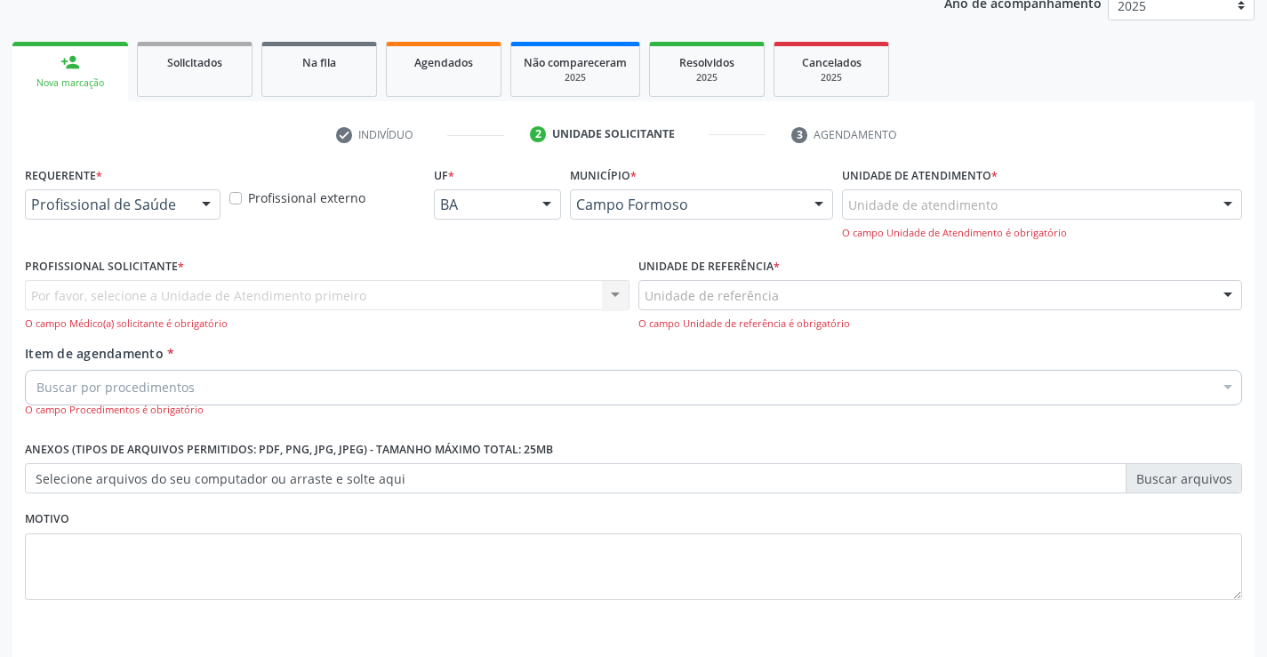
click at [1183, 615] on div "Motivo" at bounding box center [633, 565] width 1226 height 119
